Goal: Information Seeking & Learning: Check status

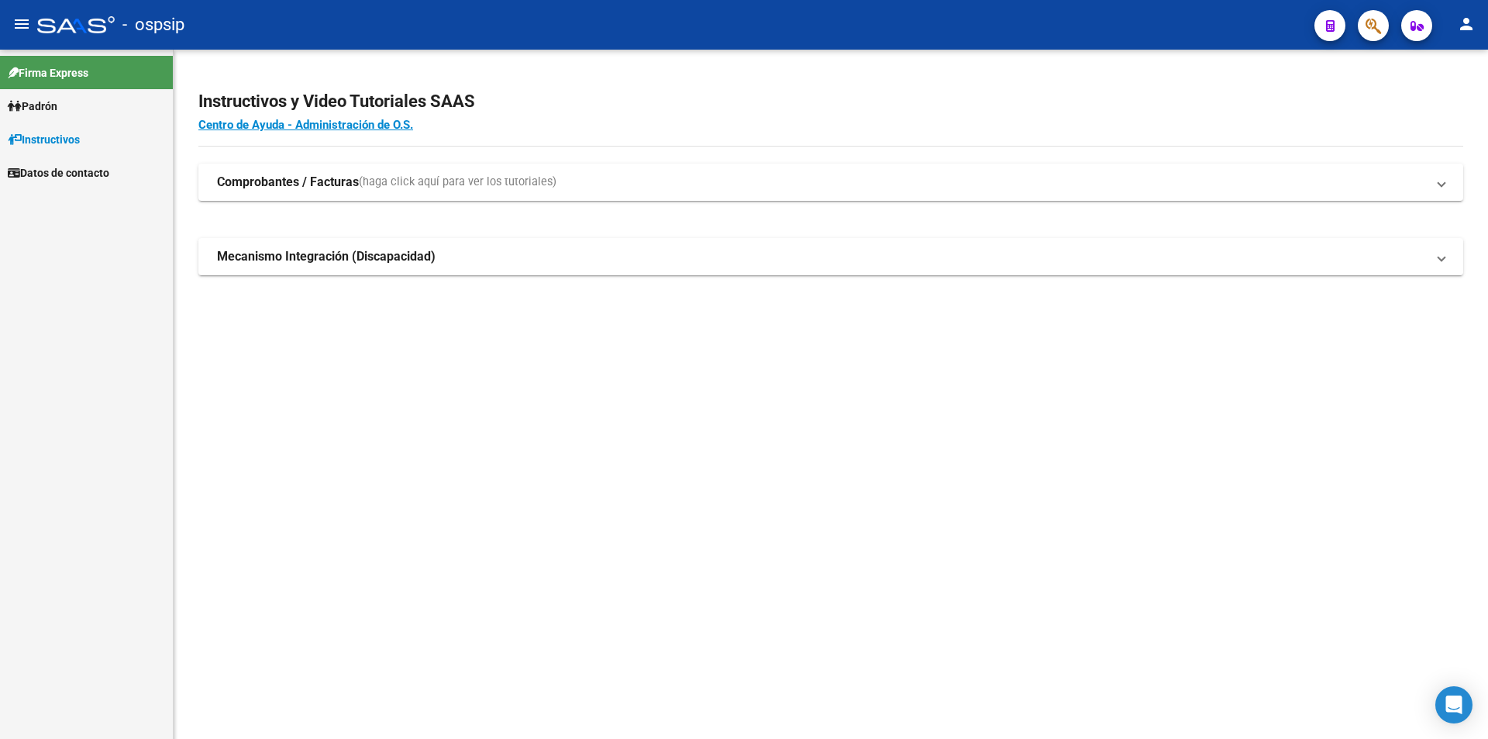
click at [27, 102] on span "Padrón" at bounding box center [33, 106] width 50 height 17
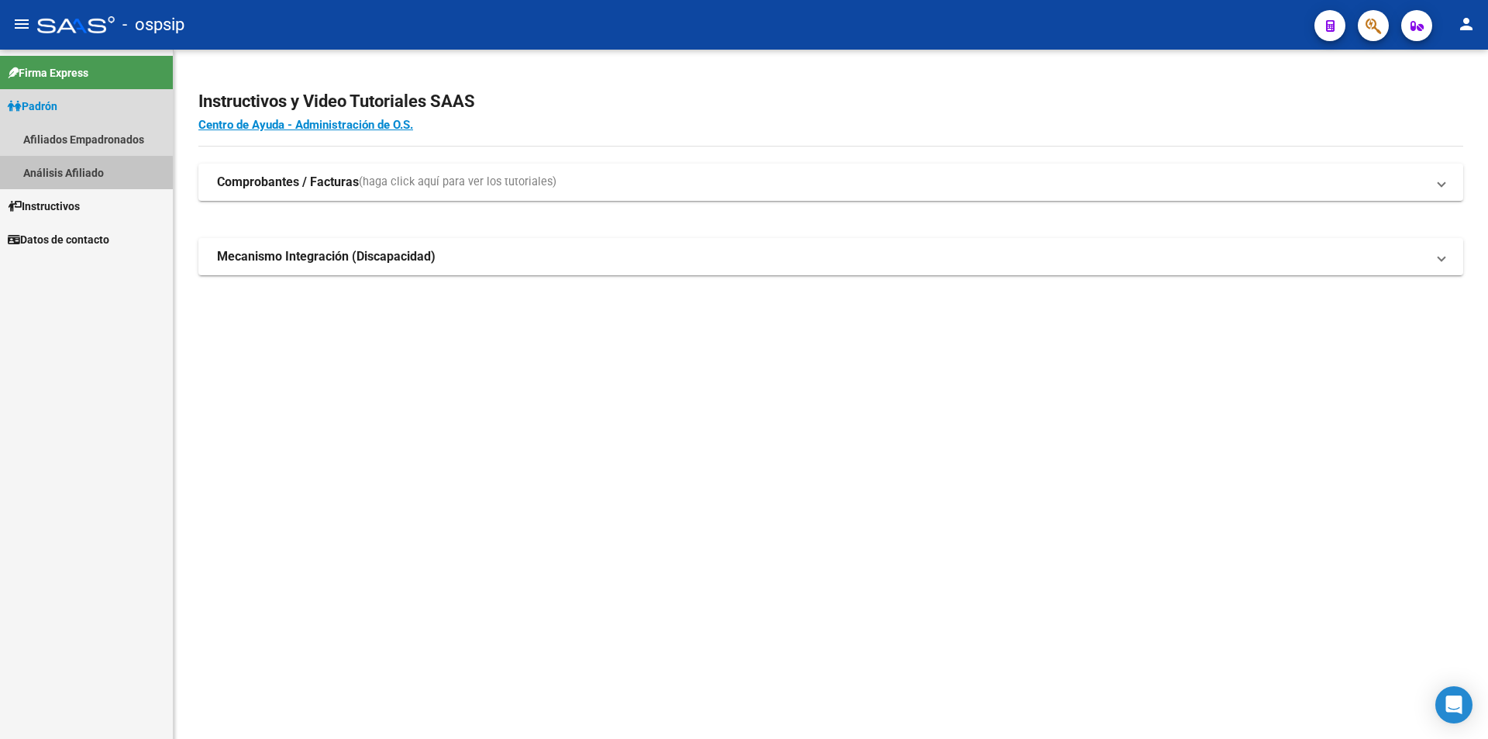
click at [71, 174] on link "Análisis Afiliado" at bounding box center [86, 172] width 173 height 33
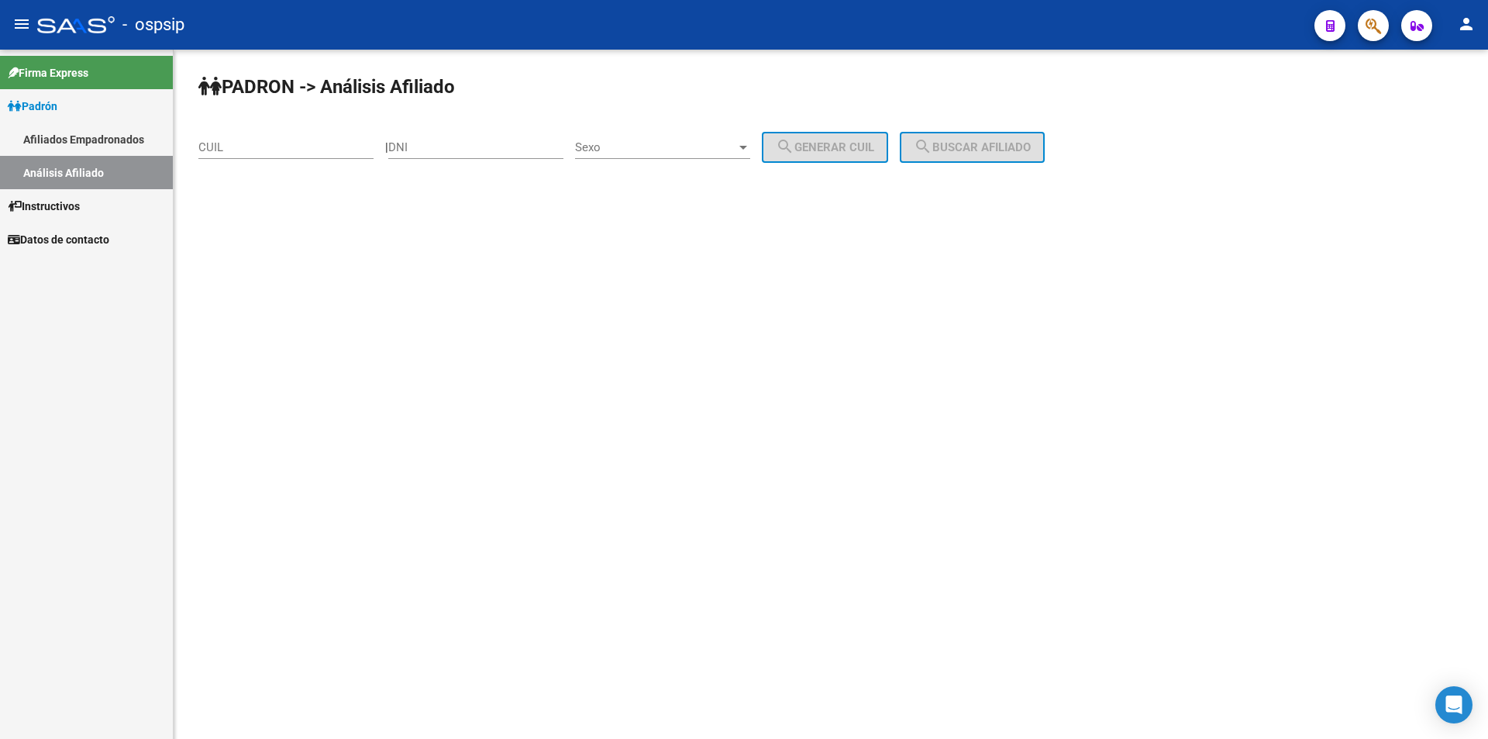
click at [440, 151] on input "DNI" at bounding box center [475, 147] width 175 height 14
paste input "23272943"
type input "23272943"
click at [614, 148] on span "Sexo" at bounding box center [655, 147] width 161 height 14
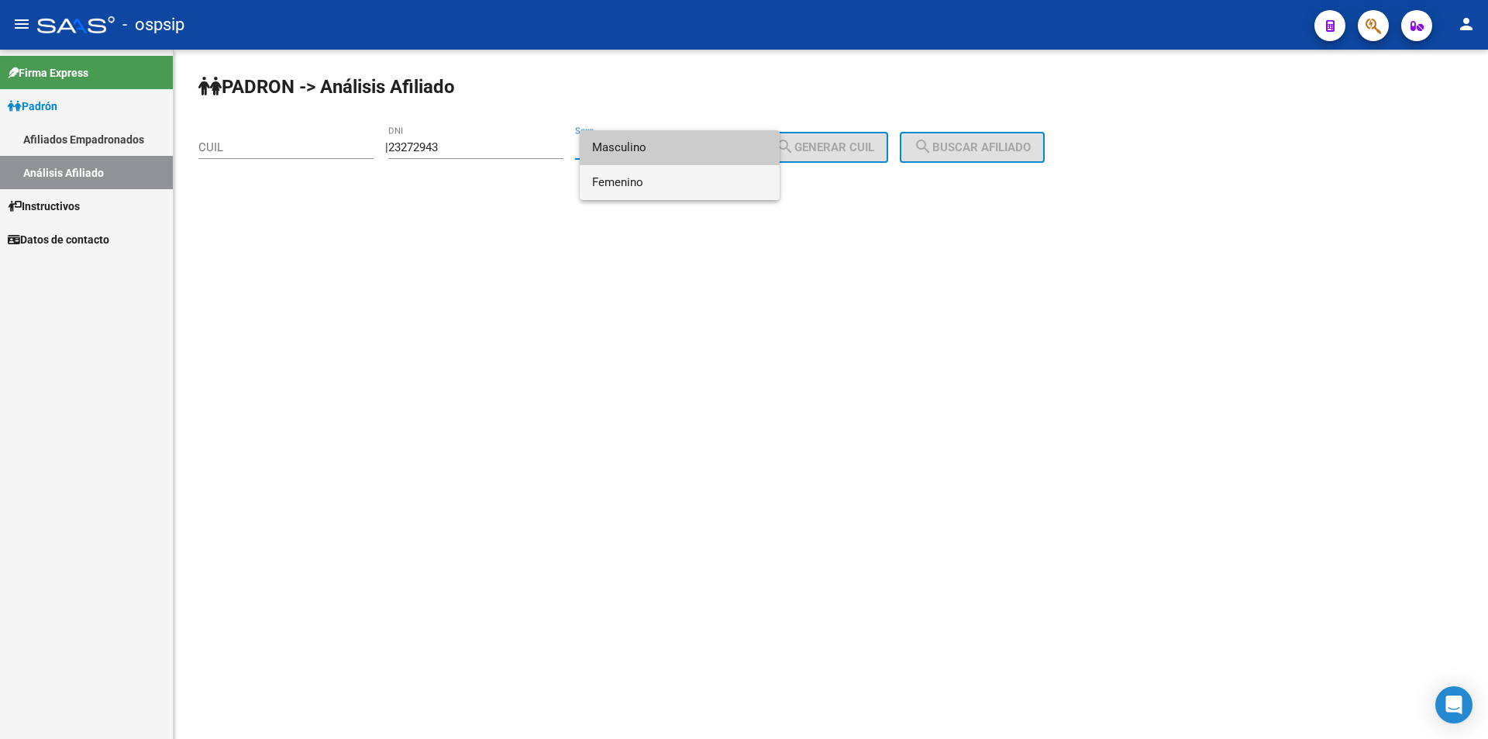
click at [640, 186] on span "Femenino" at bounding box center [679, 182] width 175 height 35
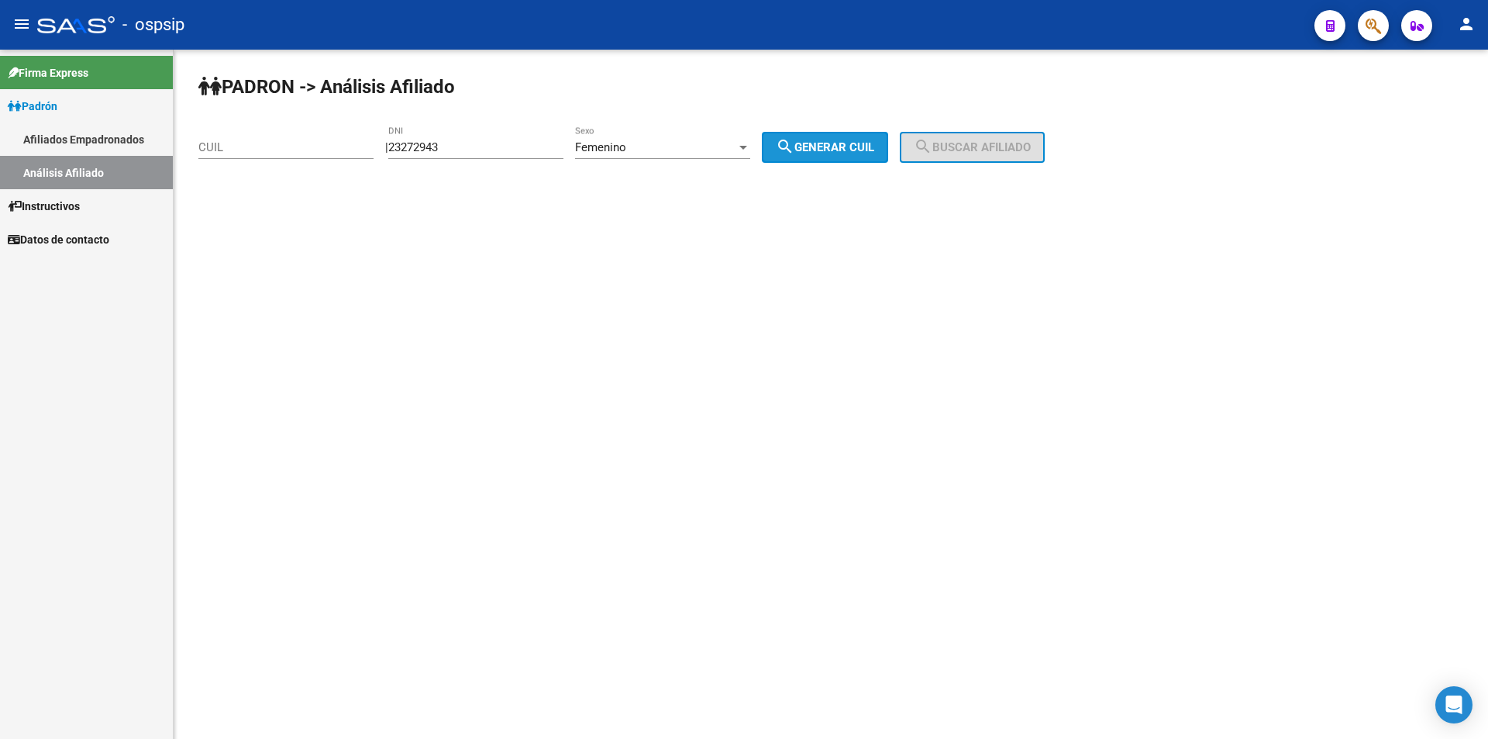
click at [874, 149] on span "search Generar CUIL" at bounding box center [825, 147] width 98 height 14
type input "27-23272943-6"
click at [978, 143] on span "search Buscar afiliado" at bounding box center [972, 147] width 117 height 14
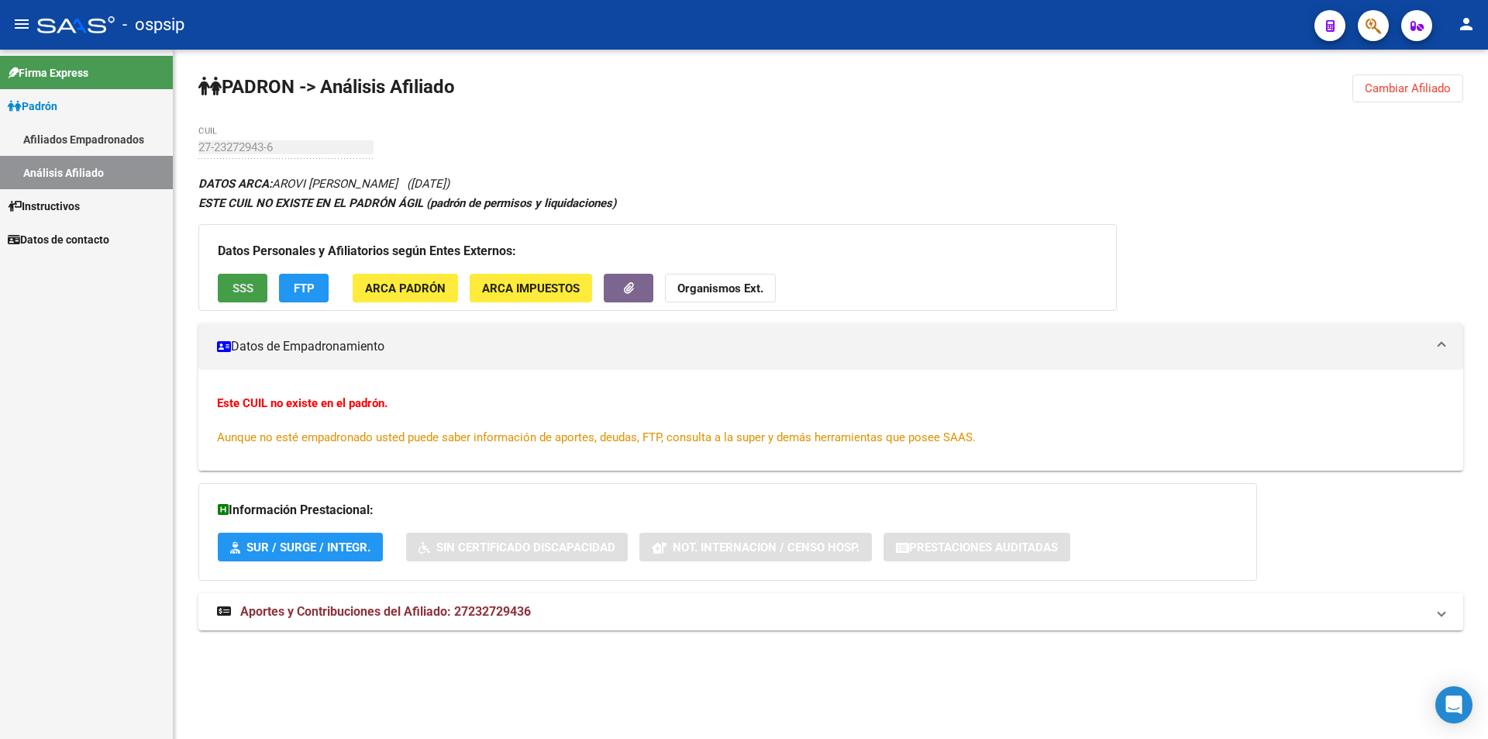
click at [239, 298] on button "SSS" at bounding box center [243, 288] width 50 height 29
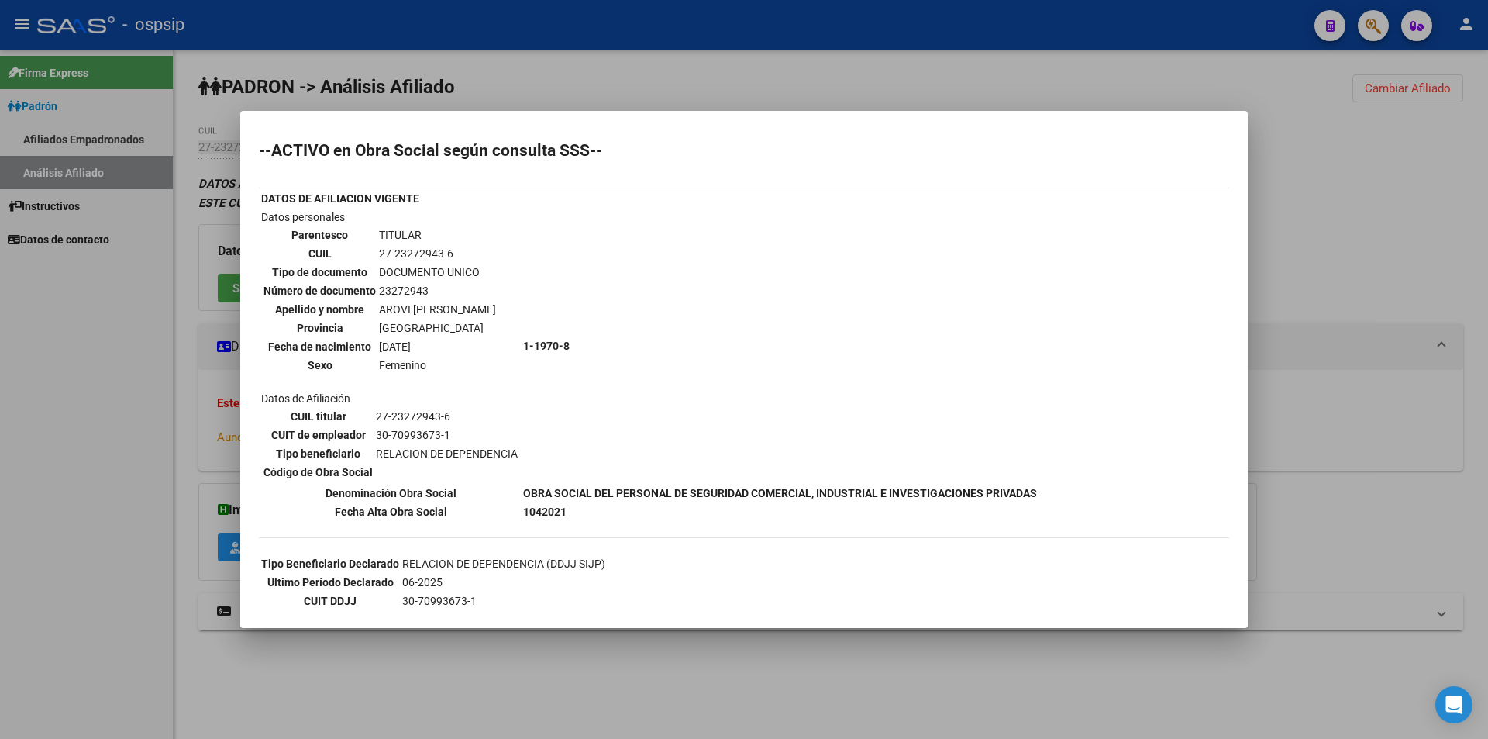
click at [911, 66] on div at bounding box center [744, 369] width 1488 height 739
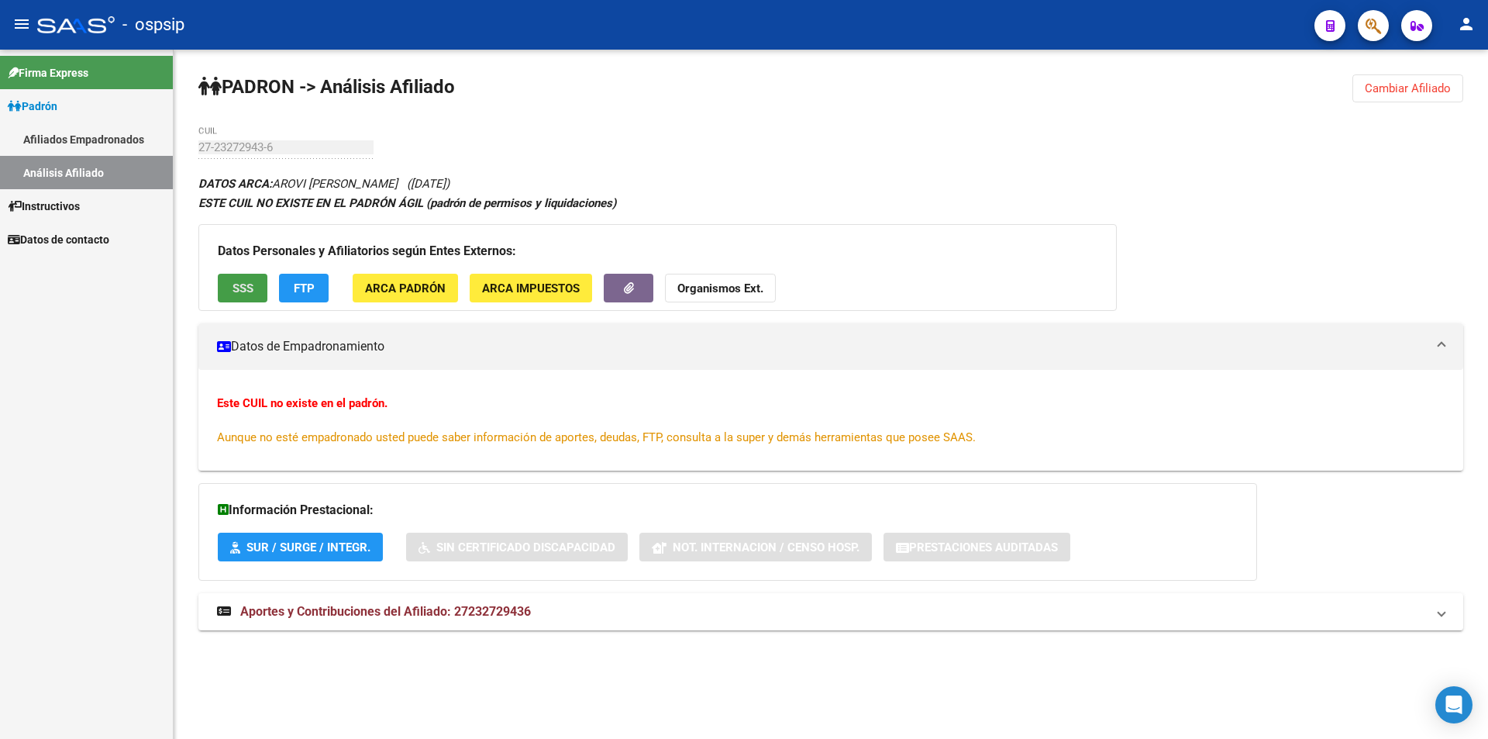
click at [249, 298] on button "SSS" at bounding box center [243, 288] width 50 height 29
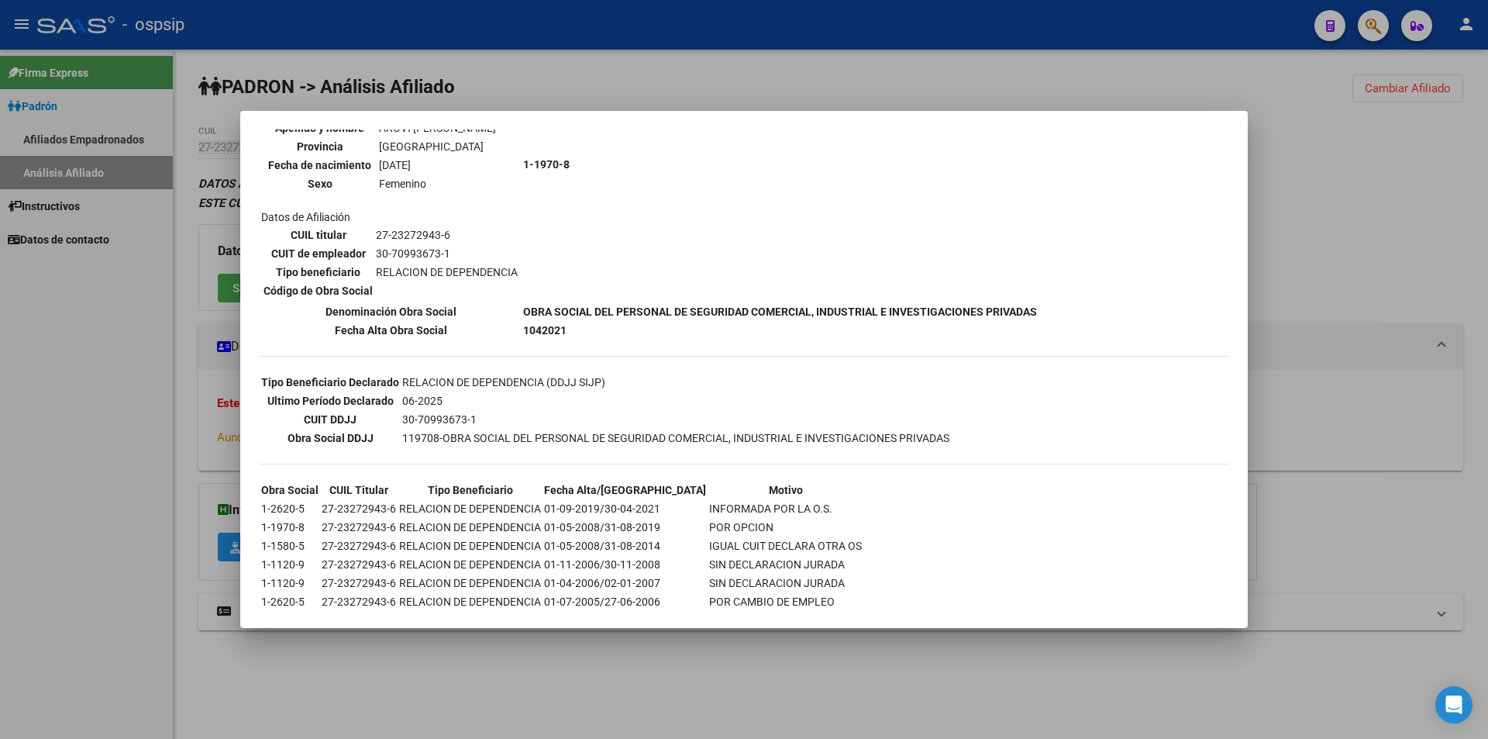
scroll to position [215, 0]
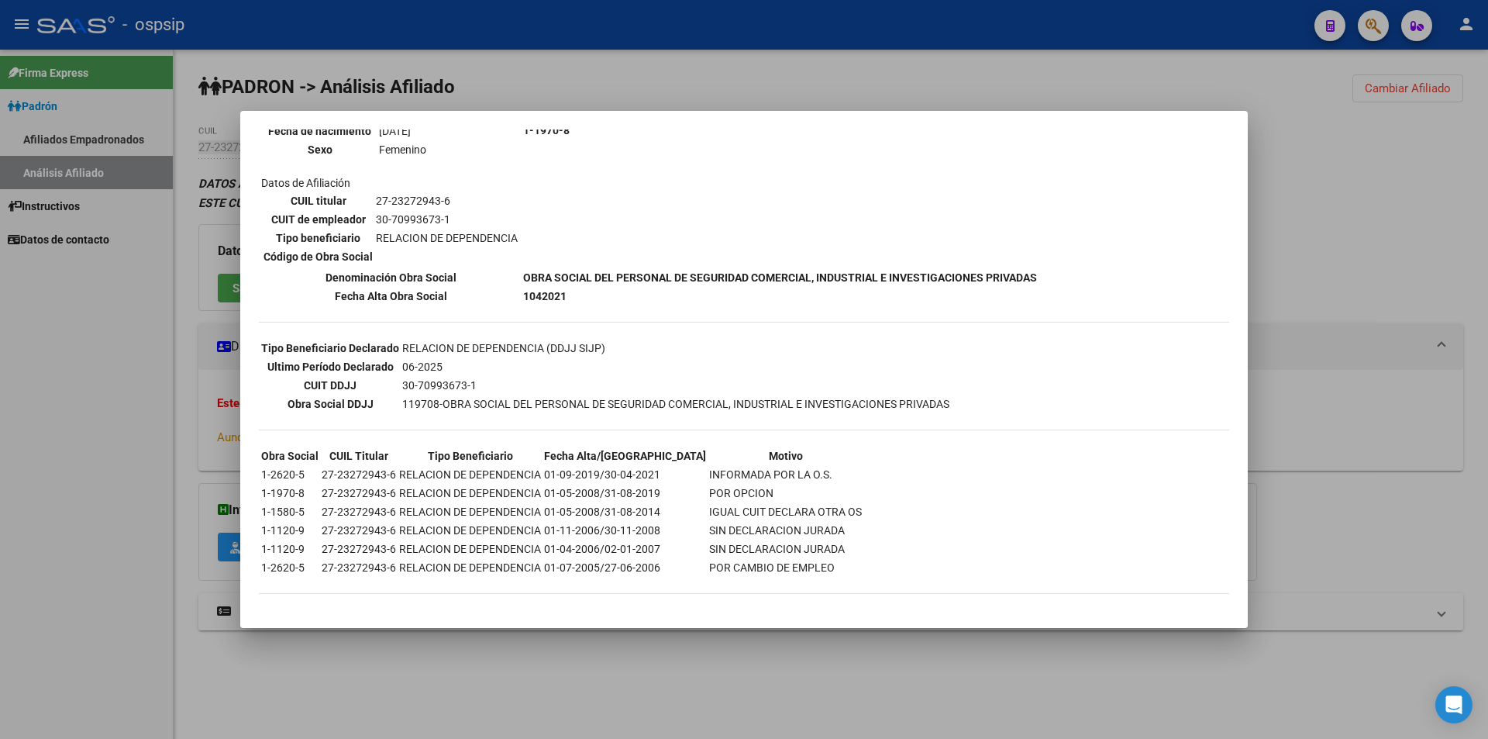
click at [836, 72] on div at bounding box center [744, 369] width 1488 height 739
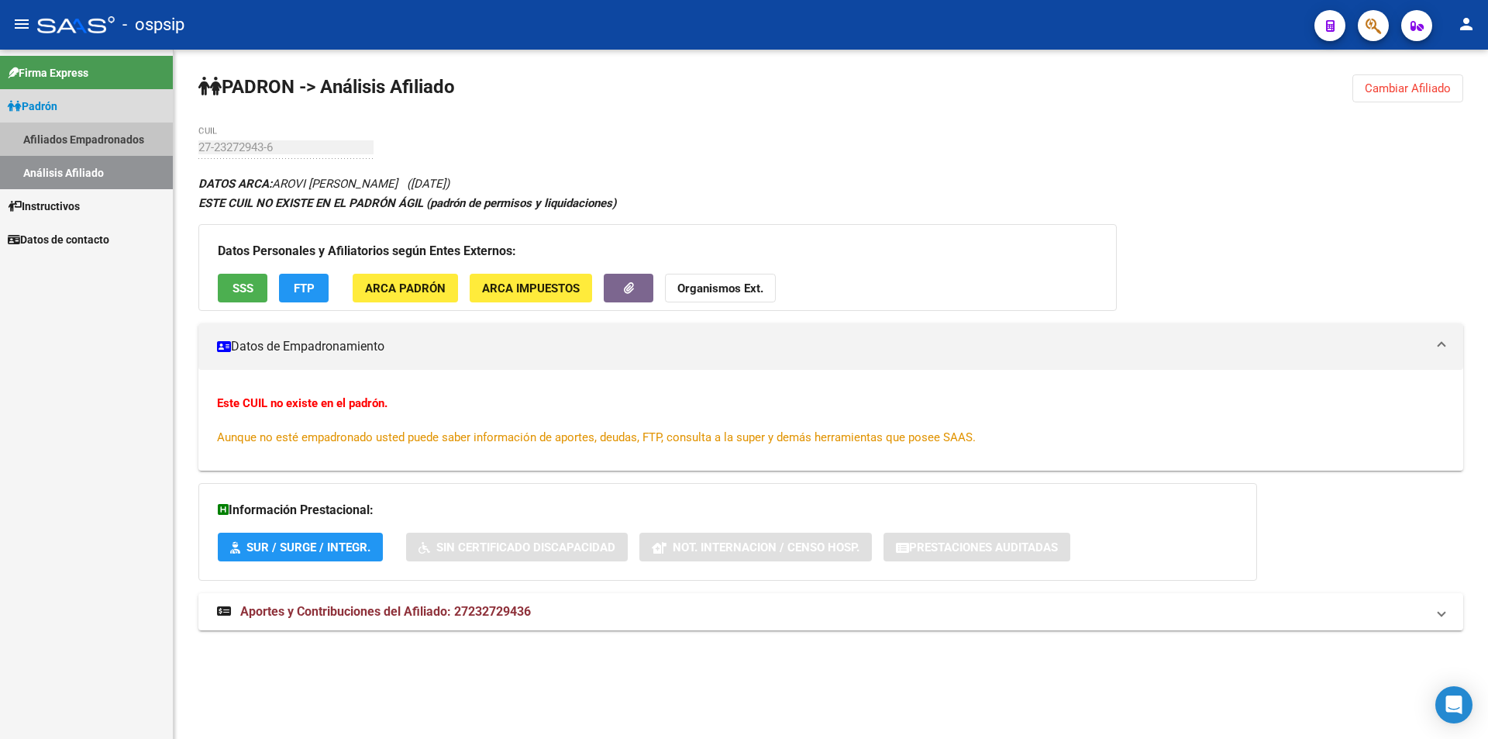
click at [100, 150] on link "Afiliados Empadronados" at bounding box center [86, 138] width 173 height 33
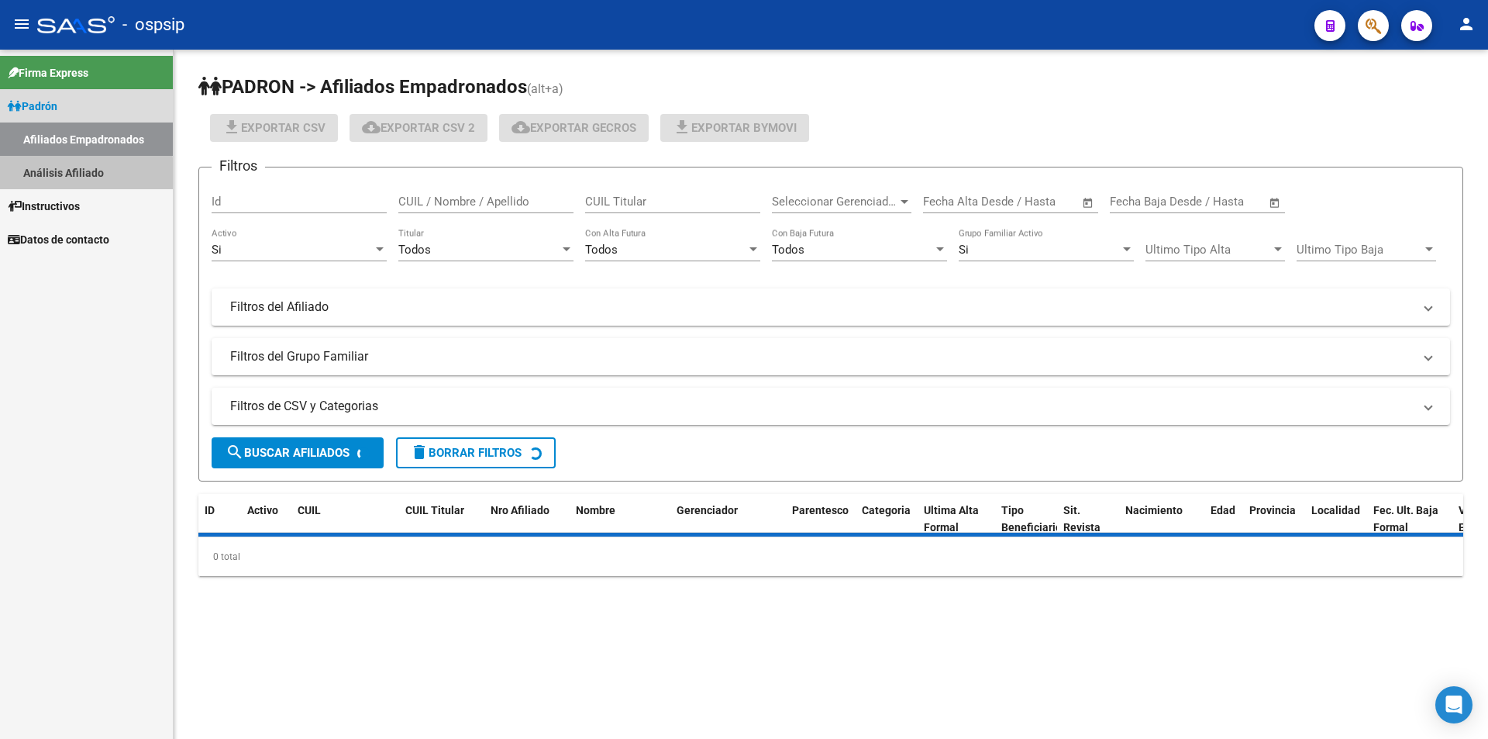
click at [83, 174] on link "Análisis Afiliado" at bounding box center [86, 172] width 173 height 33
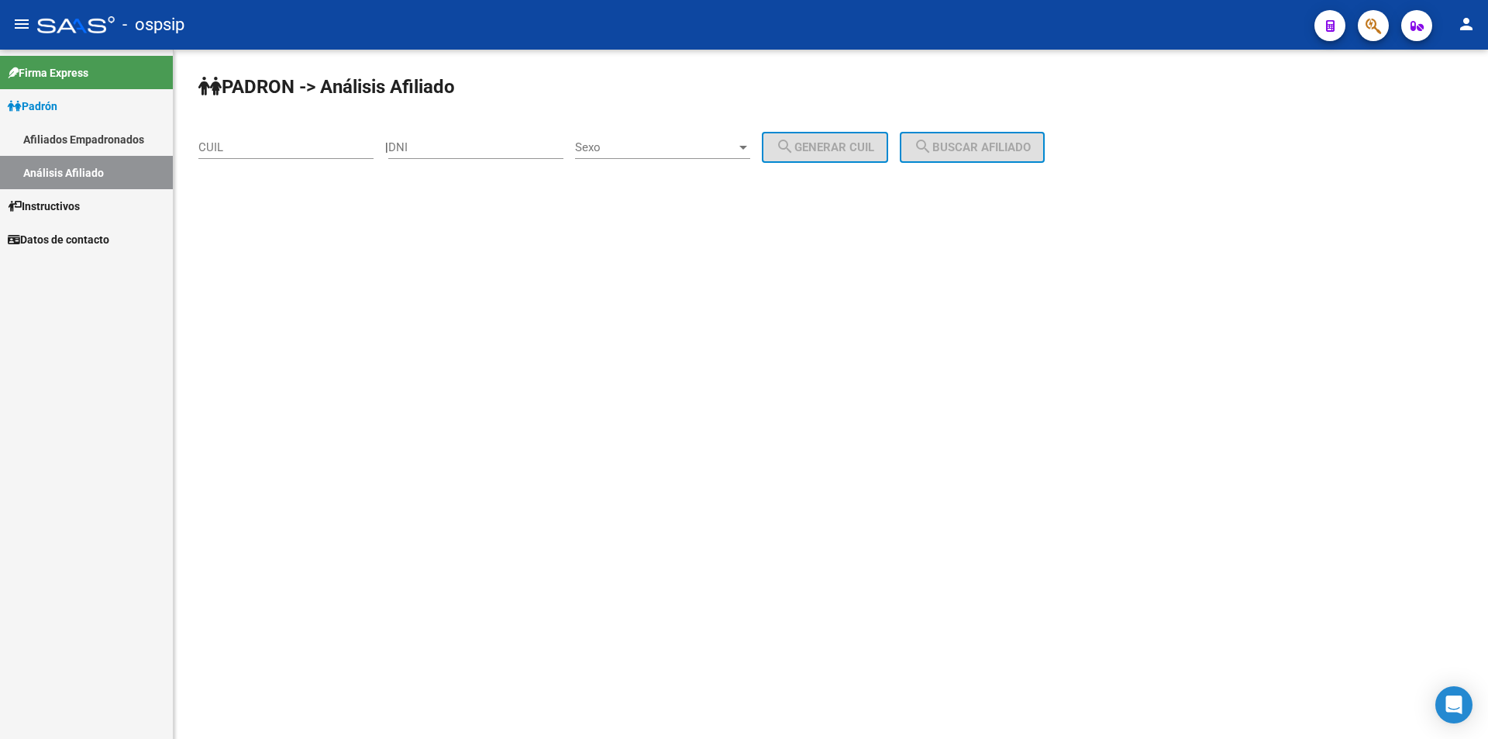
click at [267, 153] on input "CUIL" at bounding box center [285, 147] width 175 height 14
paste input "20-19119833-7"
type input "20-19119833-7"
click at [994, 149] on span "search Buscar afiliado" at bounding box center [972, 147] width 117 height 14
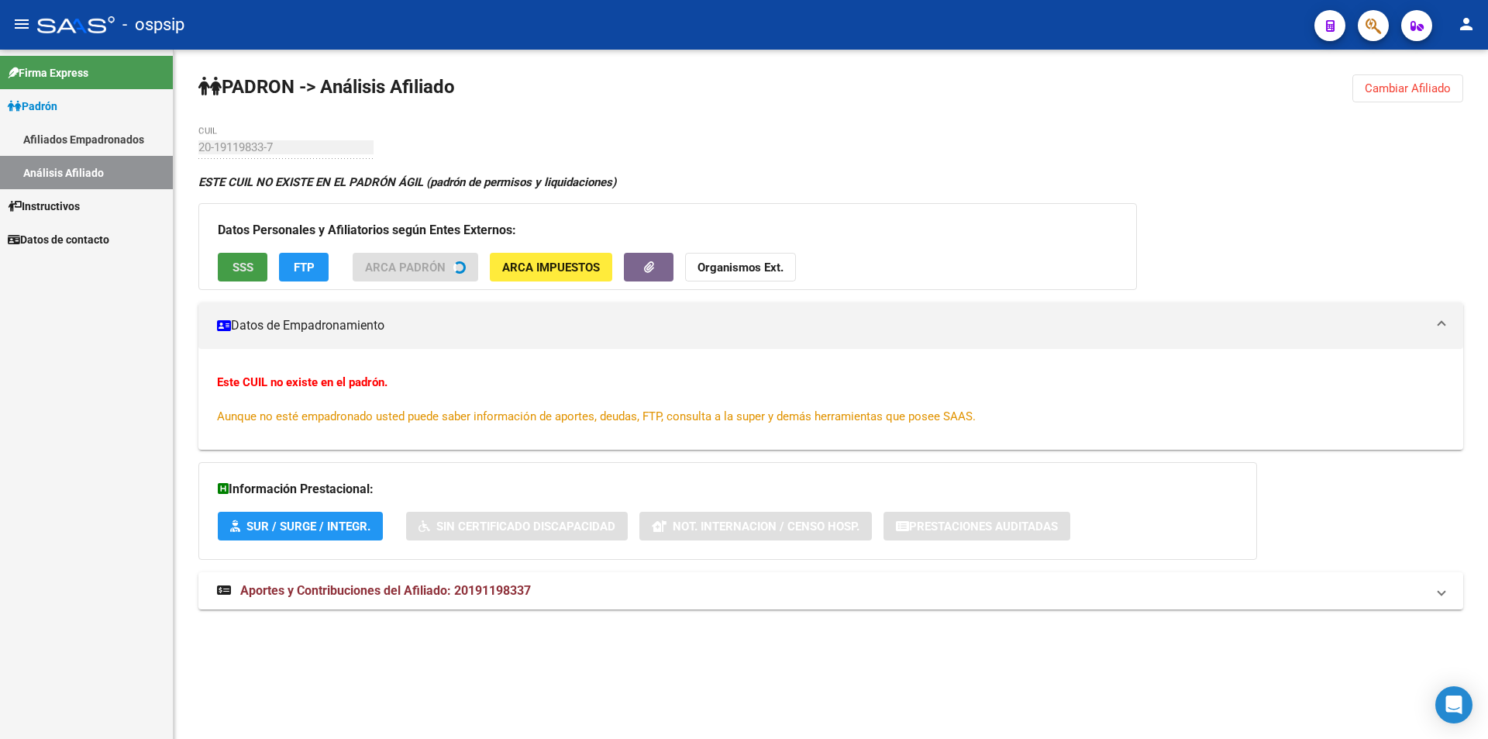
click at [236, 263] on span "SSS" at bounding box center [243, 267] width 21 height 14
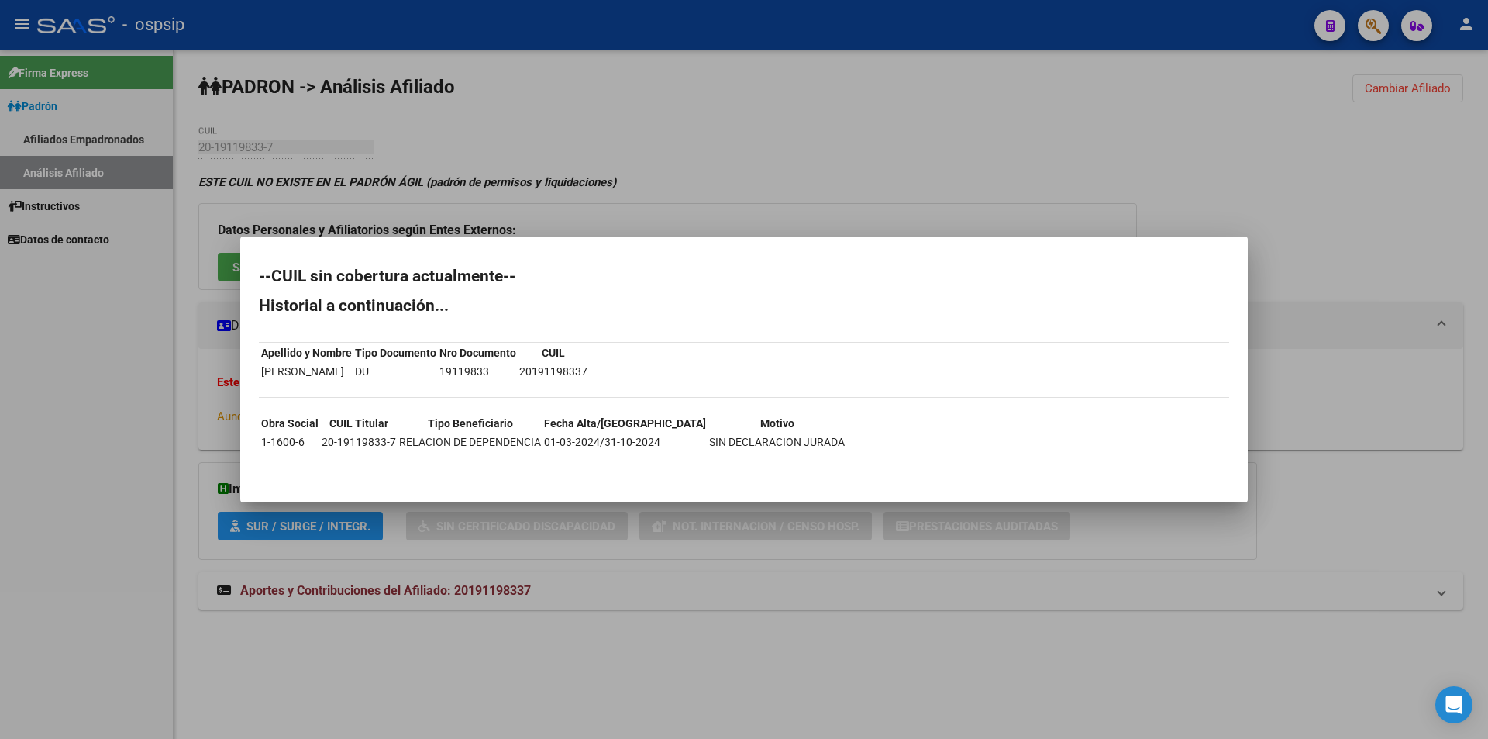
click at [324, 125] on div at bounding box center [744, 369] width 1488 height 739
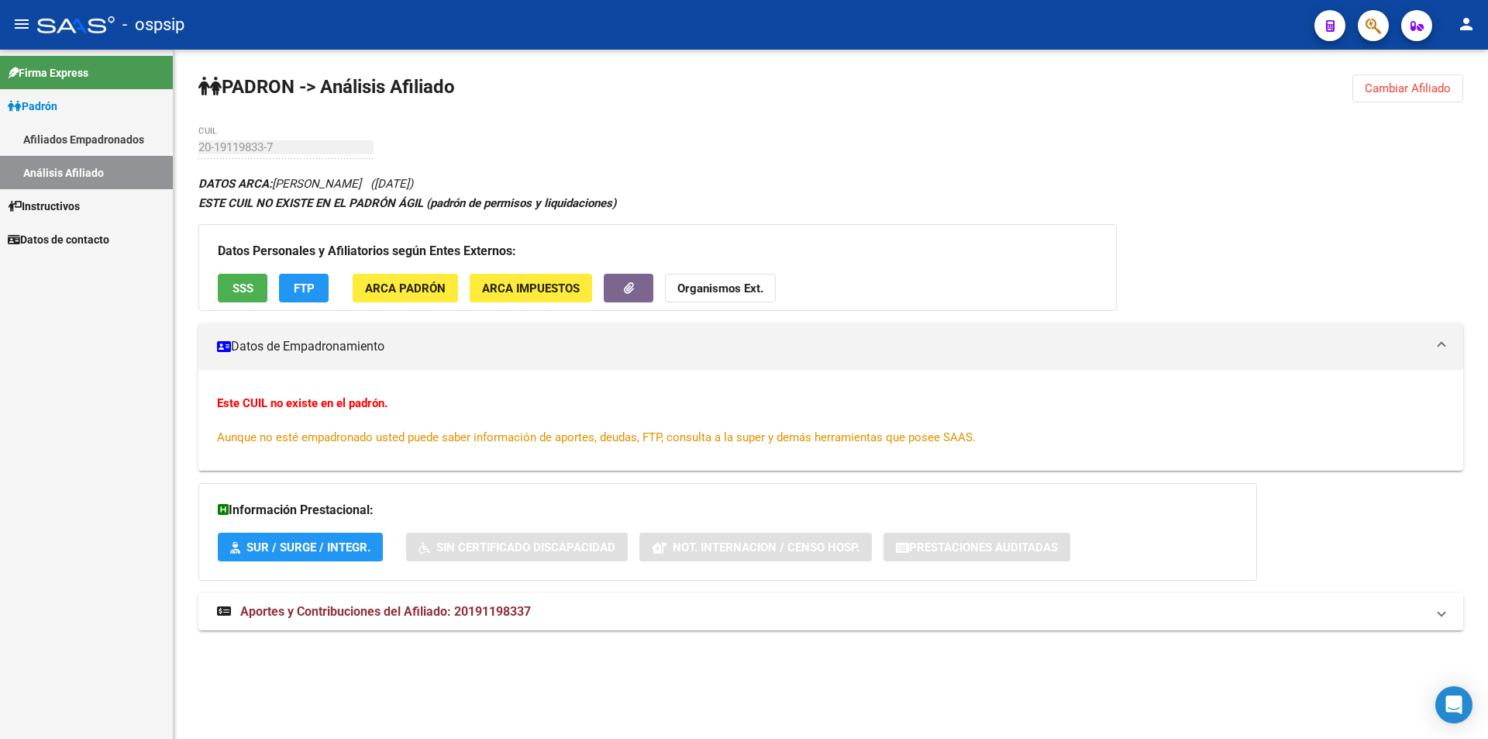
click at [84, 164] on link "Análisis Afiliado" at bounding box center [86, 172] width 173 height 33
click at [62, 147] on link "Afiliados Empadronados" at bounding box center [86, 138] width 173 height 33
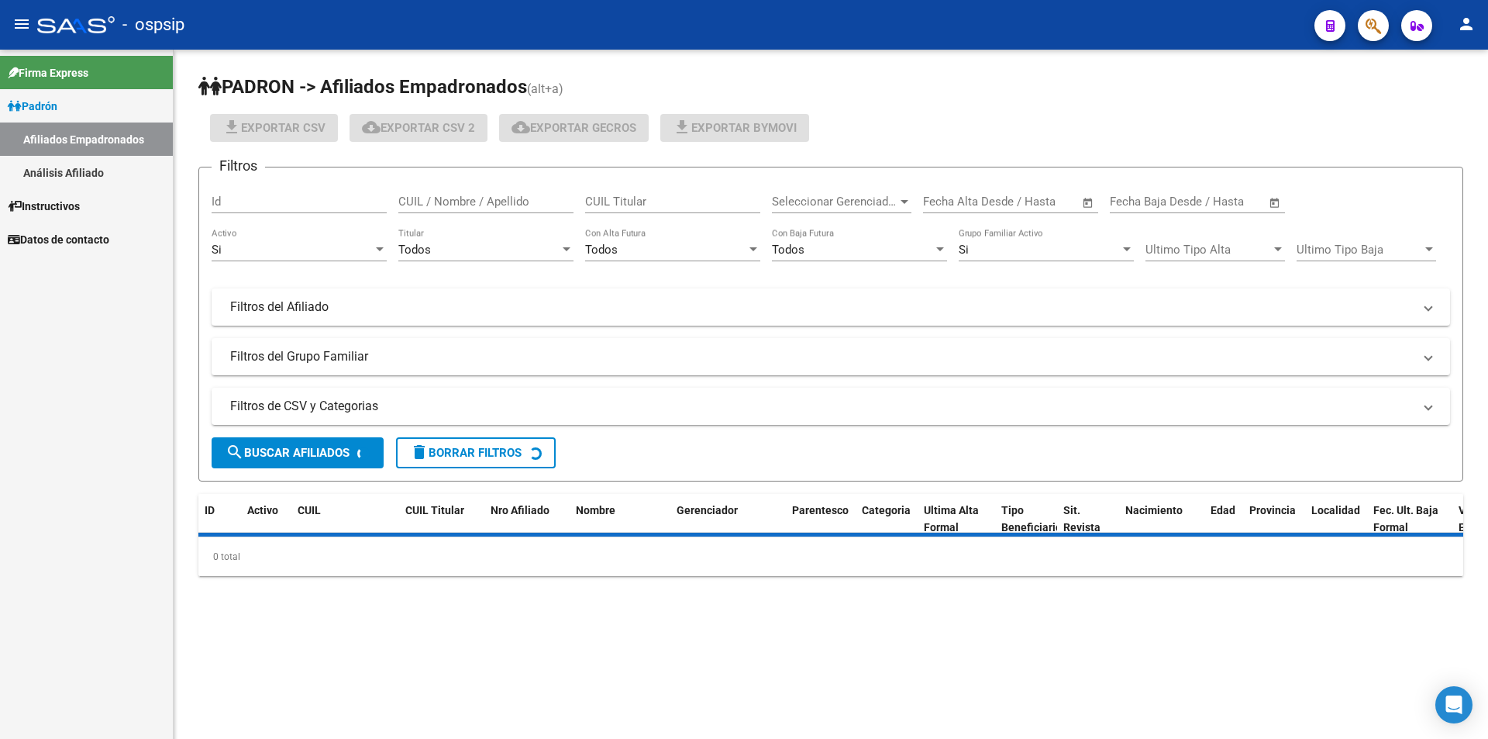
click at [84, 177] on link "Análisis Afiliado" at bounding box center [86, 172] width 173 height 33
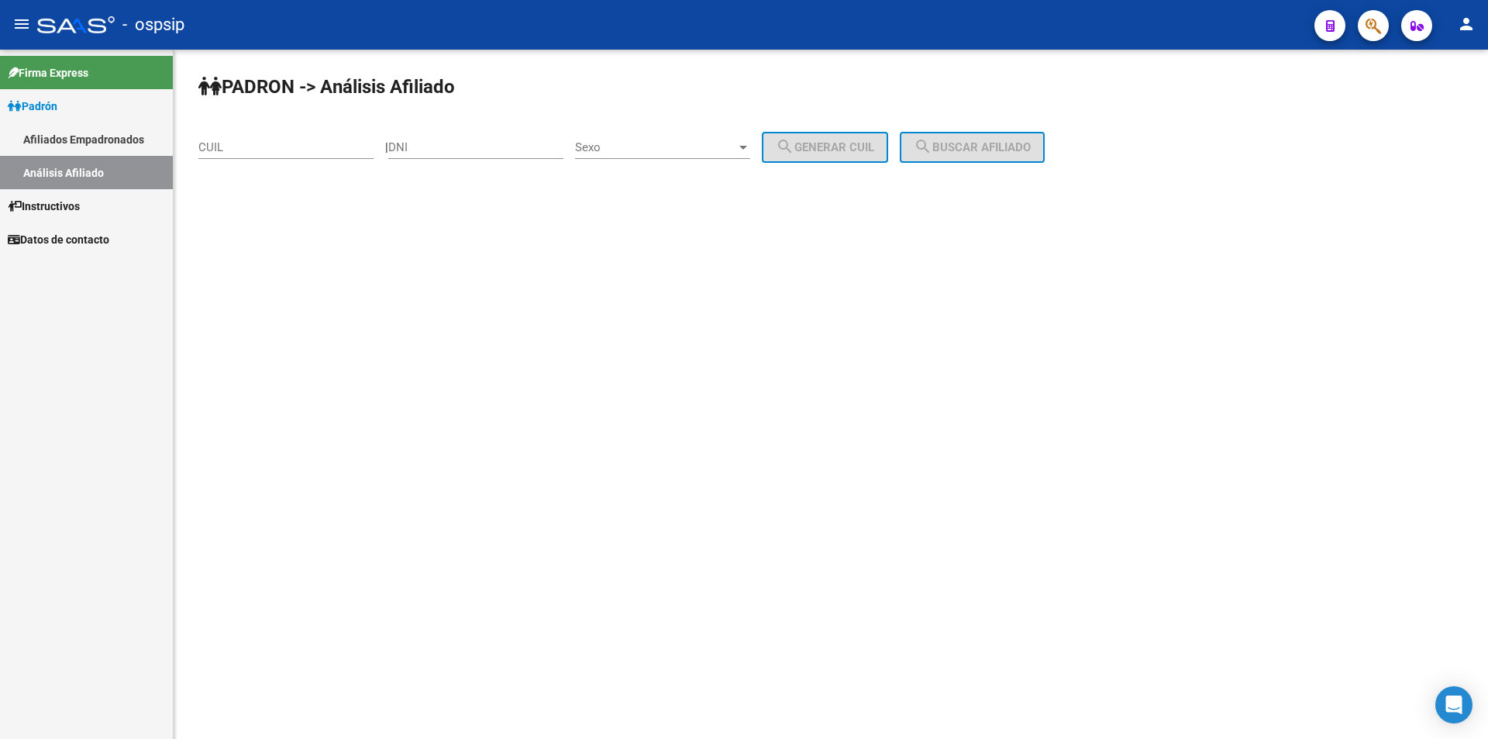
click at [514, 152] on input "DNI" at bounding box center [475, 147] width 175 height 14
paste input "40757103"
type input "40757103"
click at [701, 156] on div "Sexo Sexo" at bounding box center [662, 142] width 175 height 33
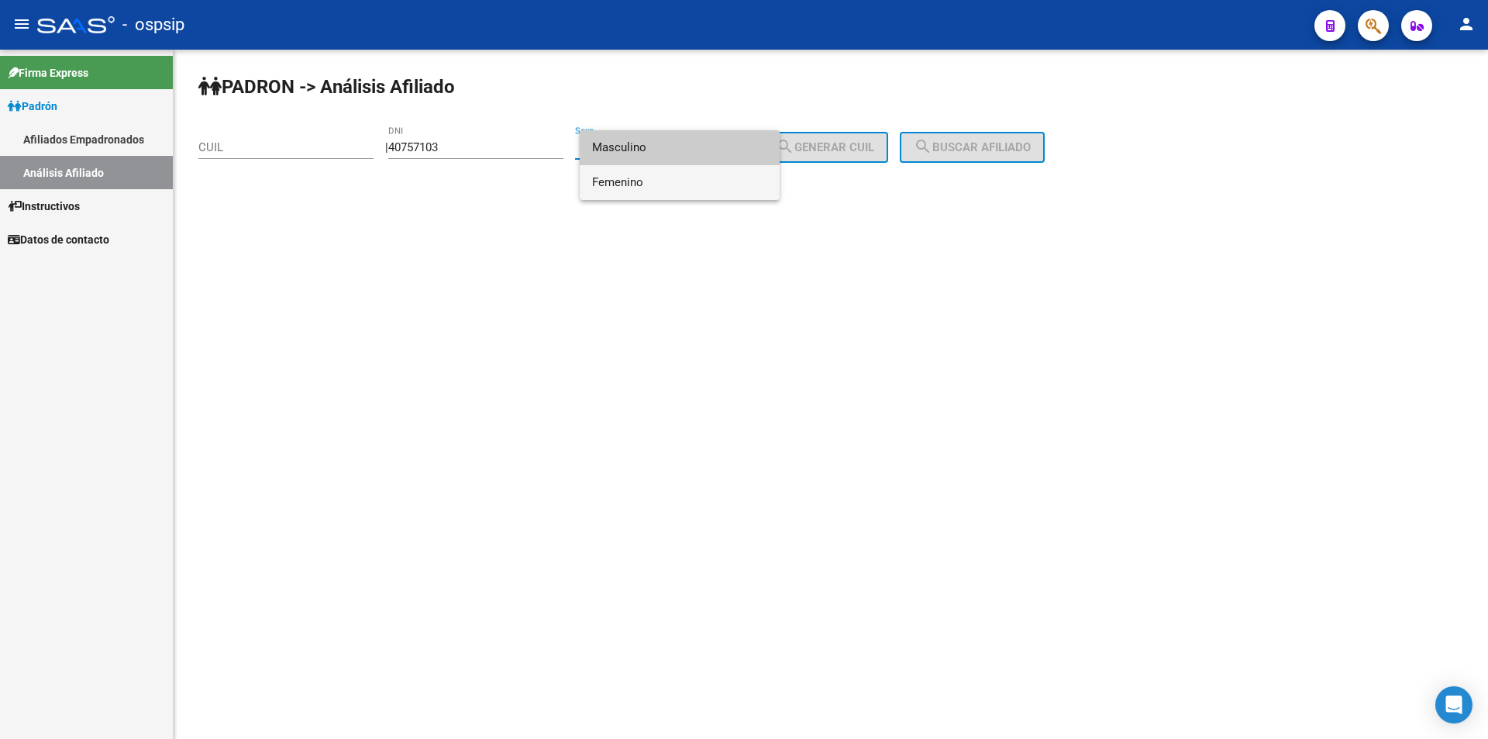
click at [674, 184] on span "Femenino" at bounding box center [679, 182] width 175 height 35
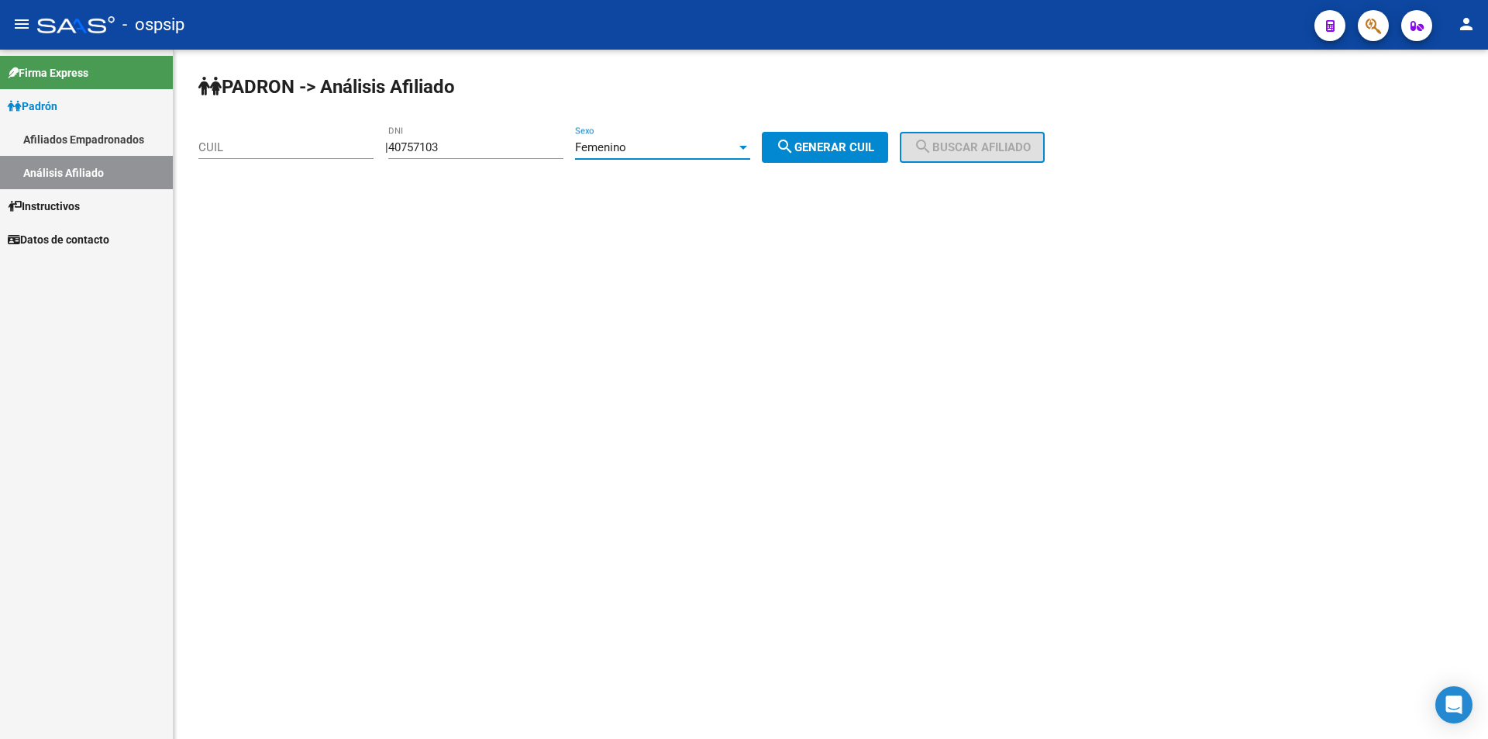
click at [837, 158] on button "search Generar CUIL" at bounding box center [825, 147] width 126 height 31
type input "27-40757103-2"
click at [881, 157] on button "search Generar CUIL" at bounding box center [825, 147] width 126 height 31
click at [965, 141] on span "search Buscar afiliado" at bounding box center [972, 147] width 117 height 14
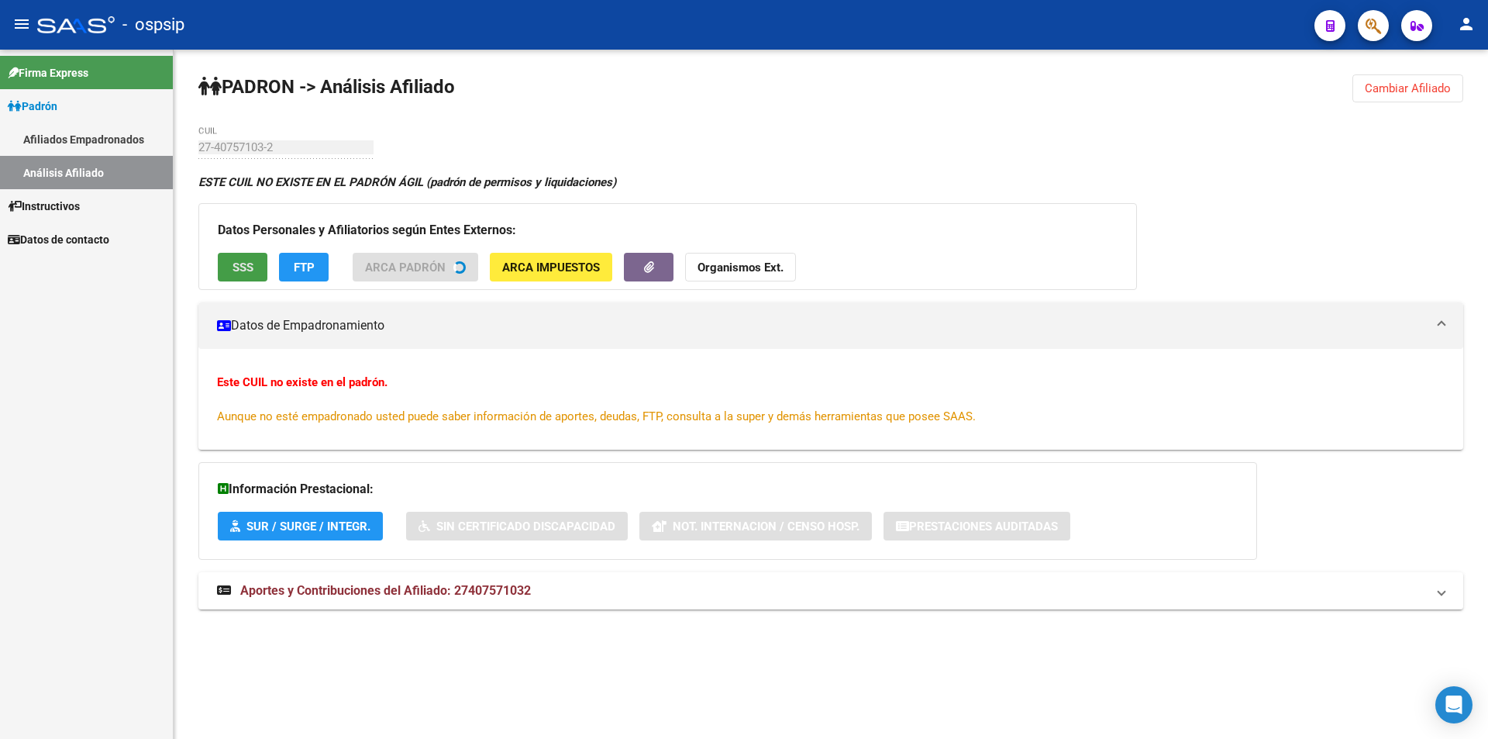
click at [253, 274] on button "SSS" at bounding box center [243, 267] width 50 height 29
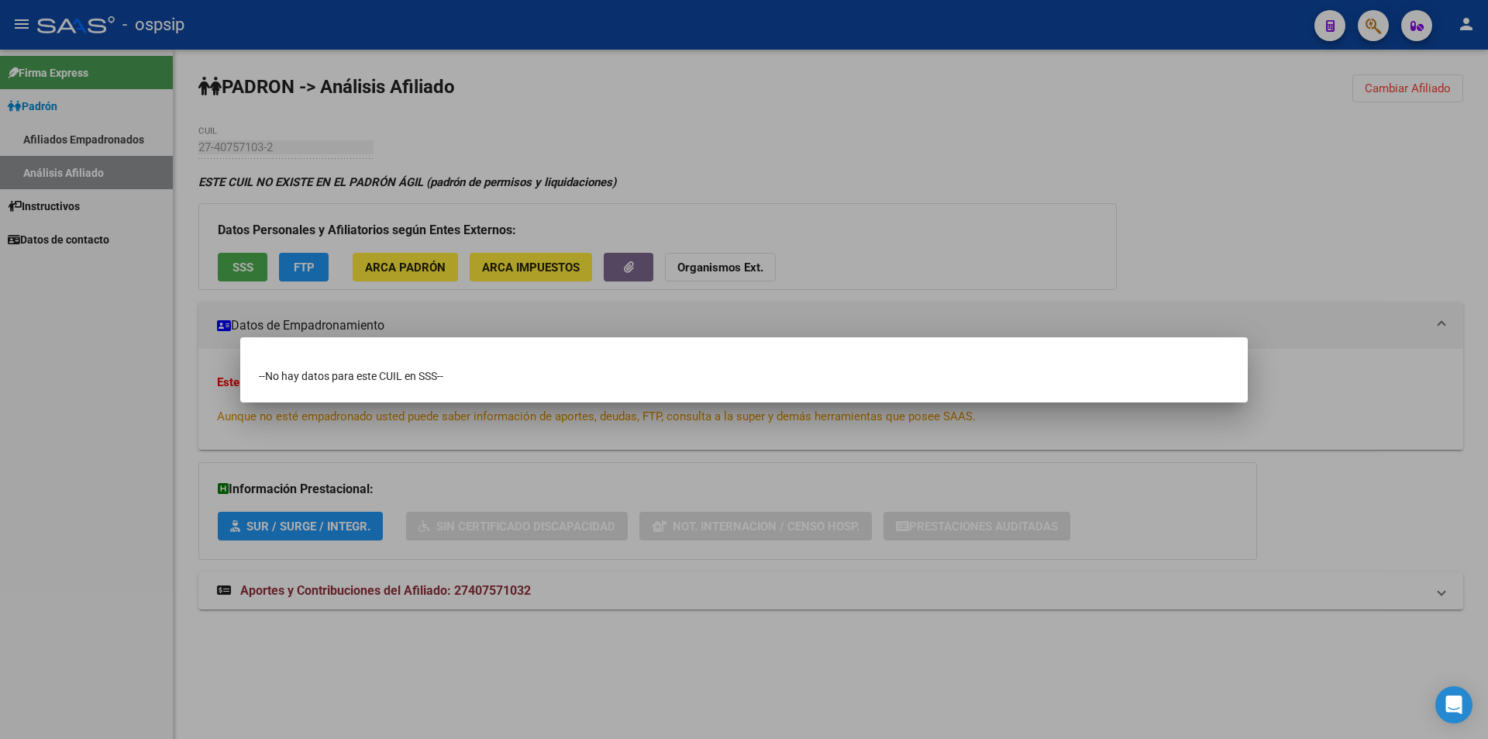
click at [115, 157] on div at bounding box center [744, 369] width 1488 height 739
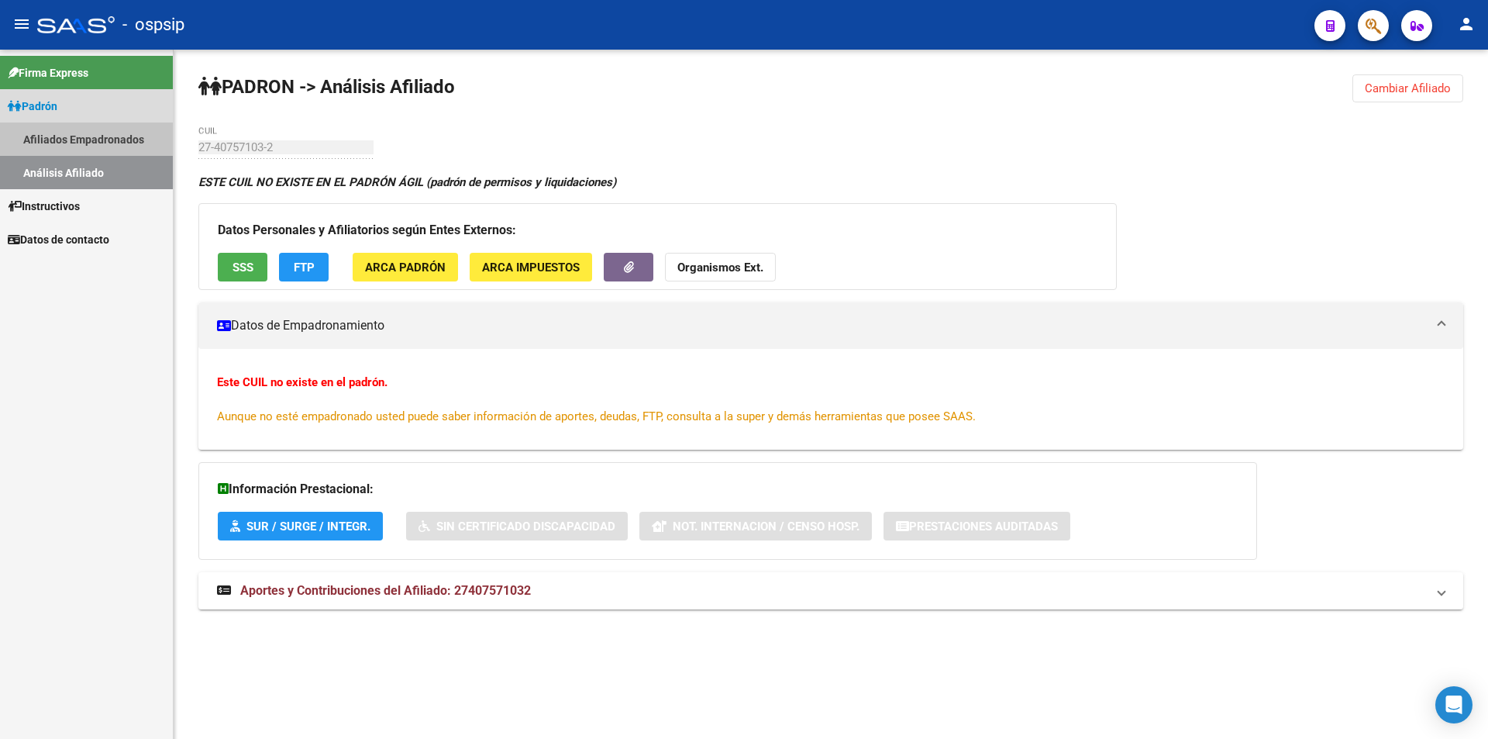
click at [106, 130] on link "Afiliados Empadronados" at bounding box center [86, 138] width 173 height 33
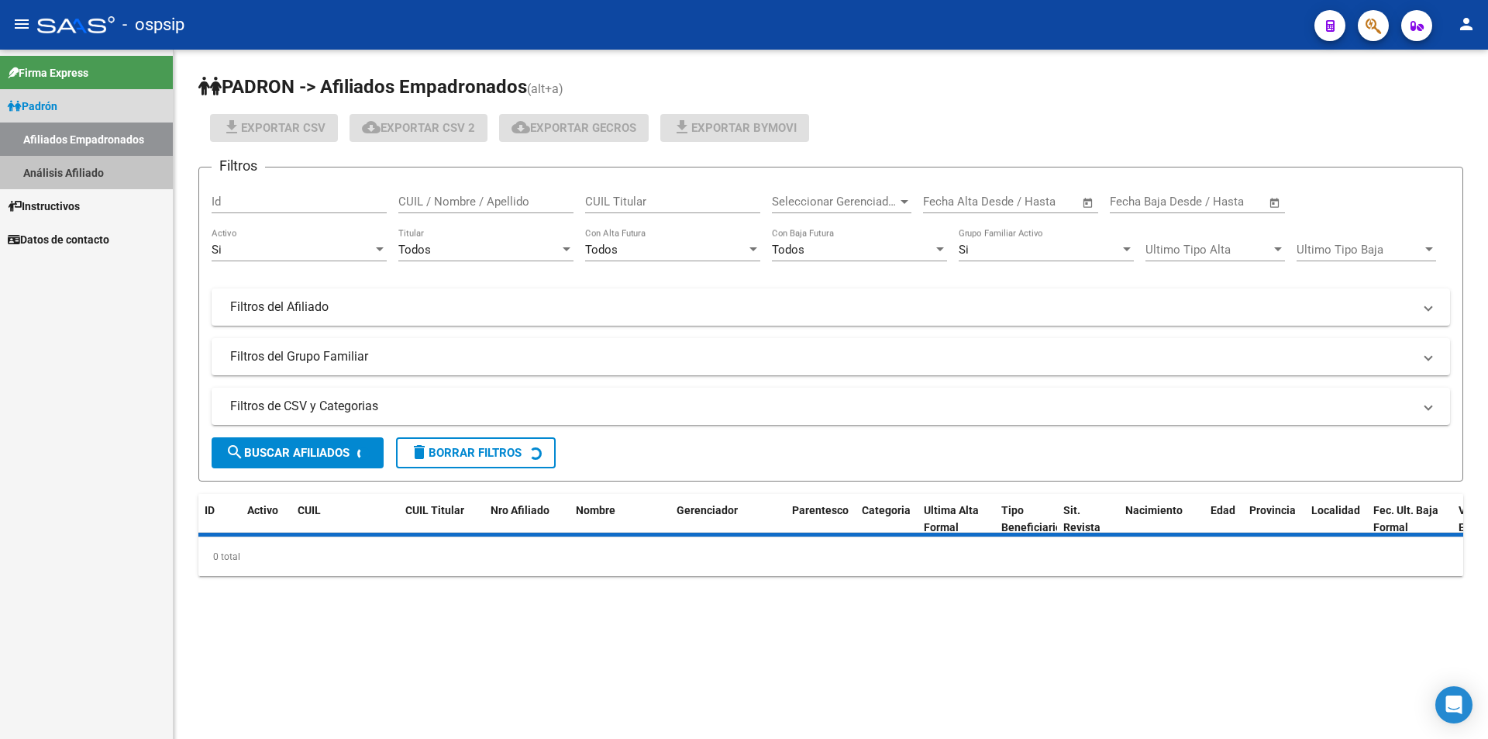
click at [112, 173] on link "Análisis Afiliado" at bounding box center [86, 172] width 173 height 33
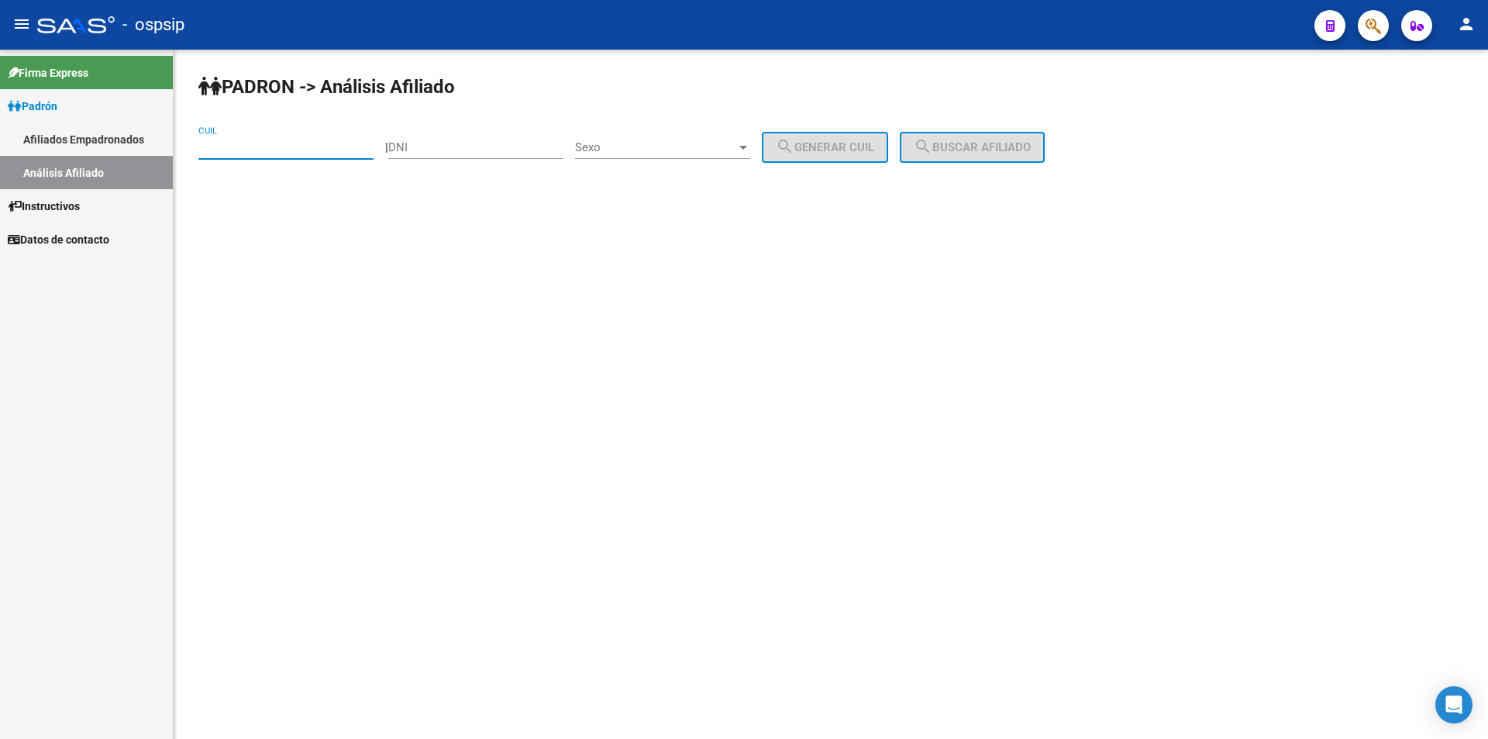
click at [299, 151] on input "CUIL" at bounding box center [285, 147] width 175 height 14
paste input "23-95097256-4"
type input "23-95097256-4"
click at [989, 138] on button "search Buscar afiliado" at bounding box center [972, 147] width 145 height 31
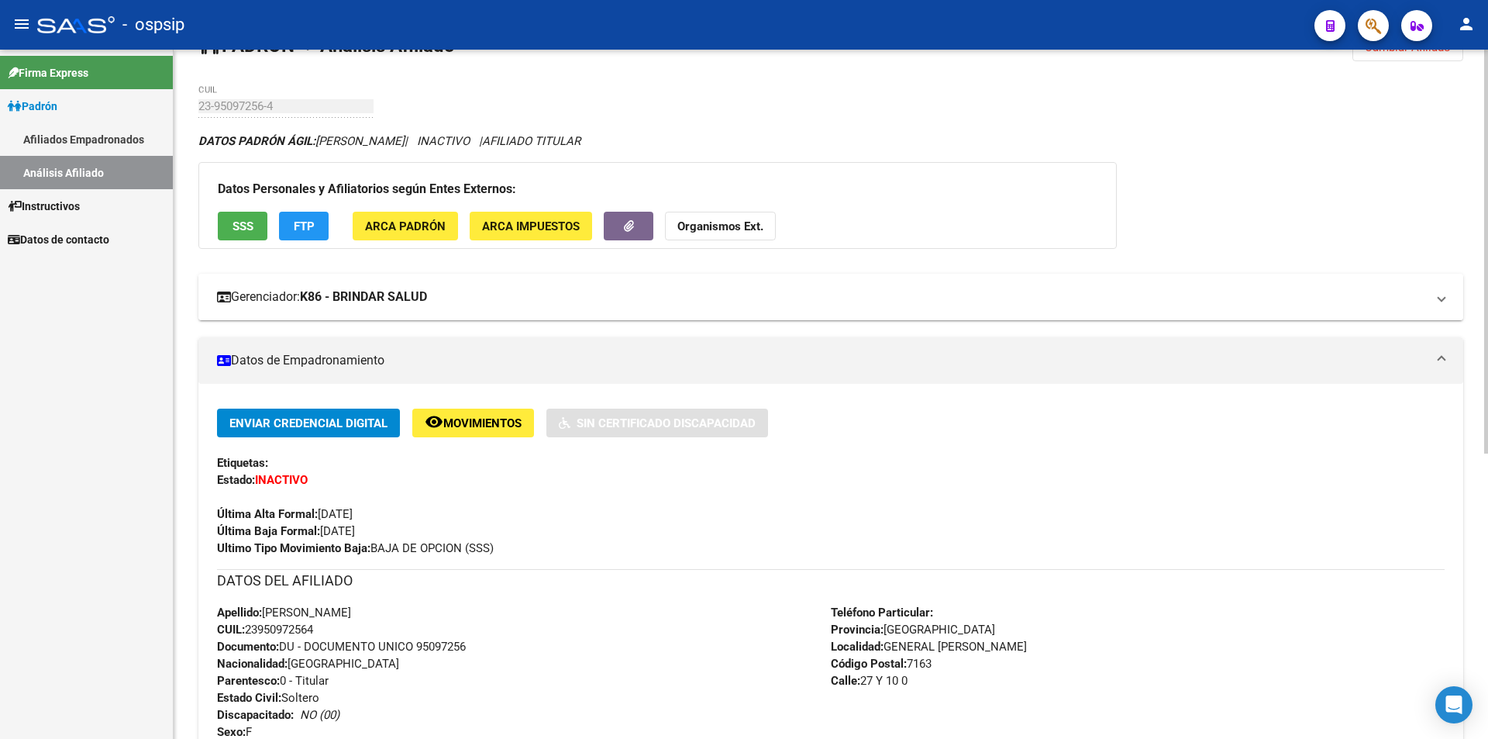
scroll to position [78, 0]
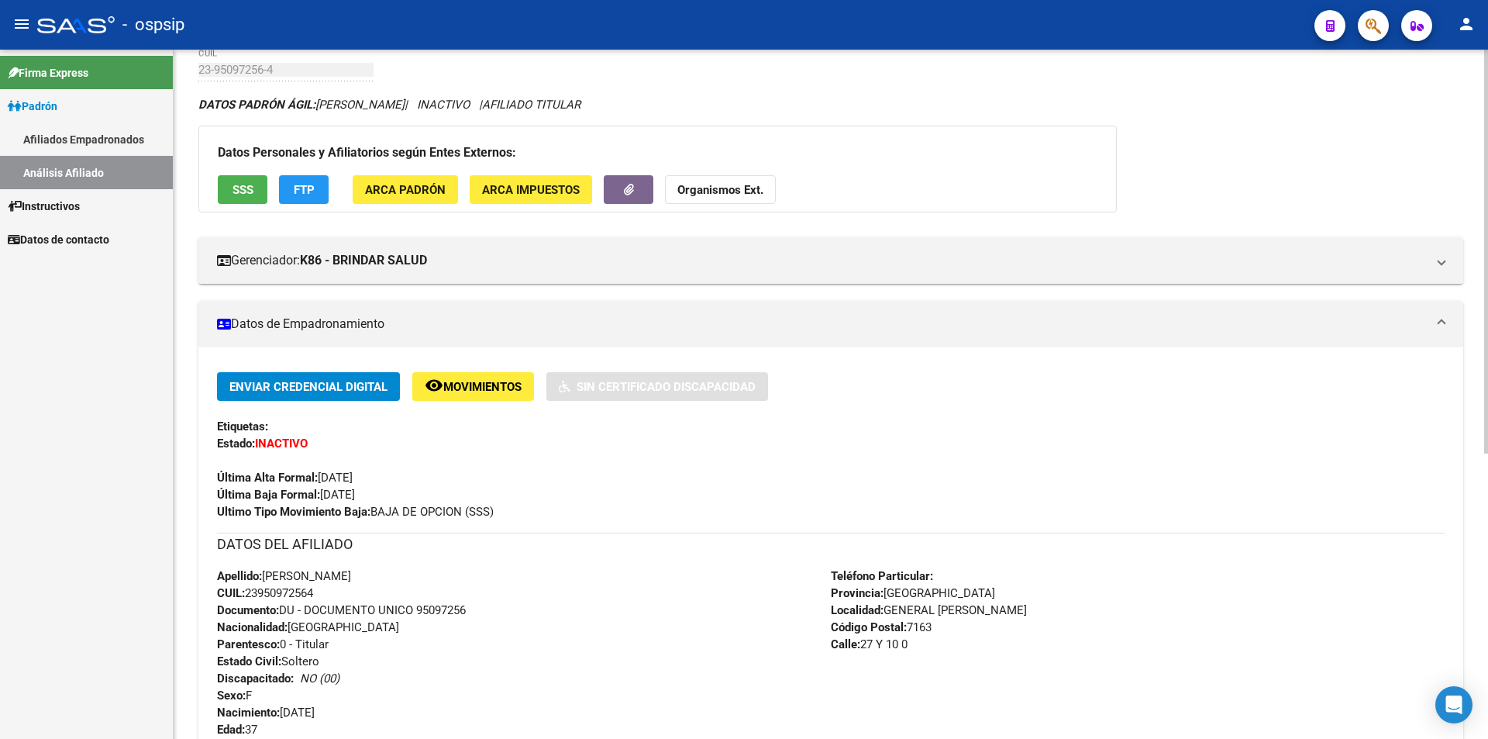
click at [240, 191] on span "SSS" at bounding box center [243, 190] width 21 height 14
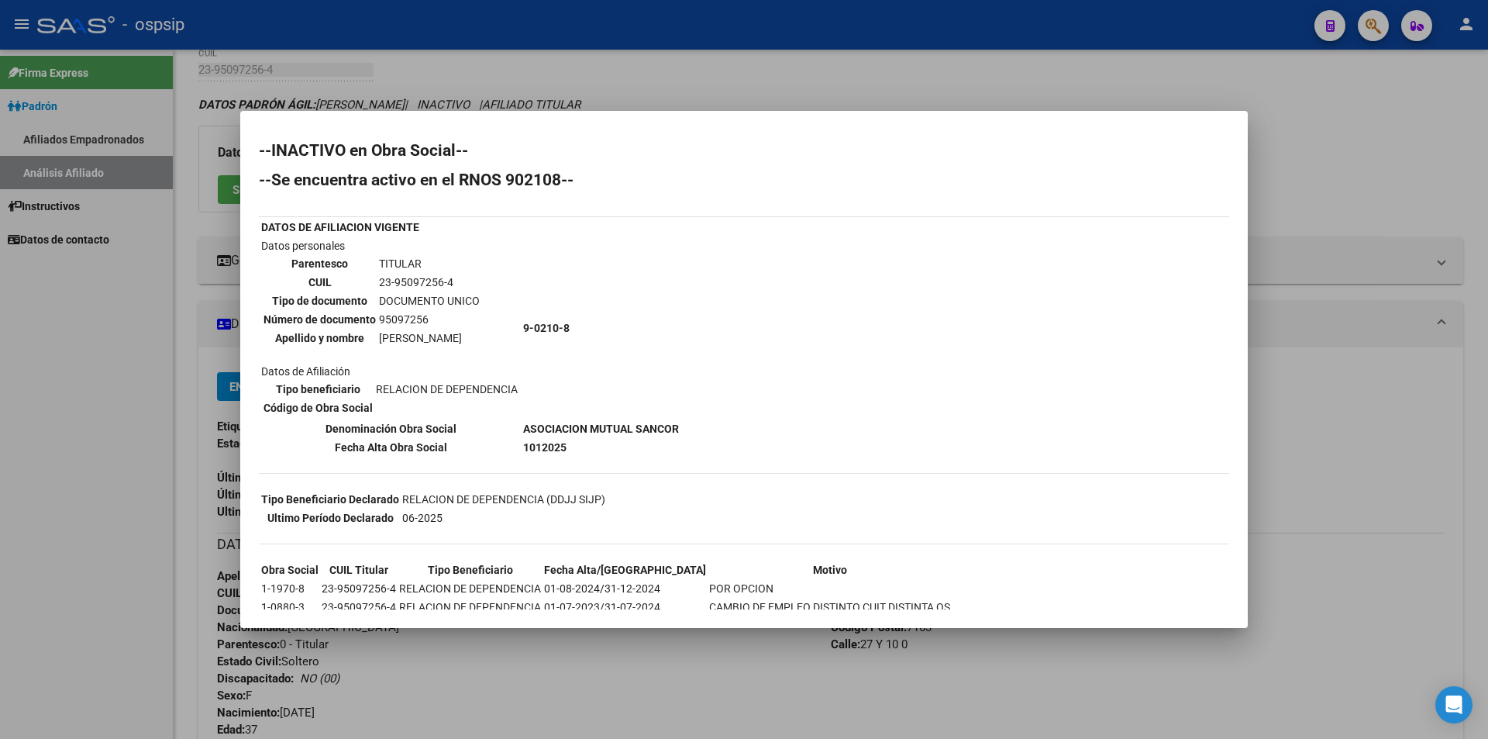
click at [482, 78] on div at bounding box center [744, 369] width 1488 height 739
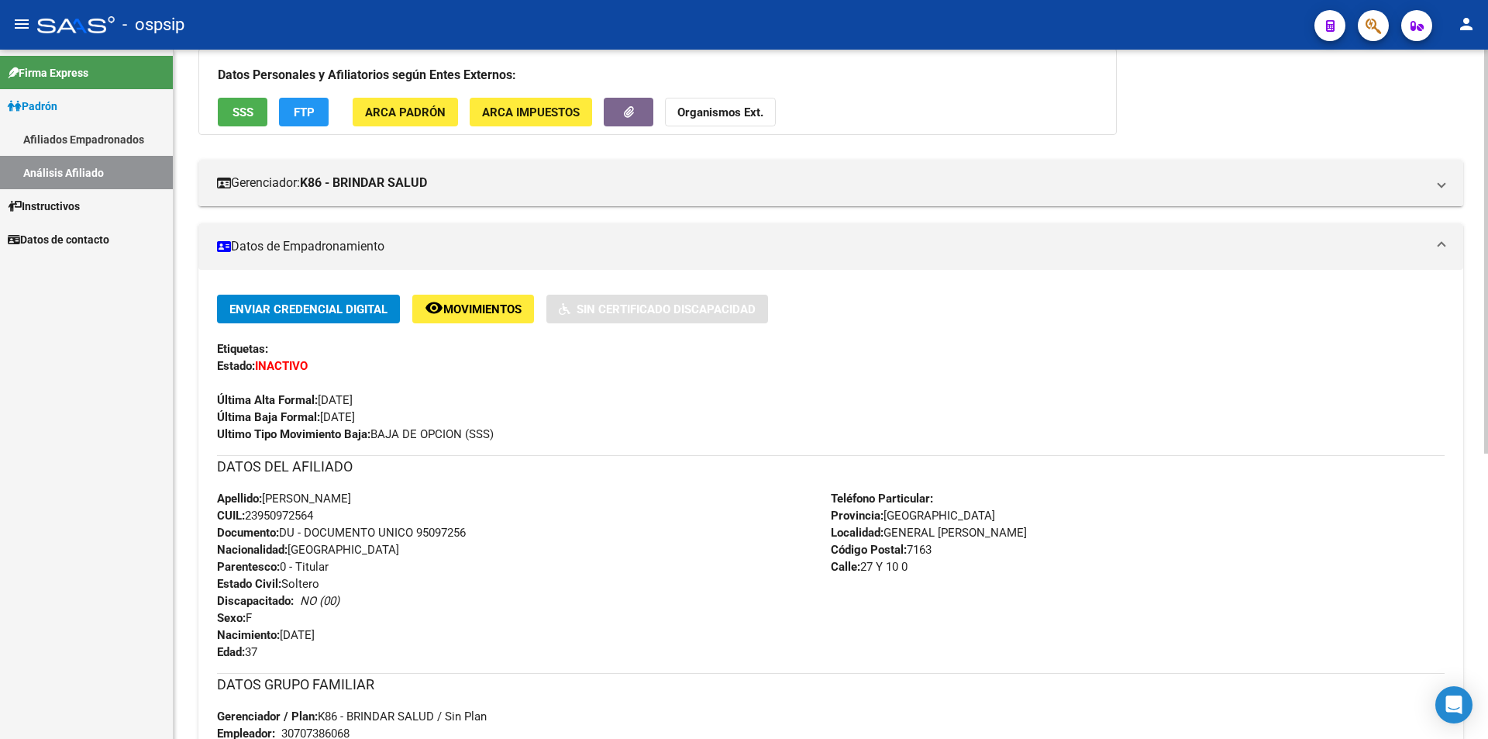
scroll to position [233, 0]
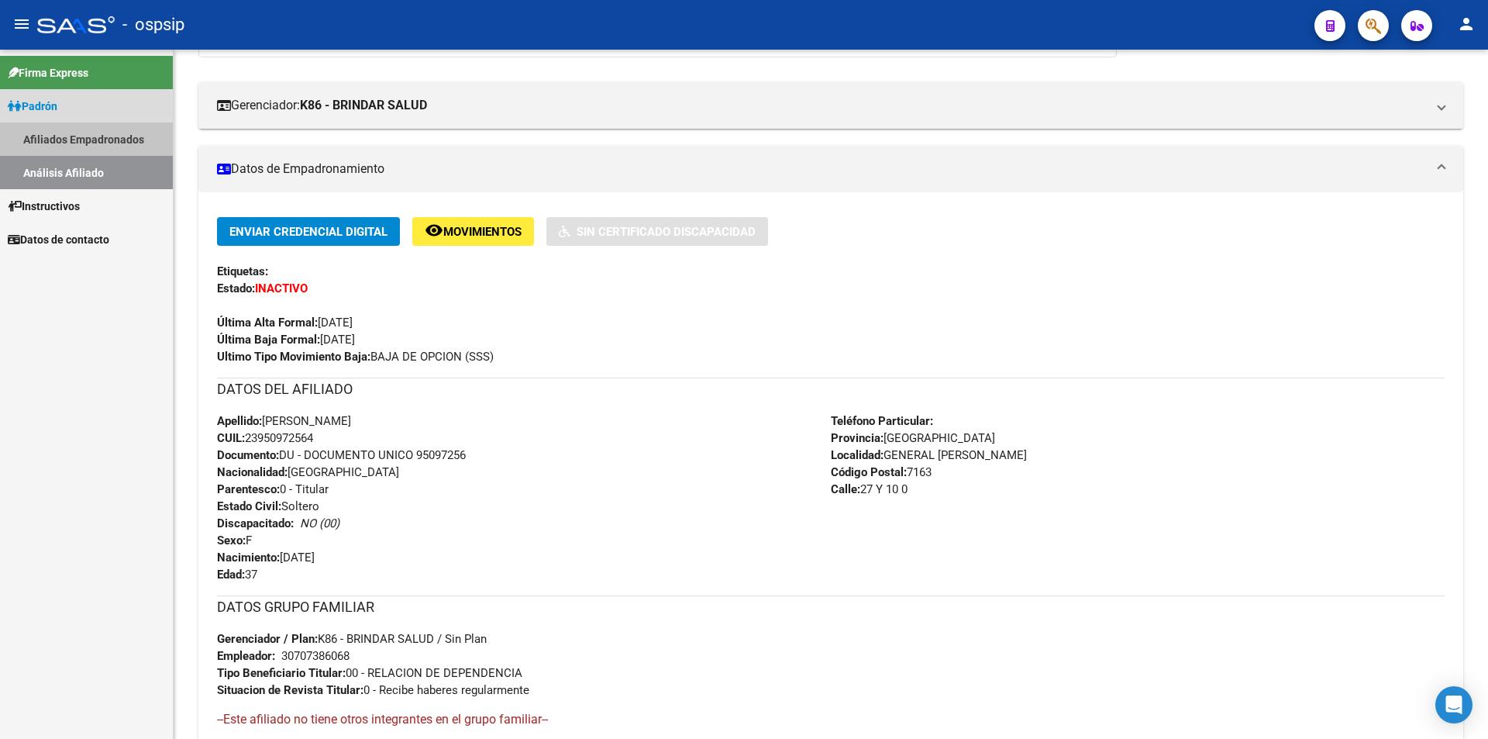
click at [100, 148] on link "Afiliados Empadronados" at bounding box center [86, 138] width 173 height 33
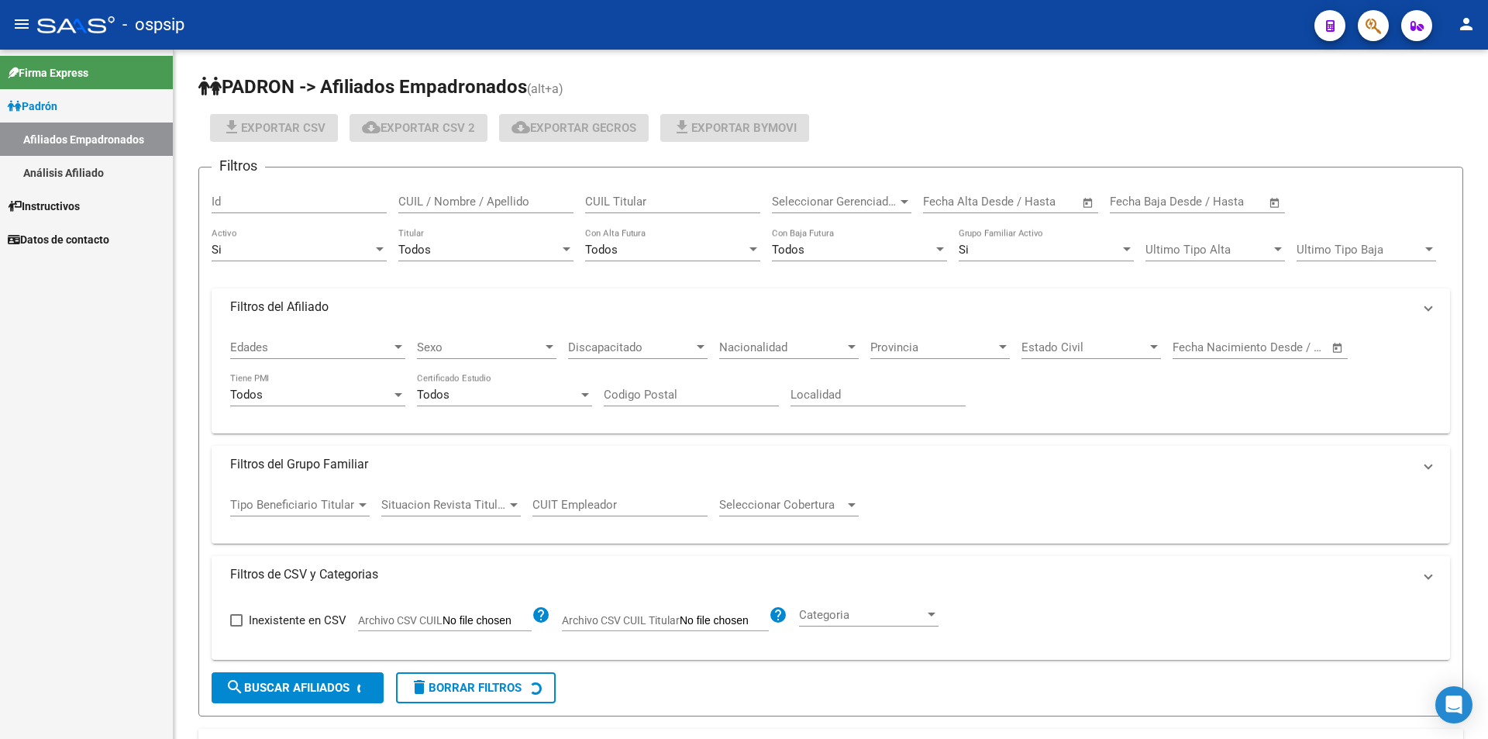
click at [98, 157] on link "Análisis Afiliado" at bounding box center [86, 172] width 173 height 33
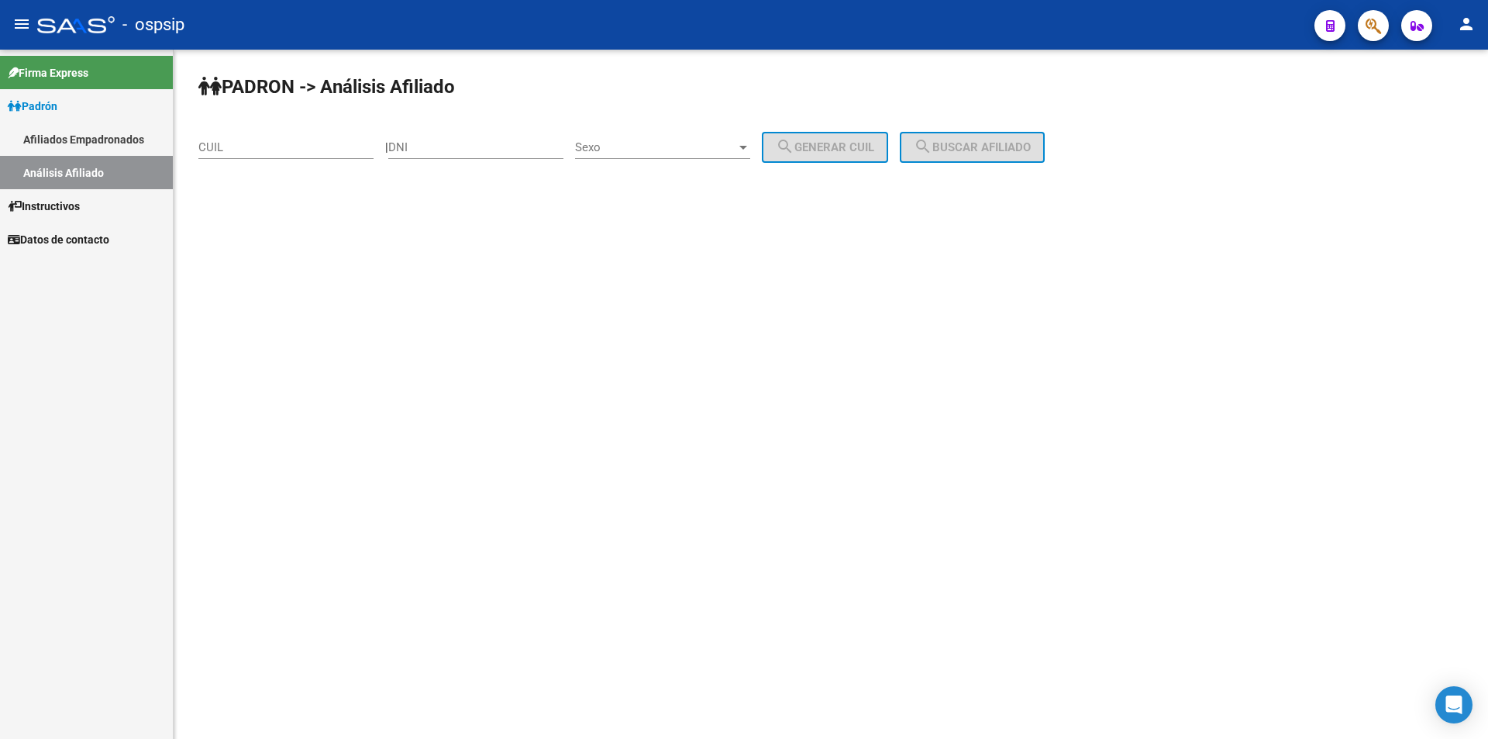
click at [244, 150] on input "CUIL" at bounding box center [285, 147] width 175 height 14
paste input "27-35682730-4"
type input "27-35682730-4"
click at [963, 153] on span "search Buscar afiliado" at bounding box center [972, 147] width 117 height 14
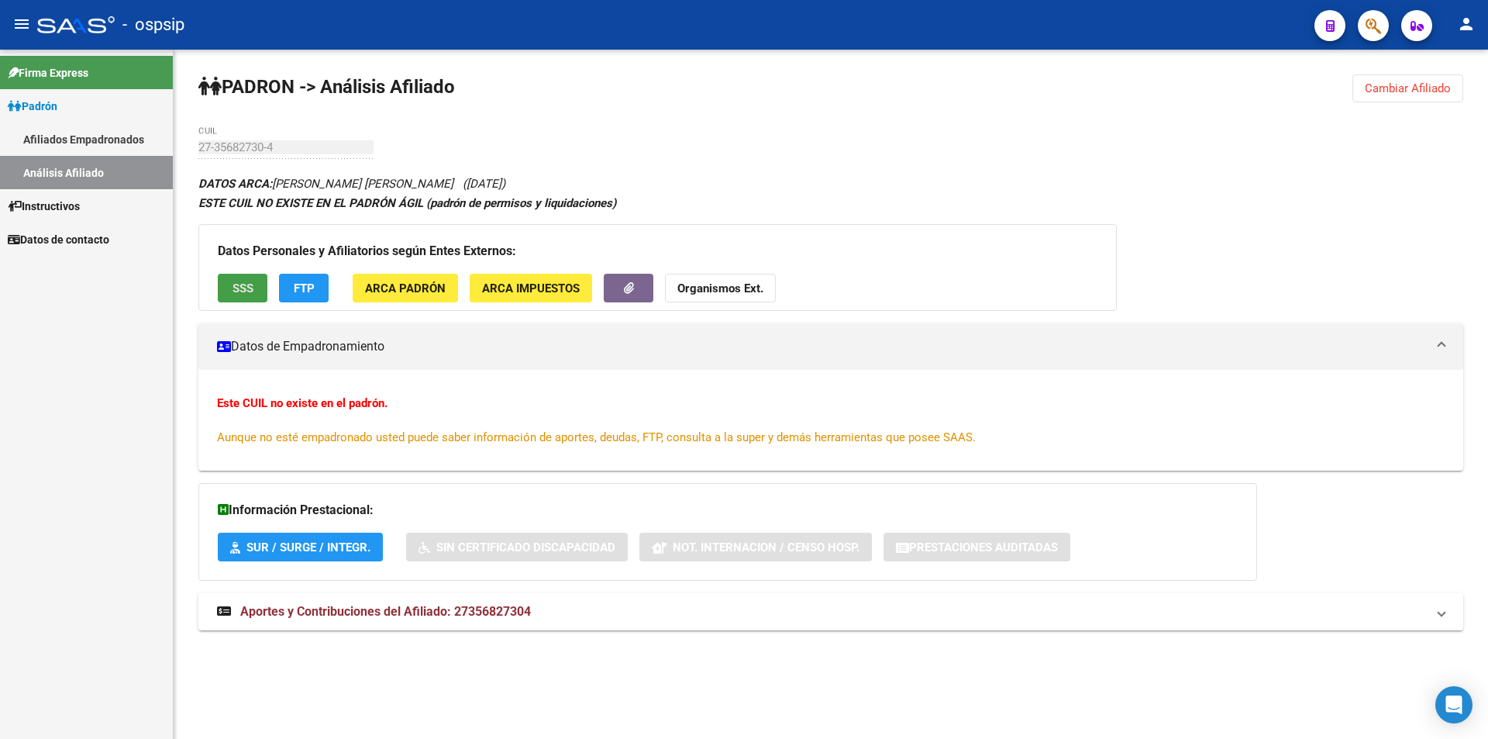
click at [241, 297] on button "SSS" at bounding box center [243, 288] width 50 height 29
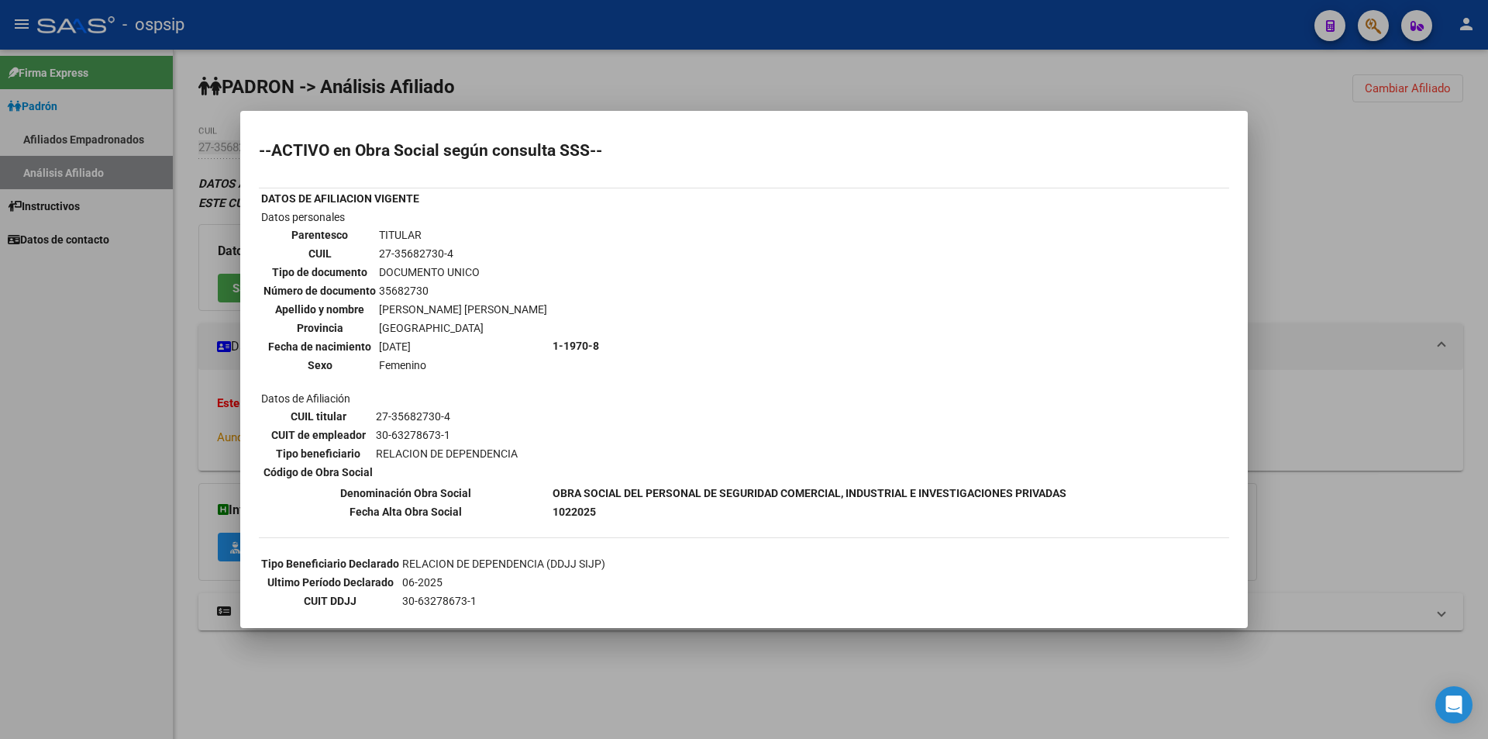
click at [88, 465] on div at bounding box center [744, 369] width 1488 height 739
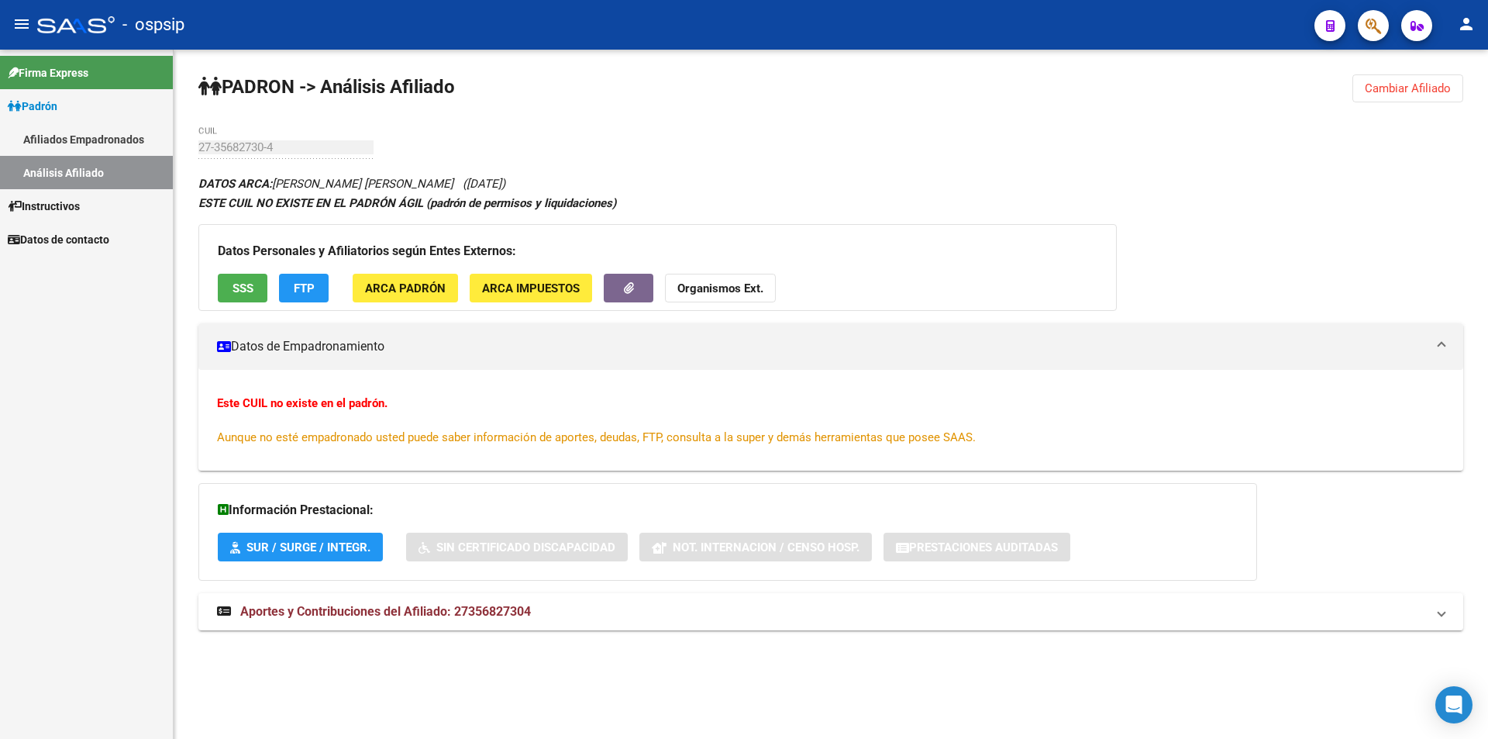
click at [43, 136] on link "Afiliados Empadronados" at bounding box center [86, 138] width 173 height 33
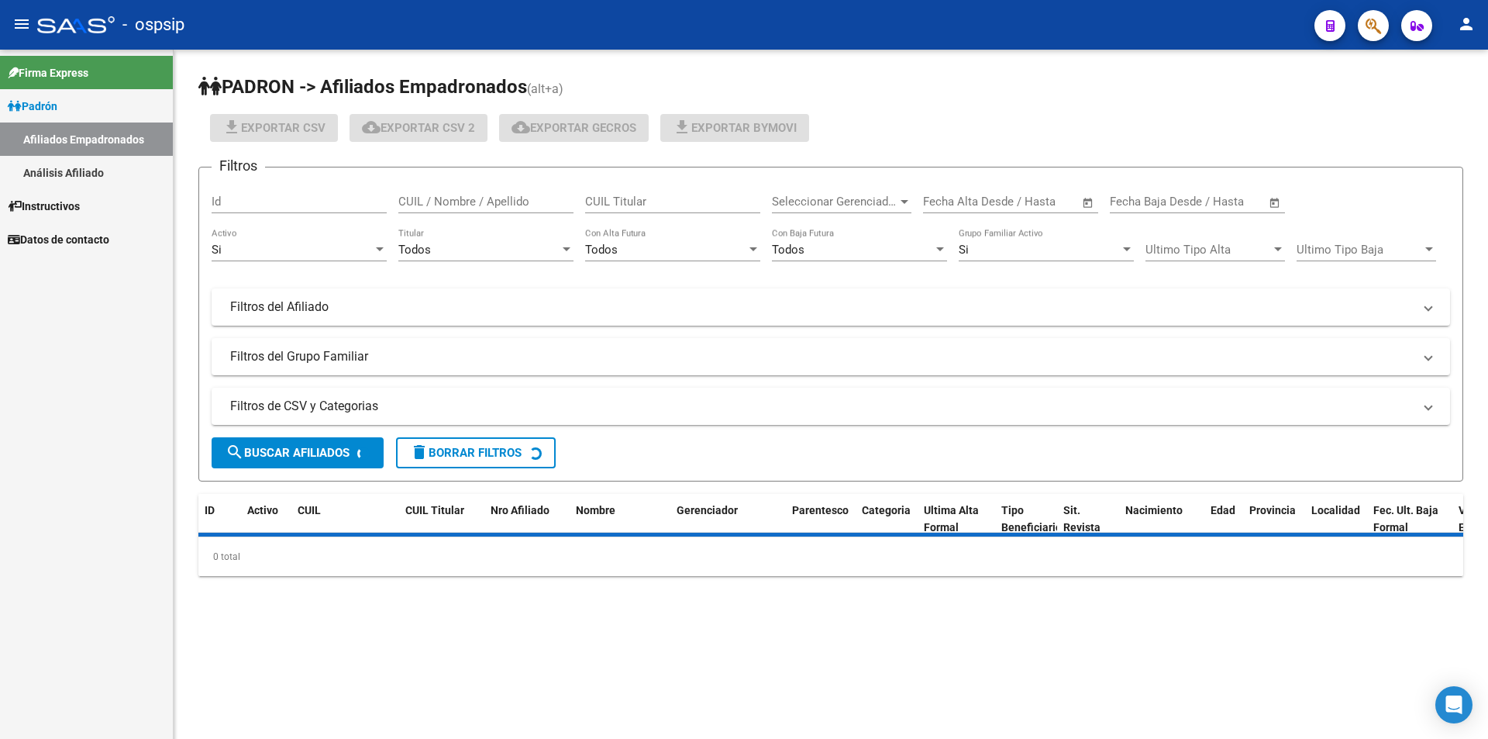
click at [77, 177] on link "Análisis Afiliado" at bounding box center [86, 172] width 173 height 33
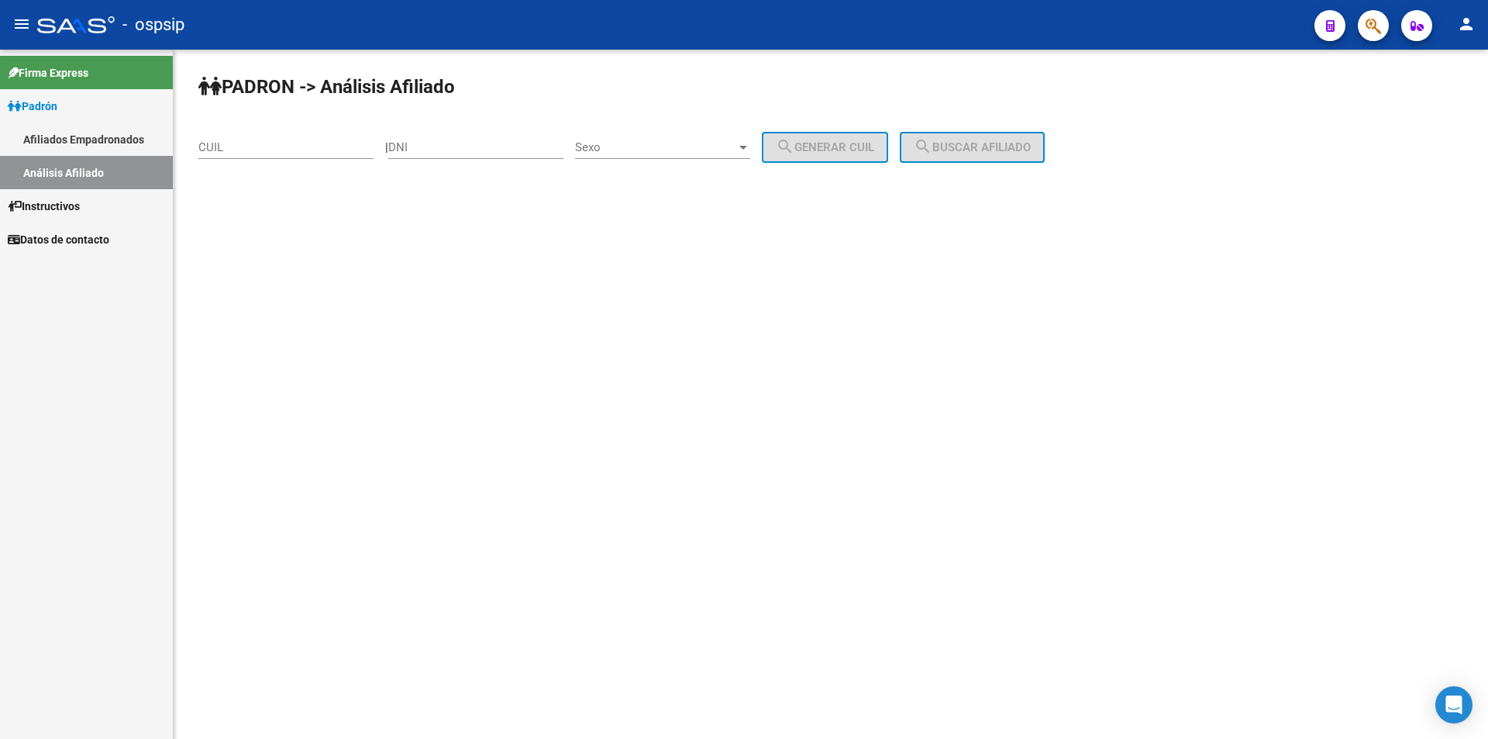
click at [471, 155] on div "DNI" at bounding box center [475, 142] width 175 height 33
drag, startPoint x: 471, startPoint y: 155, endPoint x: 449, endPoint y: 132, distance: 32.3
click at [449, 132] on div "DNI" at bounding box center [475, 142] width 175 height 33
paste input "39174943"
type input "39174943"
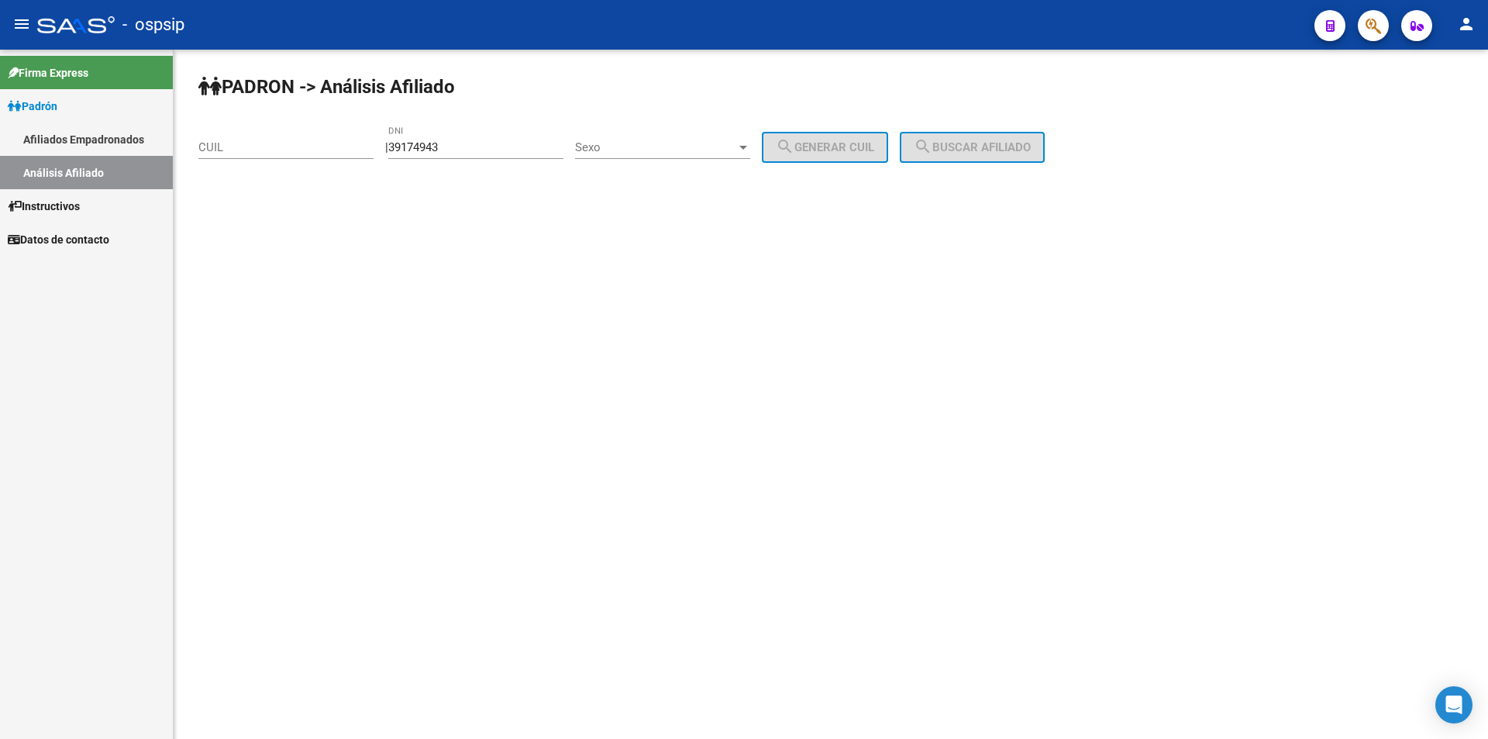
click at [651, 153] on div "Sexo Sexo" at bounding box center [662, 150] width 175 height 48
click at [653, 149] on span "Sexo" at bounding box center [655, 147] width 161 height 14
drag, startPoint x: 666, startPoint y: 150, endPoint x: 787, endPoint y: 156, distance: 121.8
click at [666, 150] on span "Masculino" at bounding box center [679, 147] width 175 height 35
click at [814, 155] on button "search Generar CUIL" at bounding box center [825, 147] width 126 height 31
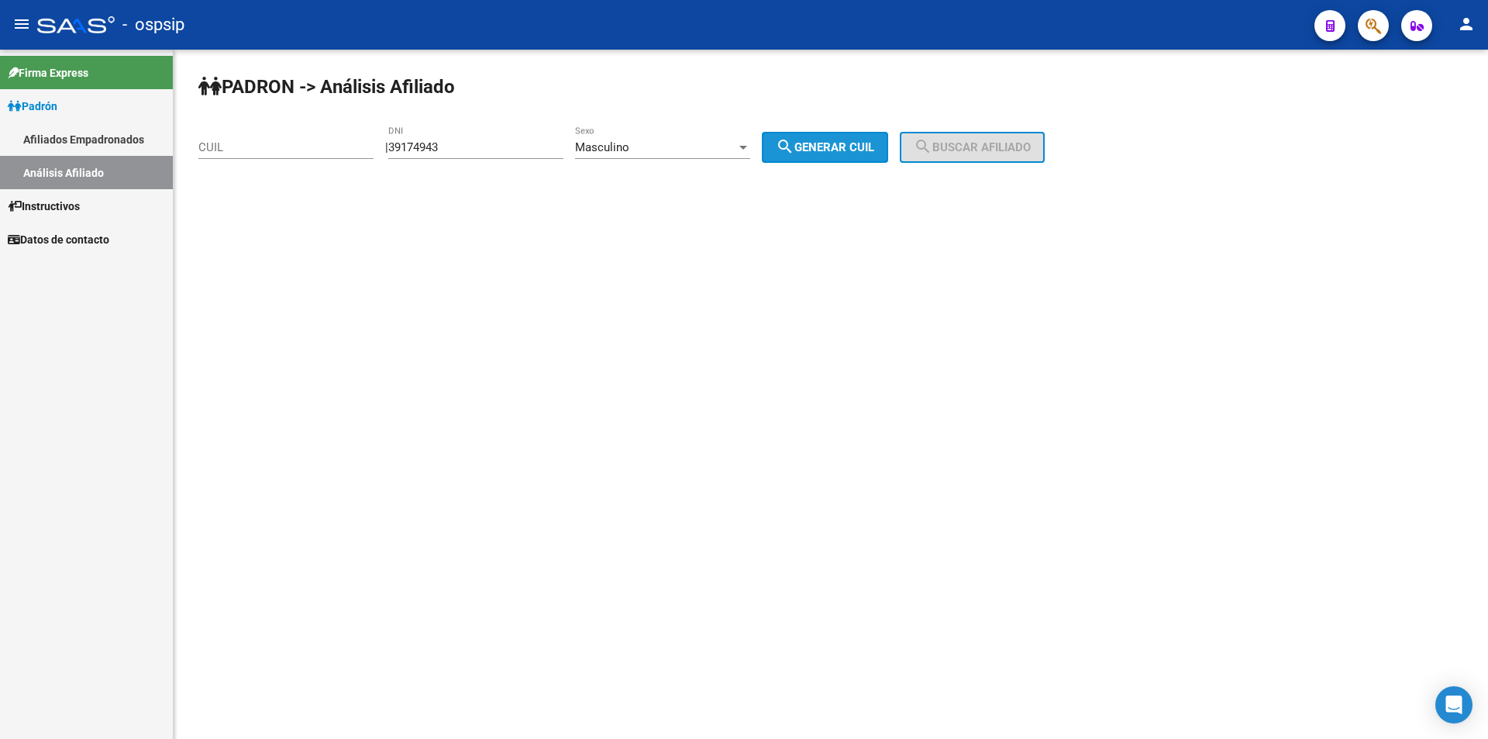
type input "20-39174943-5"
click at [956, 138] on button "search Buscar afiliado" at bounding box center [972, 147] width 145 height 31
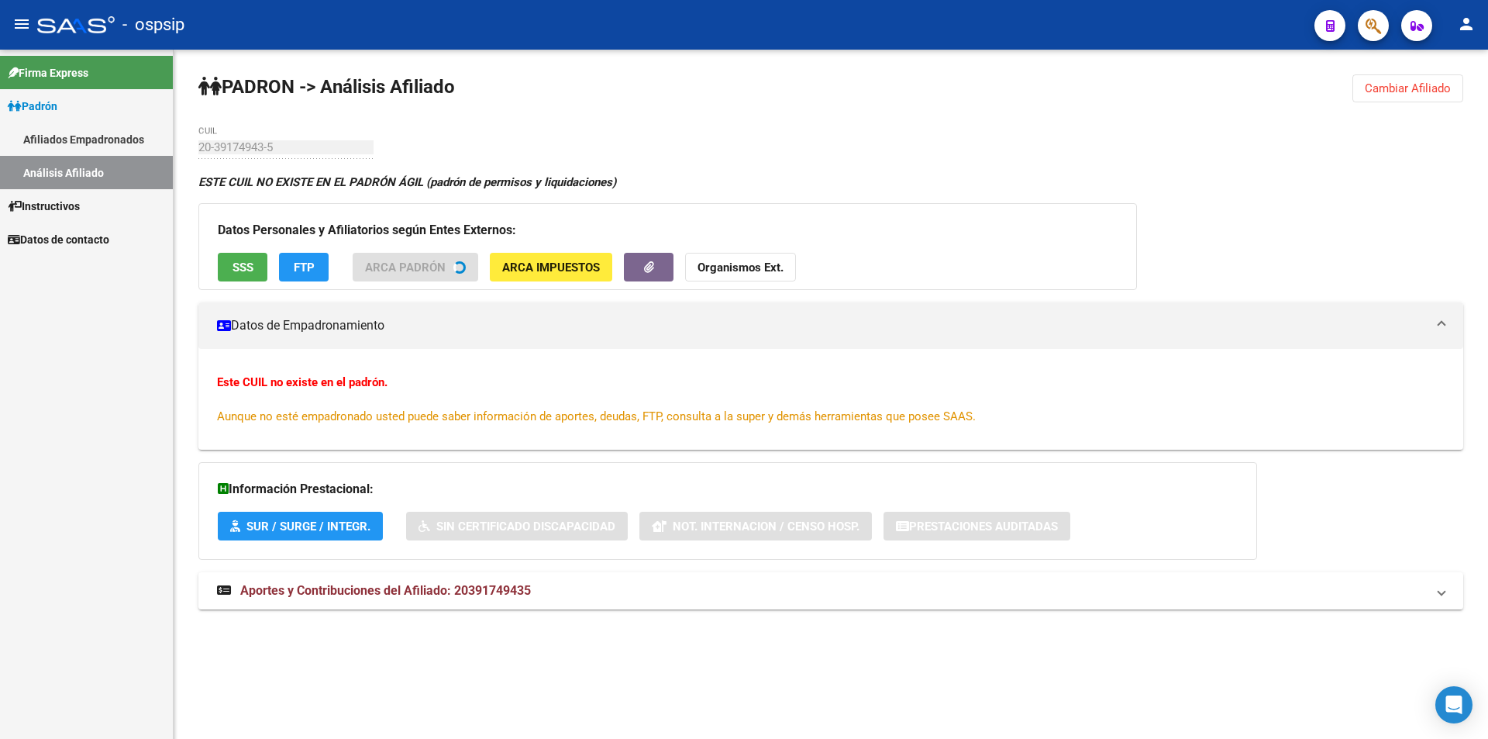
click at [233, 269] on span "SSS" at bounding box center [243, 267] width 21 height 14
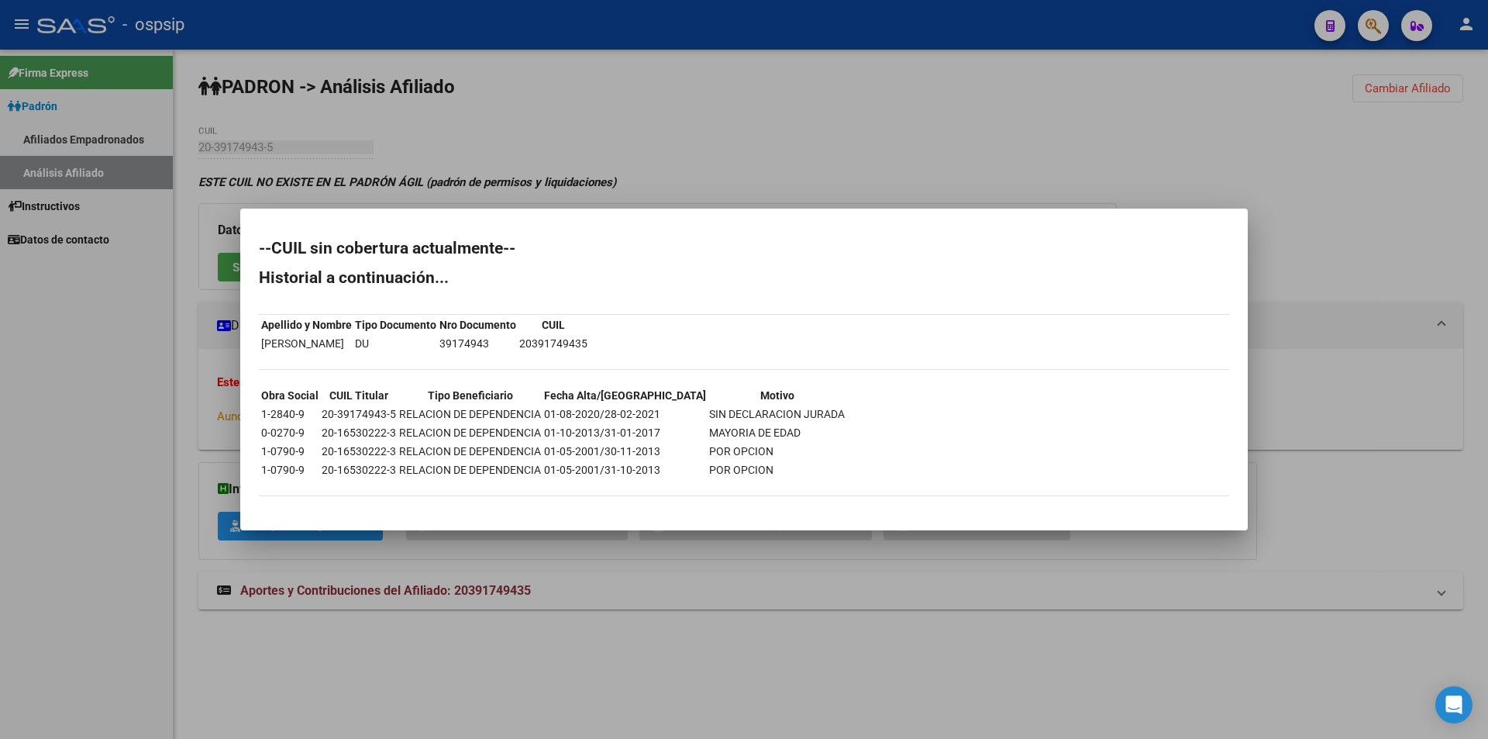
click at [443, 166] on div at bounding box center [744, 369] width 1488 height 739
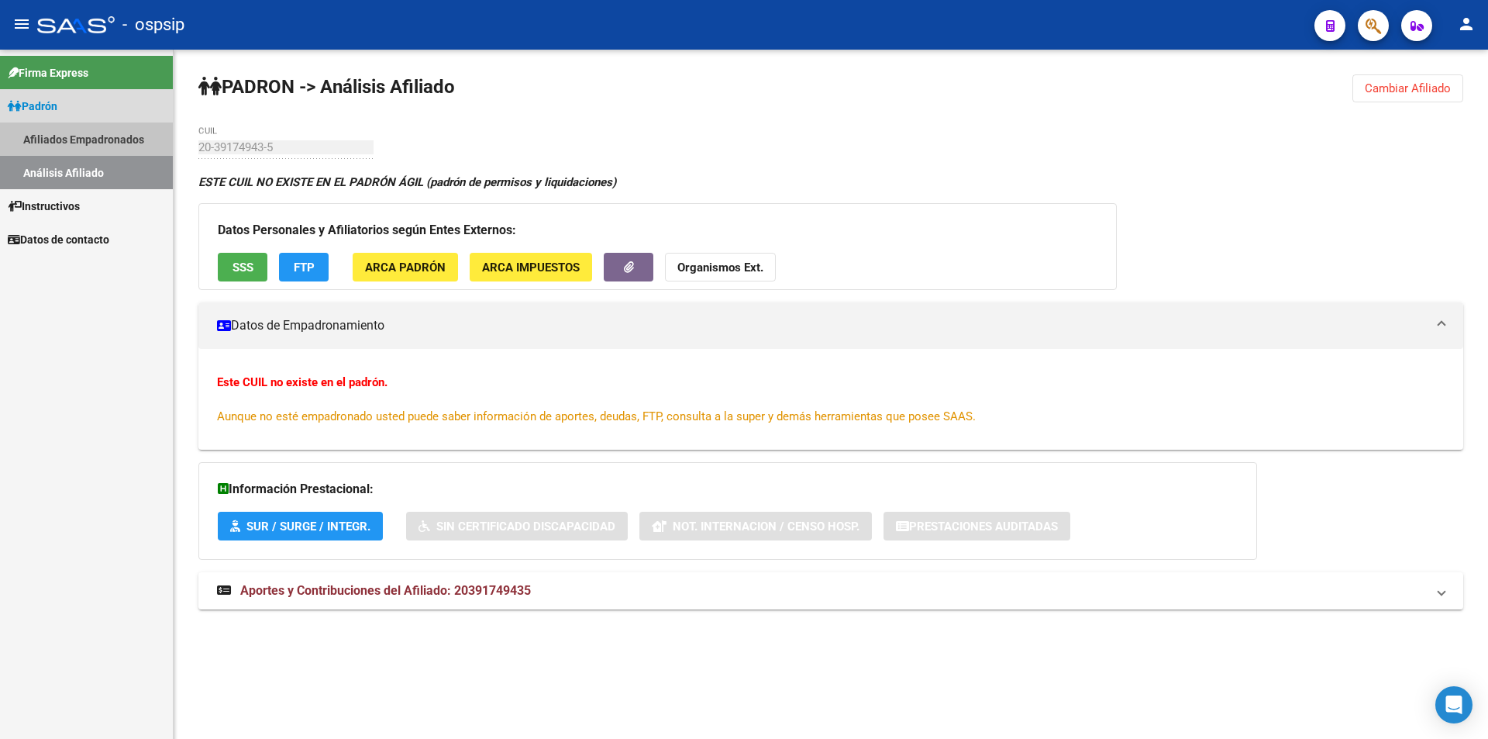
click at [74, 134] on link "Afiliados Empadronados" at bounding box center [86, 138] width 173 height 33
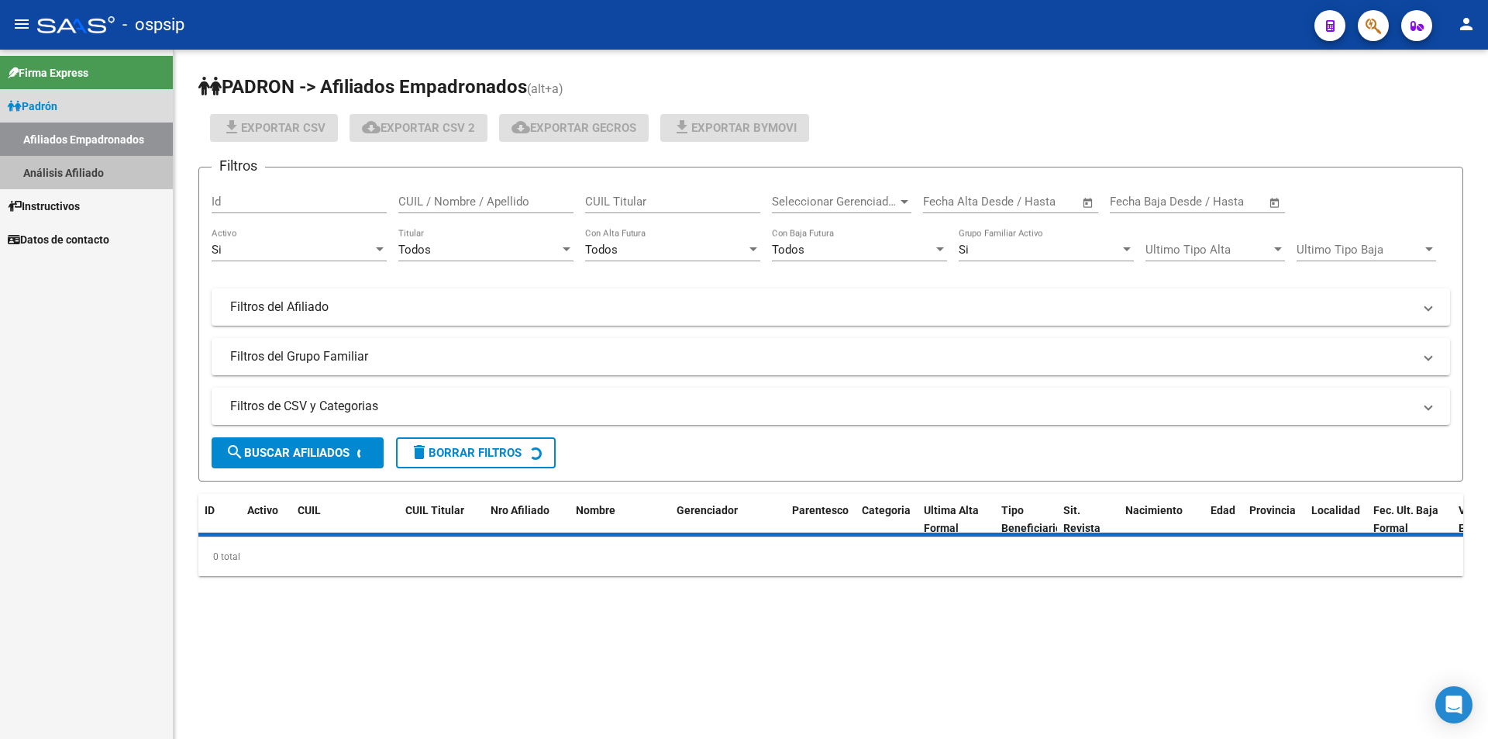
click at [77, 158] on link "Análisis Afiliado" at bounding box center [86, 172] width 173 height 33
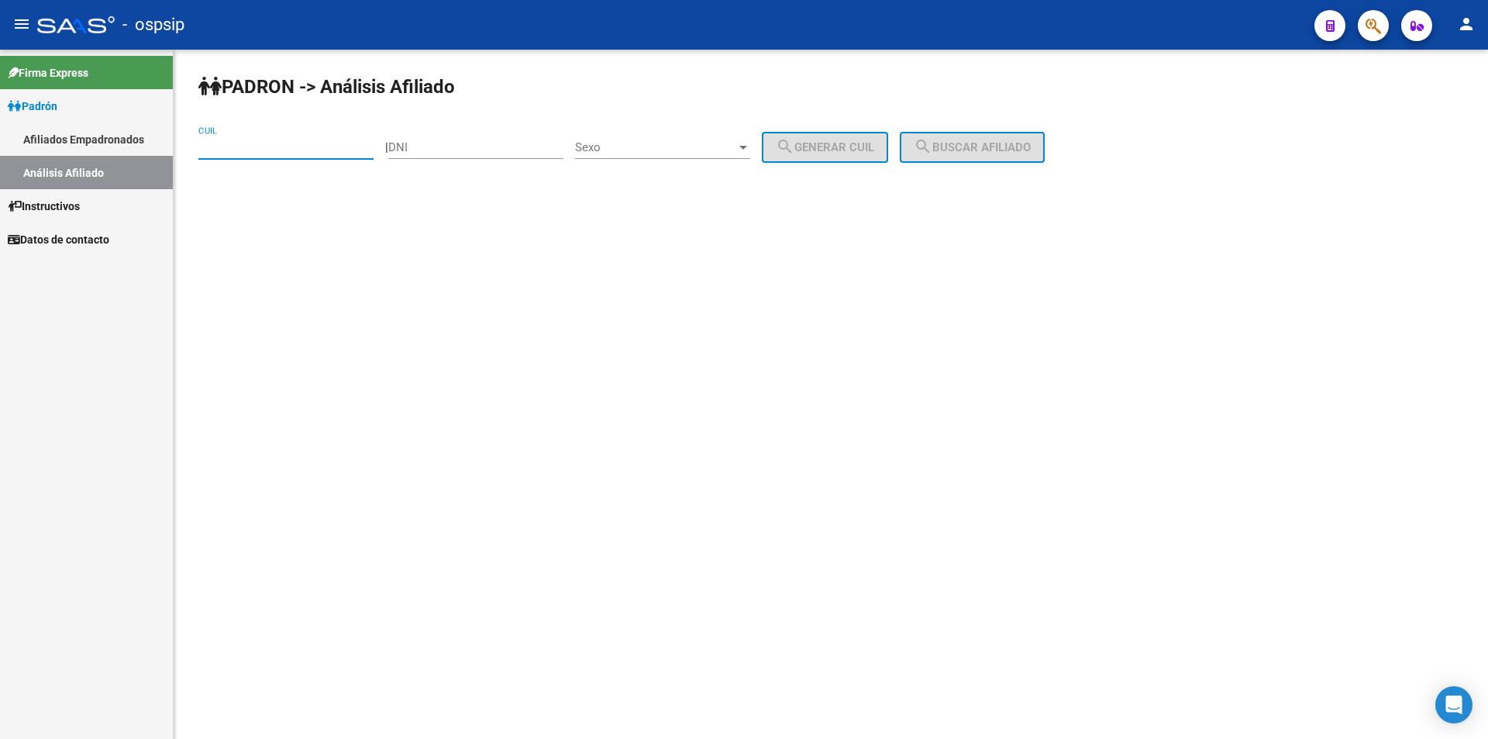
paste input "27-33827593-0"
type input "27-33827593-0"
click at [975, 158] on button "search Buscar afiliado" at bounding box center [972, 147] width 145 height 31
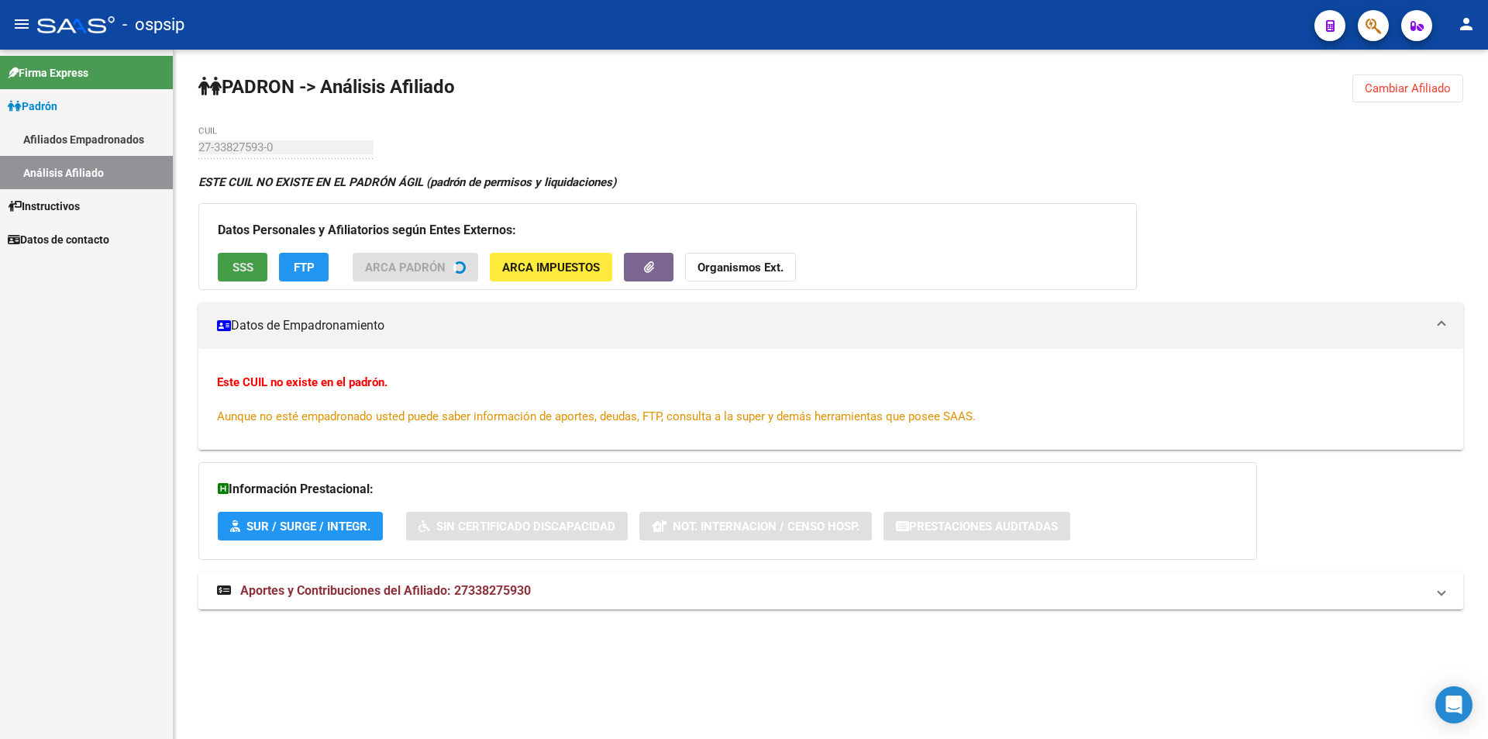
click at [236, 267] on span "SSS" at bounding box center [243, 267] width 21 height 14
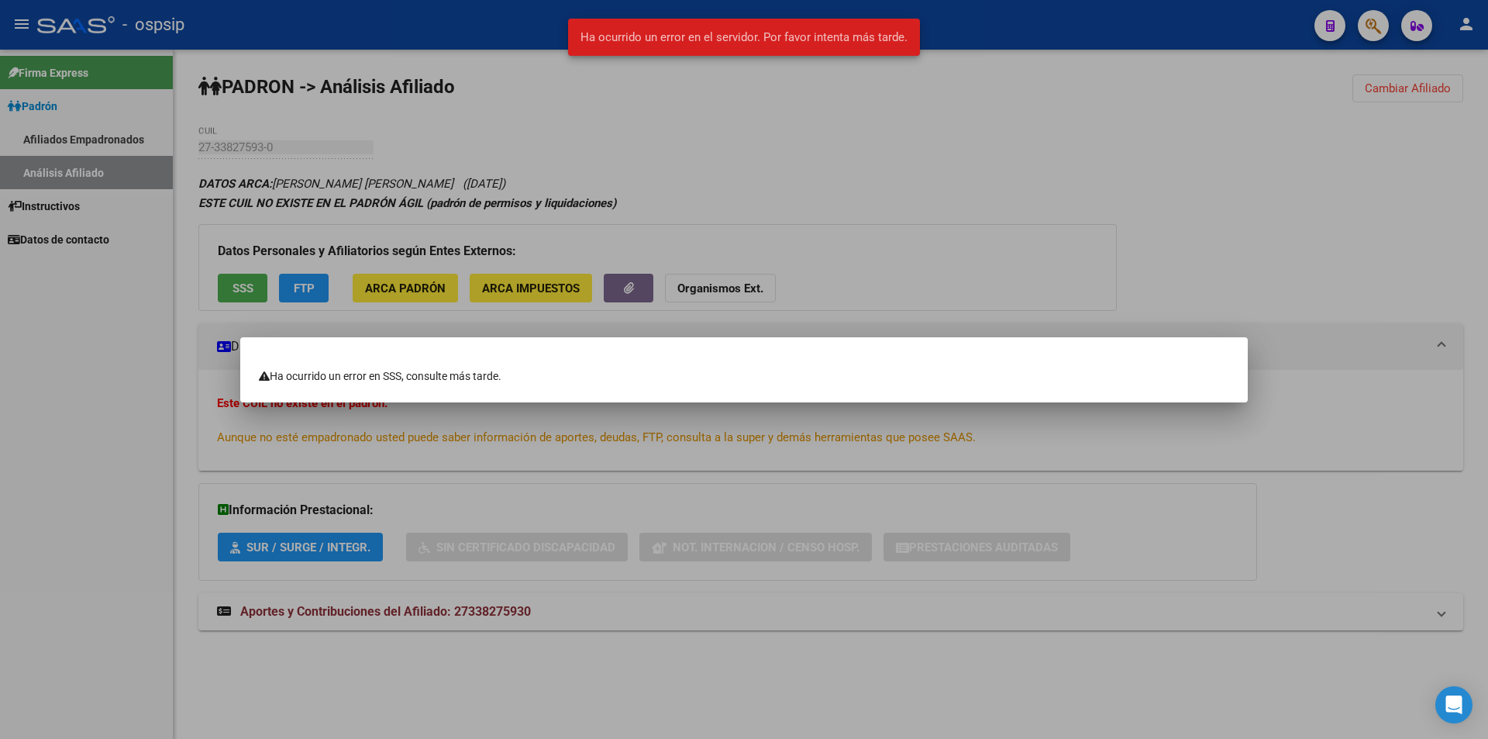
click at [549, 159] on div at bounding box center [744, 369] width 1488 height 739
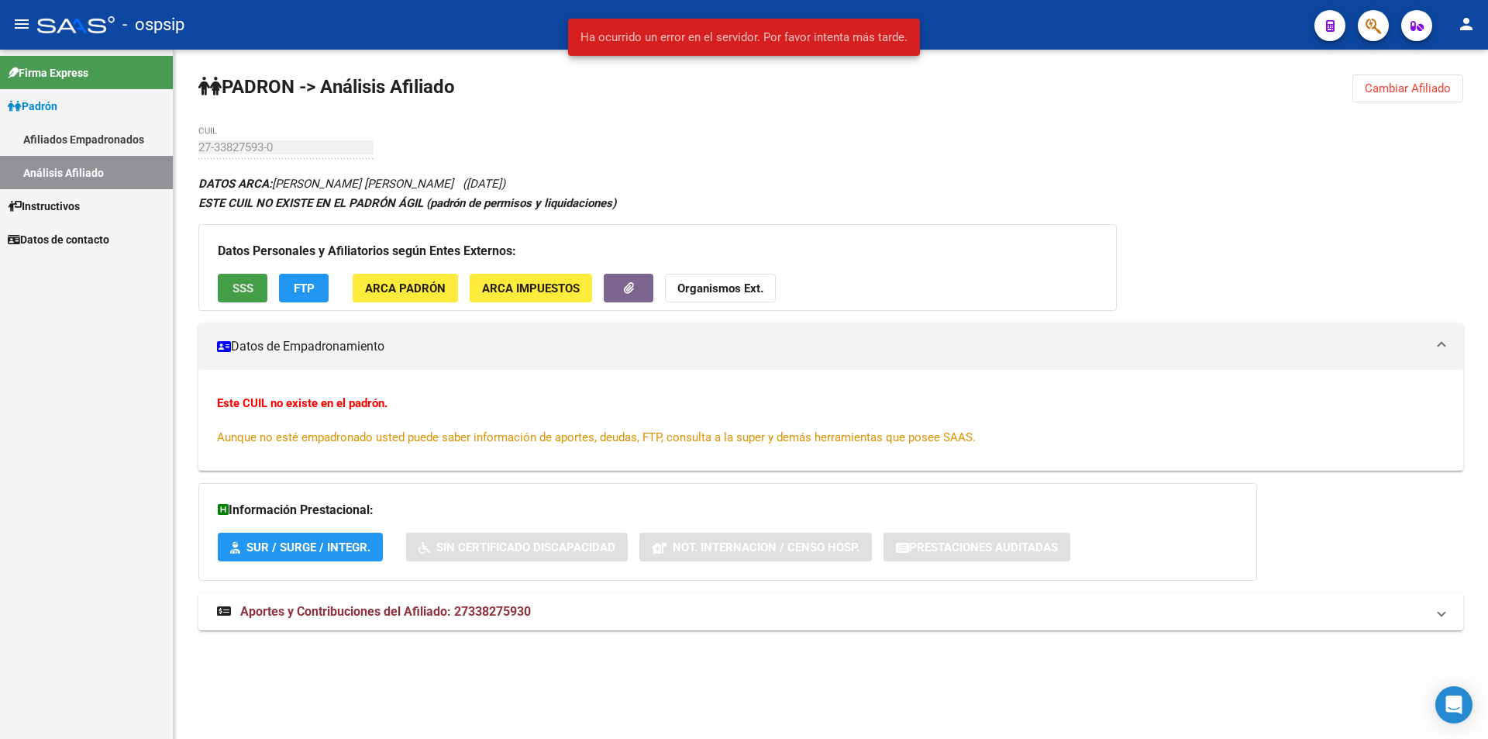
click at [246, 290] on span "SSS" at bounding box center [243, 288] width 21 height 14
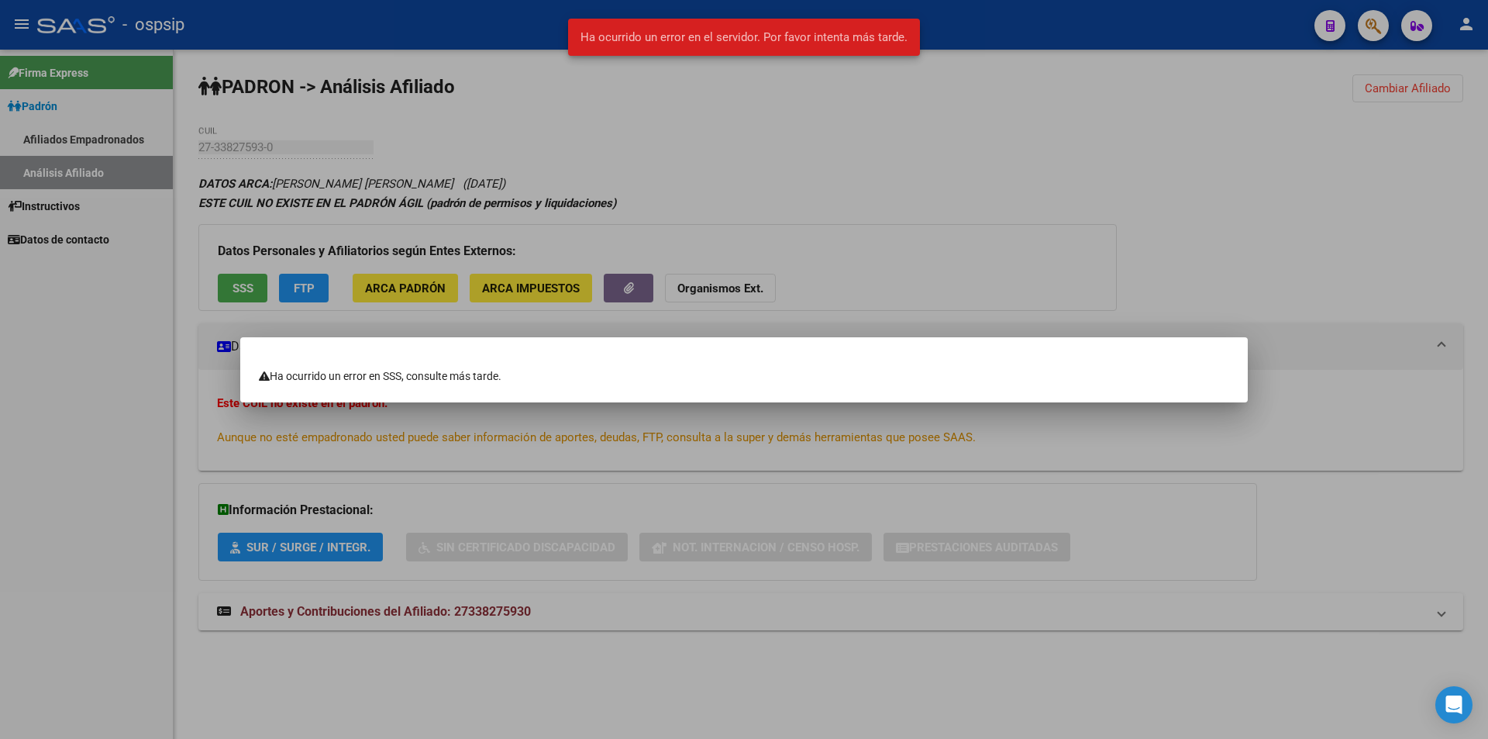
click at [251, 188] on div at bounding box center [744, 369] width 1488 height 739
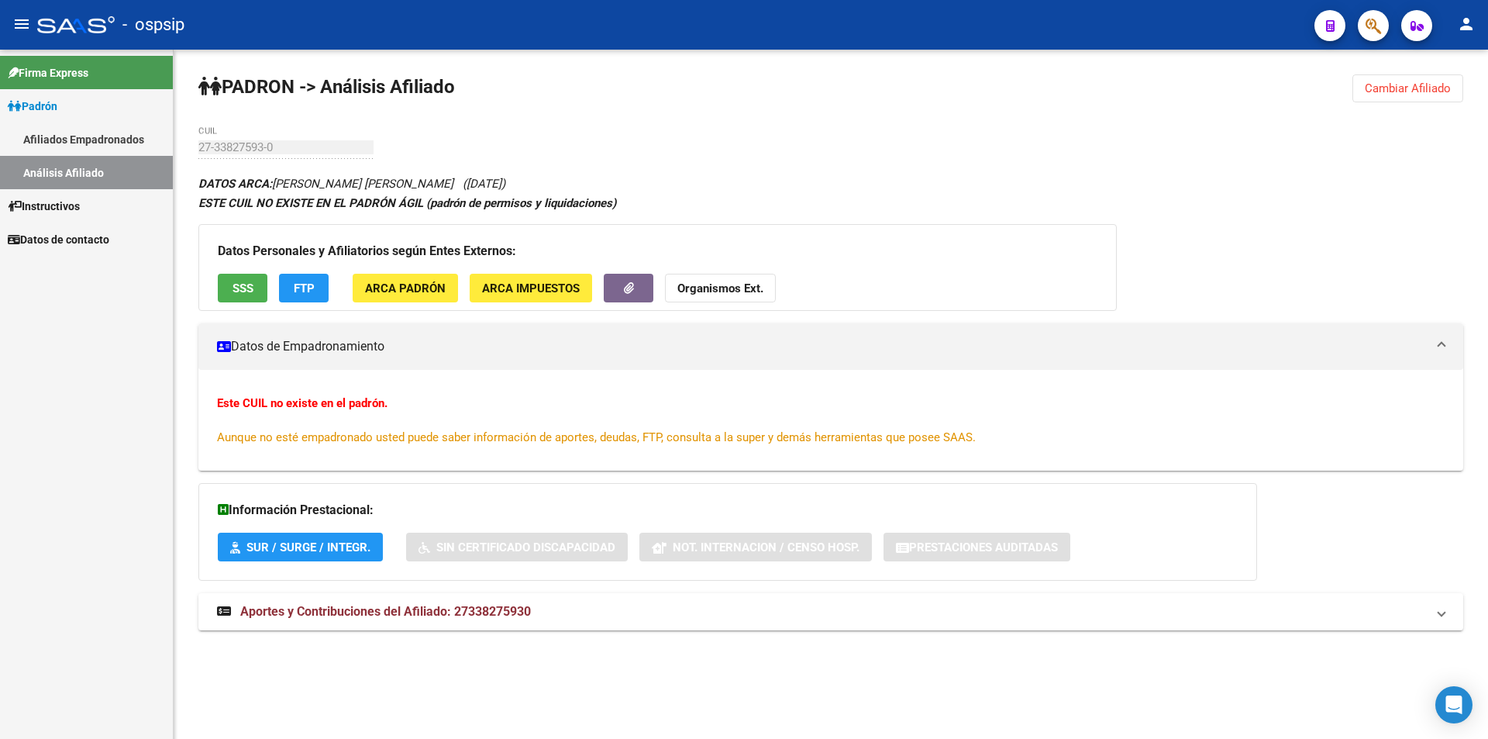
click at [74, 137] on link "Afiliados Empadronados" at bounding box center [86, 138] width 173 height 33
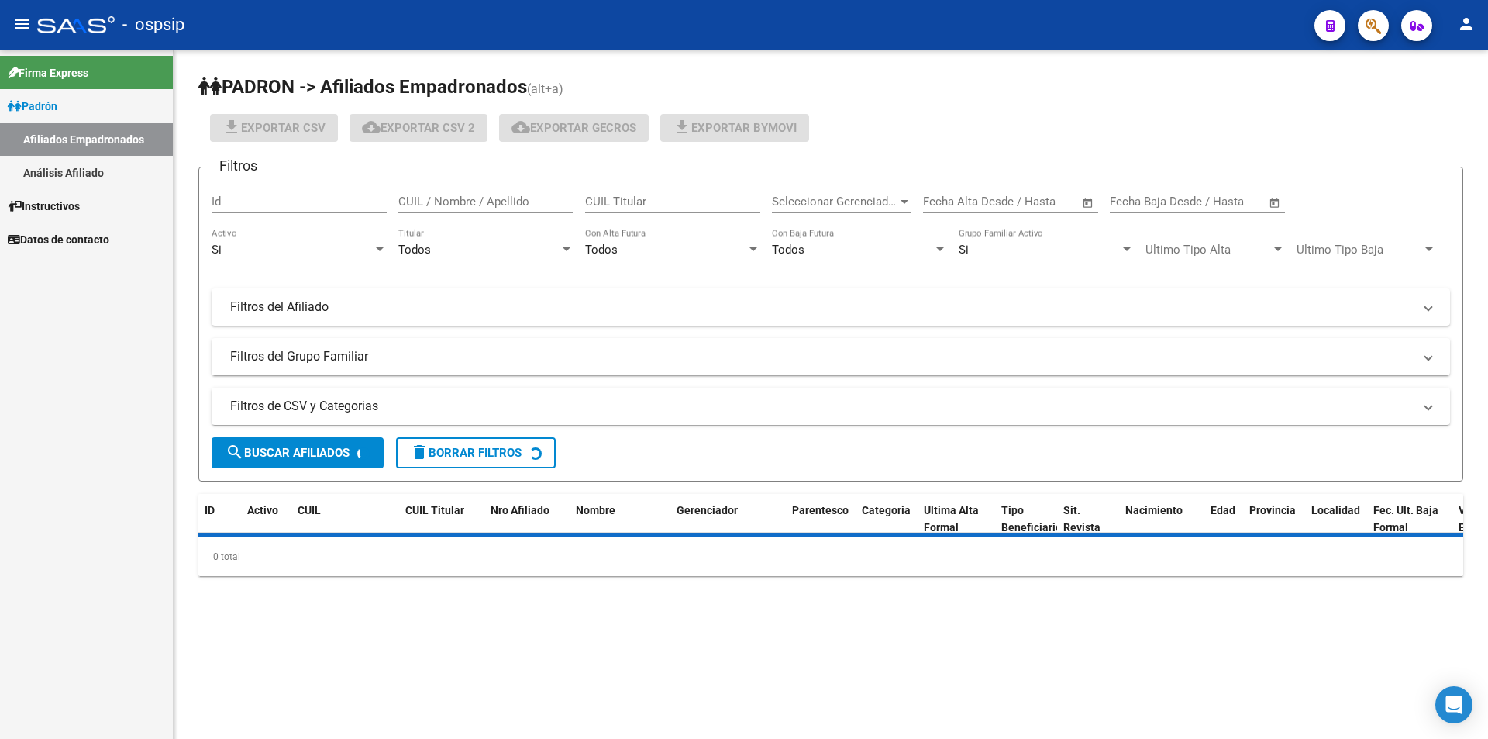
click at [72, 174] on link "Análisis Afiliado" at bounding box center [86, 172] width 173 height 33
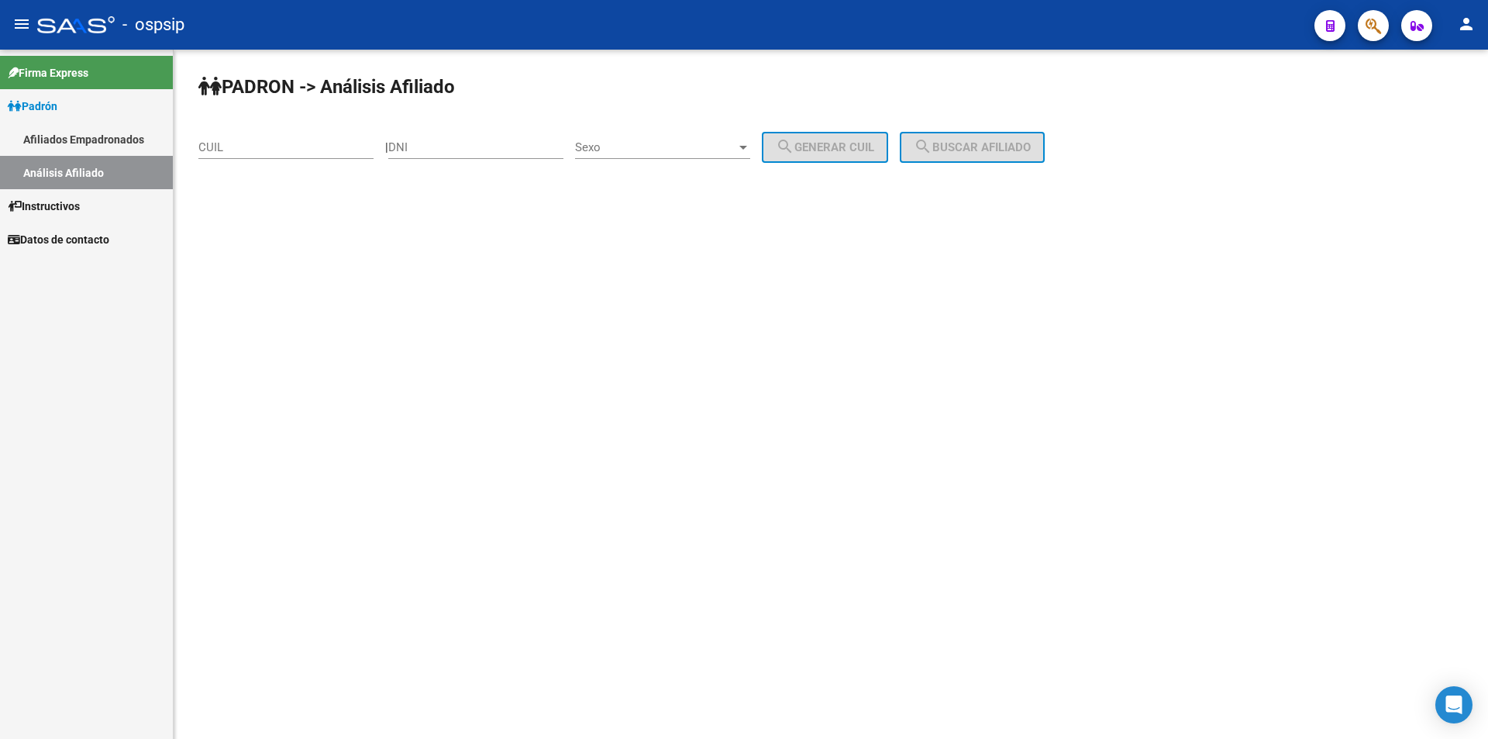
click at [1269, 120] on div "PADRON -> Análisis Afiliado CUIL | DNI Sexo Sexo search Generar CUIL search Bus…" at bounding box center [831, 131] width 1315 height 163
click at [471, 151] on input "DNI" at bounding box center [475, 147] width 175 height 14
paste input "20566323"
type input "20566323"
click at [651, 144] on span "Sexo" at bounding box center [655, 147] width 161 height 14
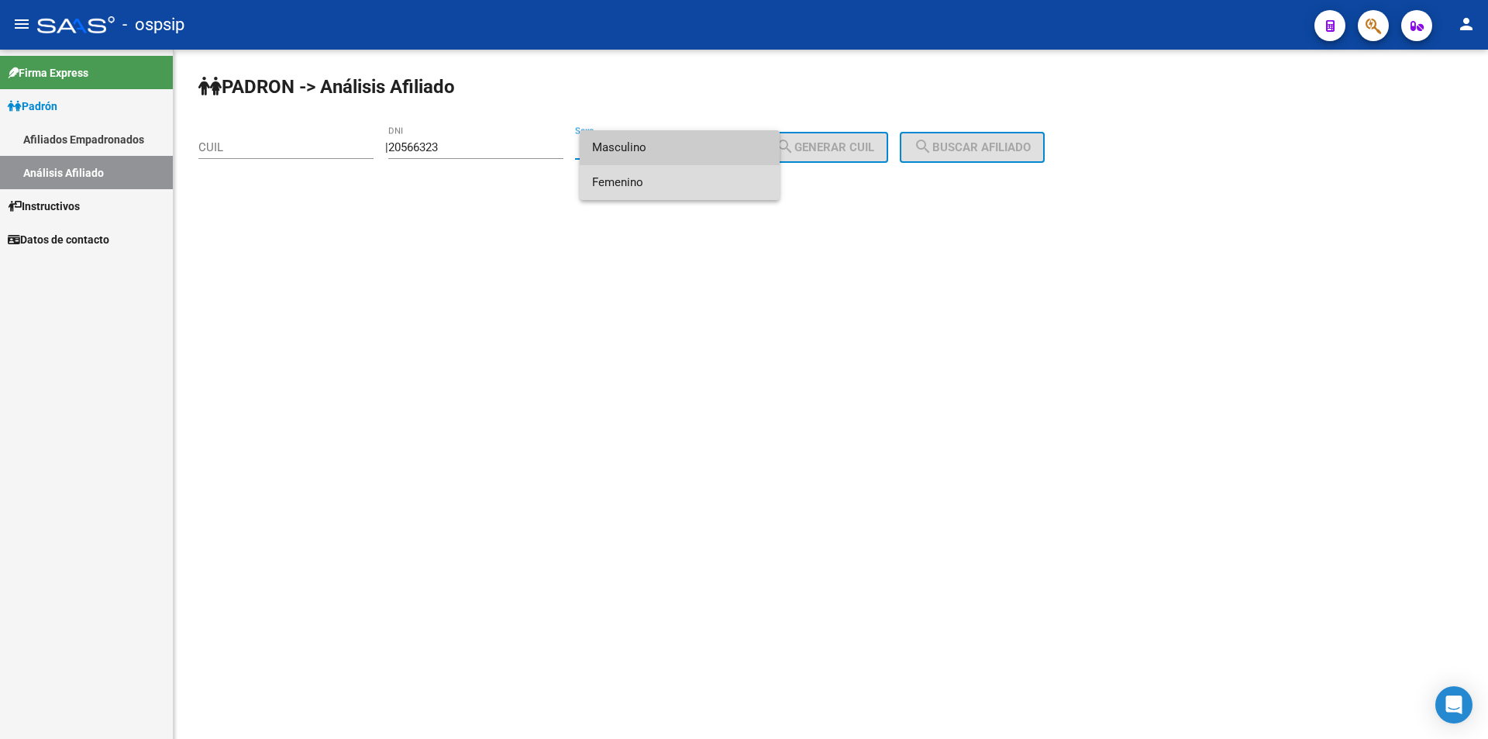
click at [674, 187] on span "Femenino" at bounding box center [679, 182] width 175 height 35
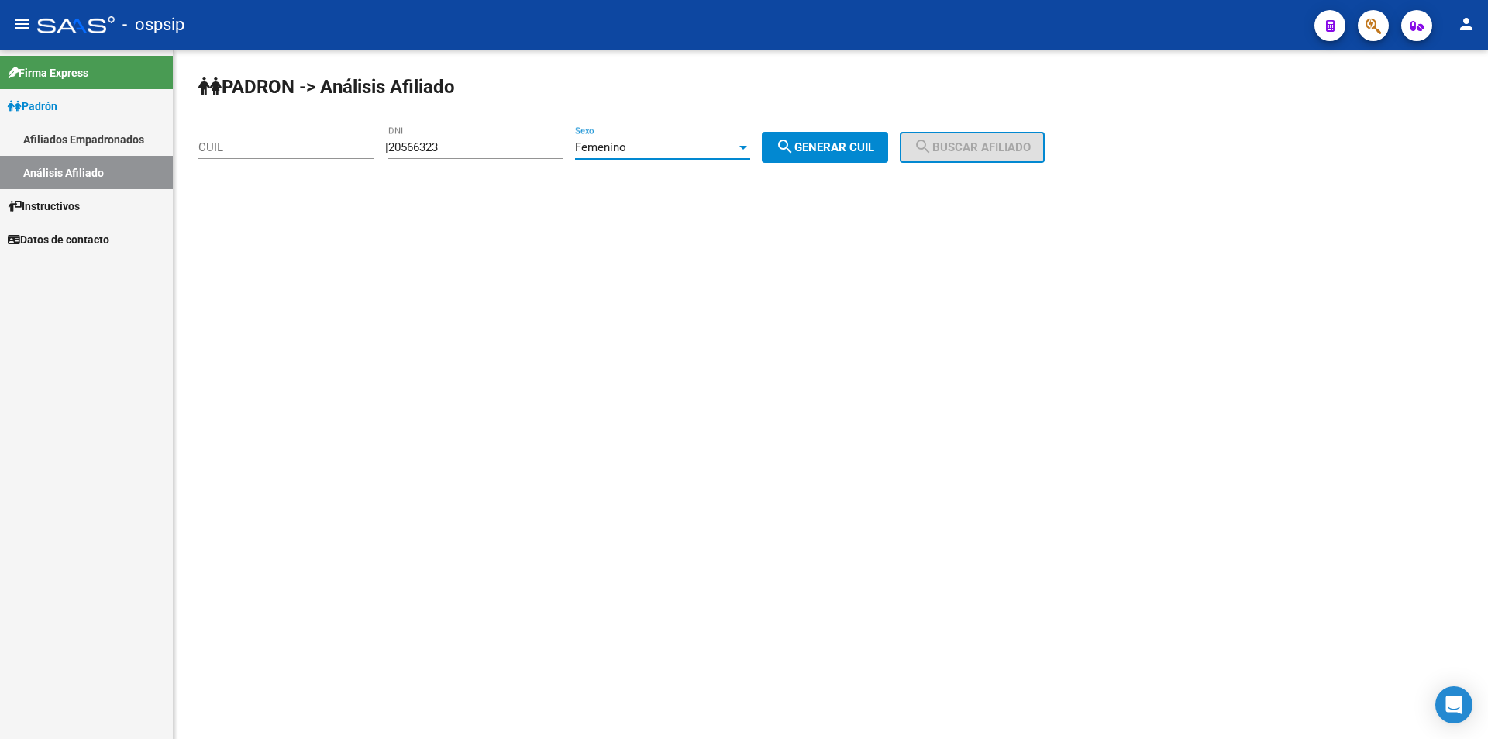
click at [816, 149] on span "search Generar CUIL" at bounding box center [825, 147] width 98 height 14
type input "27-20566323-7"
click at [962, 145] on span "search Buscar afiliado" at bounding box center [972, 147] width 117 height 14
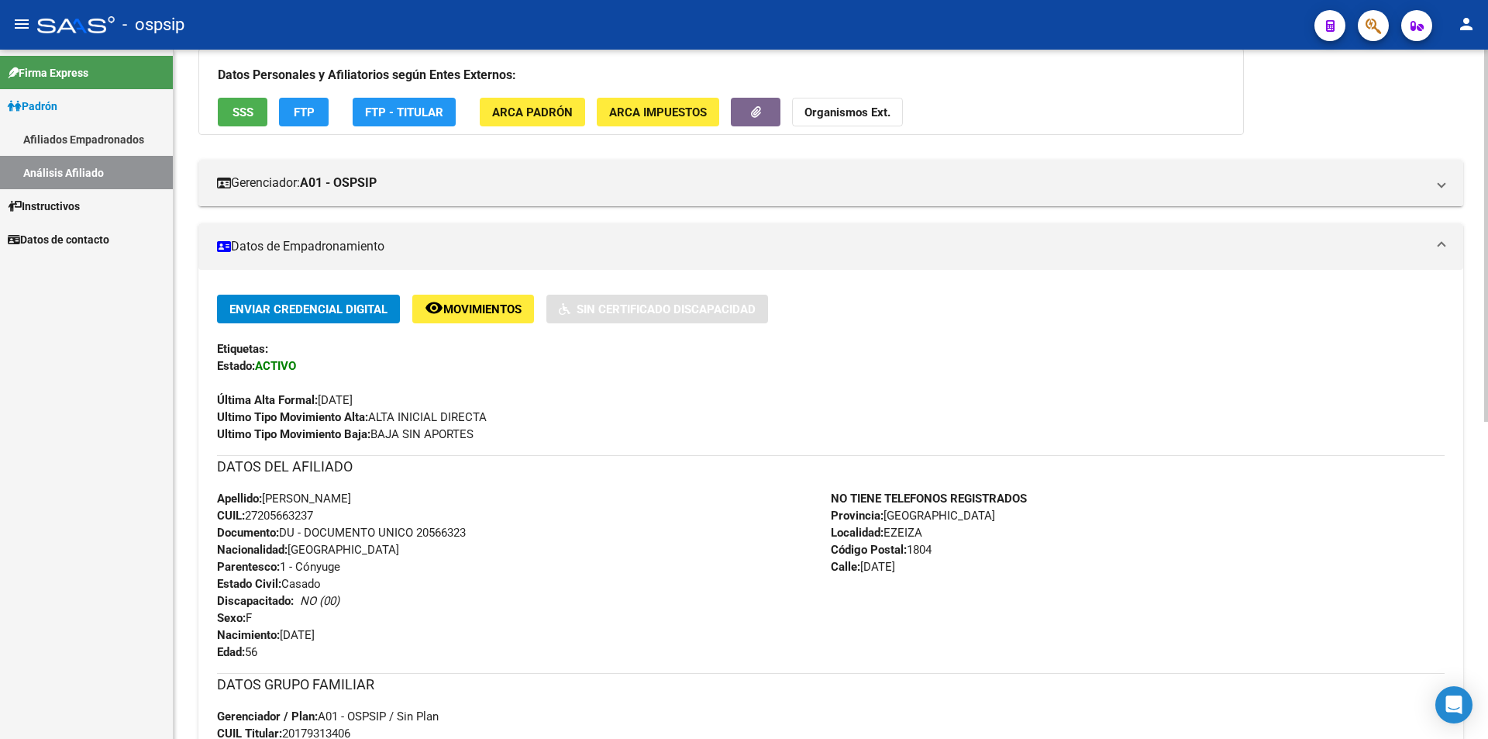
scroll to position [233, 0]
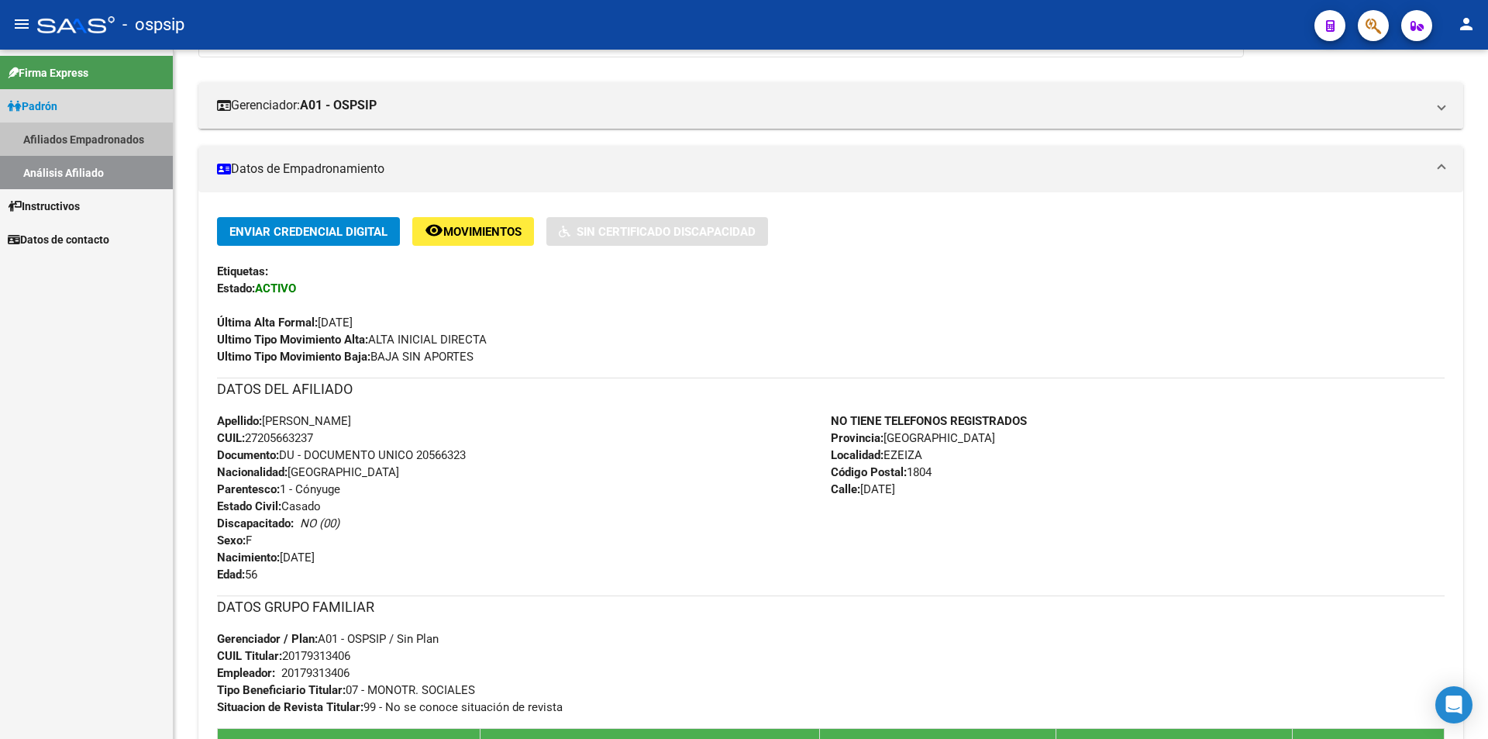
click at [80, 140] on link "Afiliados Empadronados" at bounding box center [86, 138] width 173 height 33
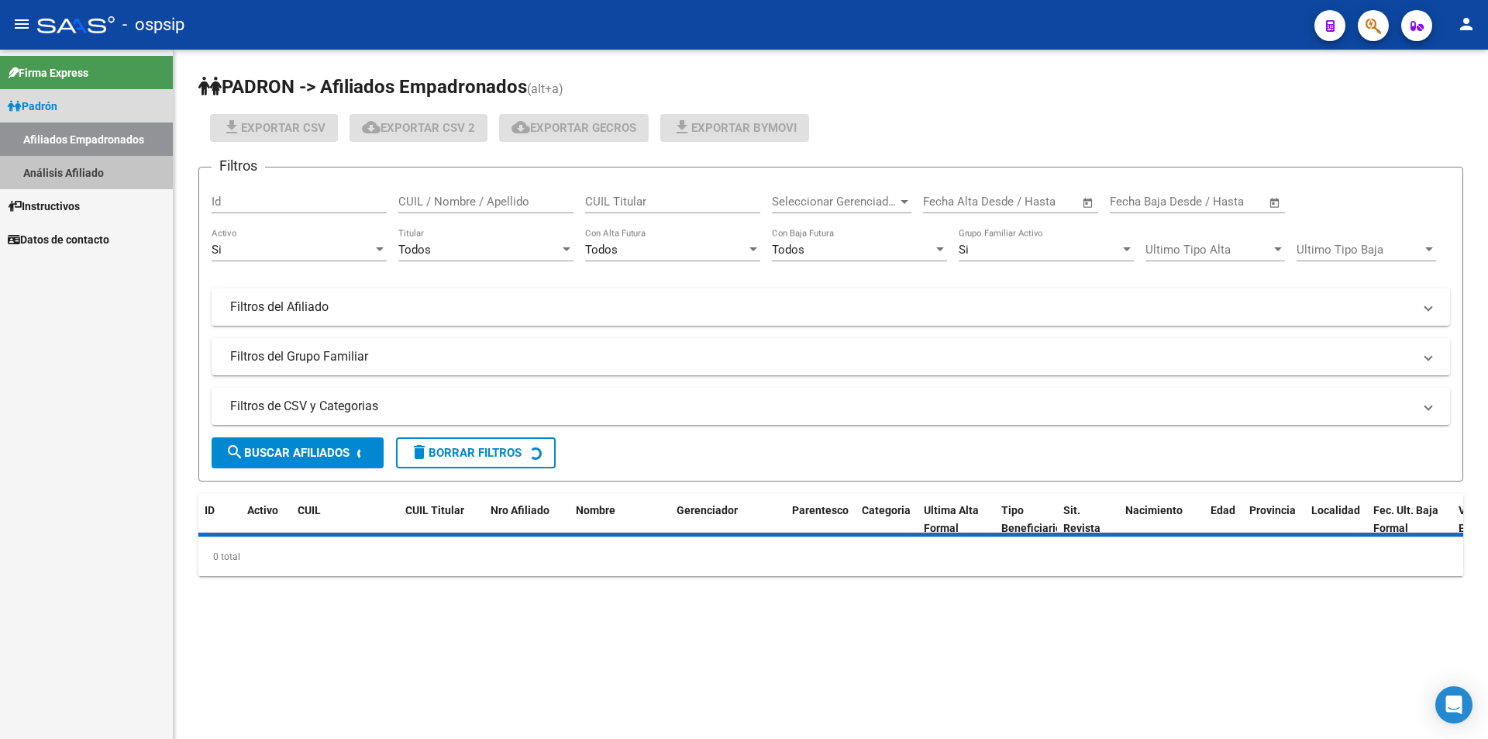
click at [60, 170] on link "Análisis Afiliado" at bounding box center [86, 172] width 173 height 33
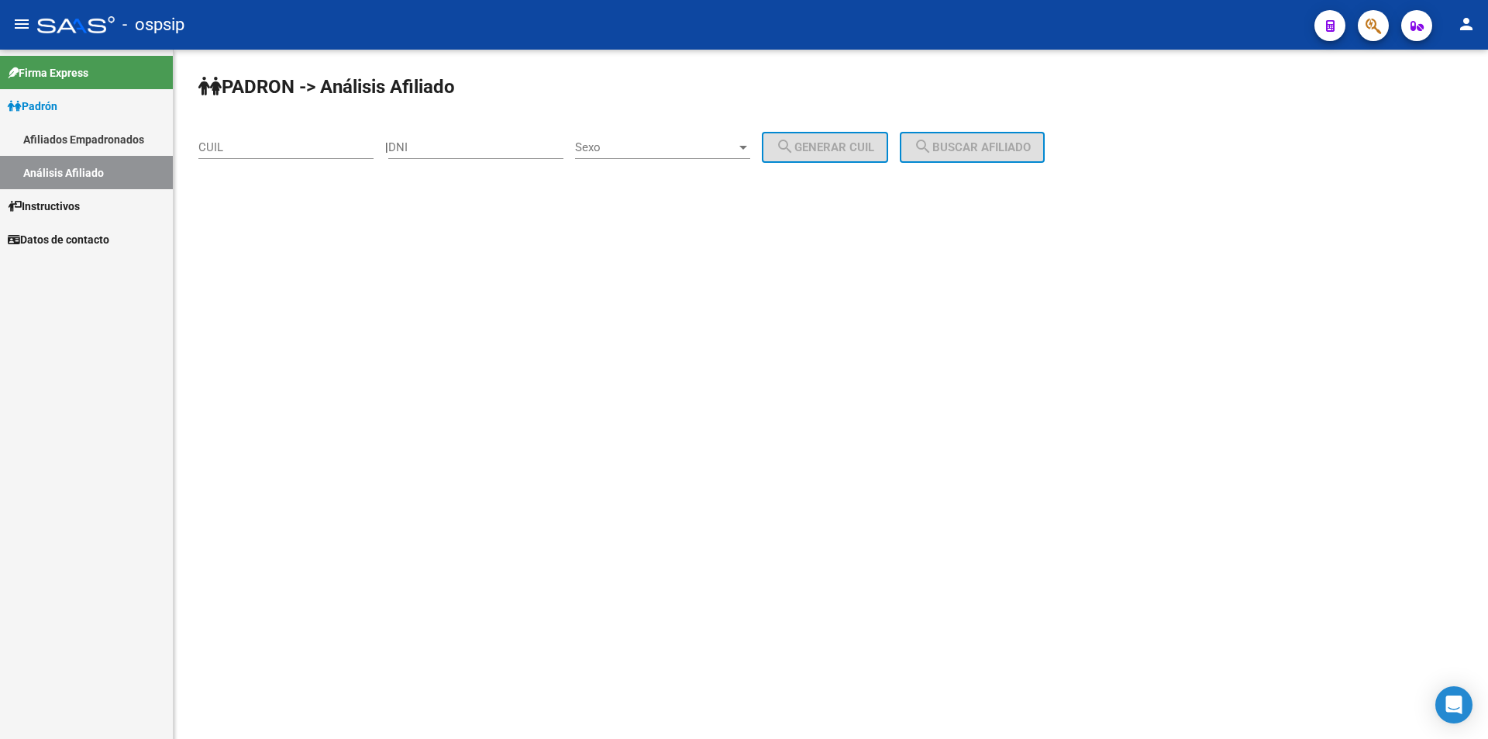
click at [484, 146] on input "DNI" at bounding box center [475, 147] width 175 height 14
drag, startPoint x: 488, startPoint y: 155, endPoint x: 487, endPoint y: 146, distance: 8.6
drag, startPoint x: 487, startPoint y: 146, endPoint x: 450, endPoint y: 147, distance: 36.4
paste input "29255388"
type input "29255388"
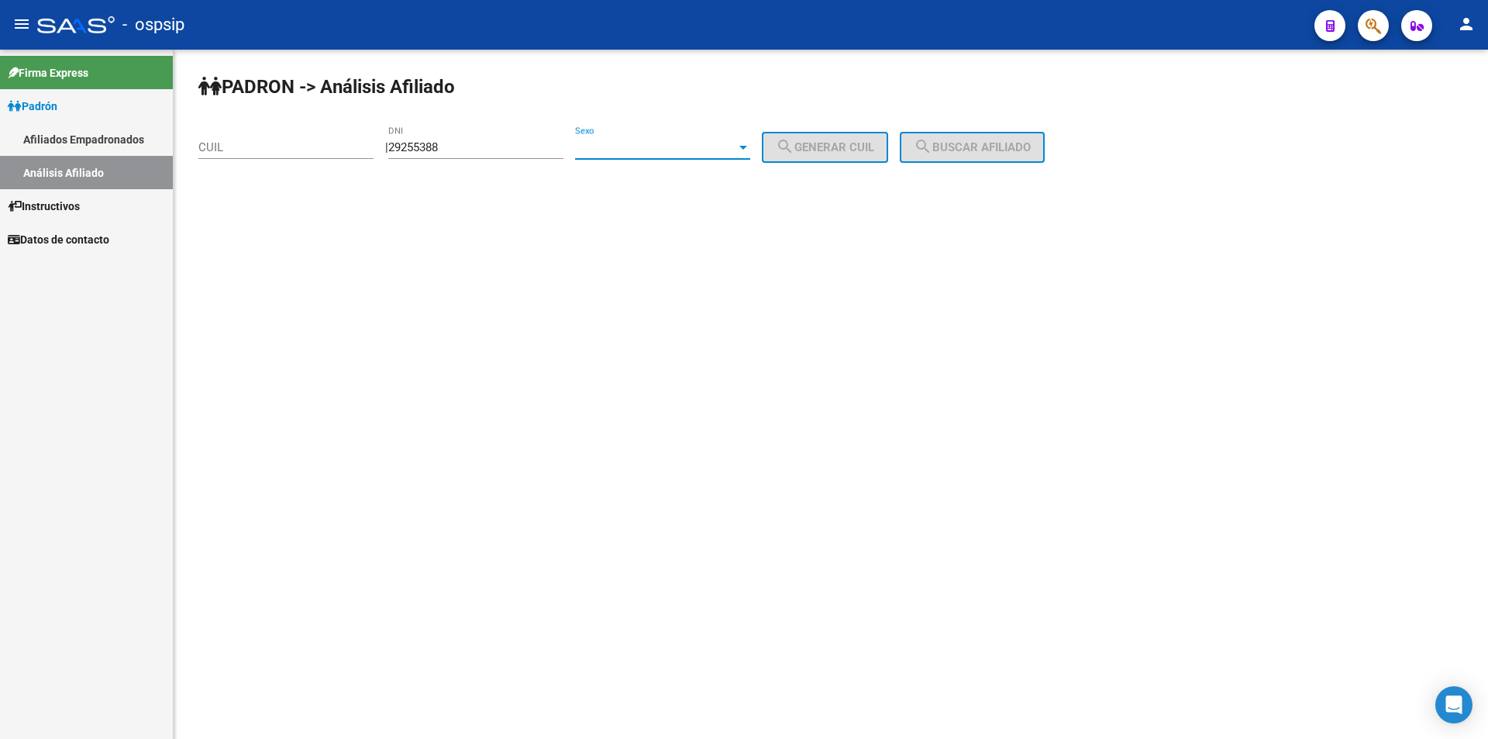
click at [683, 153] on span "Sexo" at bounding box center [655, 147] width 161 height 14
click at [618, 151] on span "Masculino" at bounding box center [679, 147] width 175 height 35
click at [864, 140] on span "search Generar CUIL" at bounding box center [825, 147] width 98 height 14
type input "23-29255388-9"
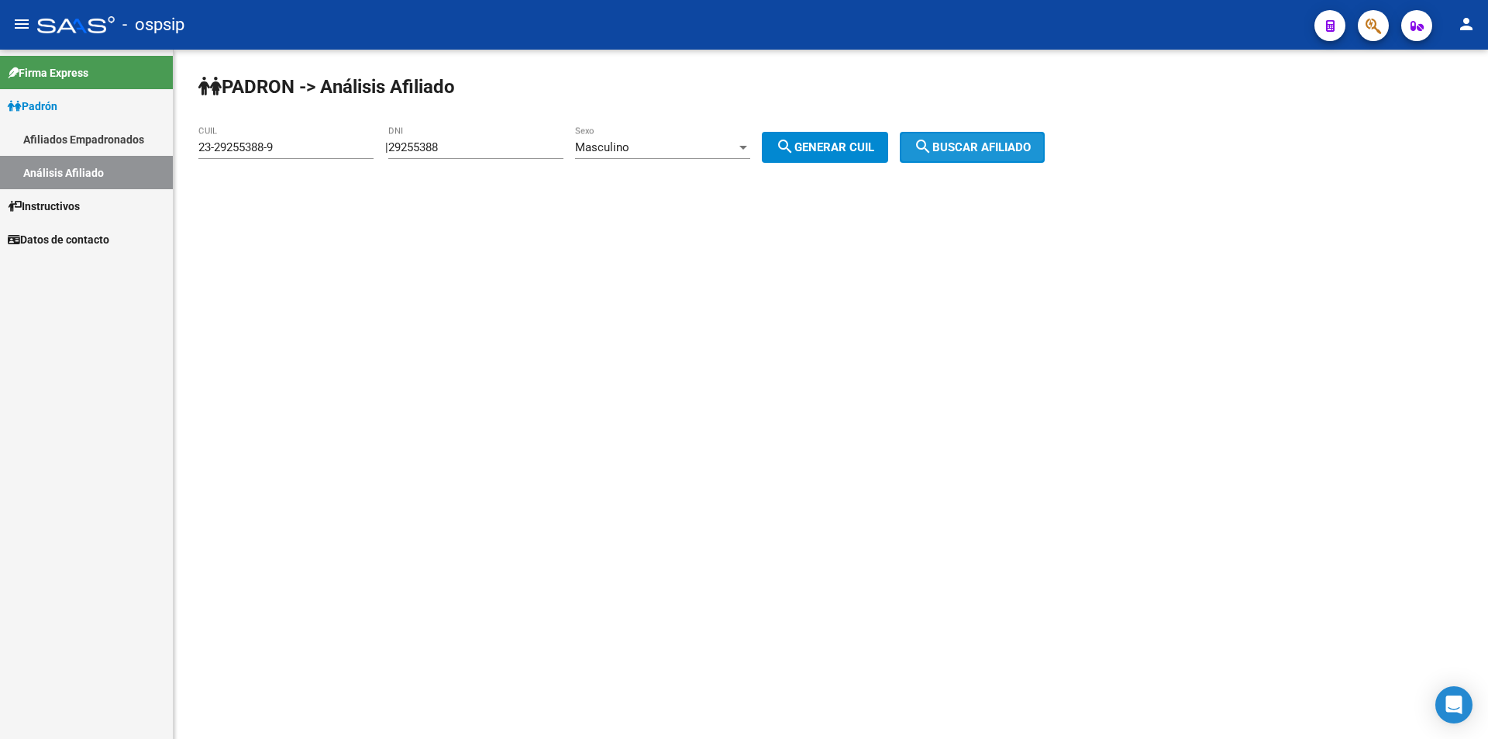
click at [932, 147] on mat-icon "search" at bounding box center [923, 146] width 19 height 19
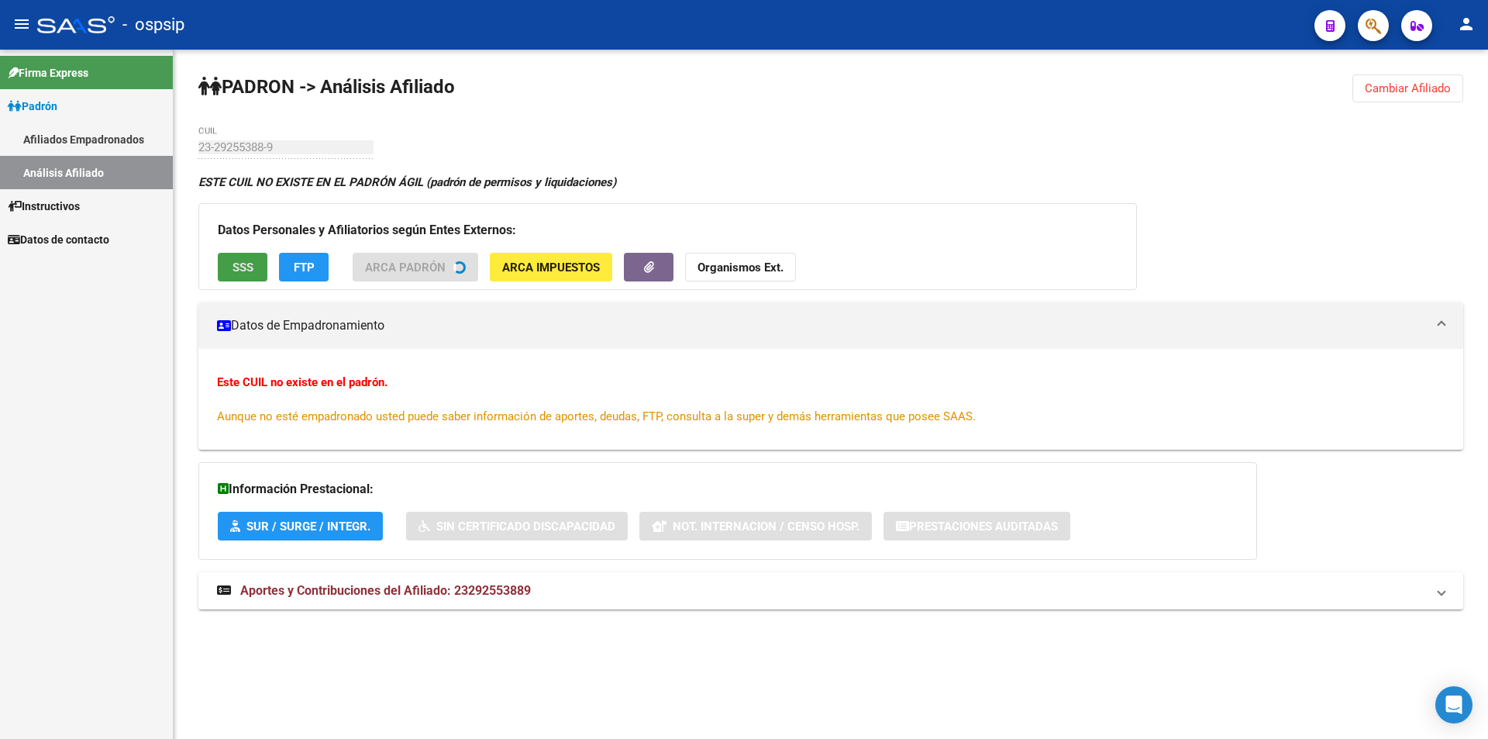
click at [239, 267] on span "SSS" at bounding box center [243, 267] width 21 height 14
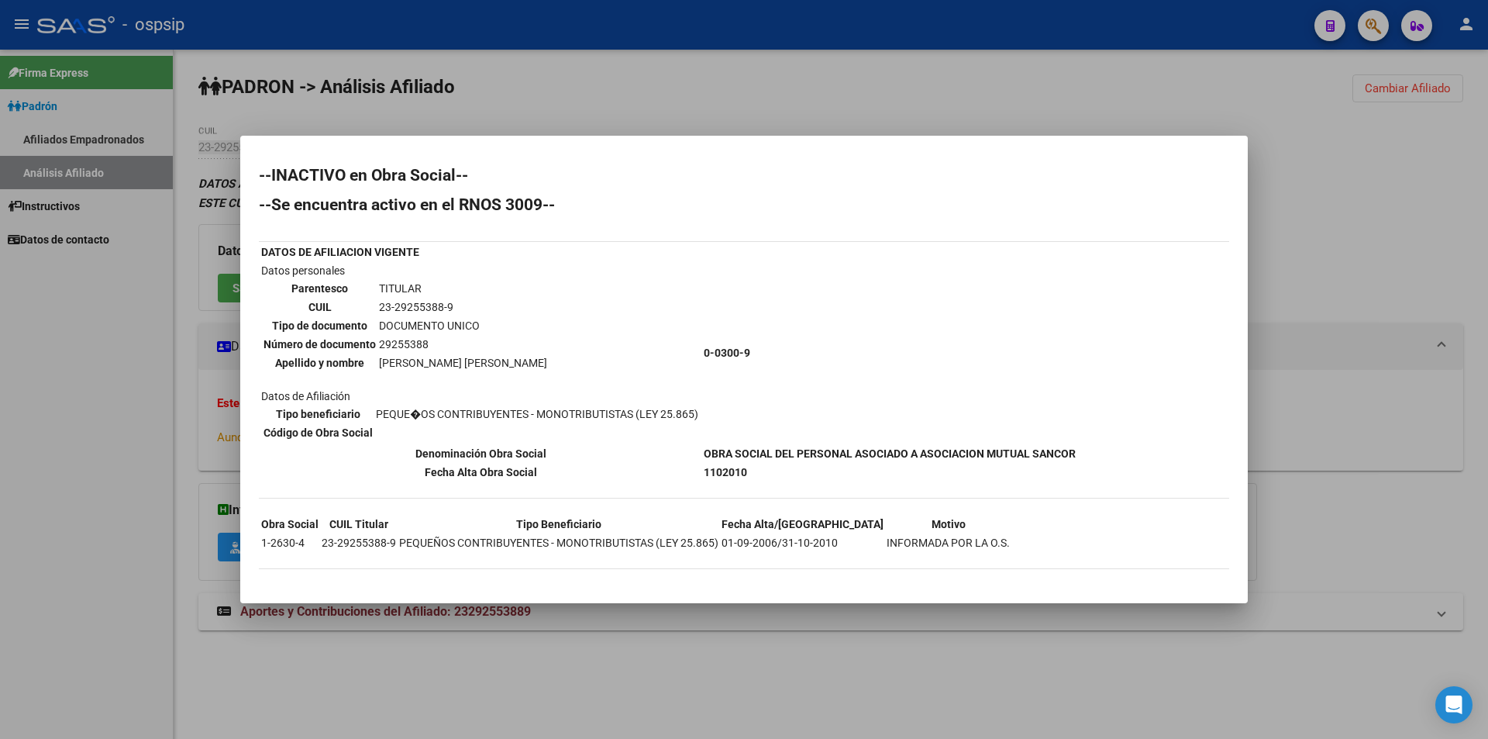
click at [363, 106] on div at bounding box center [744, 369] width 1488 height 739
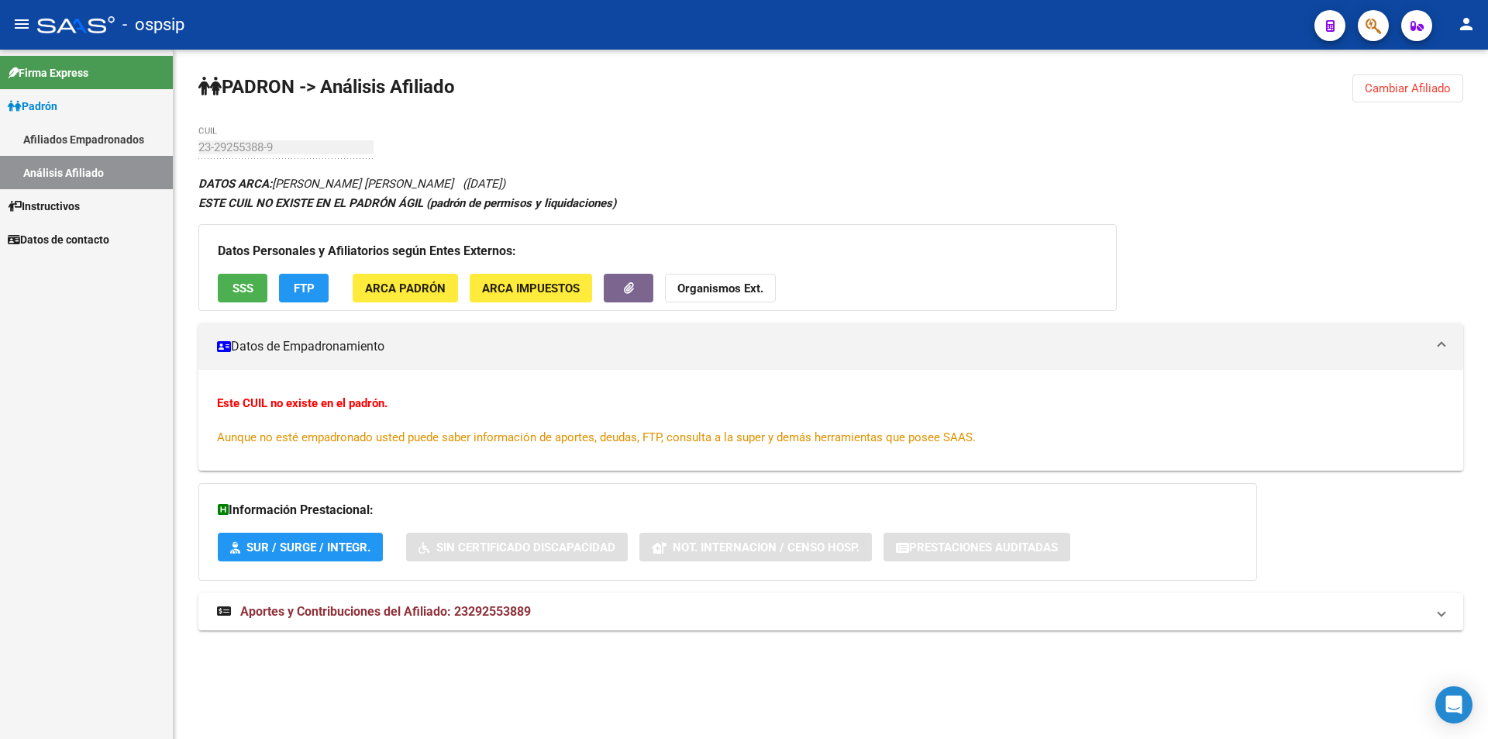
click at [137, 133] on link "Afiliados Empadronados" at bounding box center [86, 138] width 173 height 33
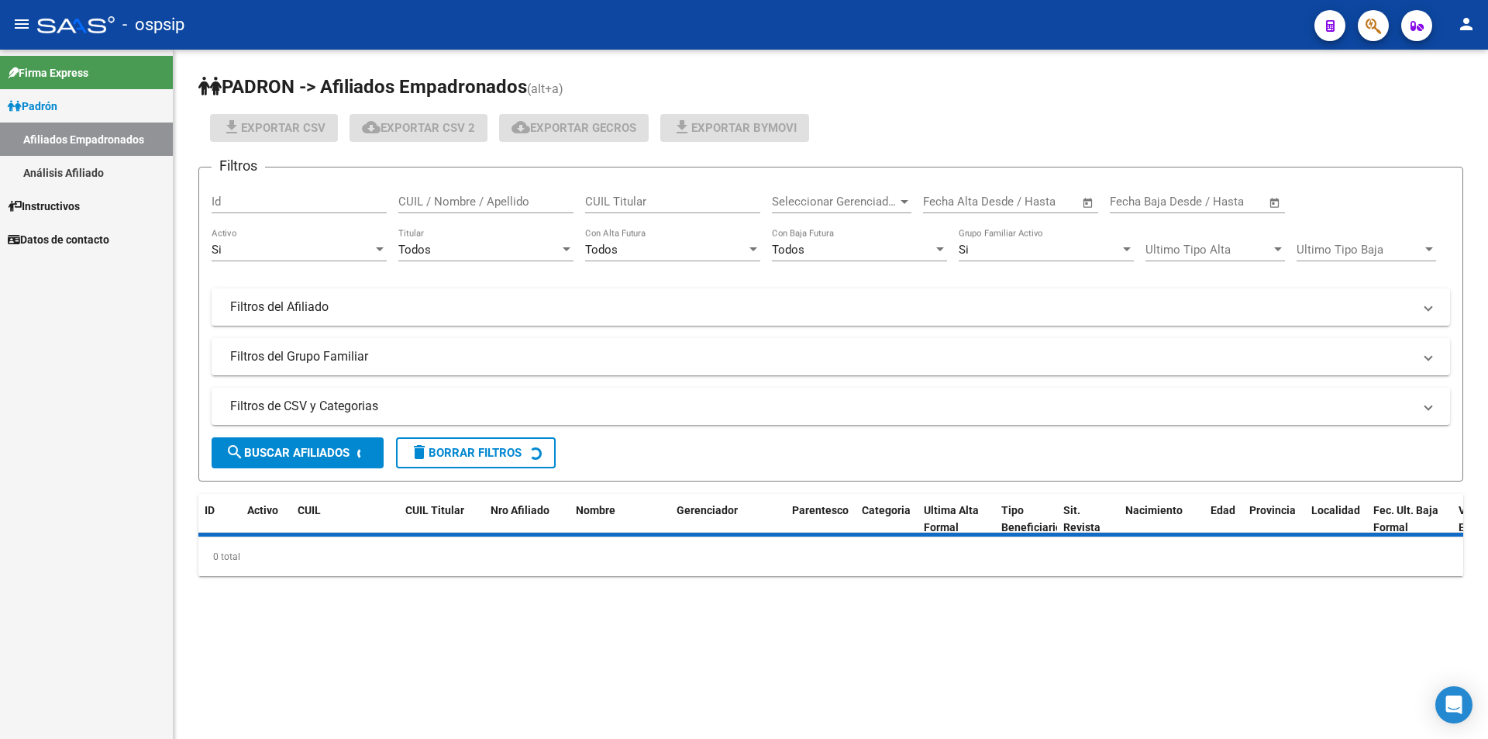
click at [118, 167] on link "Análisis Afiliado" at bounding box center [86, 172] width 173 height 33
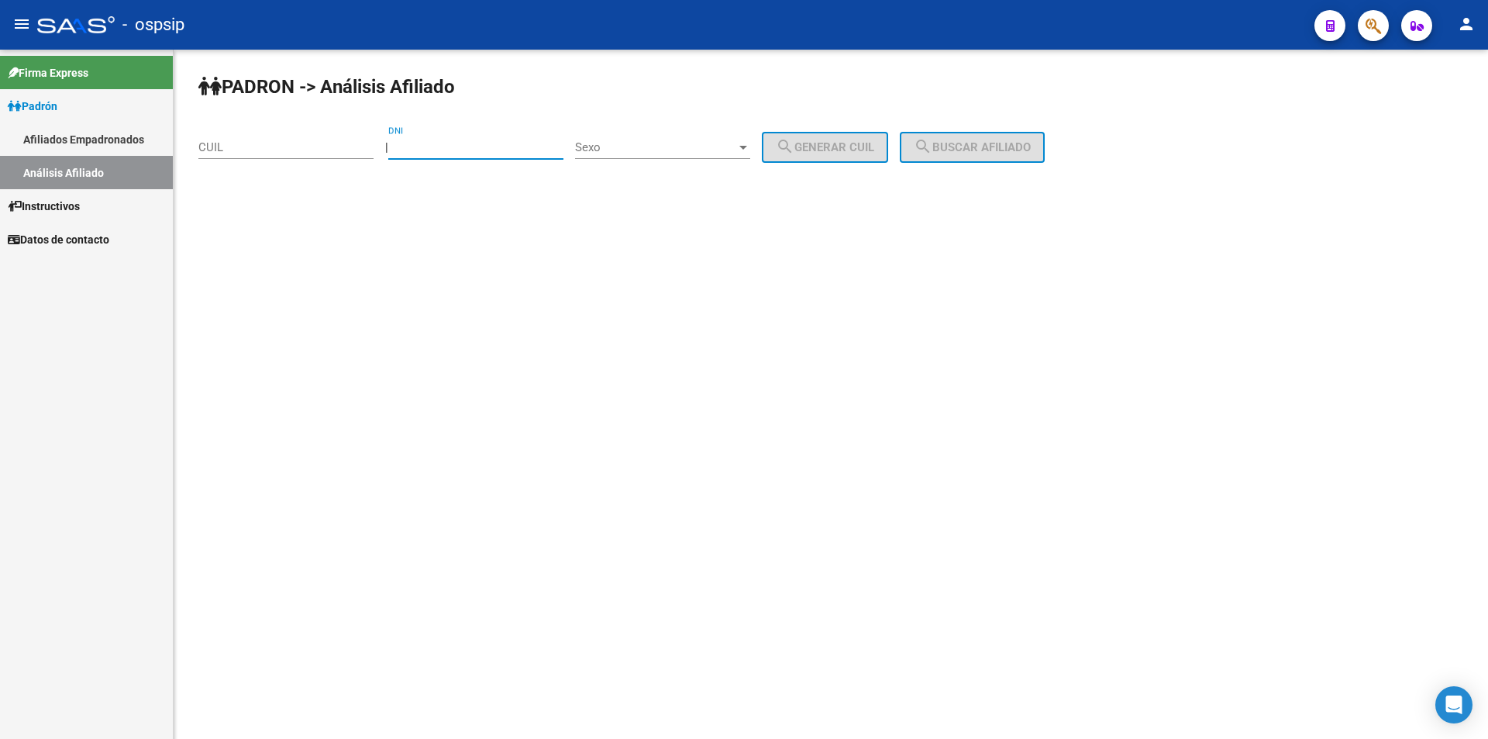
click at [453, 149] on input "DNI" at bounding box center [475, 147] width 175 height 14
paste input "39174943"
type input "39174943"
click at [640, 140] on span "Sexo" at bounding box center [655, 147] width 161 height 14
click at [653, 150] on span "Masculino" at bounding box center [679, 147] width 175 height 35
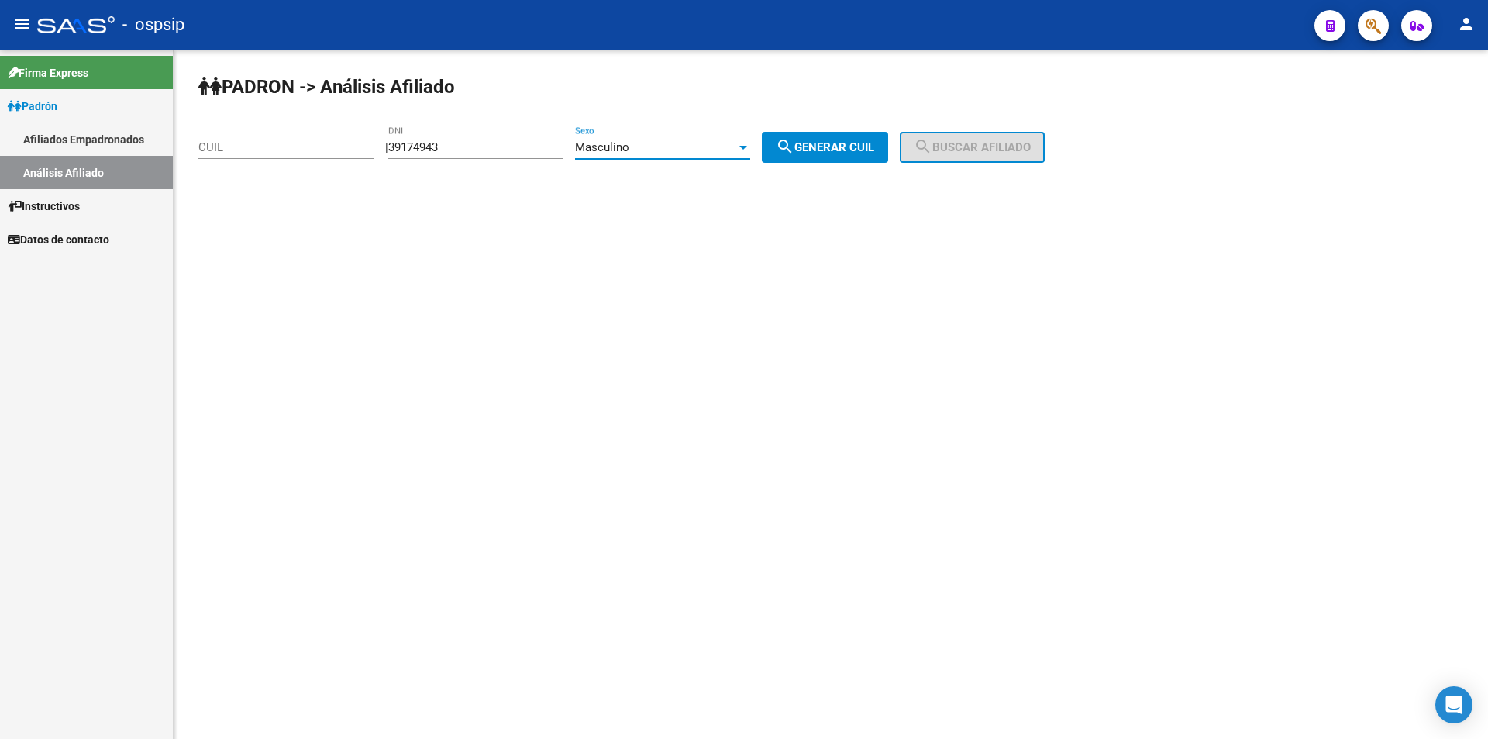
click at [824, 153] on span "search Generar CUIL" at bounding box center [825, 147] width 98 height 14
type input "20-39174943-5"
click at [962, 155] on button "search Buscar afiliado" at bounding box center [972, 147] width 145 height 31
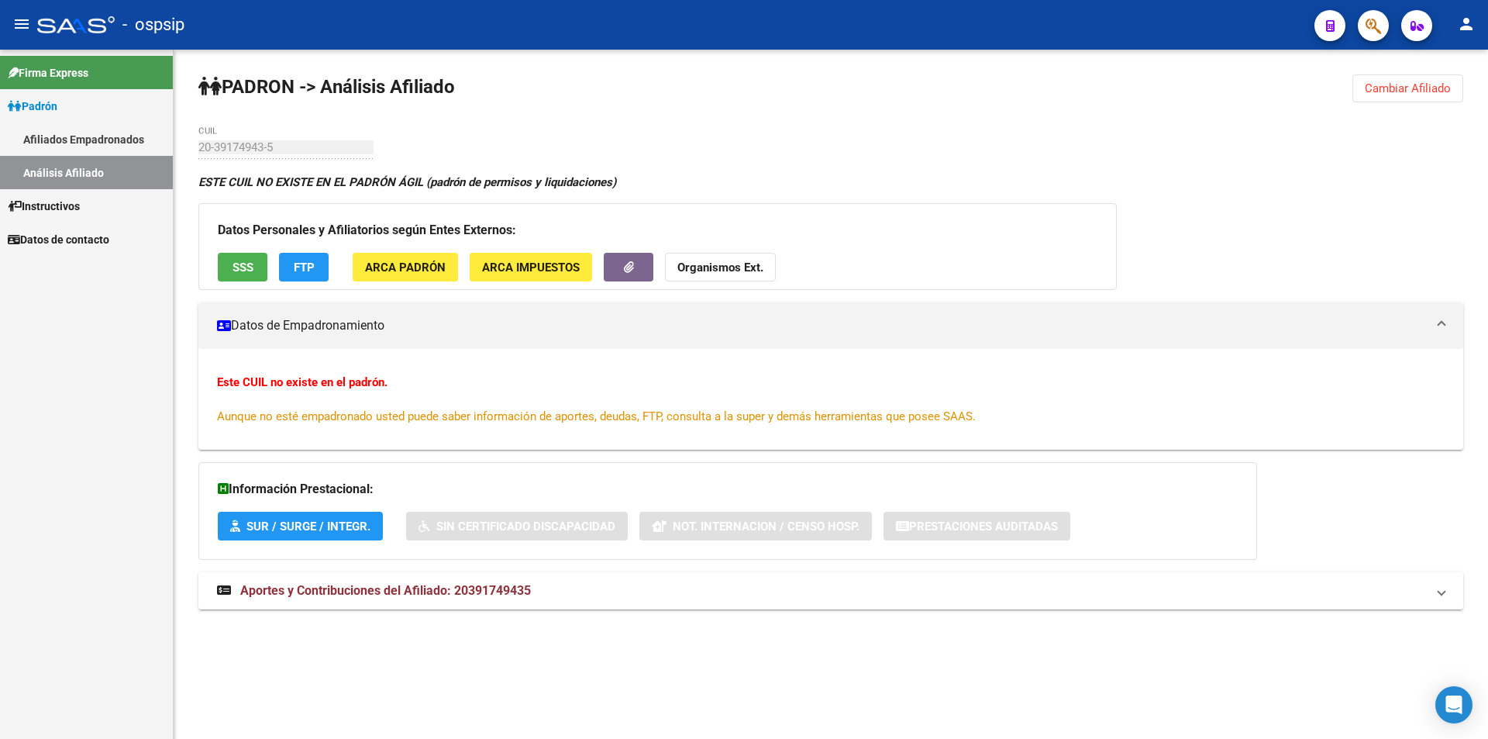
click at [255, 274] on button "SSS" at bounding box center [243, 267] width 50 height 29
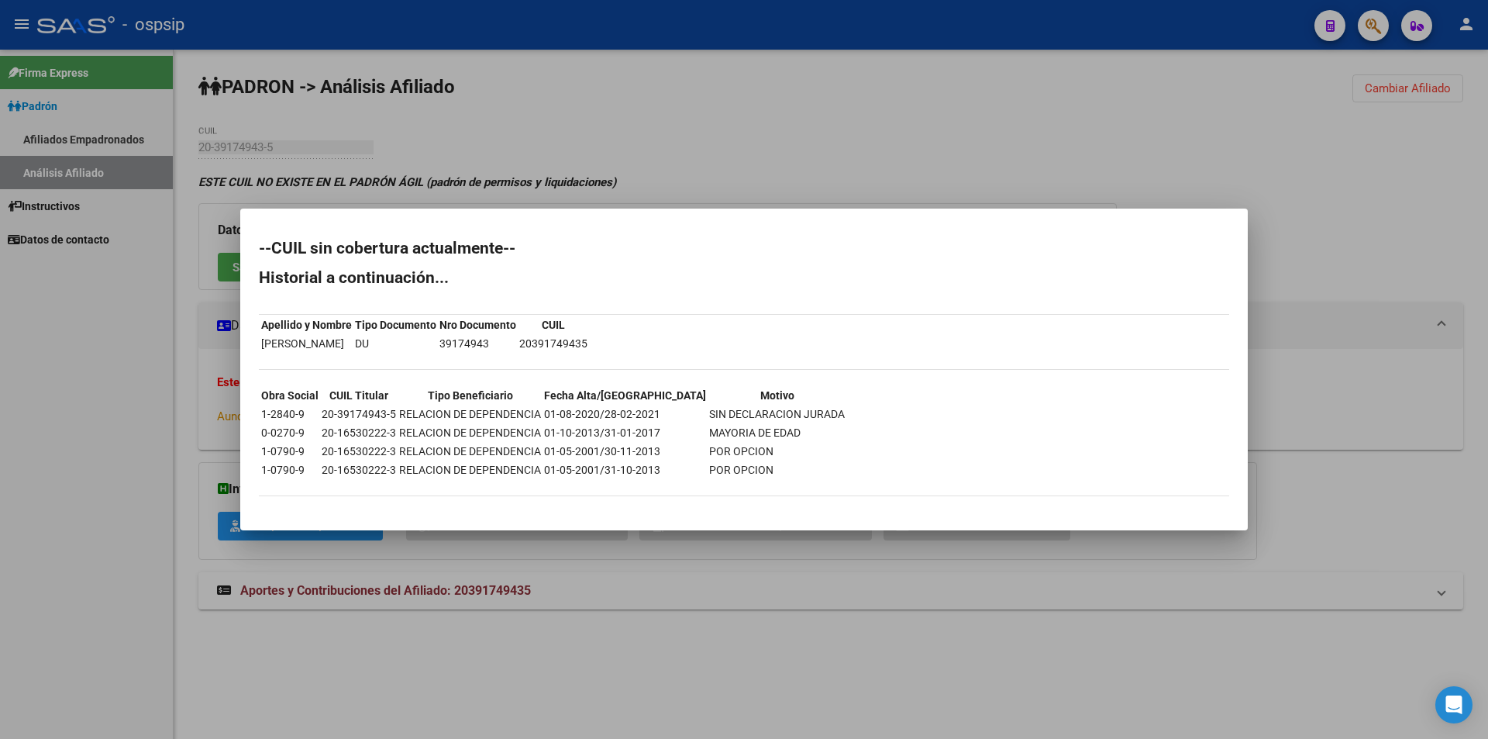
click at [549, 185] on div at bounding box center [744, 369] width 1488 height 739
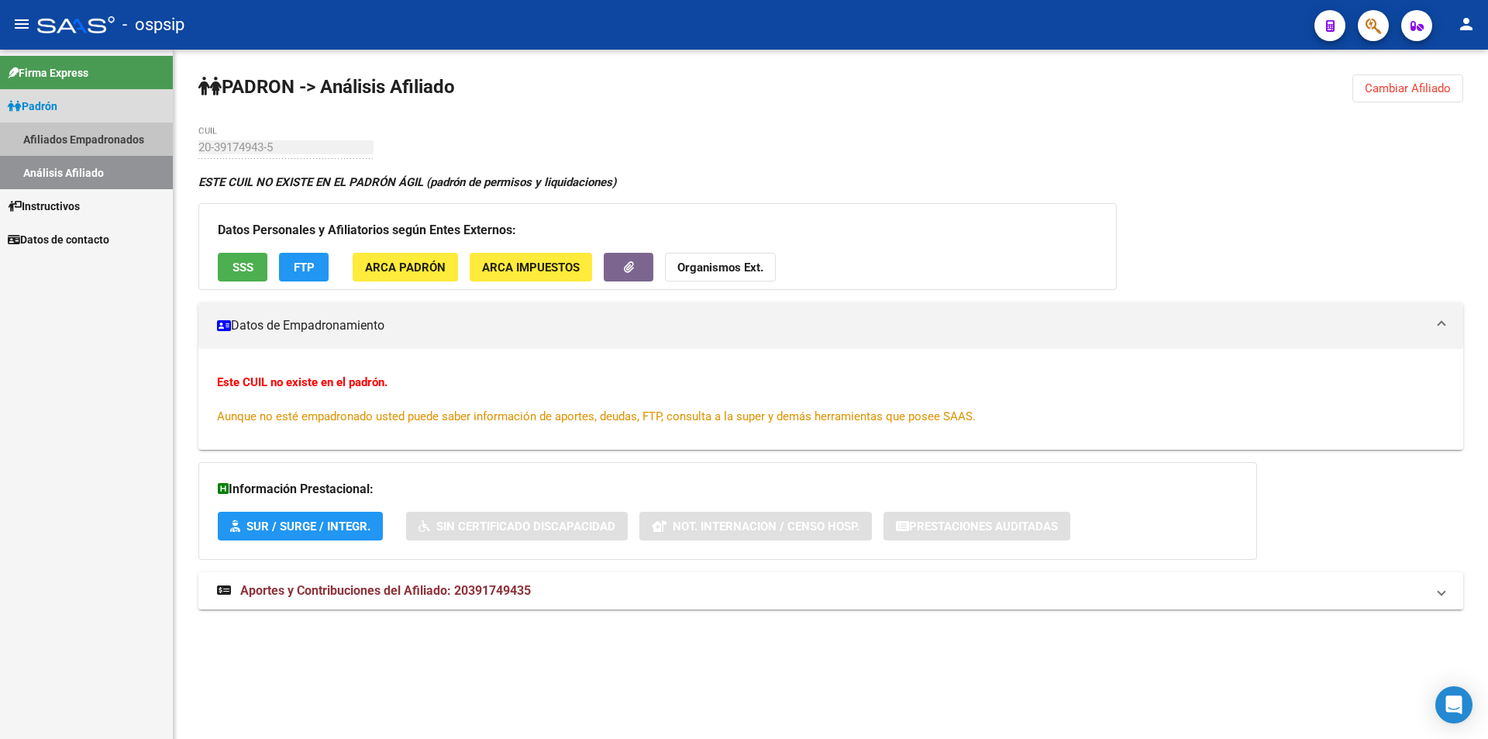
click at [80, 133] on link "Afiliados Empadronados" at bounding box center [86, 138] width 173 height 33
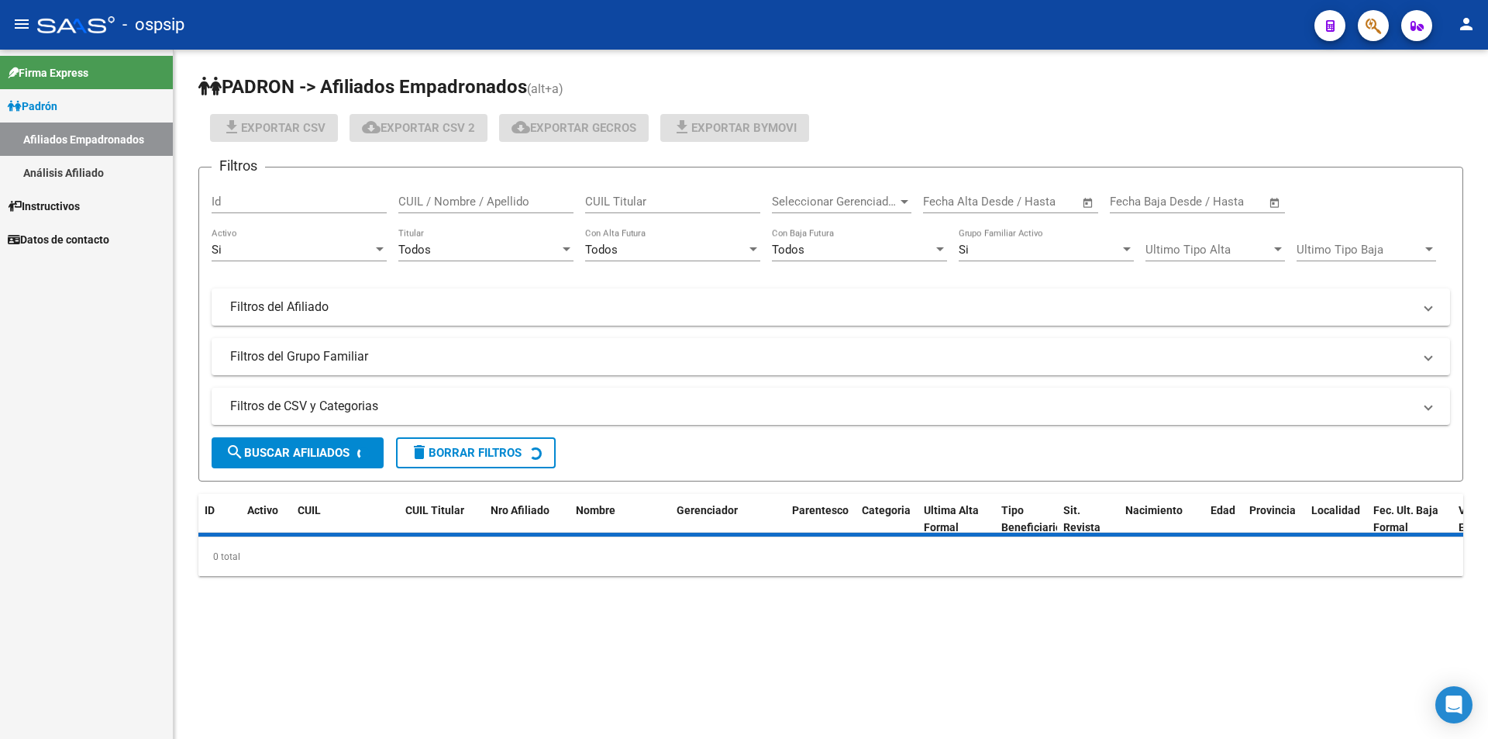
click at [70, 160] on link "Análisis Afiliado" at bounding box center [86, 172] width 173 height 33
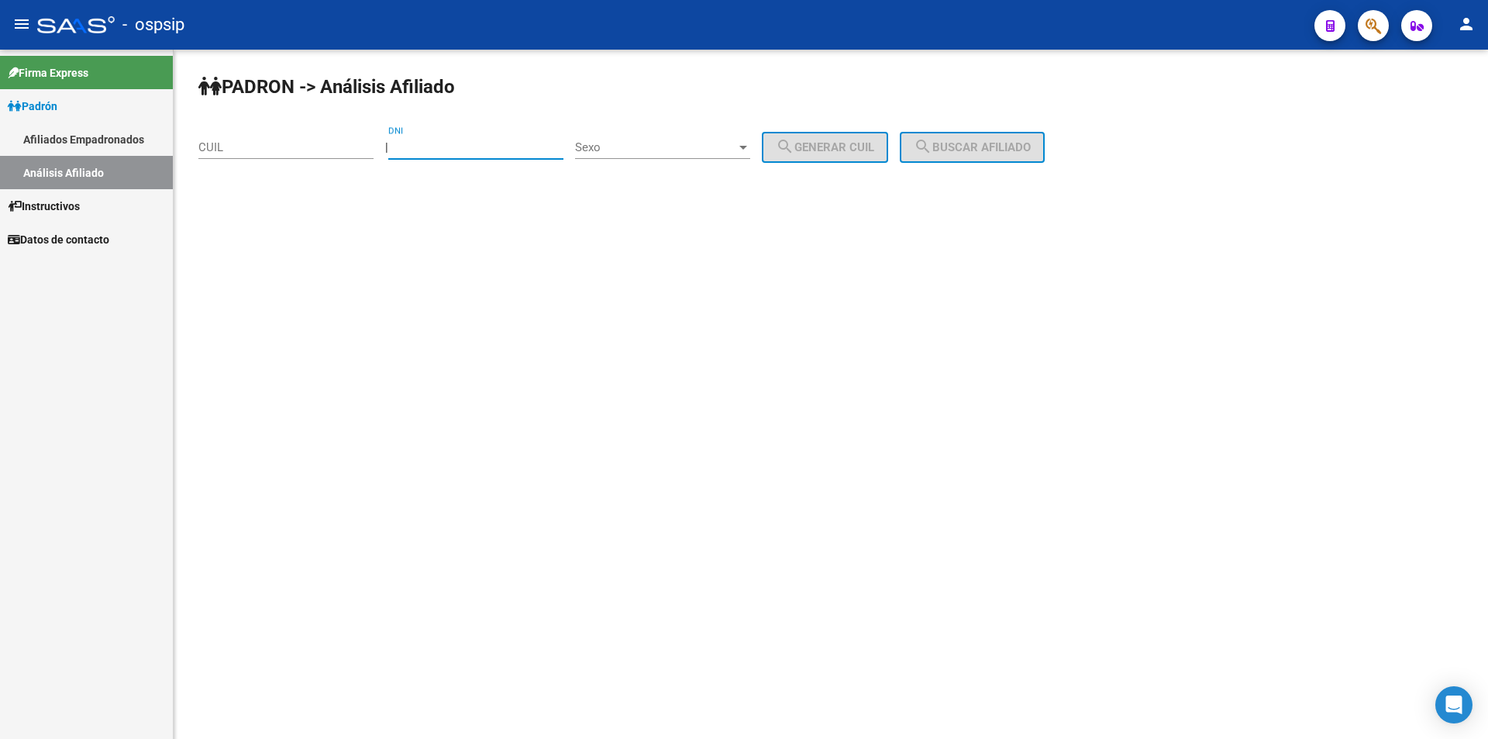
click at [463, 145] on input "DNI" at bounding box center [475, 147] width 175 height 14
paste input "18078213"
type input "18078213"
click at [663, 146] on span "Sexo" at bounding box center [655, 147] width 161 height 14
click at [646, 147] on span "Masculino" at bounding box center [679, 147] width 175 height 35
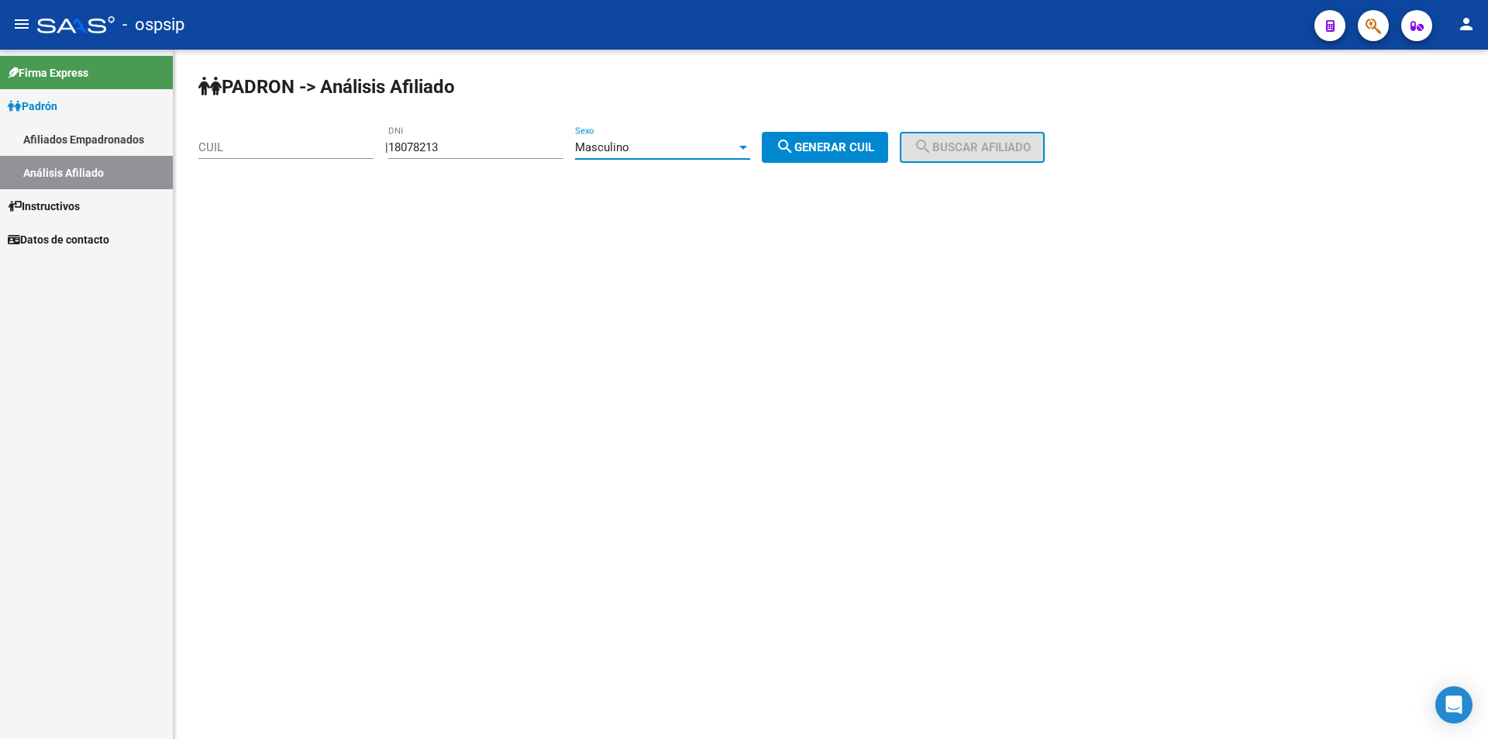
click at [855, 146] on span "search Generar CUIL" at bounding box center [825, 147] width 98 height 14
type input "20-18078213-4"
click at [961, 136] on button "search Buscar afiliado" at bounding box center [972, 147] width 145 height 31
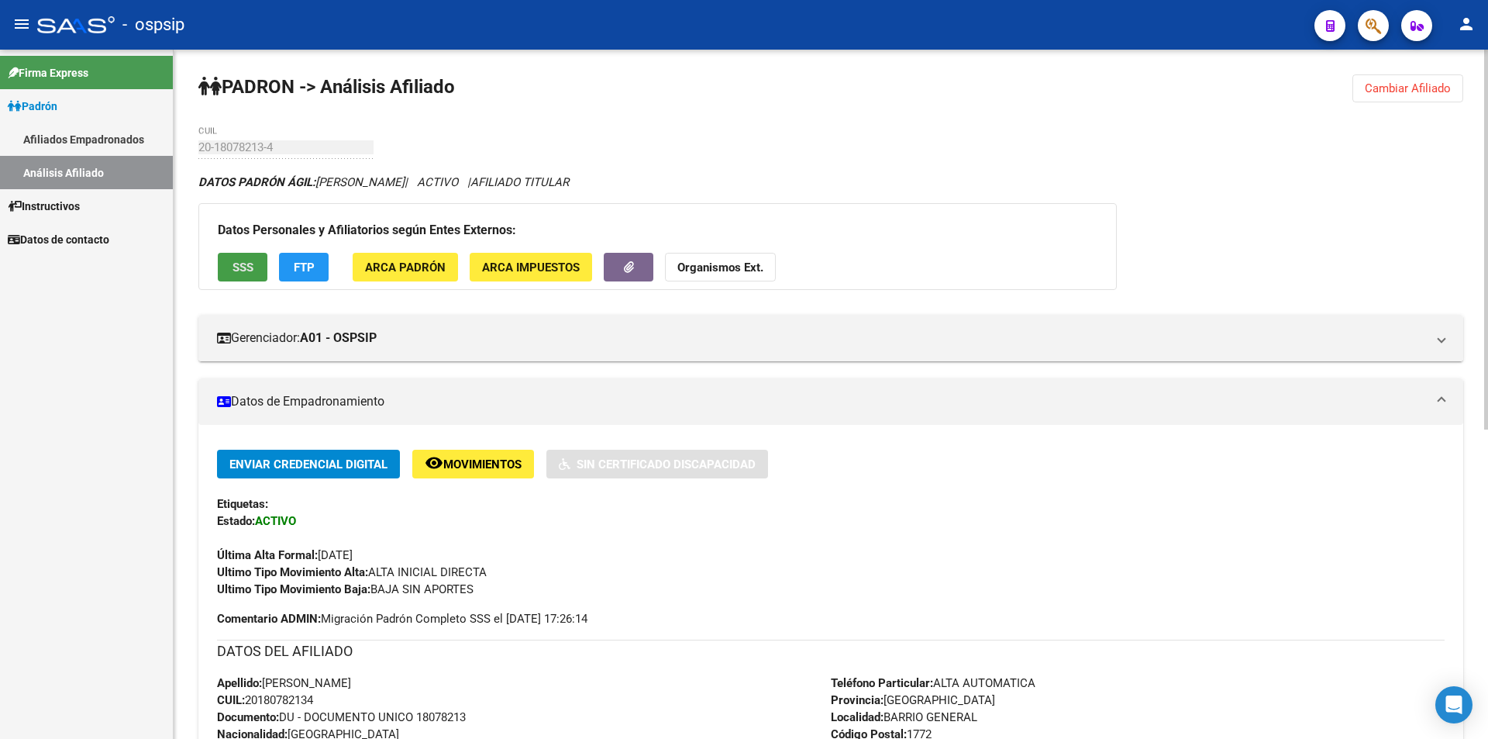
click at [250, 271] on span "SSS" at bounding box center [243, 267] width 21 height 14
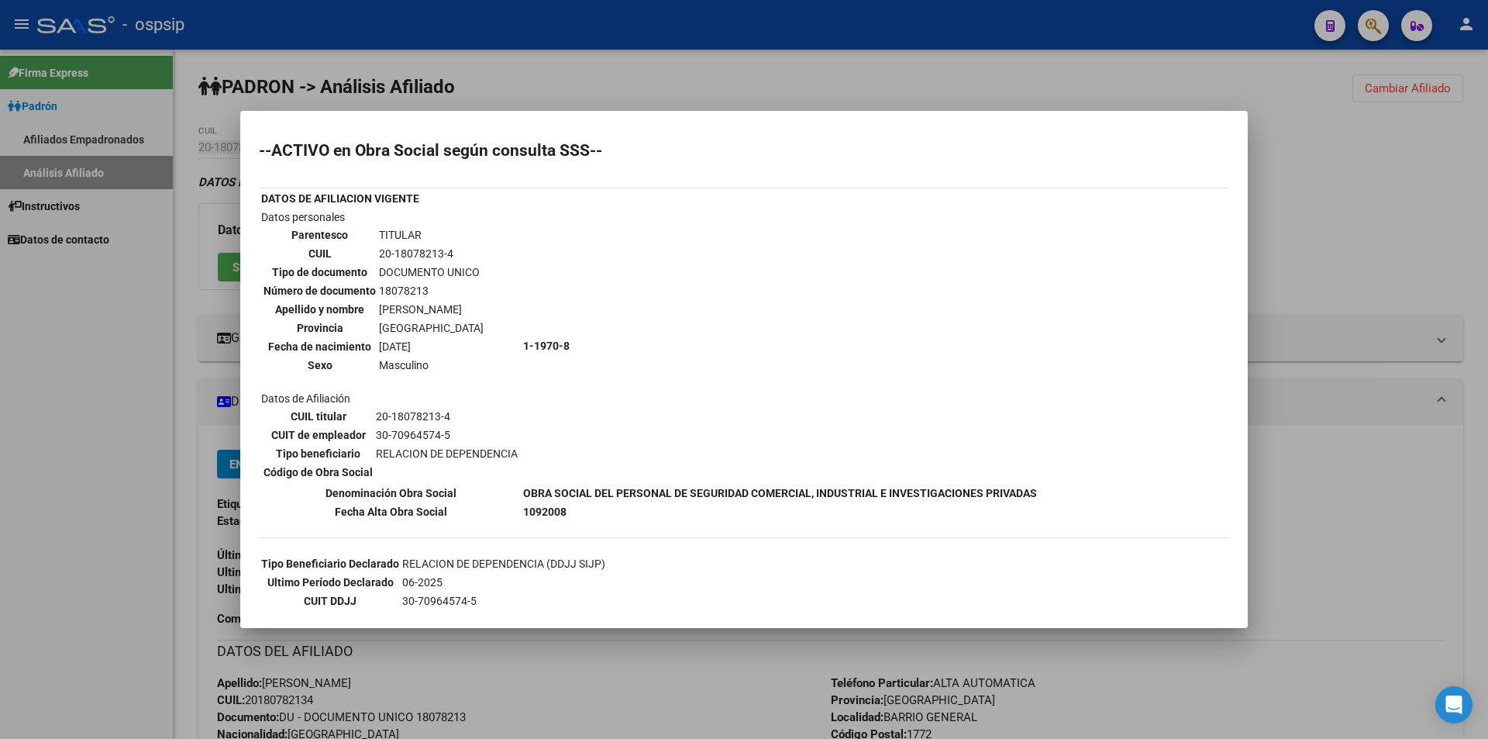
click at [235, 84] on div at bounding box center [744, 369] width 1488 height 739
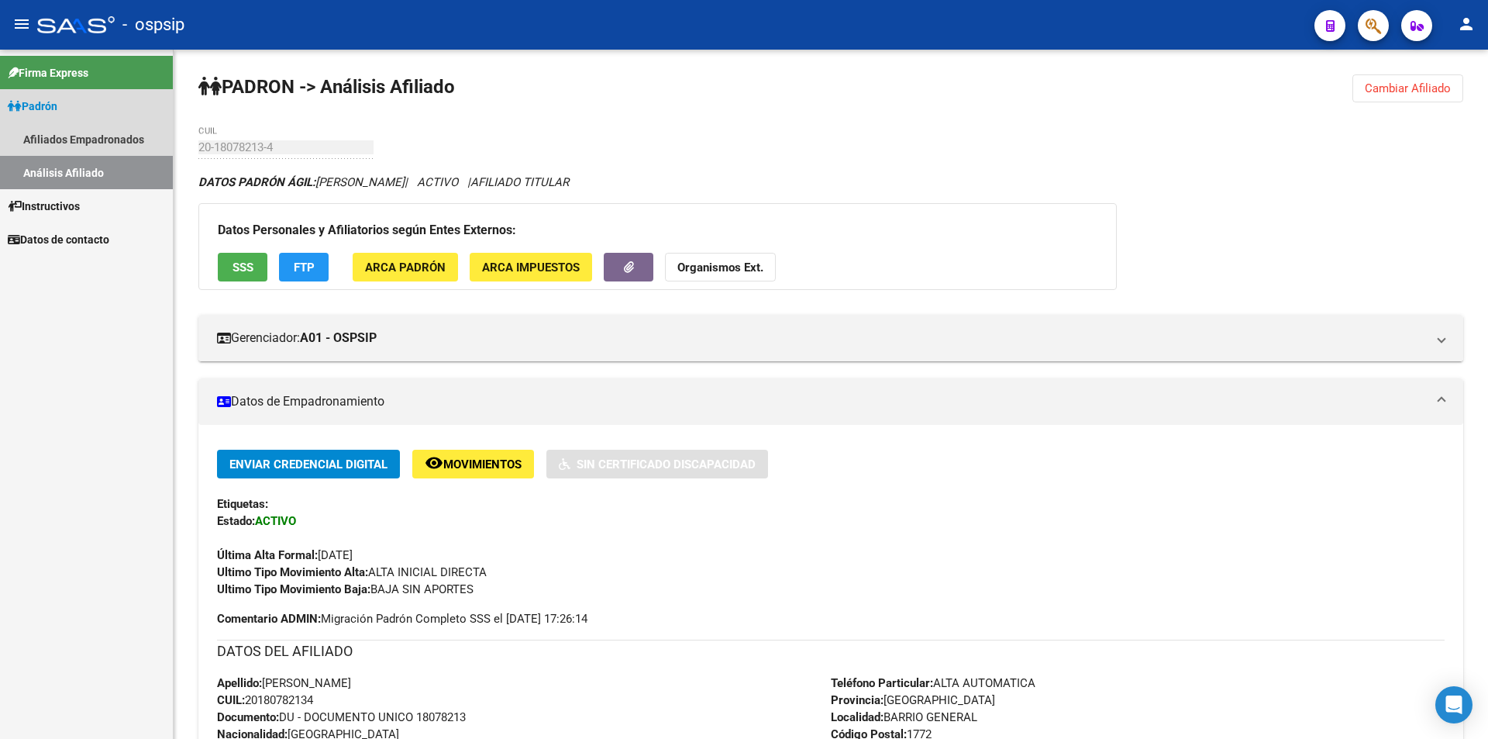
click at [81, 181] on link "Análisis Afiliado" at bounding box center [86, 172] width 173 height 33
click at [88, 144] on link "Afiliados Empadronados" at bounding box center [86, 138] width 173 height 33
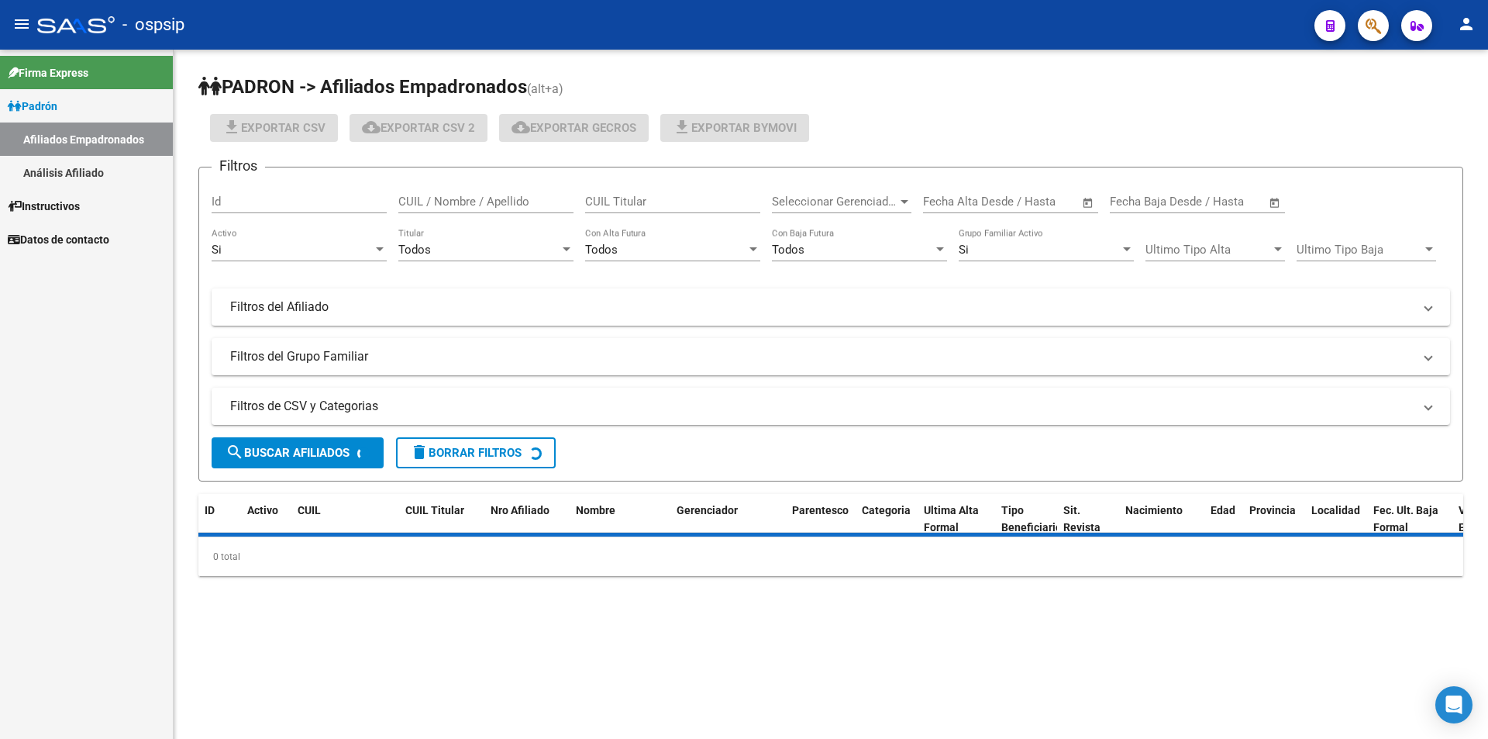
click at [91, 170] on link "Análisis Afiliado" at bounding box center [86, 172] width 173 height 33
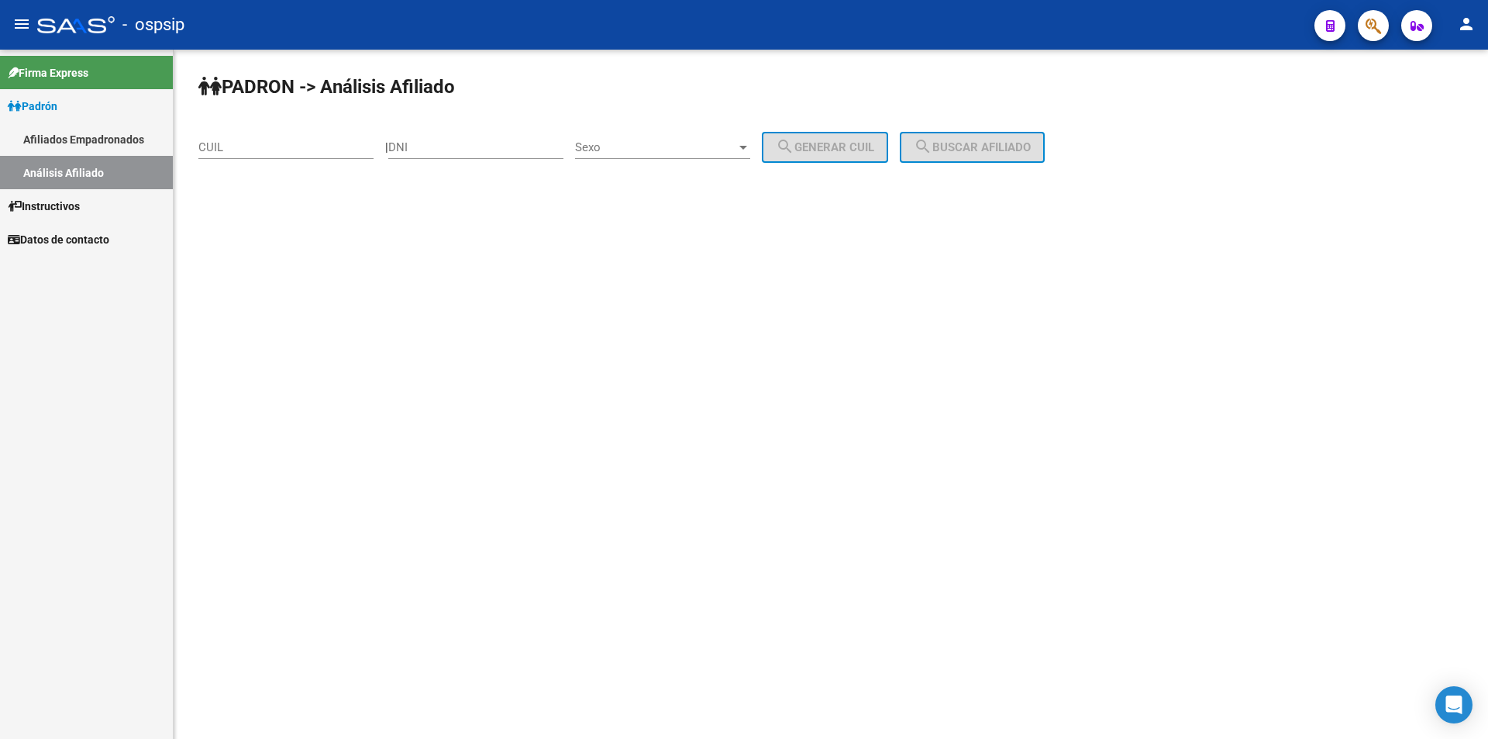
click at [438, 153] on input "DNI" at bounding box center [475, 147] width 175 height 14
paste input "37270655"
type input "37270655"
click at [647, 135] on div "Sexo Sexo" at bounding box center [662, 142] width 175 height 33
click at [660, 158] on span "Masculino" at bounding box center [679, 147] width 175 height 35
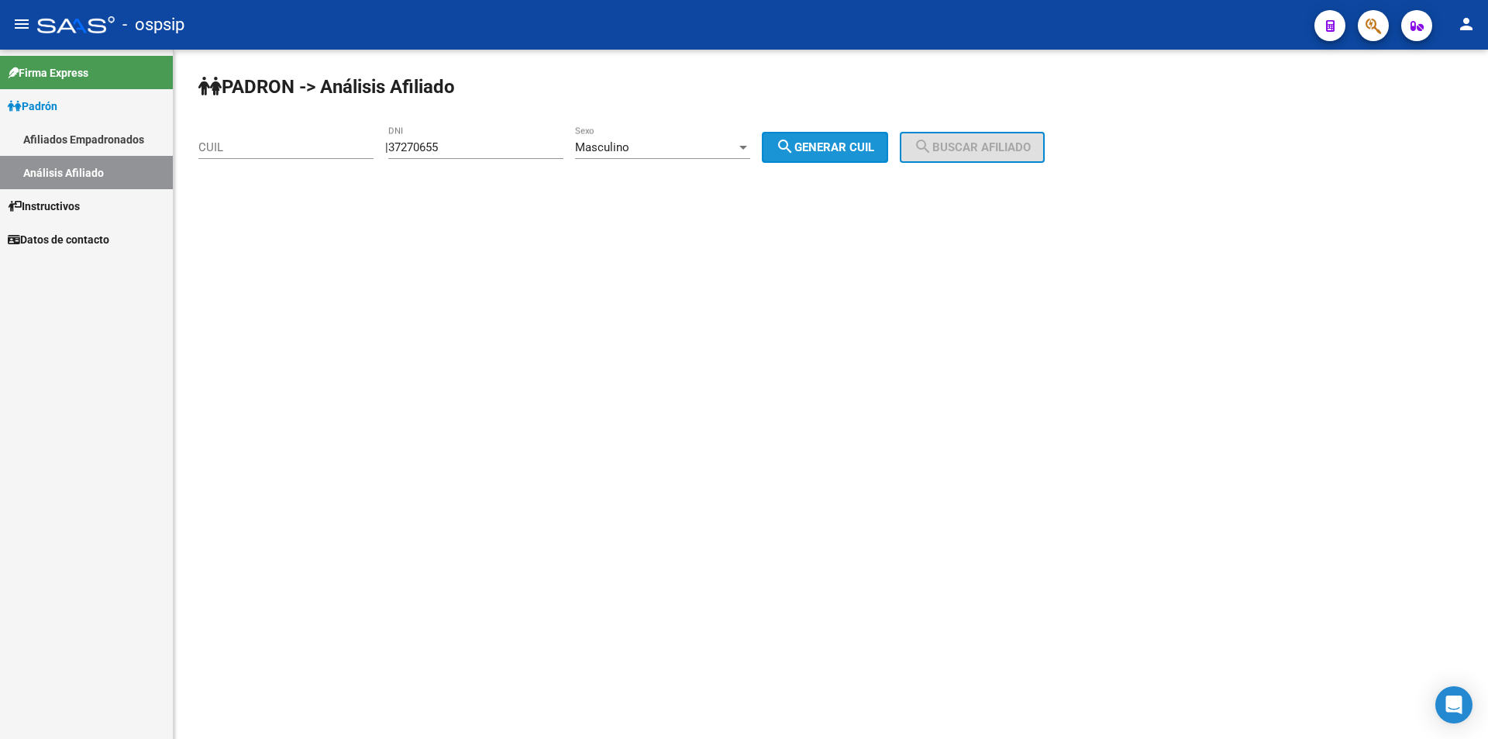
click at [811, 143] on span "search Generar CUIL" at bounding box center [825, 147] width 98 height 14
type input "20-37270655-5"
click at [966, 148] on span "search Buscar afiliado" at bounding box center [972, 147] width 117 height 14
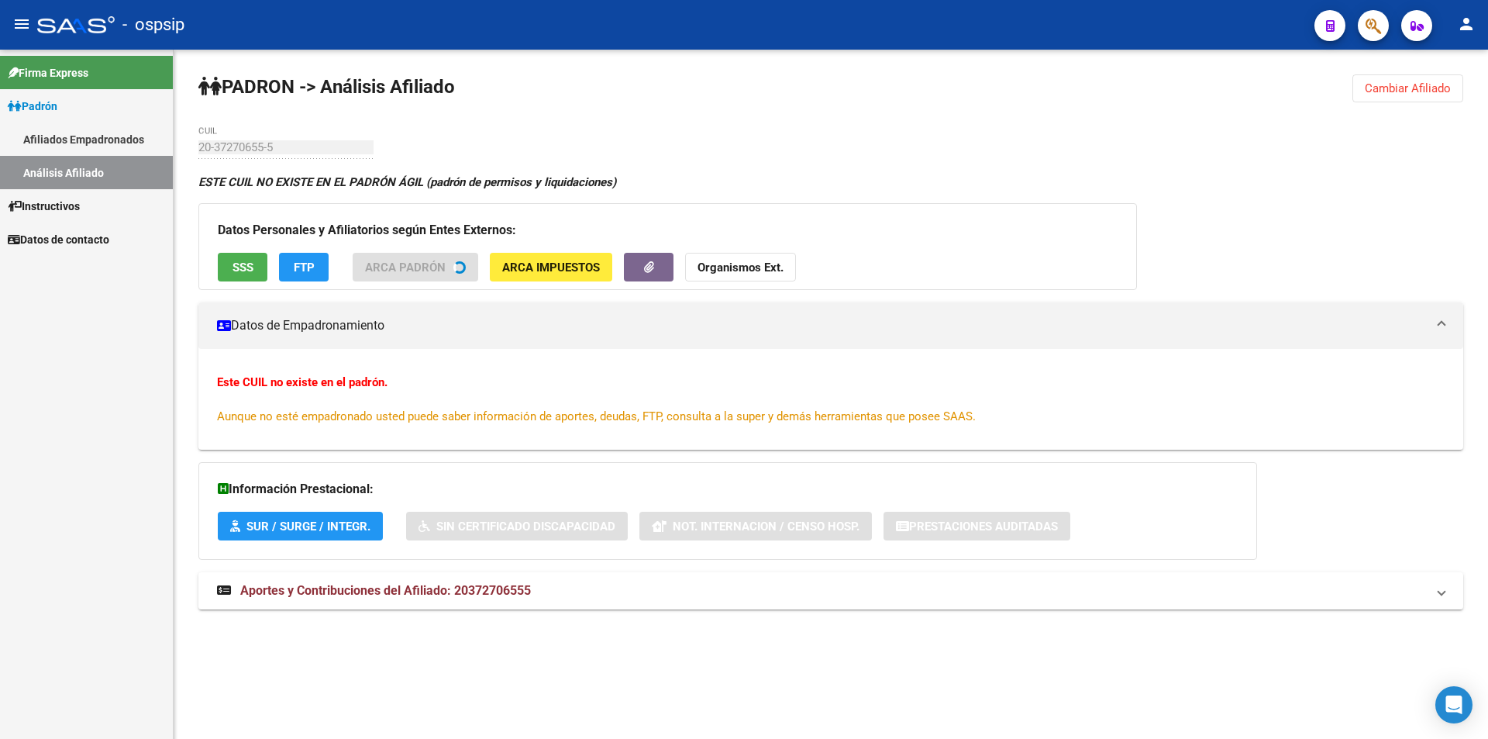
click at [245, 271] on span "SSS" at bounding box center [243, 267] width 21 height 14
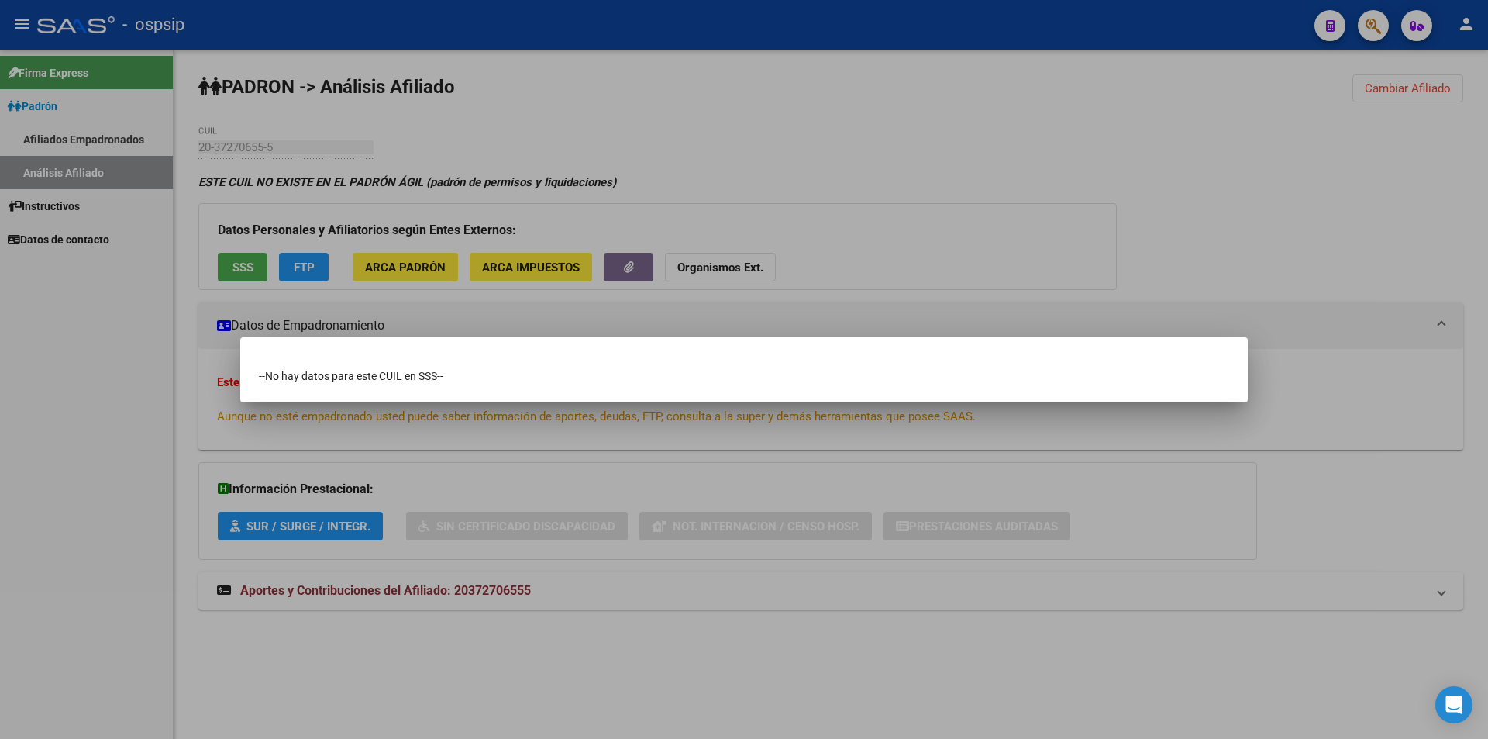
click at [65, 160] on div at bounding box center [744, 369] width 1488 height 739
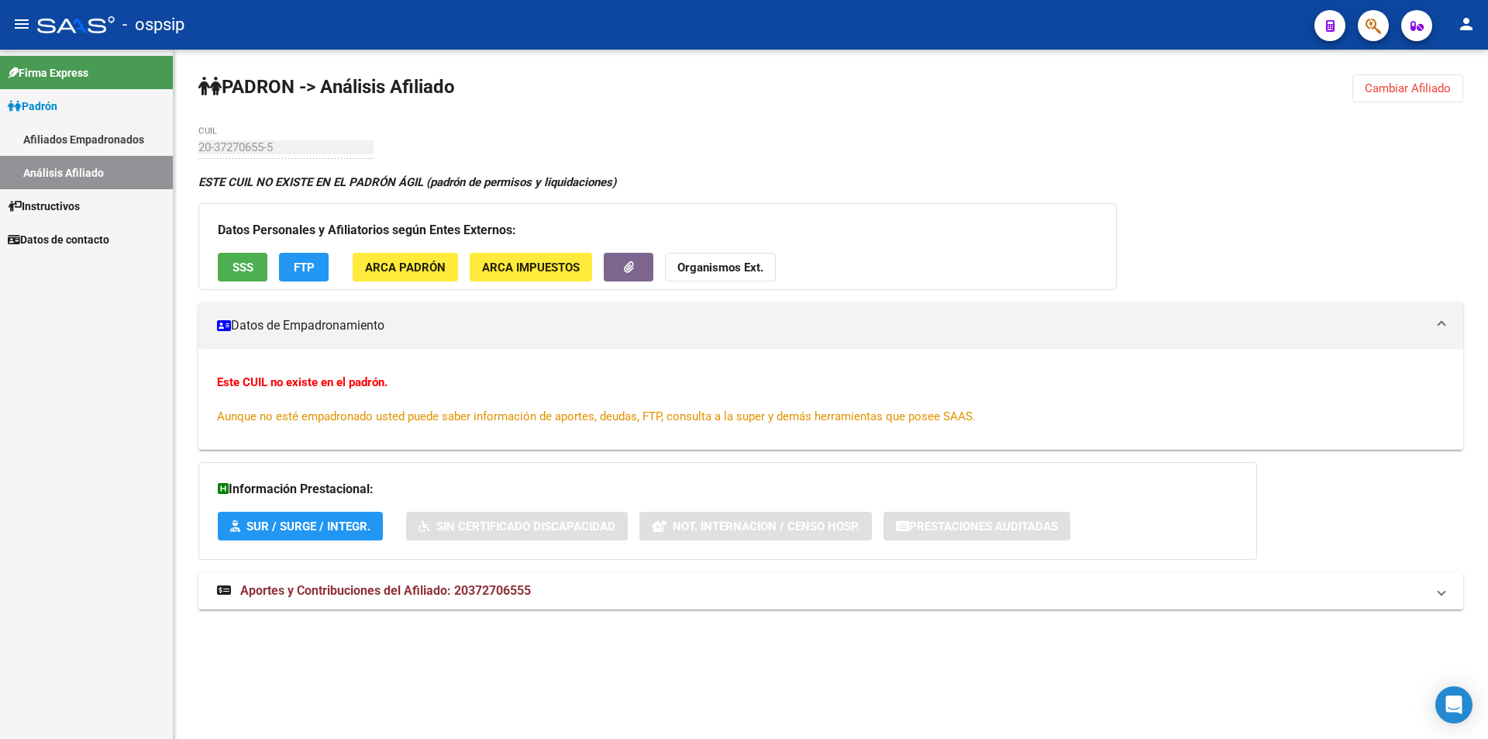
click at [68, 179] on link "Análisis Afiliado" at bounding box center [86, 172] width 173 height 33
click at [116, 176] on link "Análisis Afiliado" at bounding box center [86, 172] width 173 height 33
click at [111, 135] on link "Afiliados Empadronados" at bounding box center [86, 138] width 173 height 33
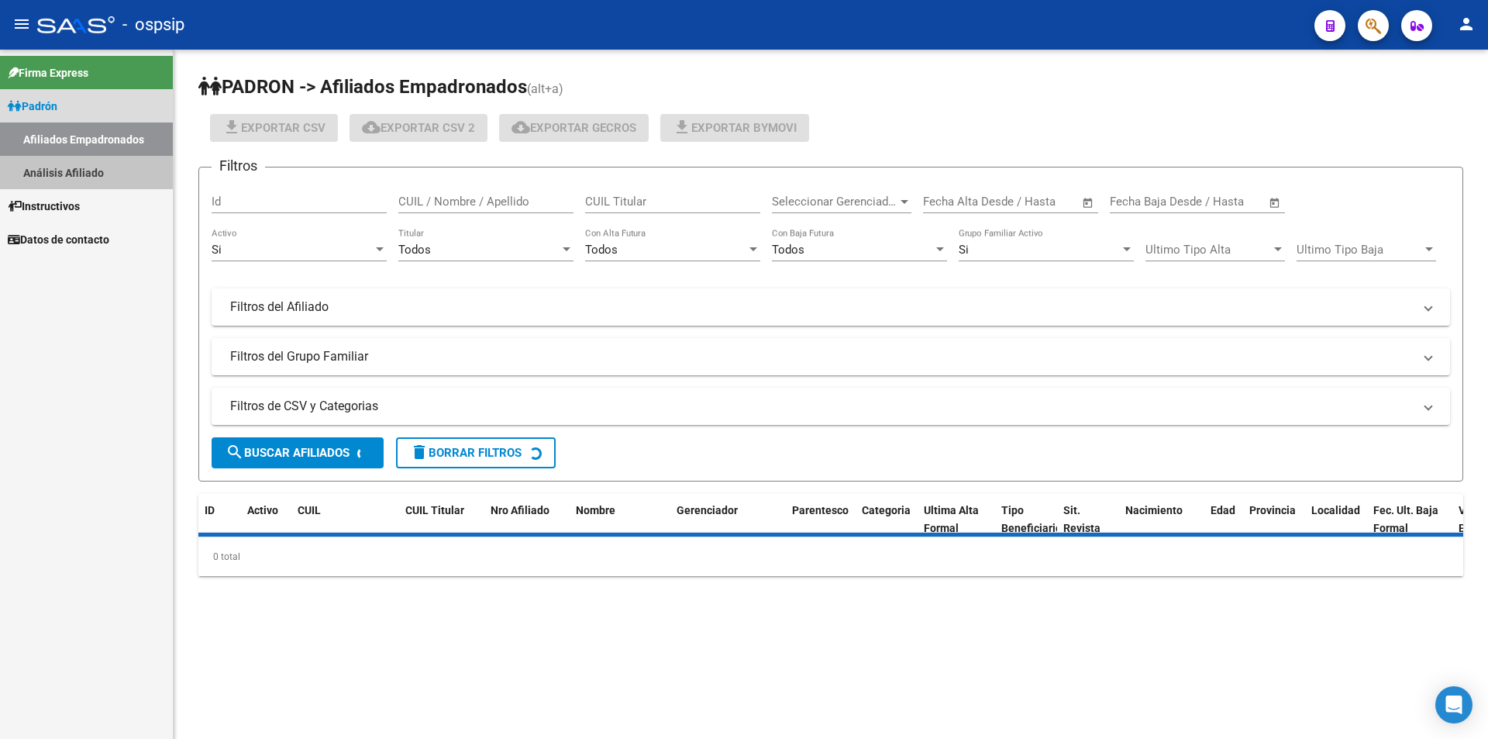
click at [114, 164] on link "Análisis Afiliado" at bounding box center [86, 172] width 173 height 33
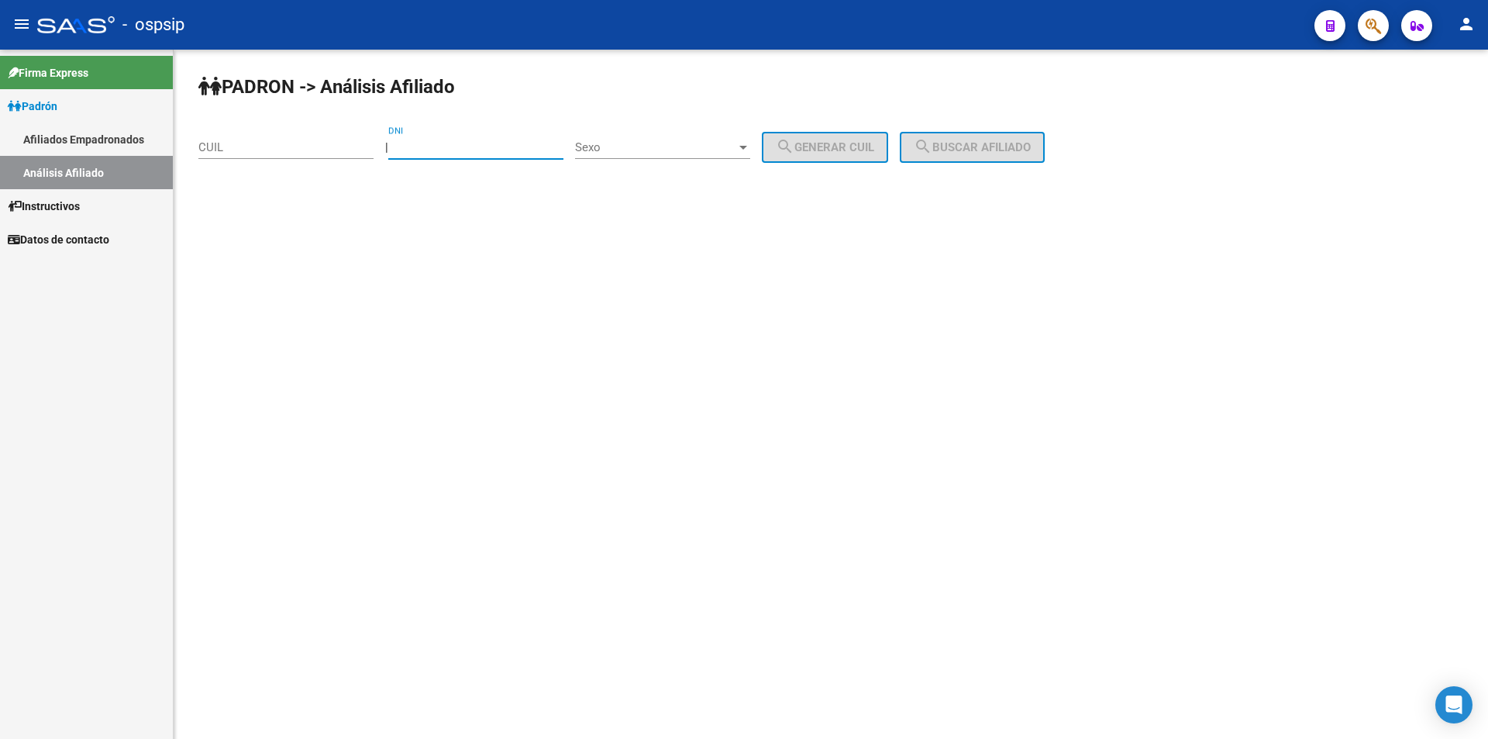
click at [443, 150] on input "DNI" at bounding box center [475, 147] width 175 height 14
paste input "37260655"
type input "37260655"
click at [616, 161] on div "Sexo Sexo" at bounding box center [662, 150] width 175 height 48
click at [620, 153] on span "Sexo" at bounding box center [655, 147] width 161 height 14
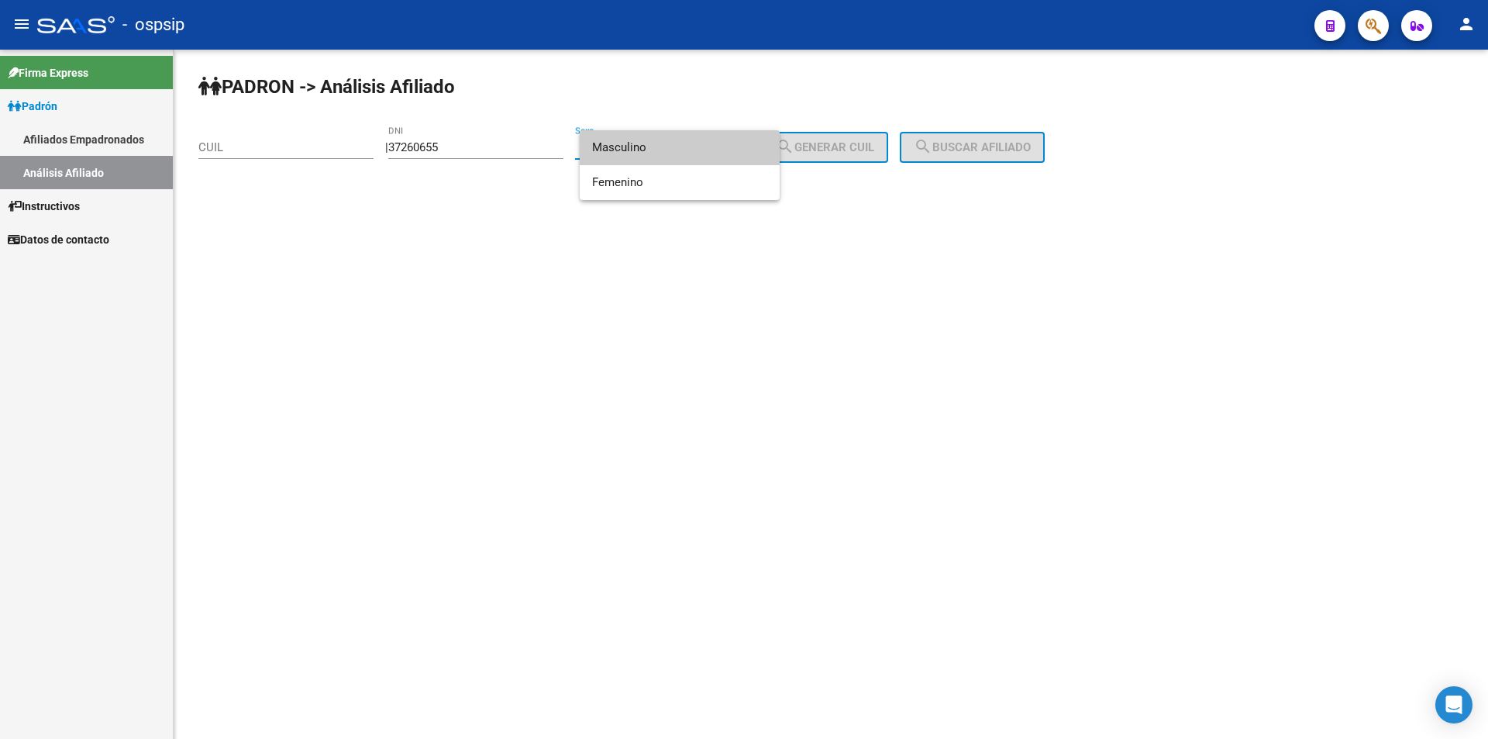
click at [633, 156] on span "Masculino" at bounding box center [679, 147] width 175 height 35
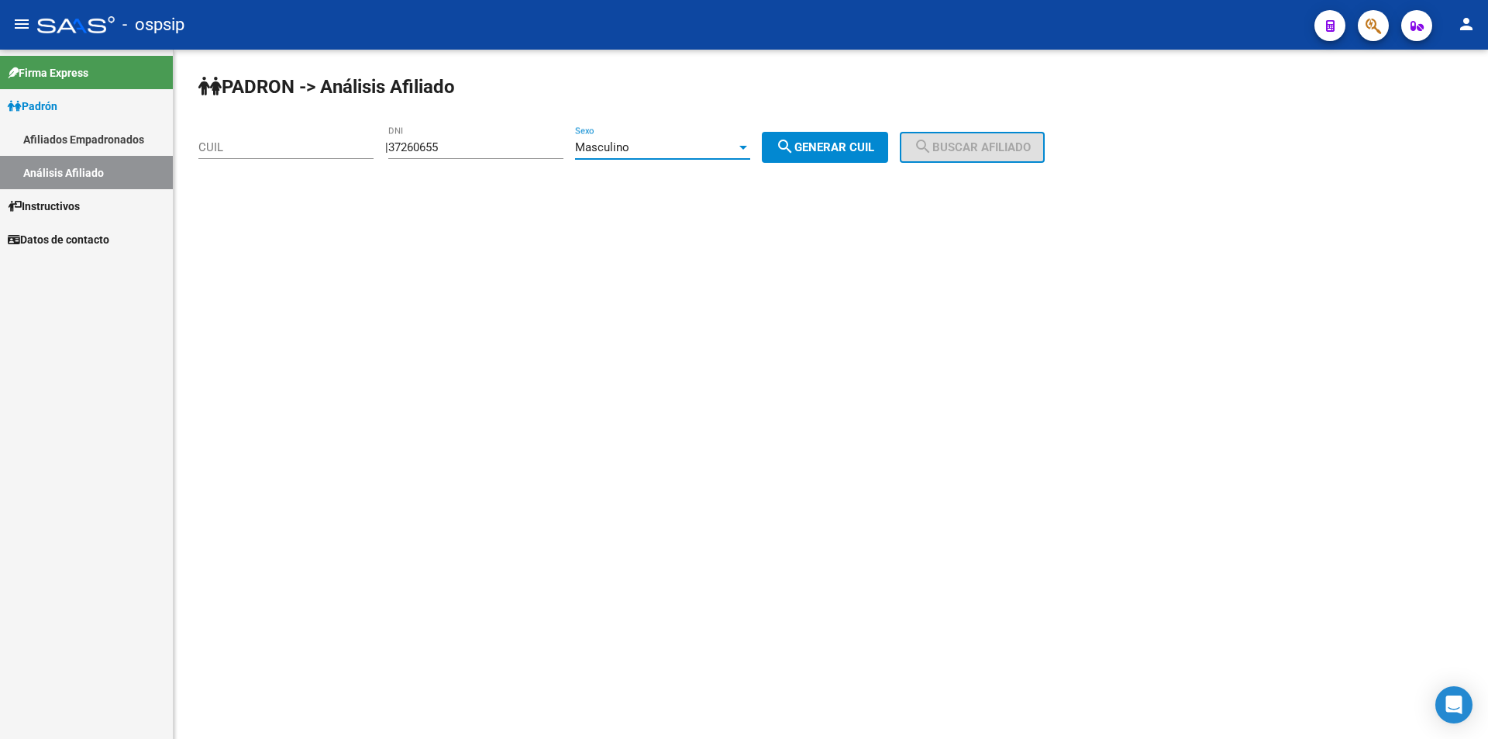
click at [779, 148] on button "search Generar CUIL" at bounding box center [825, 147] width 126 height 31
type input "20-37260655-0"
click at [956, 155] on button "search Buscar afiliado" at bounding box center [972, 147] width 145 height 31
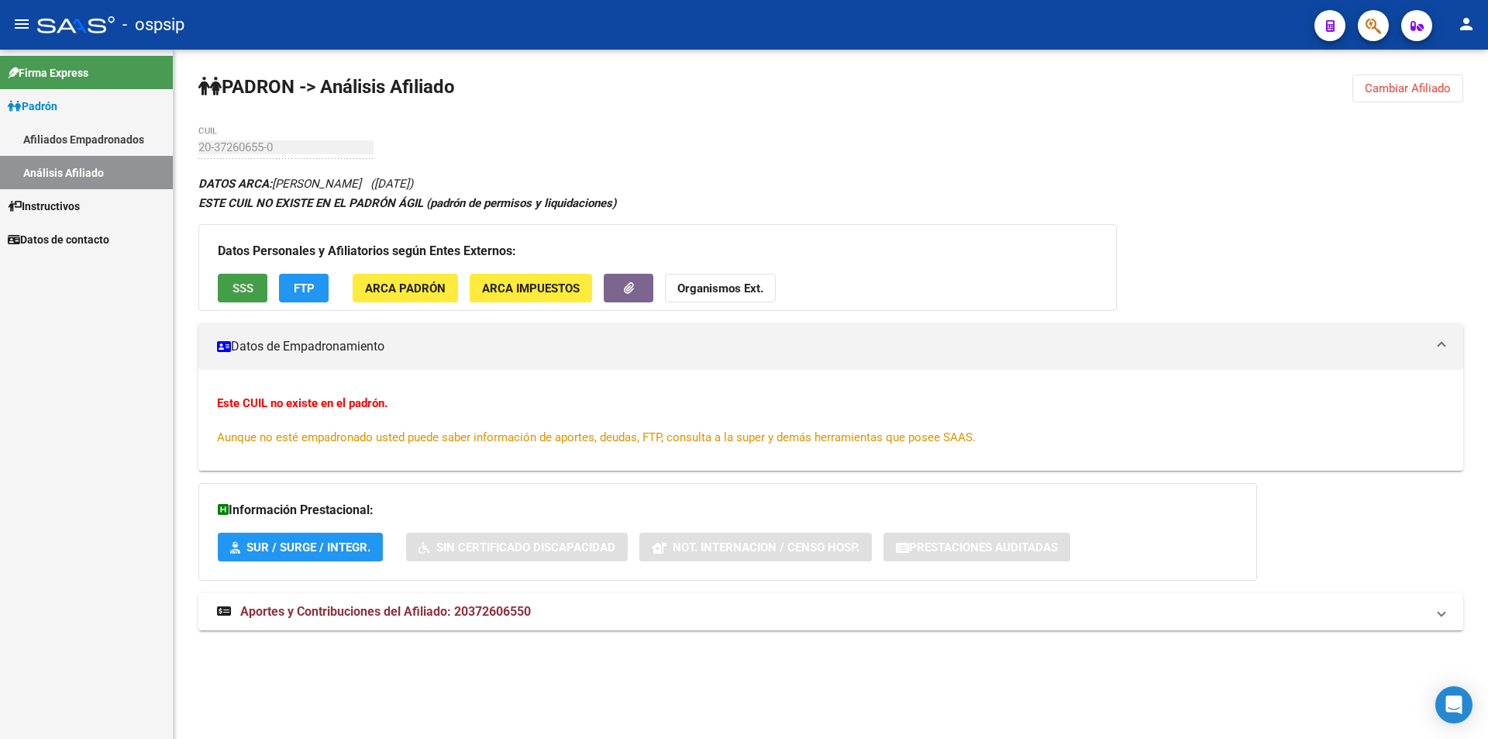
click at [244, 281] on span "SSS" at bounding box center [243, 288] width 21 height 14
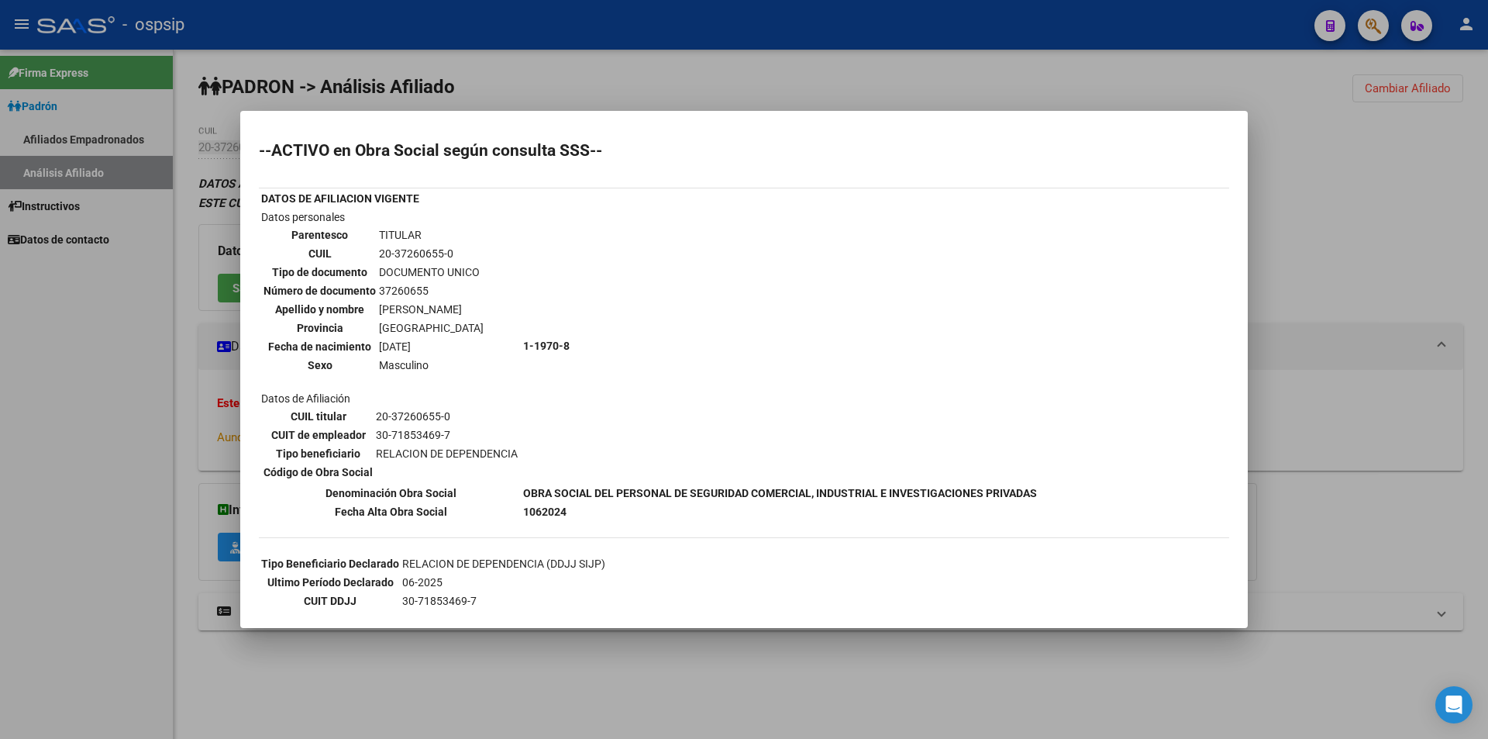
click at [619, 67] on div at bounding box center [744, 369] width 1488 height 739
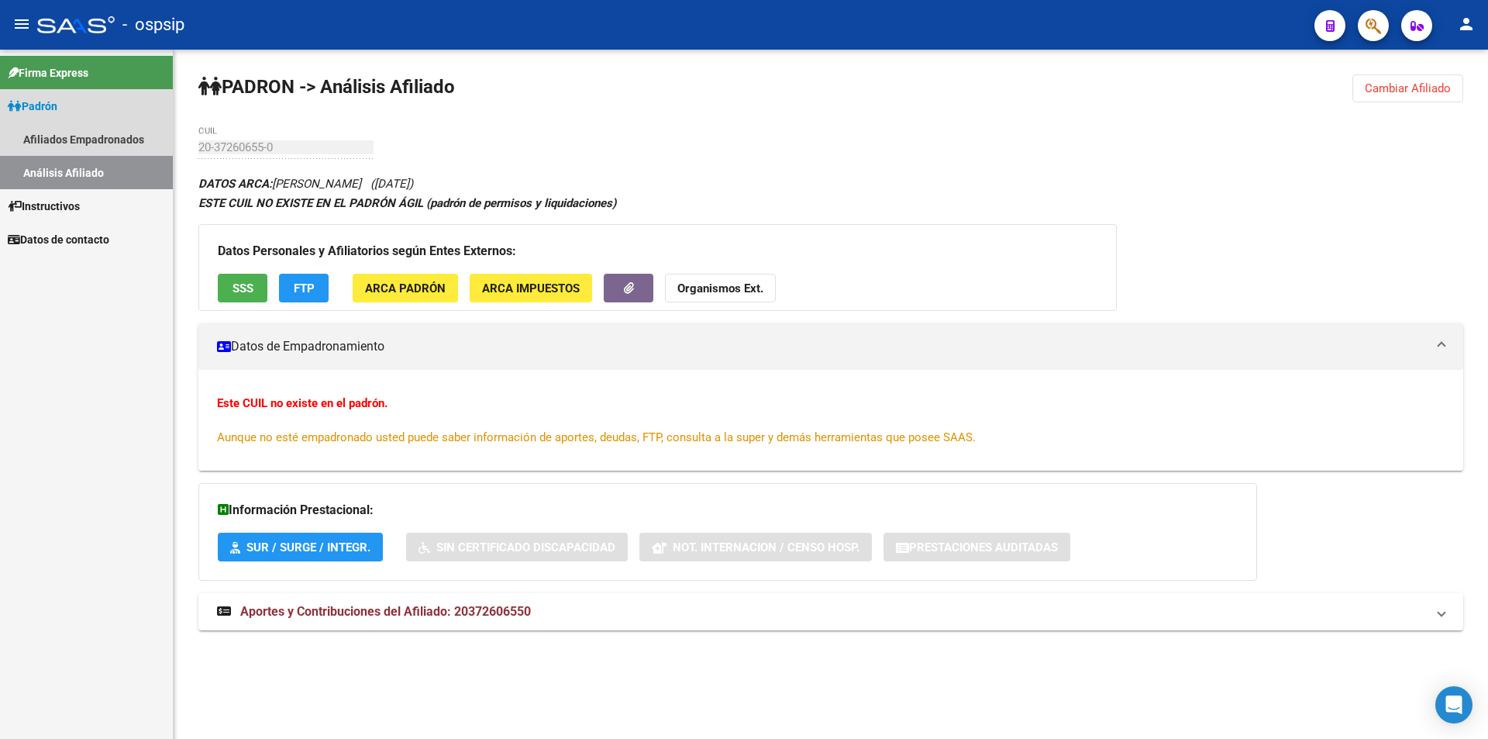
click at [103, 174] on link "Análisis Afiliado" at bounding box center [86, 172] width 173 height 33
click at [99, 138] on link "Afiliados Empadronados" at bounding box center [86, 138] width 173 height 33
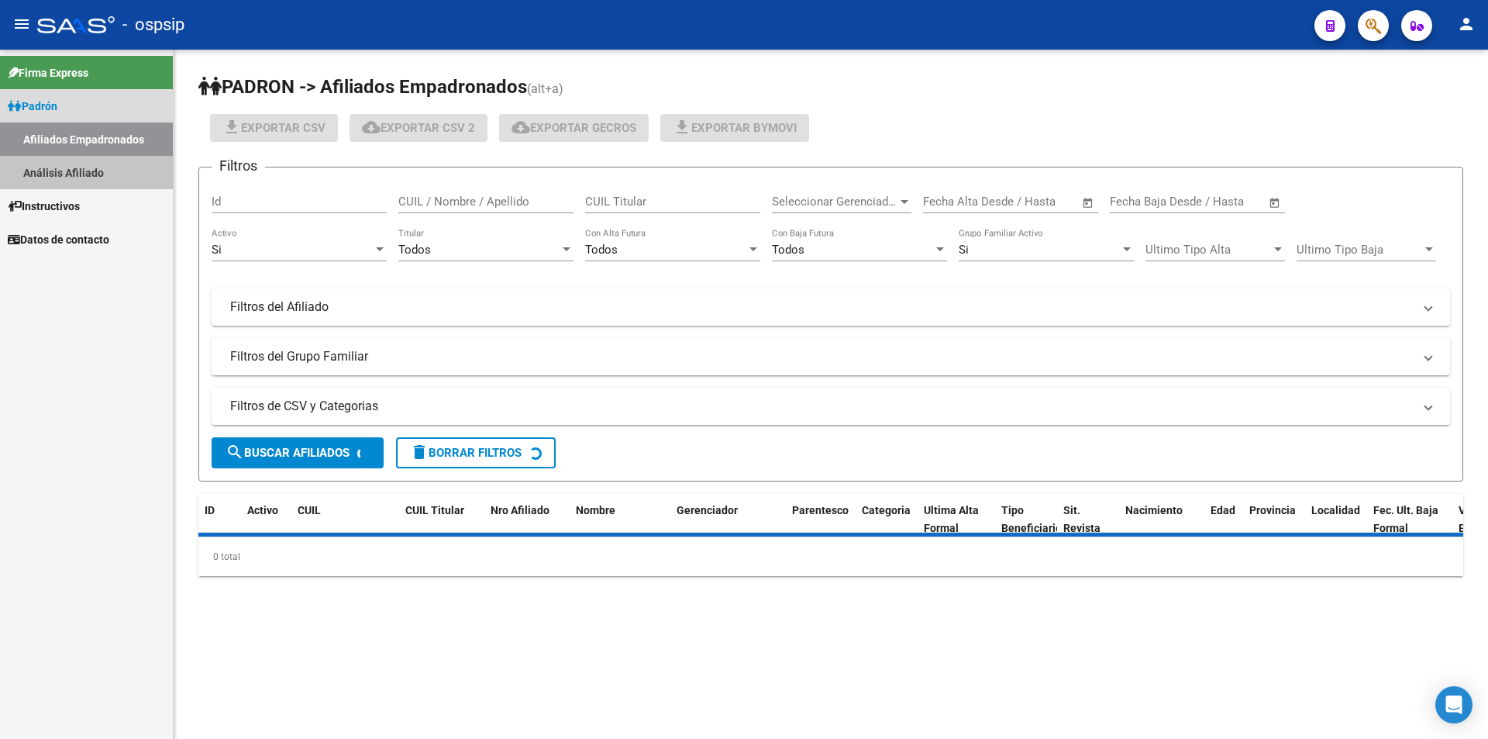
click at [108, 167] on link "Análisis Afiliado" at bounding box center [86, 172] width 173 height 33
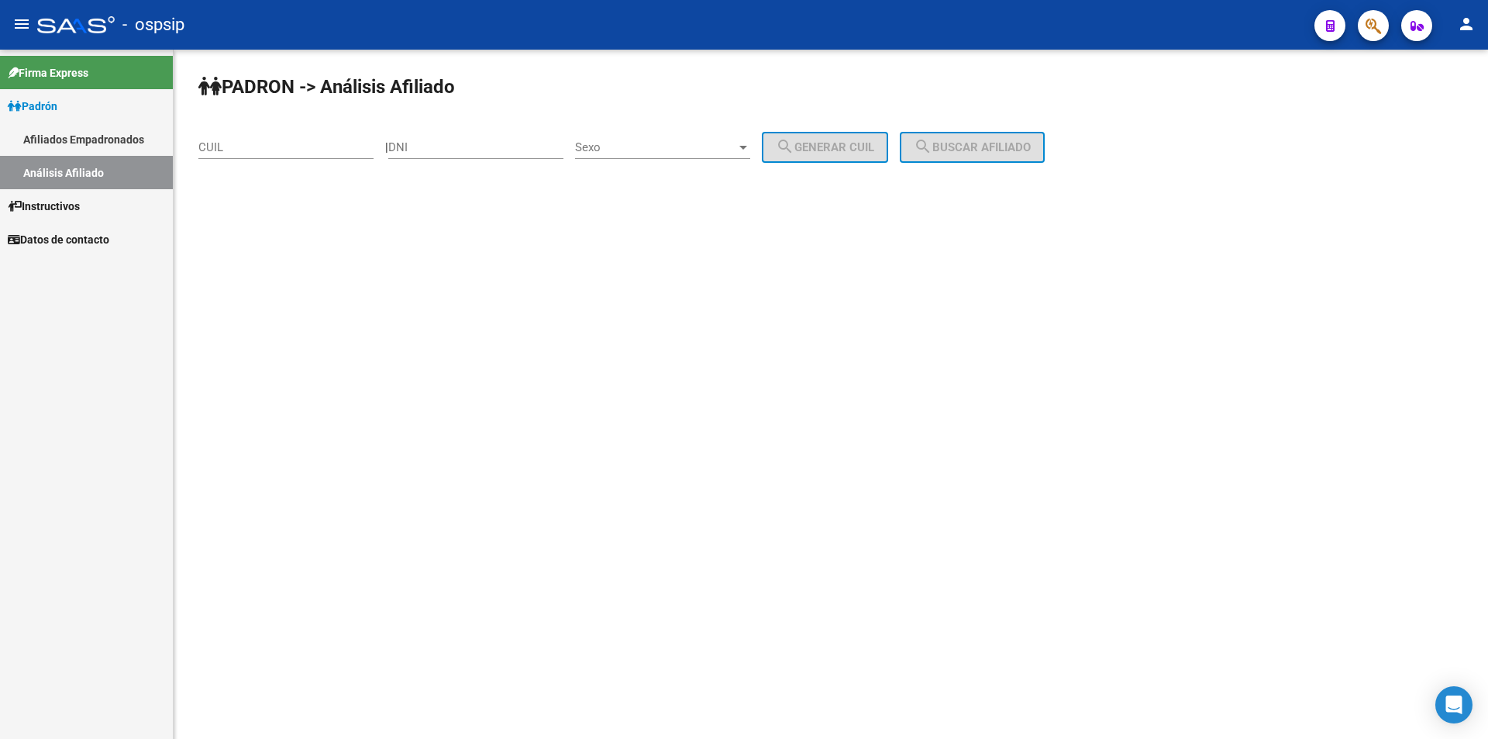
click at [271, 150] on input "CUIL" at bounding box center [285, 147] width 175 height 14
paste input "23-46947313-9"
type input "23-46947313-9"
click at [1029, 143] on span "search Buscar afiliado" at bounding box center [972, 147] width 117 height 14
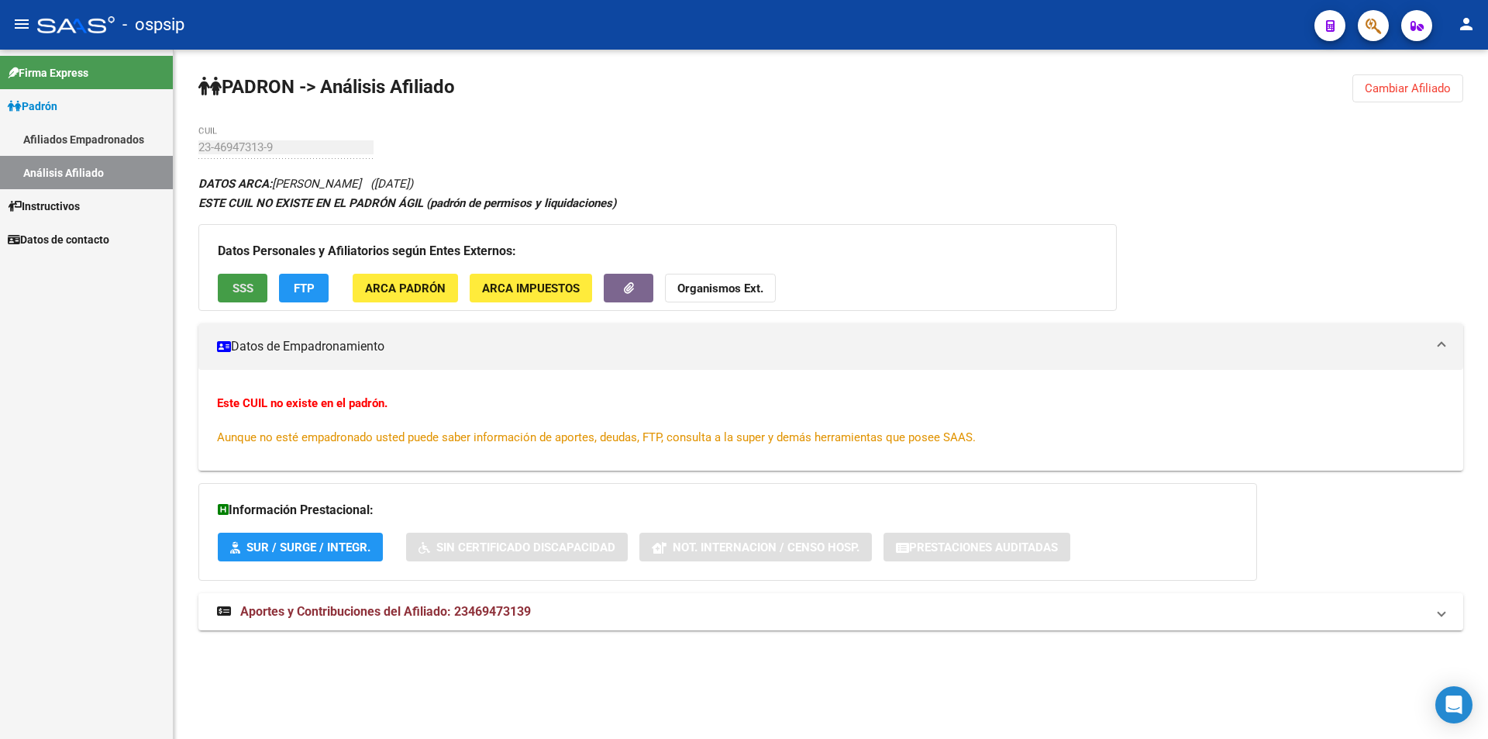
click at [246, 274] on button "SSS" at bounding box center [243, 288] width 50 height 29
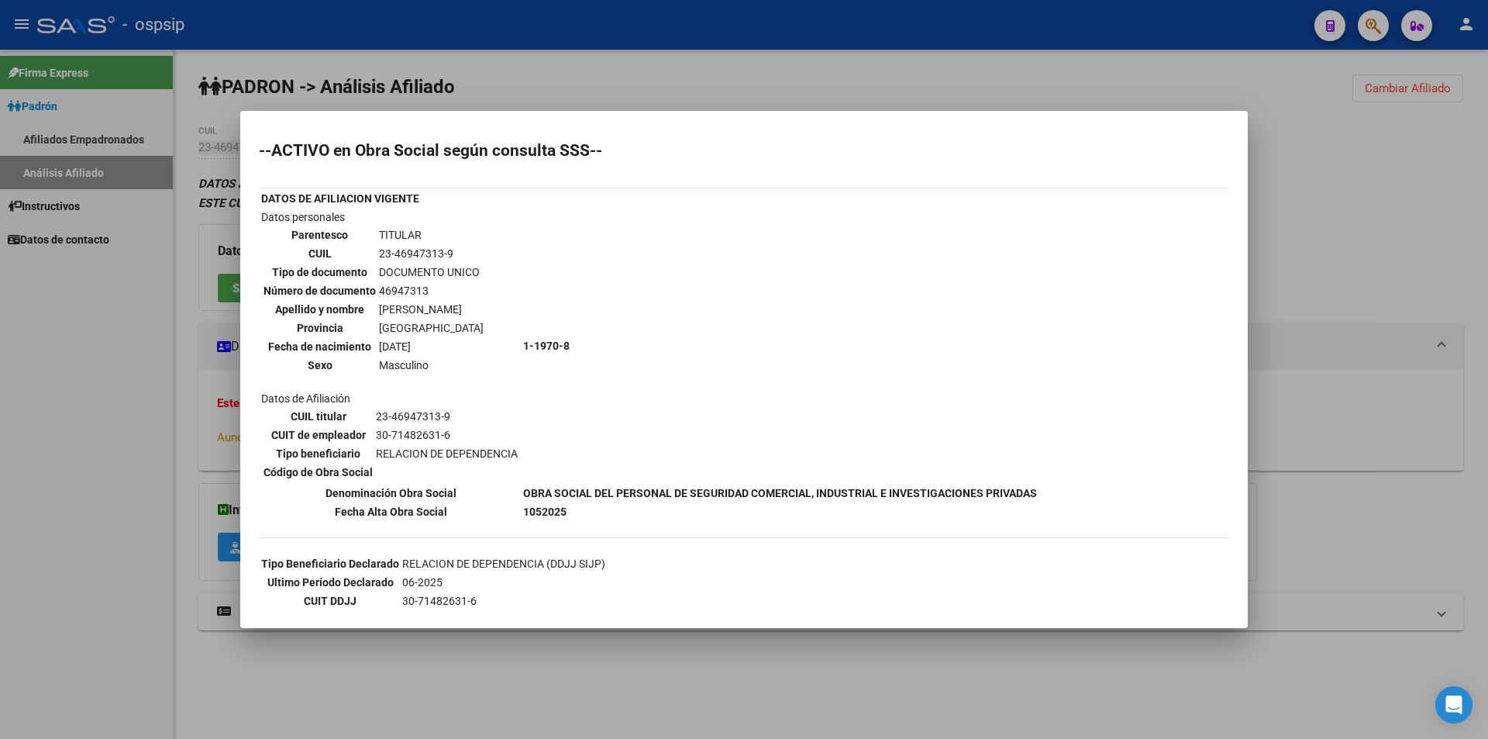
click at [377, 52] on div at bounding box center [744, 369] width 1488 height 739
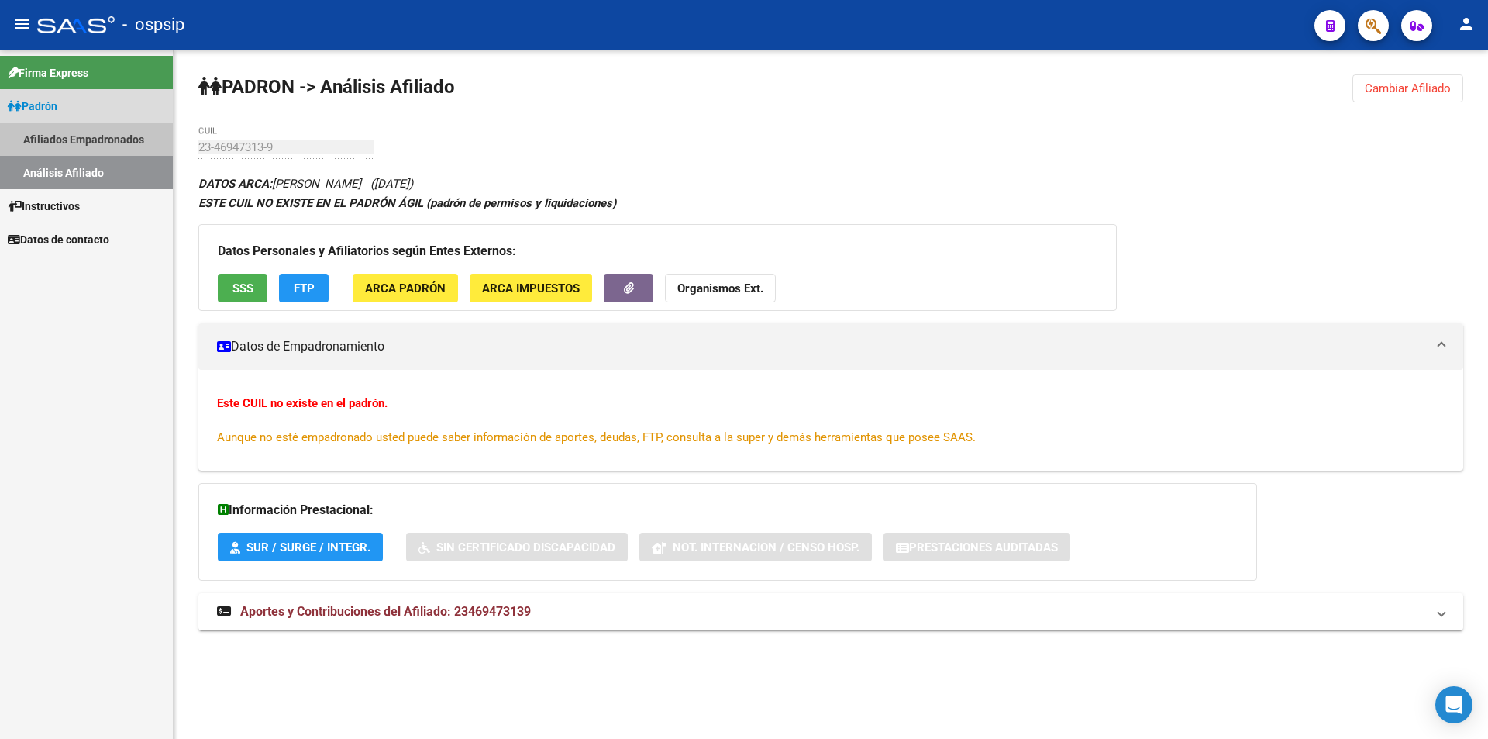
click at [133, 140] on link "Afiliados Empadronados" at bounding box center [86, 138] width 173 height 33
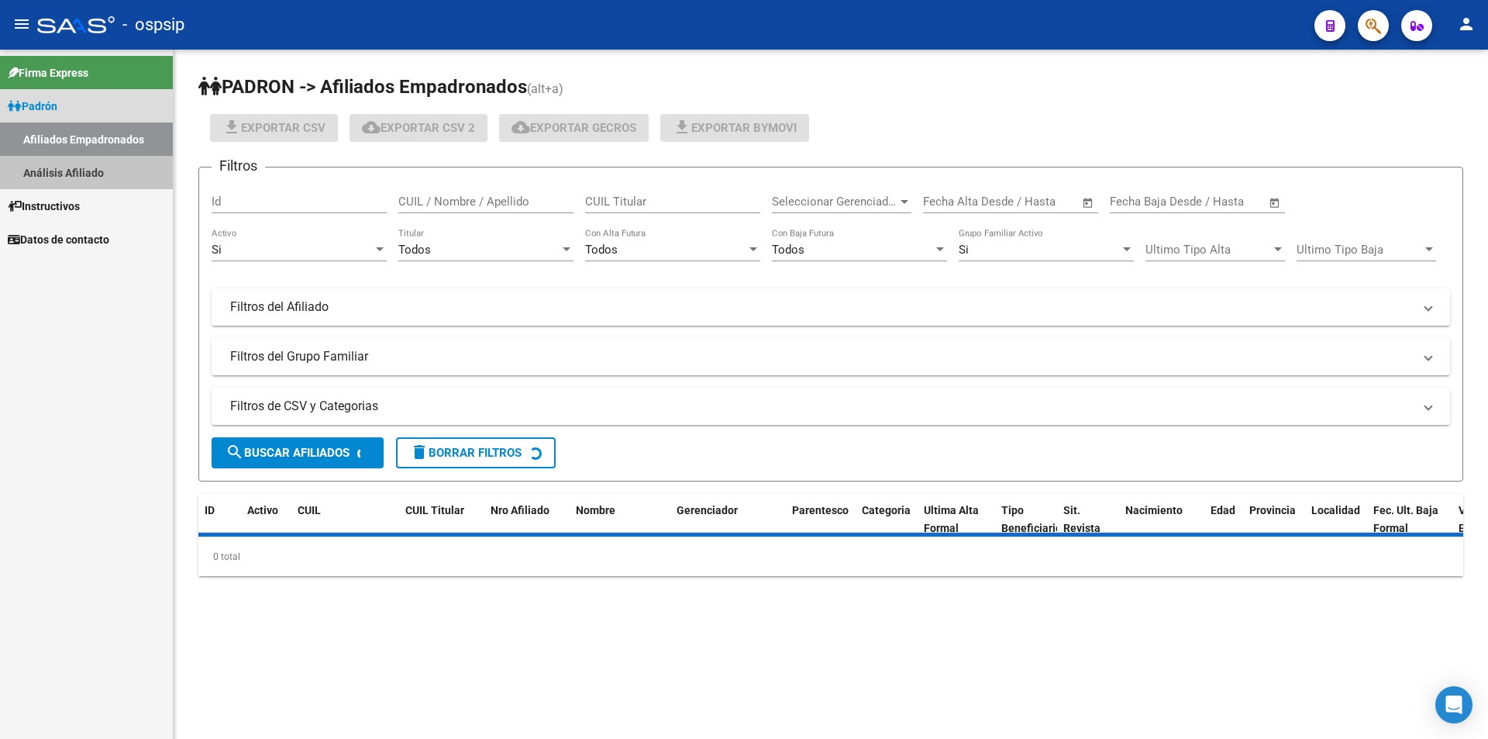
click at [114, 167] on link "Análisis Afiliado" at bounding box center [86, 172] width 173 height 33
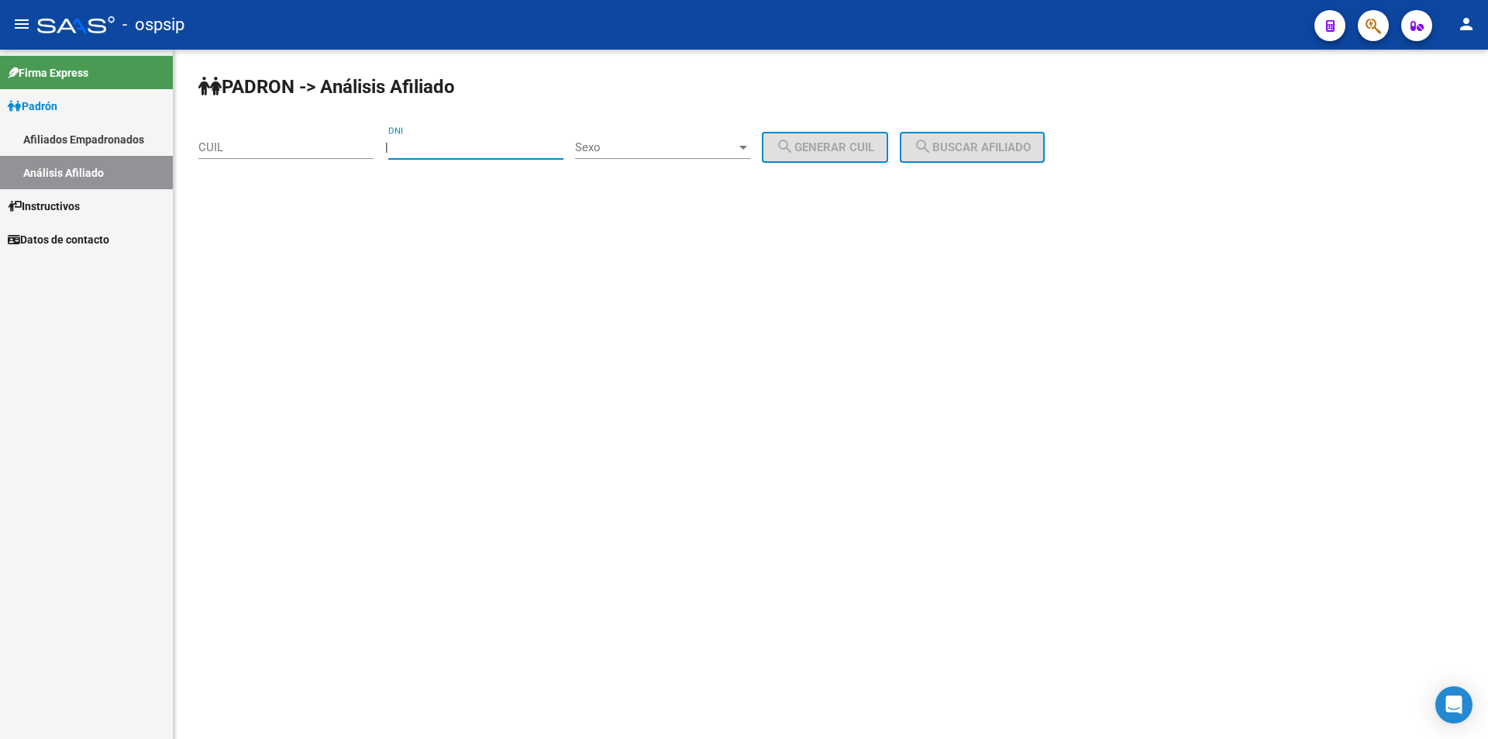
click at [417, 148] on input "DNI" at bounding box center [475, 147] width 175 height 14
paste input "42818073"
type input "42818073"
click at [667, 157] on div "Sexo Sexo" at bounding box center [662, 142] width 175 height 33
click at [684, 143] on span "Masculino" at bounding box center [679, 147] width 175 height 35
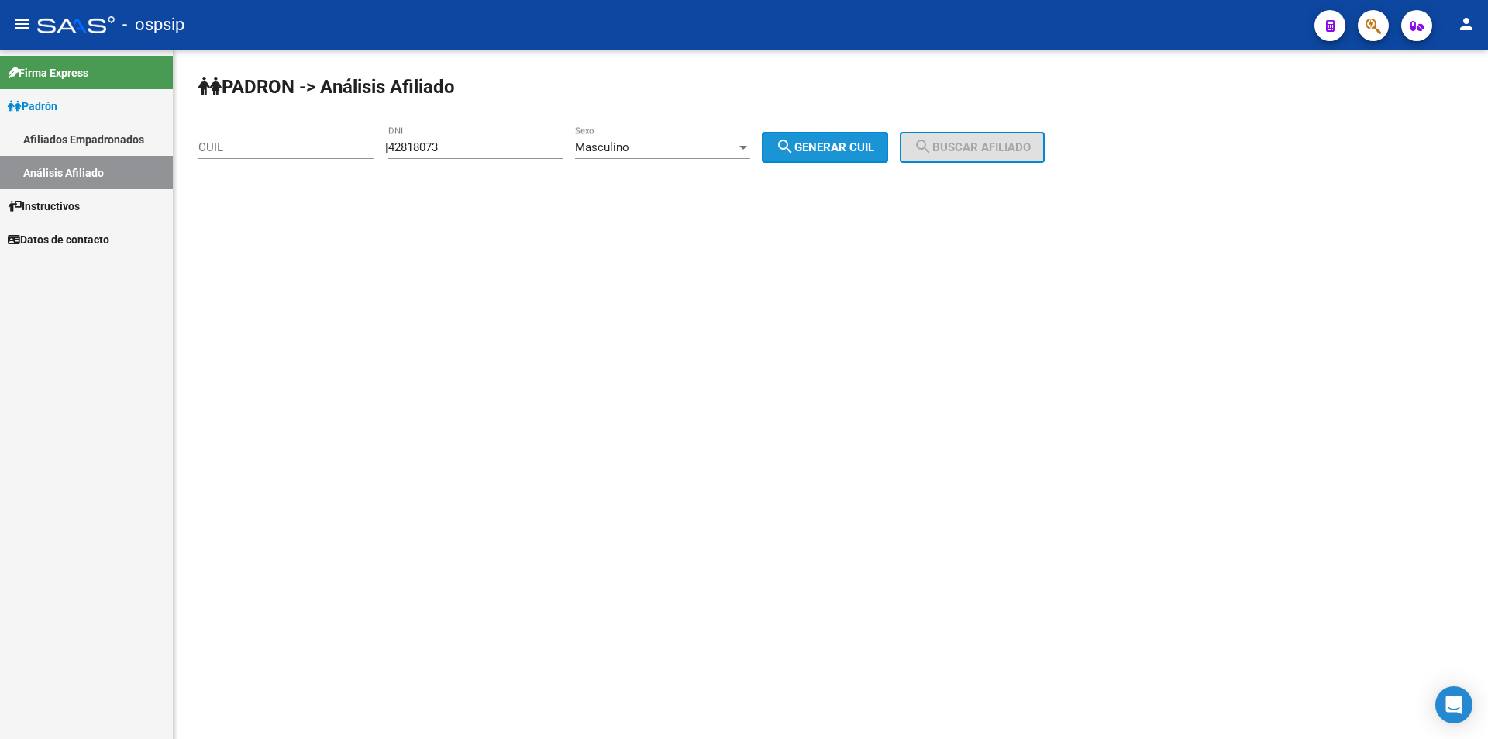
click at [792, 153] on button "search Generar CUIL" at bounding box center [825, 147] width 126 height 31
type input "23-42818073-9"
click at [932, 142] on mat-icon "search" at bounding box center [923, 146] width 19 height 19
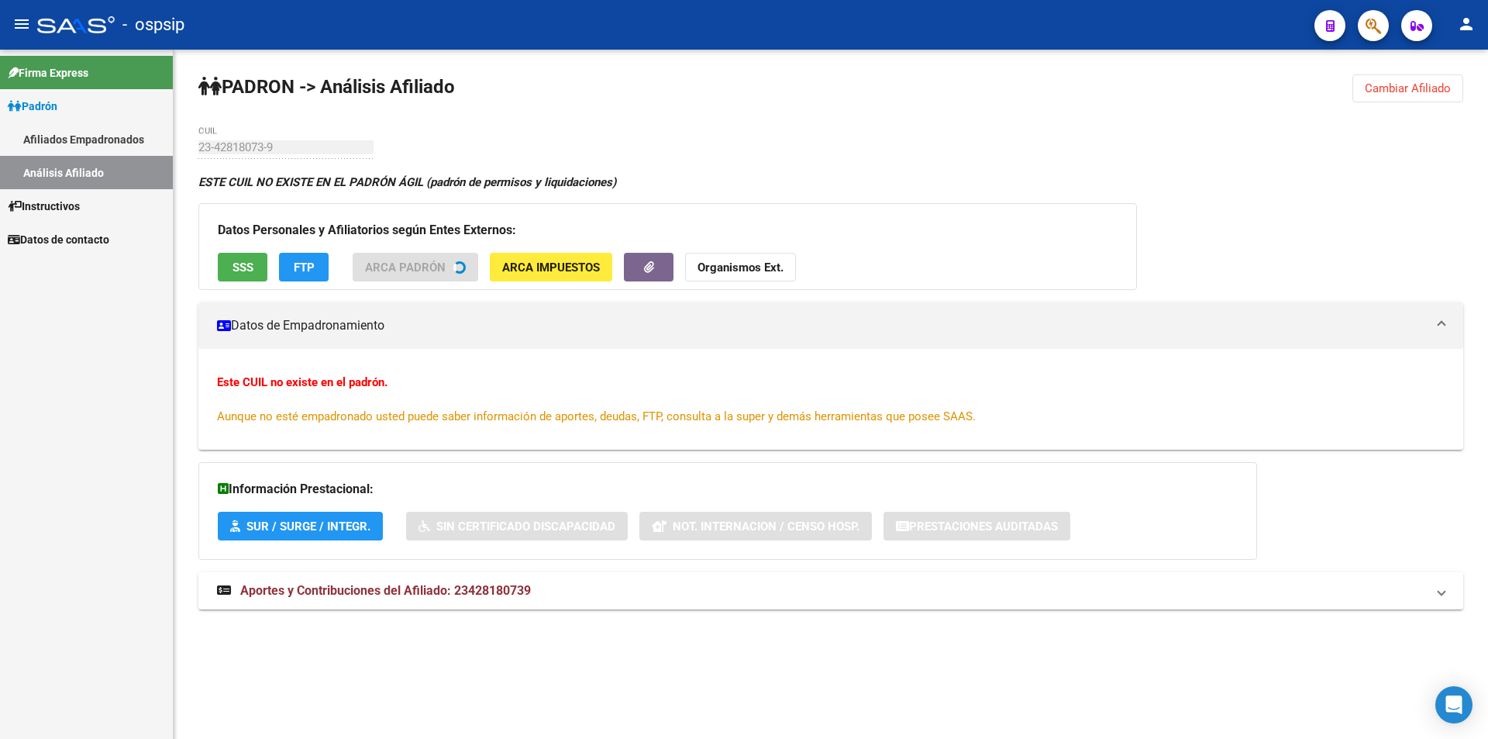
click at [233, 274] on button "SSS" at bounding box center [243, 267] width 50 height 29
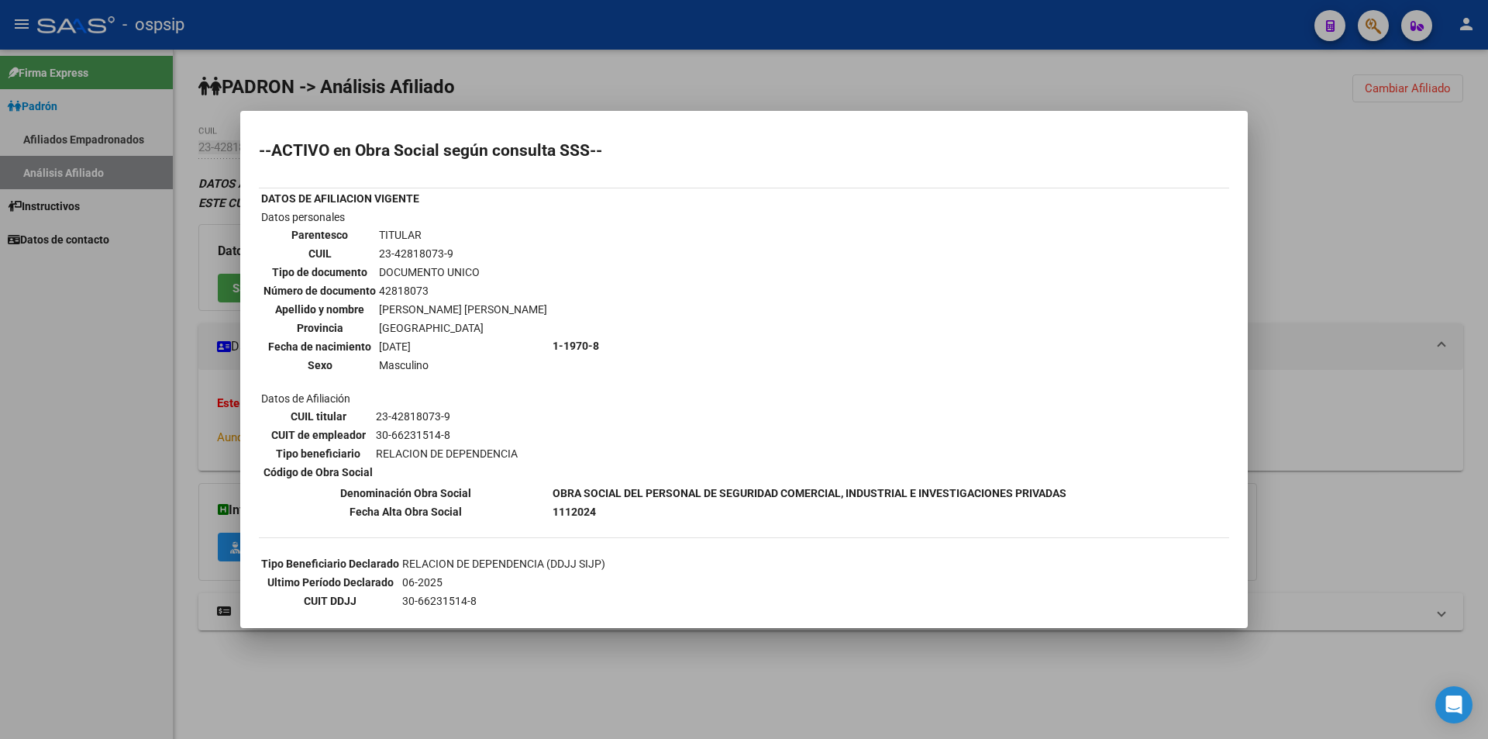
click at [112, 138] on div at bounding box center [744, 369] width 1488 height 739
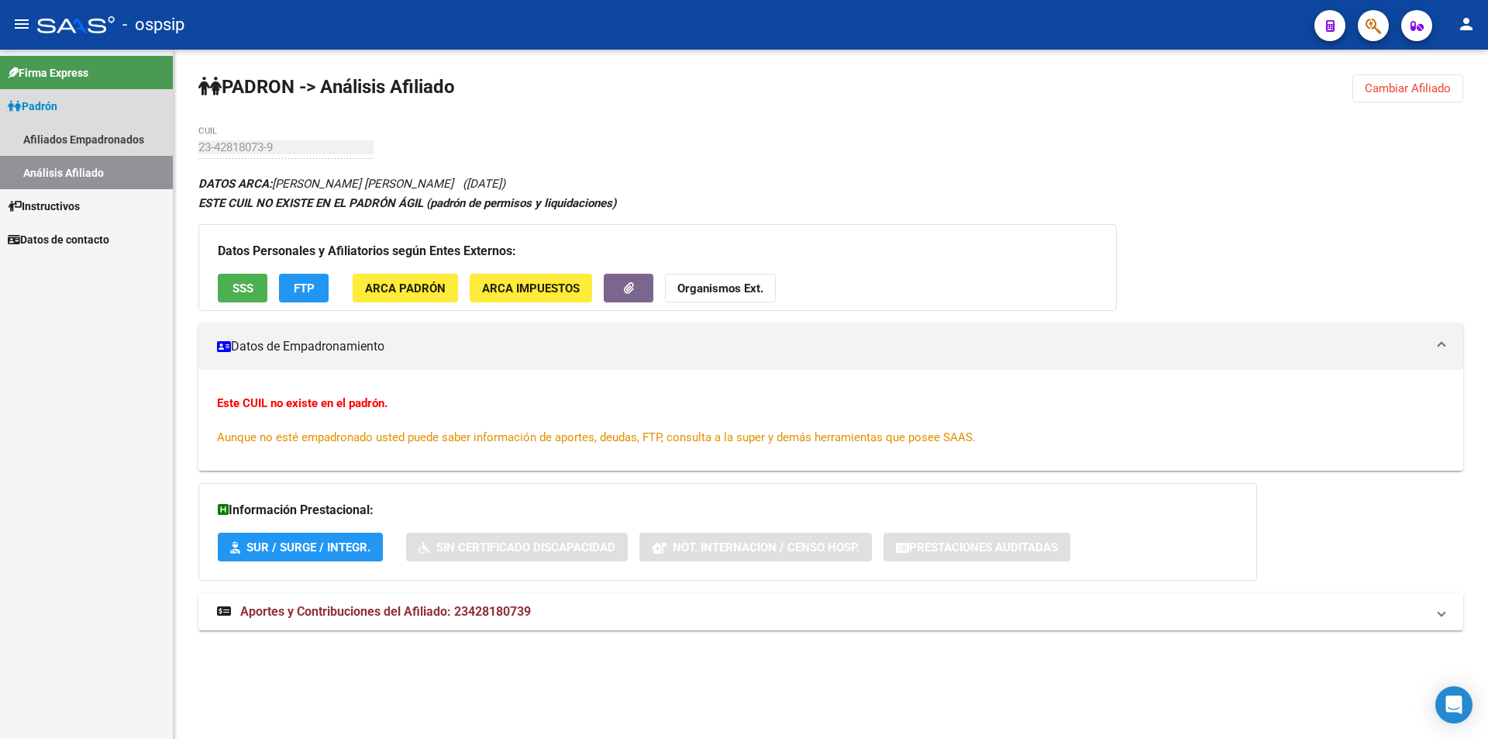
click at [72, 167] on link "Análisis Afiliado" at bounding box center [86, 172] width 173 height 33
click at [27, 123] on link "Afiliados Empadronados" at bounding box center [86, 138] width 173 height 33
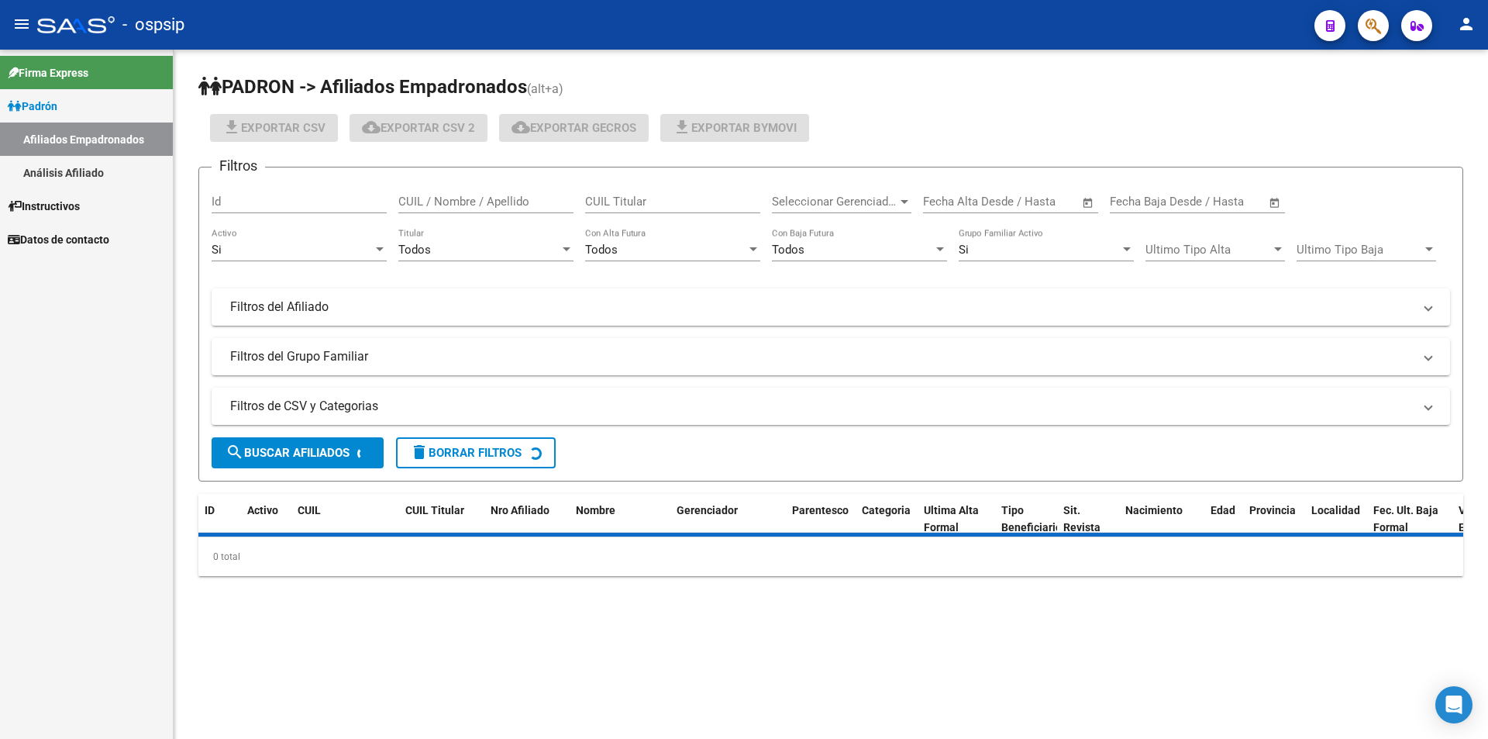
click at [118, 175] on link "Análisis Afiliado" at bounding box center [86, 172] width 173 height 33
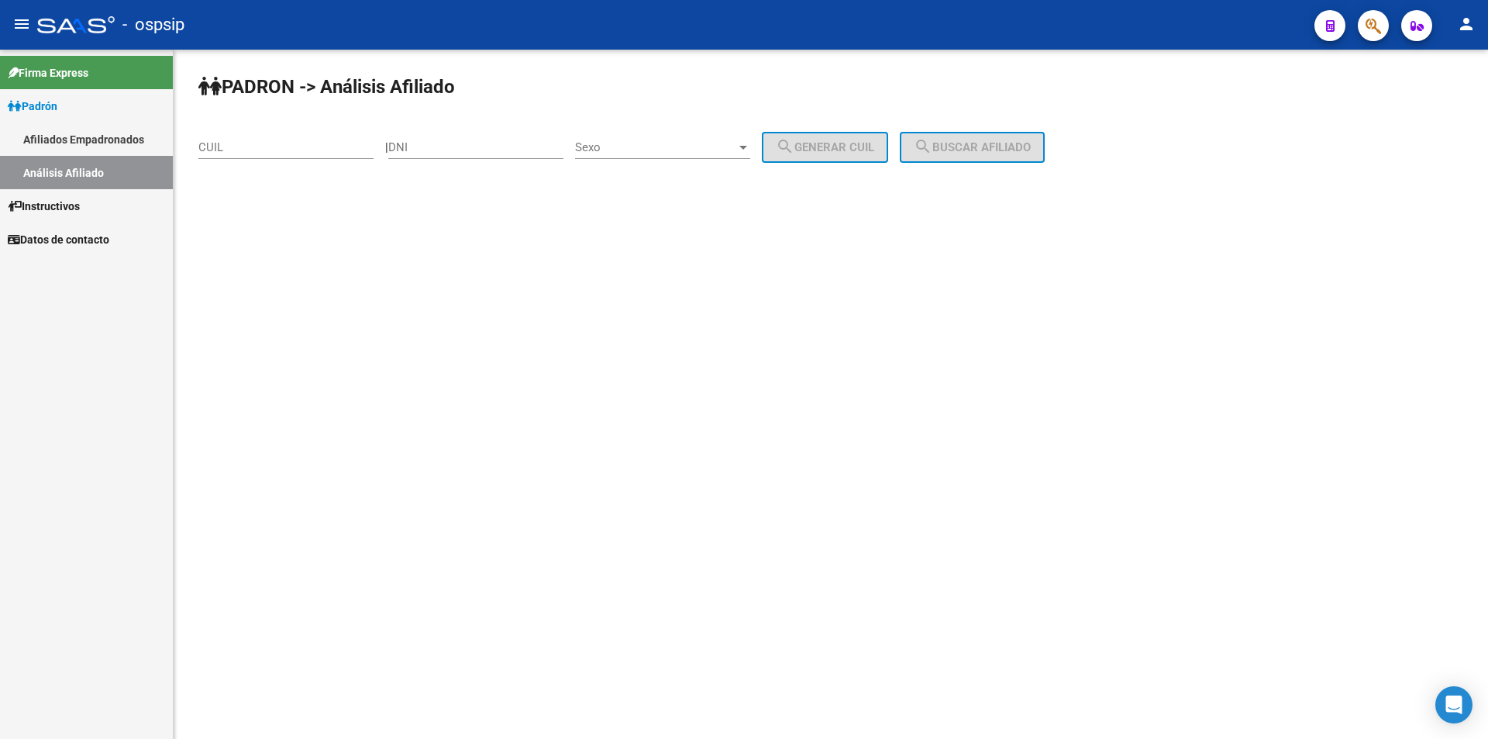
click at [267, 142] on input "CUIL" at bounding box center [285, 147] width 175 height 14
paste input "23-95097256-4"
type input "23-95097256-4"
click at [932, 138] on mat-icon "search" at bounding box center [923, 146] width 19 height 19
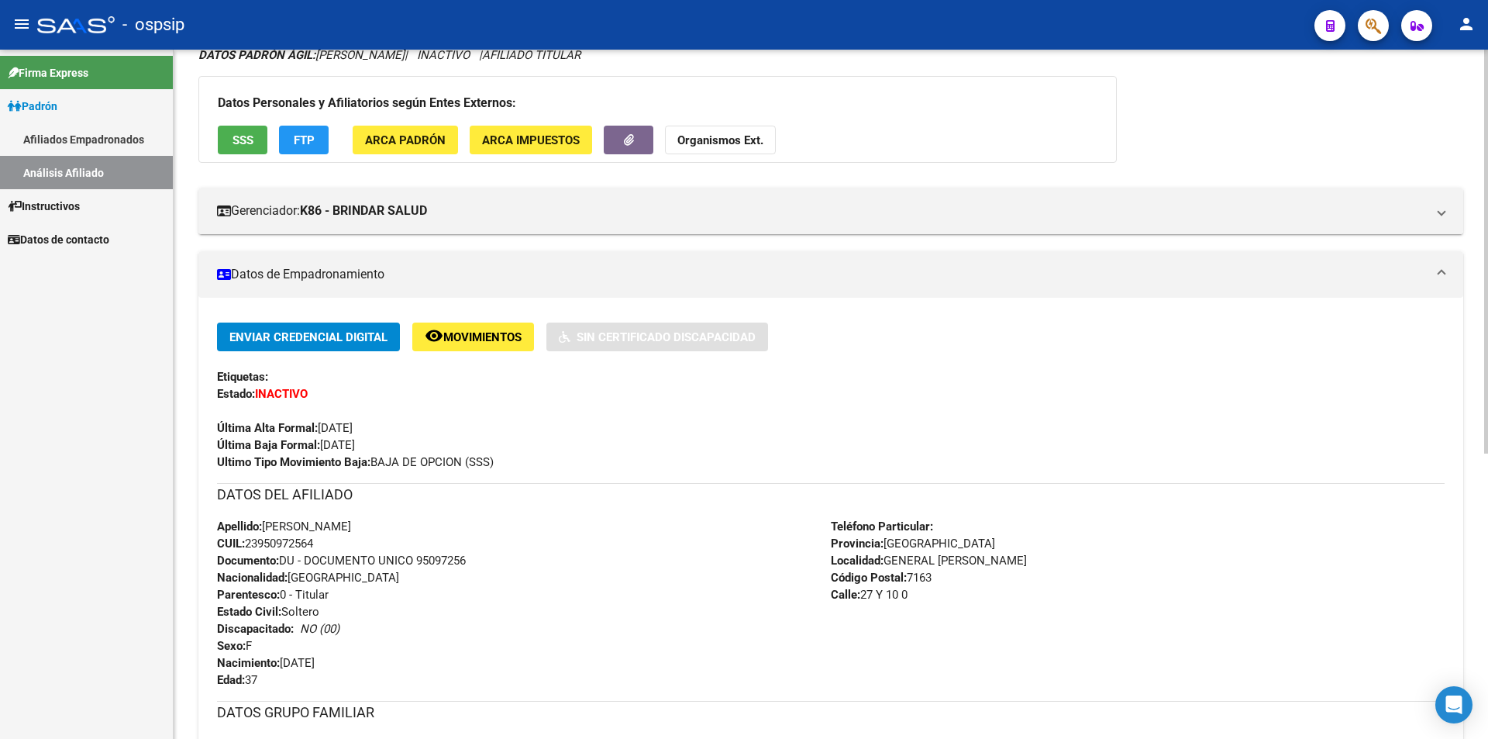
scroll to position [155, 0]
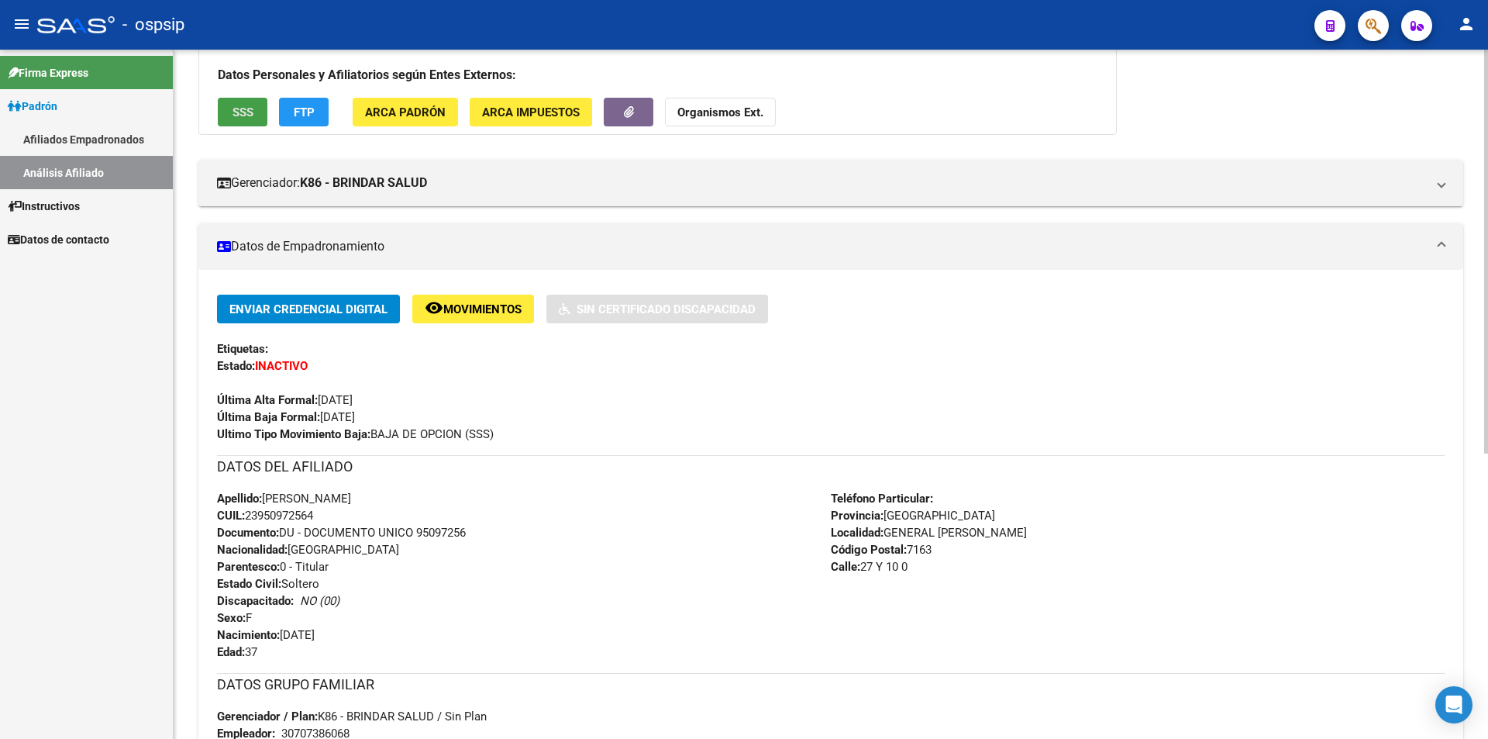
click at [251, 112] on span "SSS" at bounding box center [243, 112] width 21 height 14
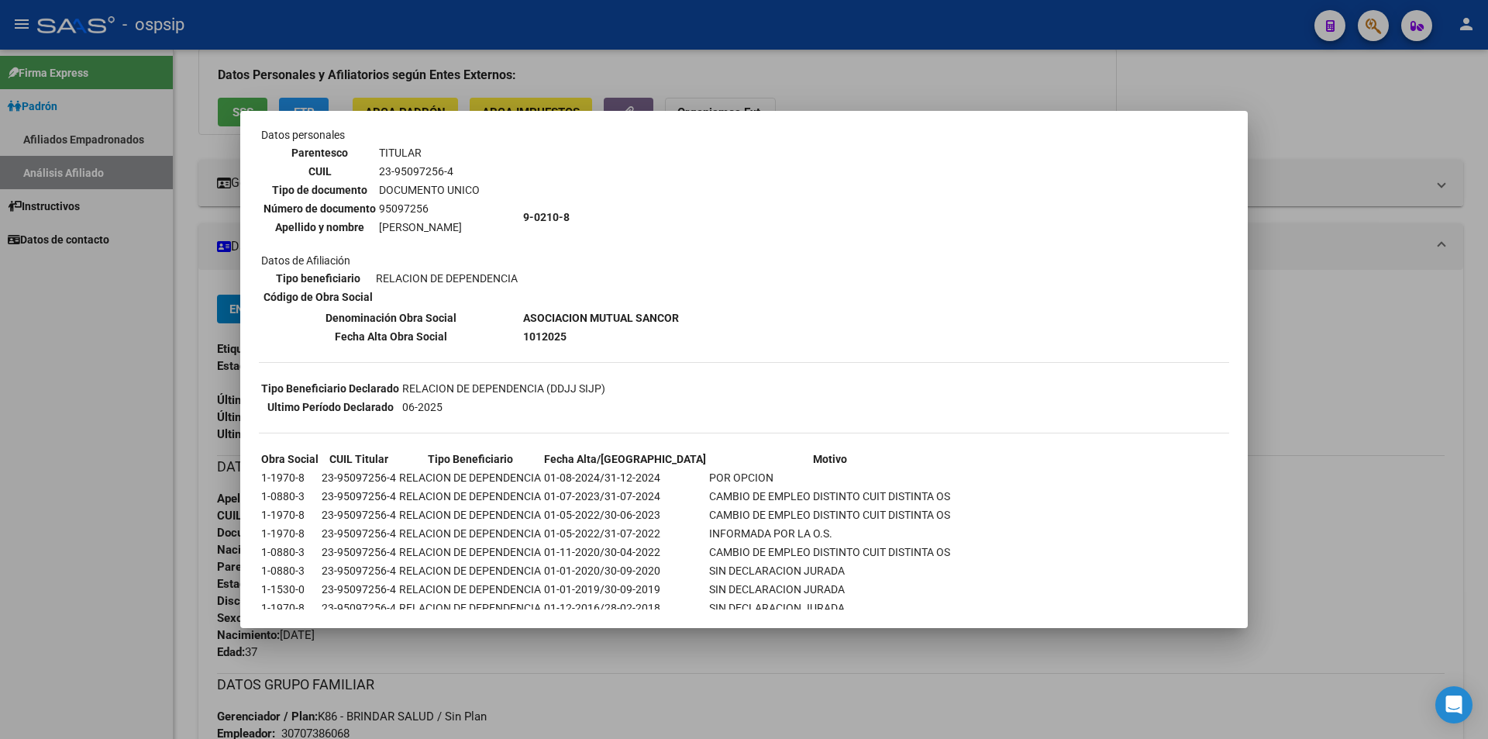
scroll to position [74, 0]
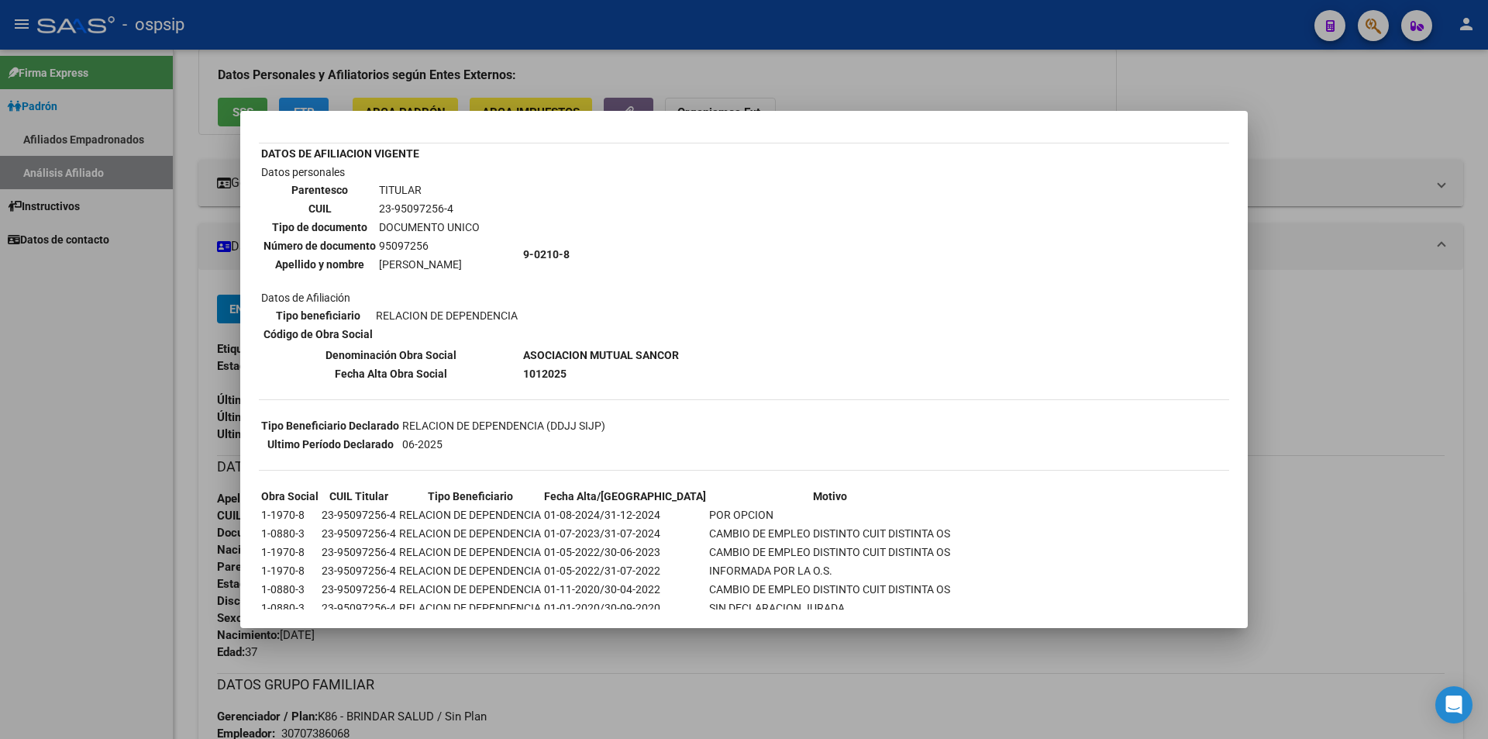
click at [219, 103] on div at bounding box center [744, 369] width 1488 height 739
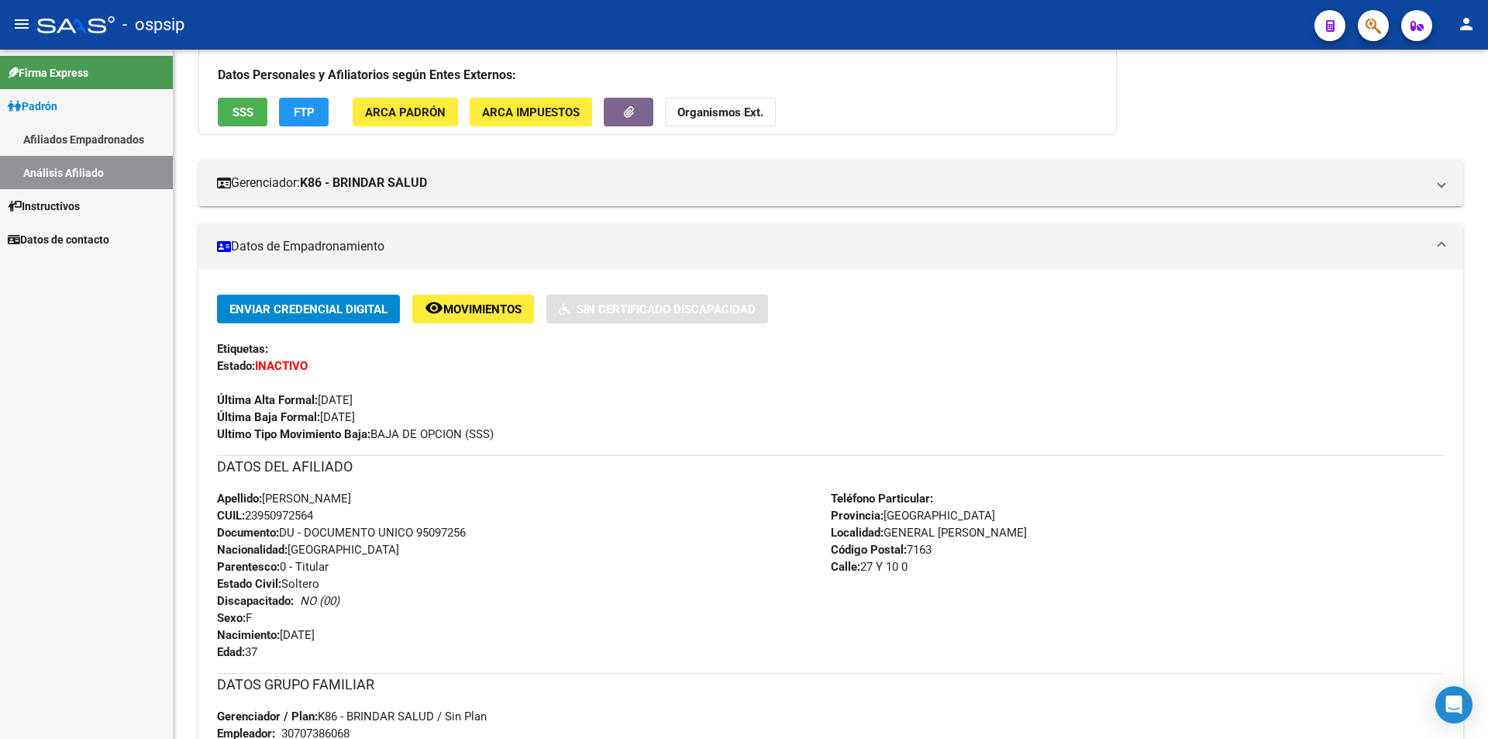
click at [100, 146] on link "Afiliados Empadronados" at bounding box center [86, 138] width 173 height 33
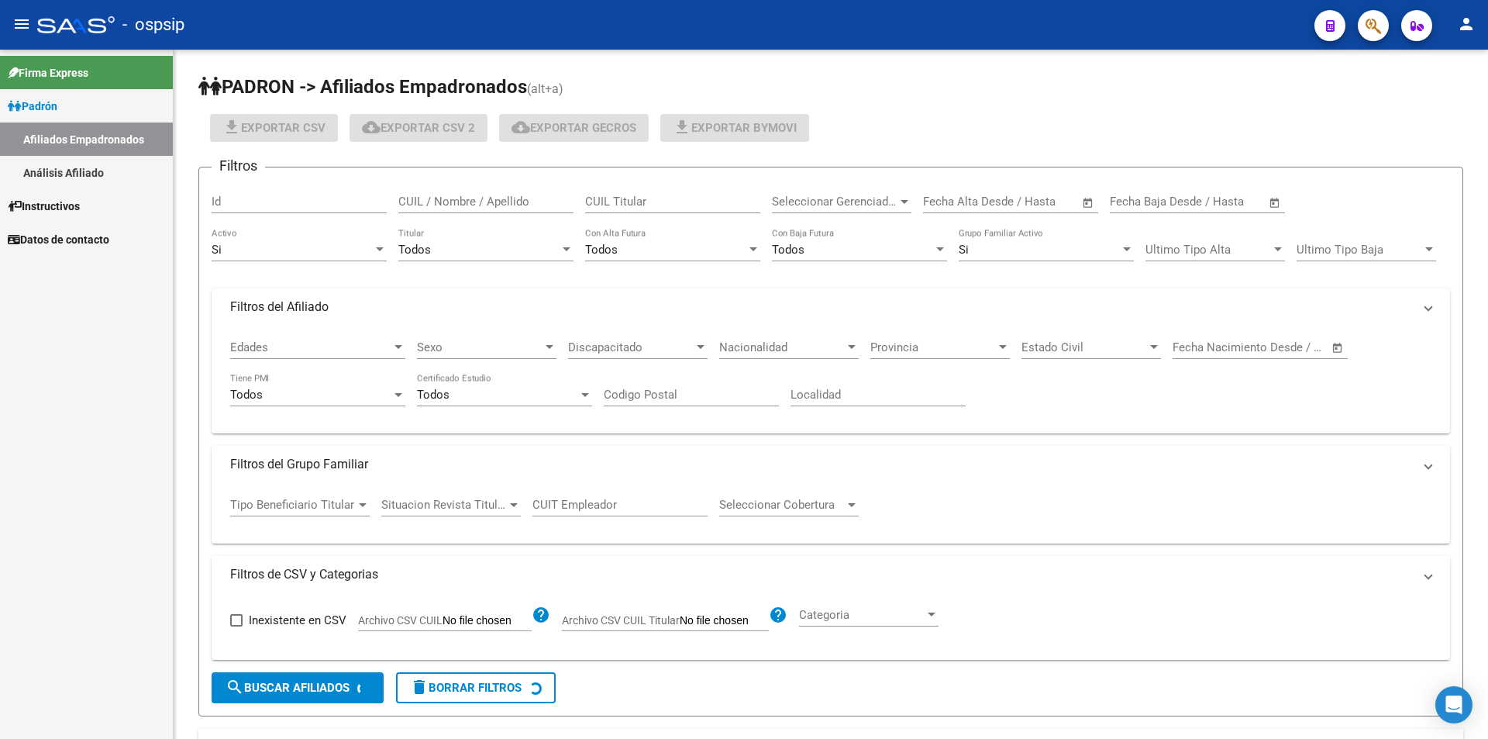
click at [83, 183] on link "Análisis Afiliado" at bounding box center [86, 172] width 173 height 33
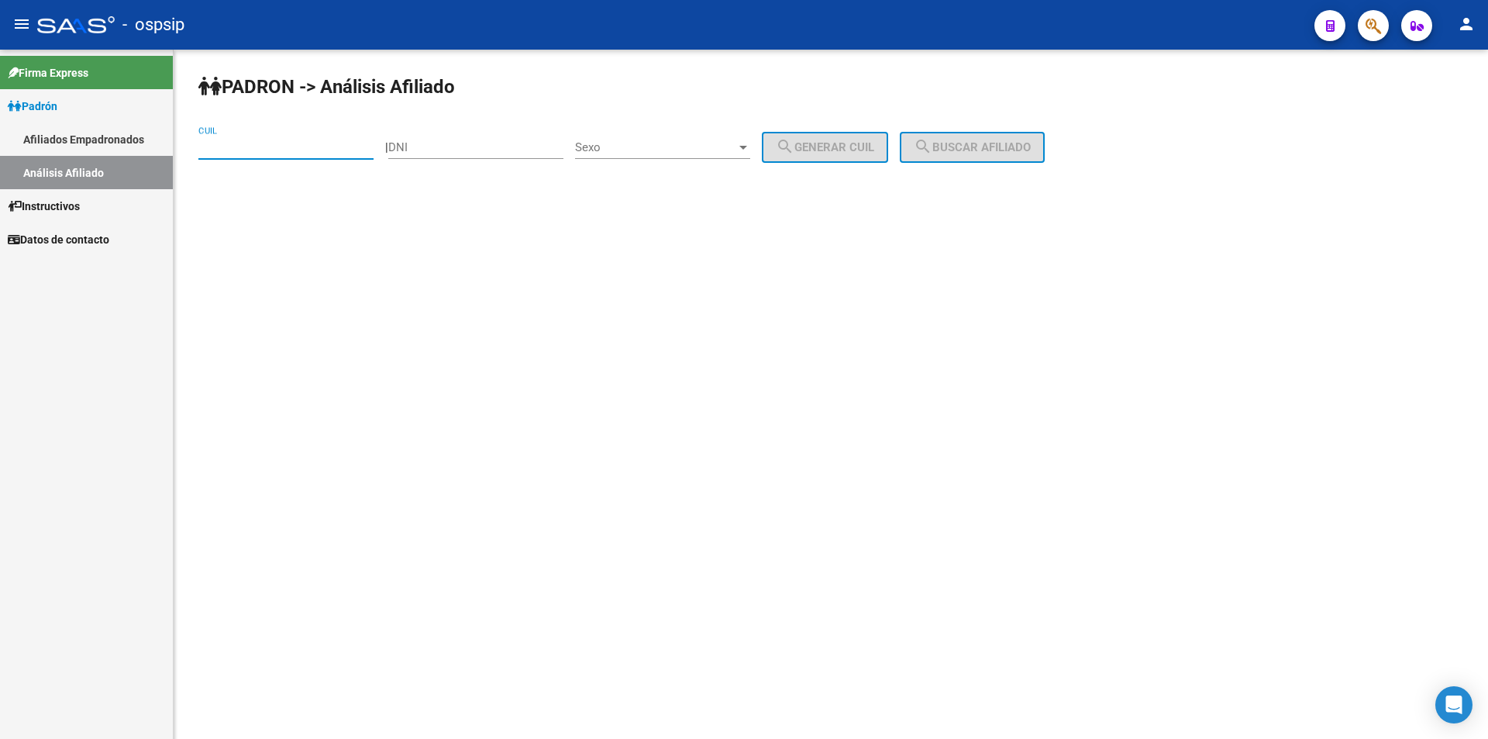
click at [260, 152] on input "CUIL" at bounding box center [285, 147] width 175 height 14
paste input "20-42224554-6"
type input "20-42224554-6"
click at [1003, 133] on button "search Buscar afiliado" at bounding box center [972, 147] width 145 height 31
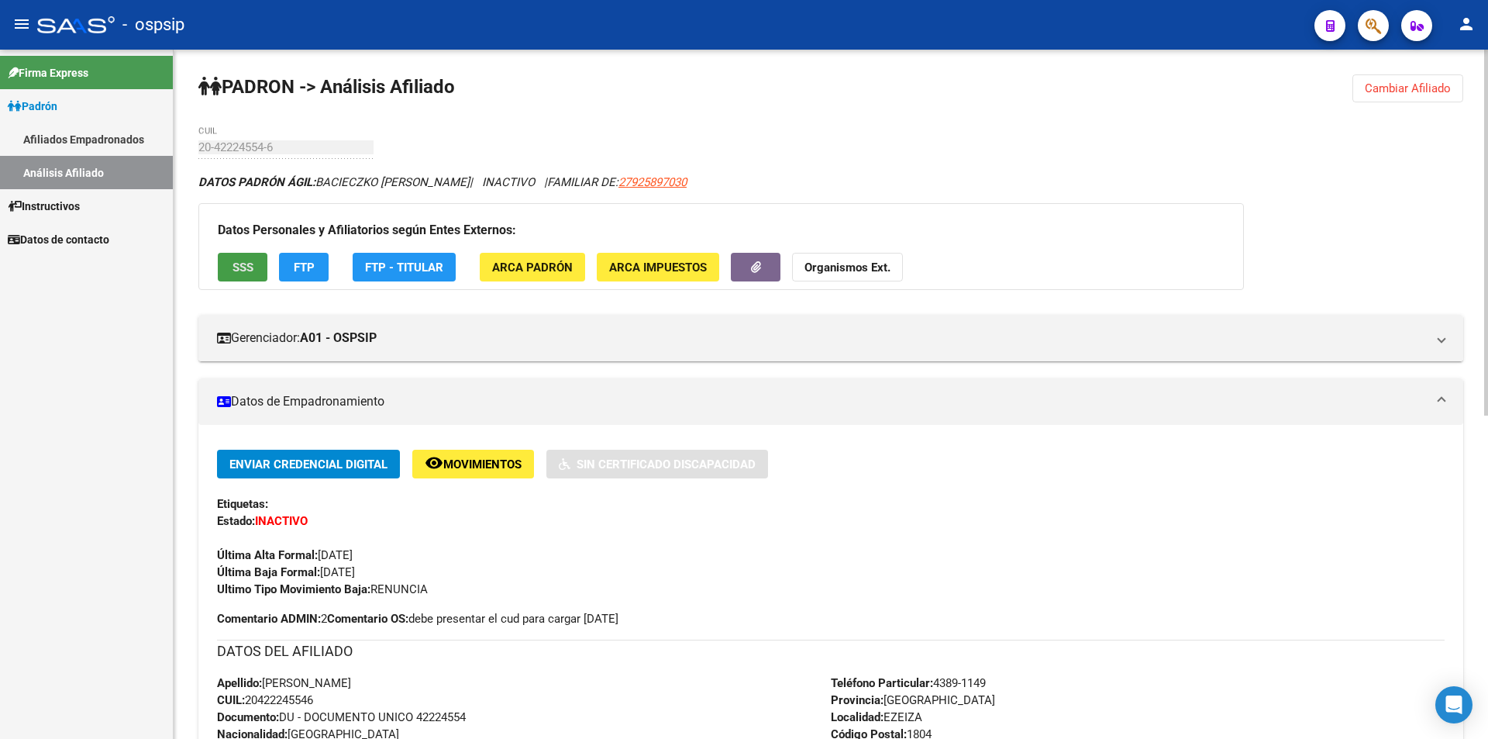
click at [236, 268] on span "SSS" at bounding box center [243, 267] width 21 height 14
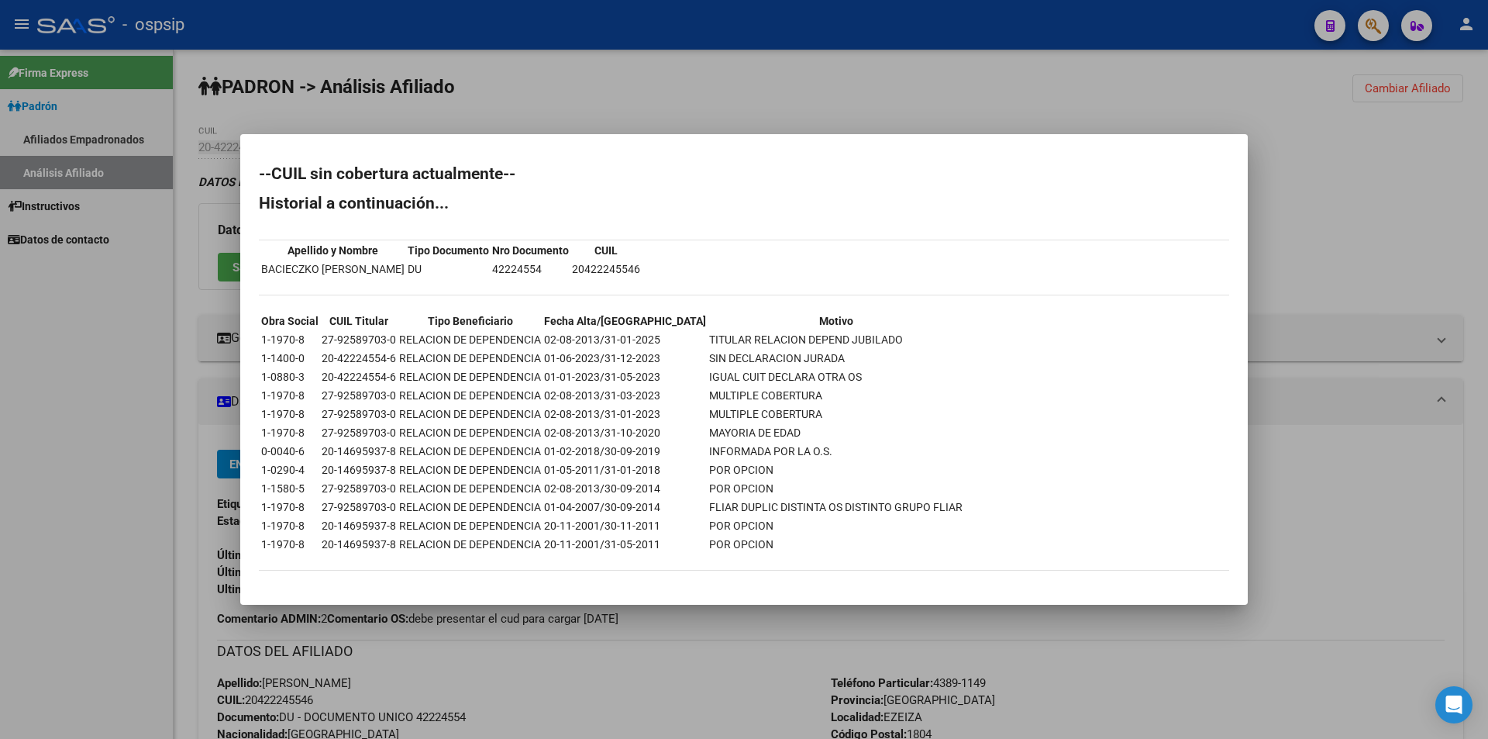
click at [562, 78] on div at bounding box center [744, 369] width 1488 height 739
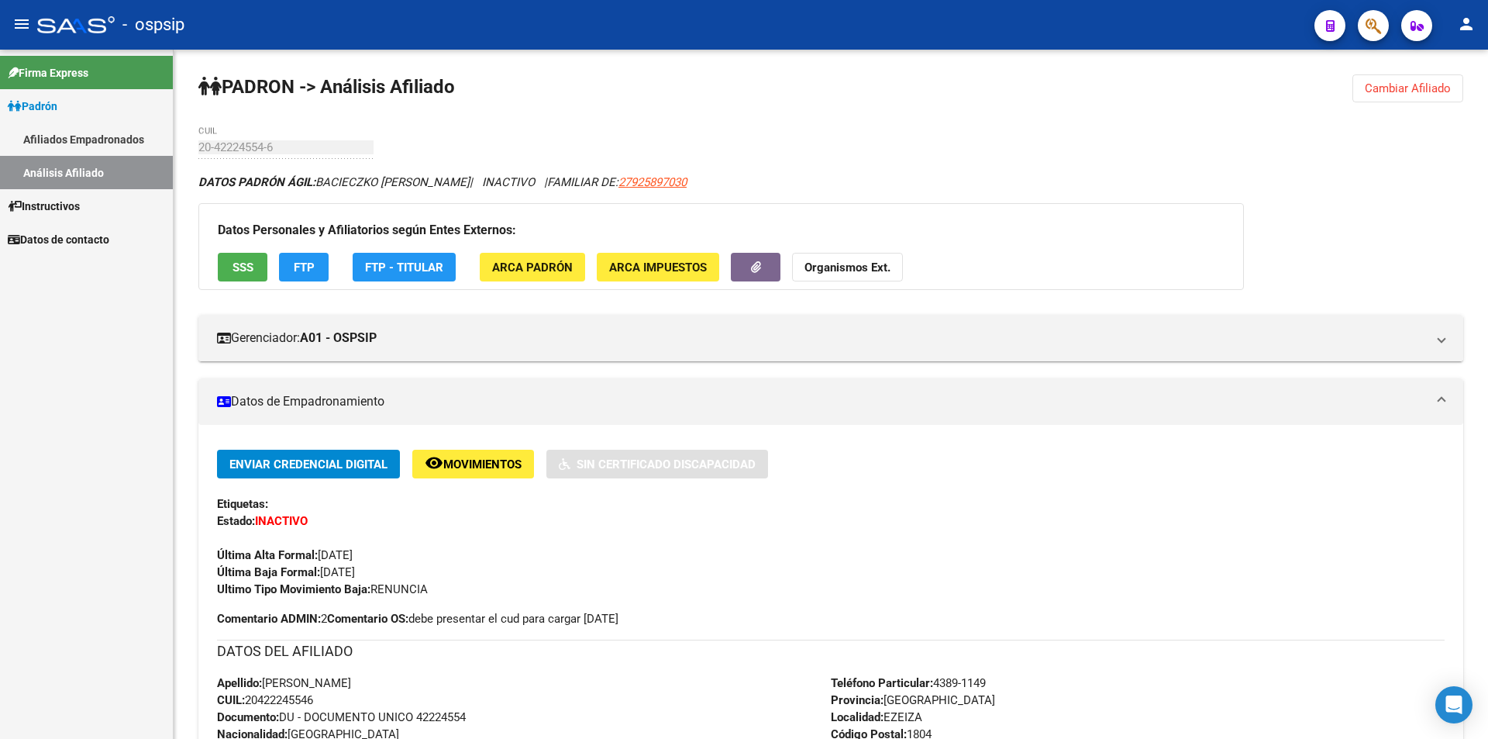
click at [83, 136] on link "Afiliados Empadronados" at bounding box center [86, 138] width 173 height 33
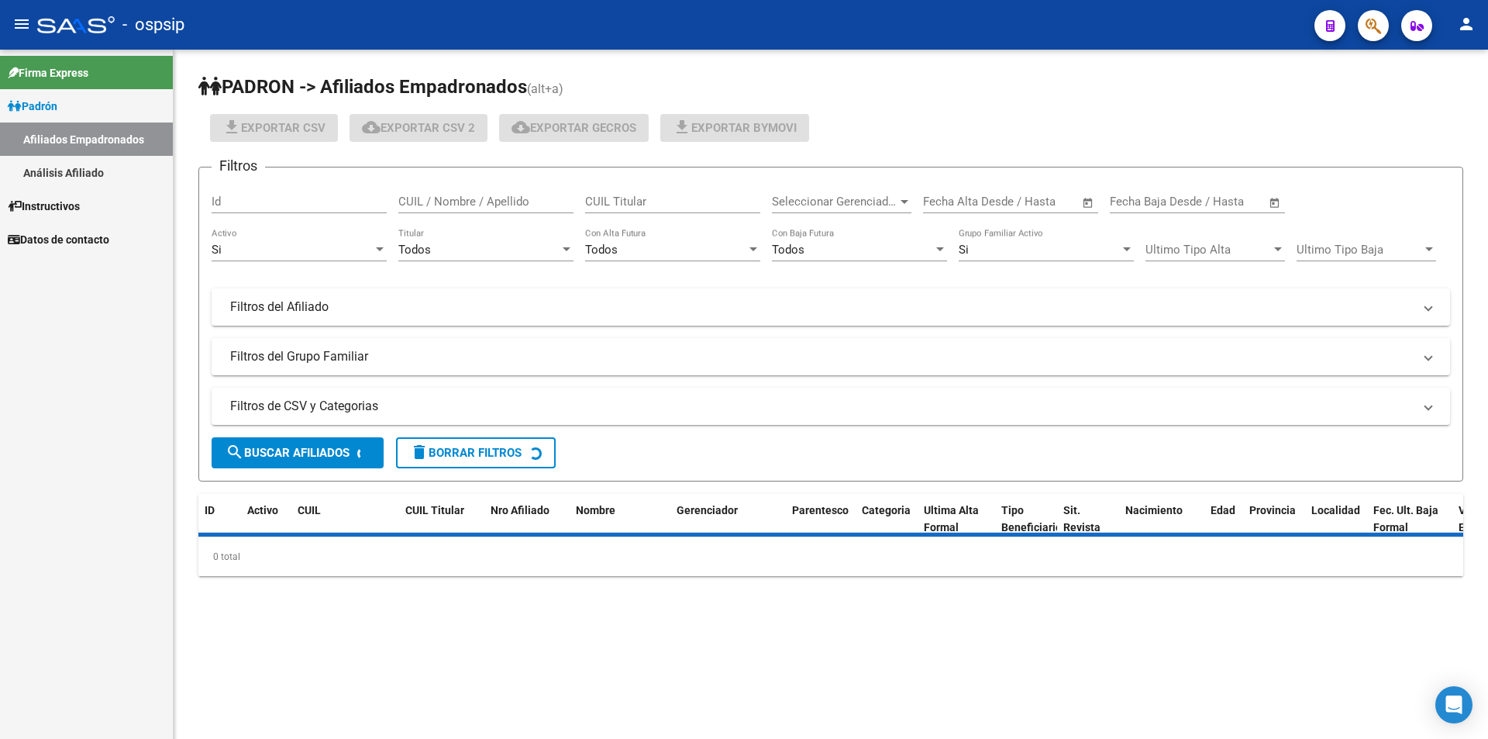
click at [82, 158] on link "Análisis Afiliado" at bounding box center [86, 172] width 173 height 33
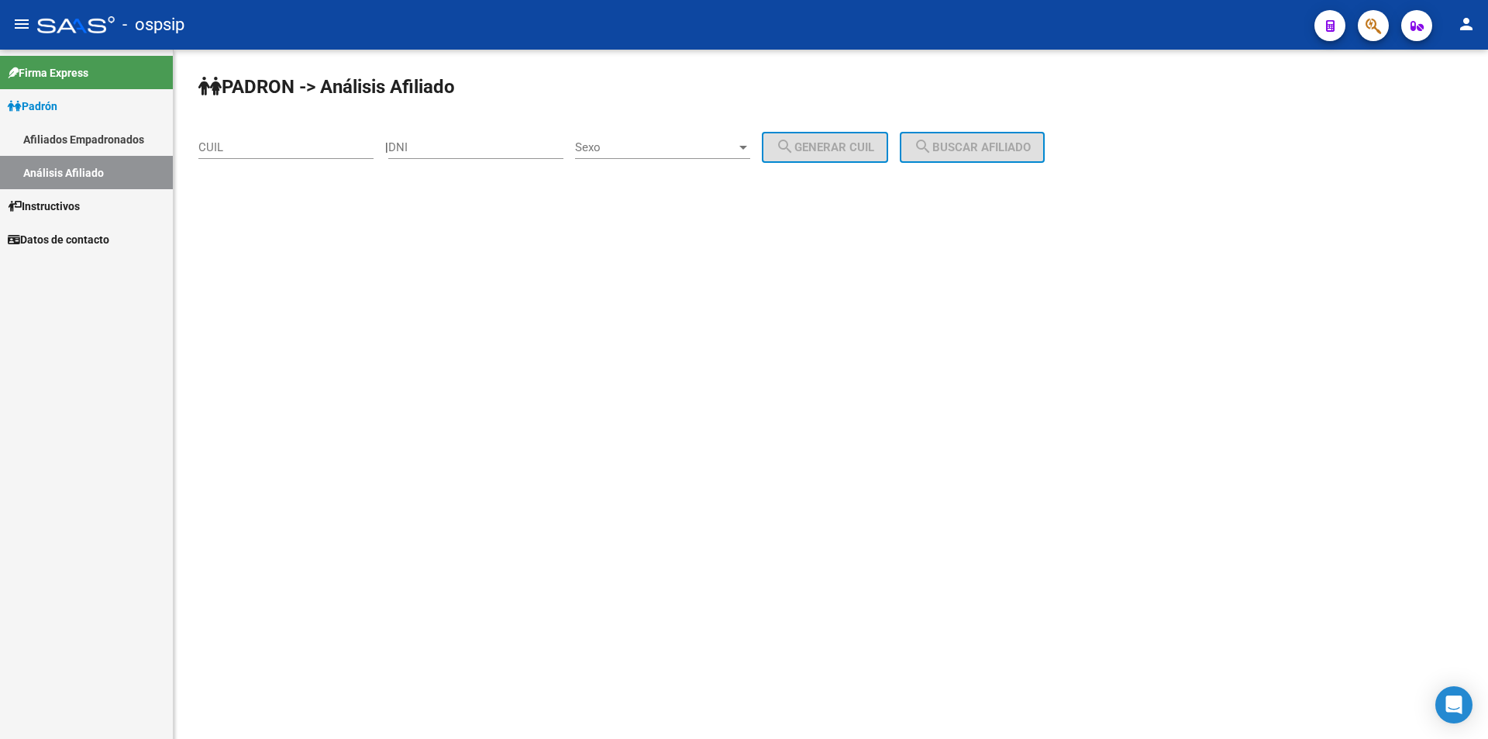
click at [501, 157] on div "DNI" at bounding box center [475, 142] width 175 height 33
type input "44423044"
click at [718, 140] on span "Sexo" at bounding box center [655, 147] width 161 height 14
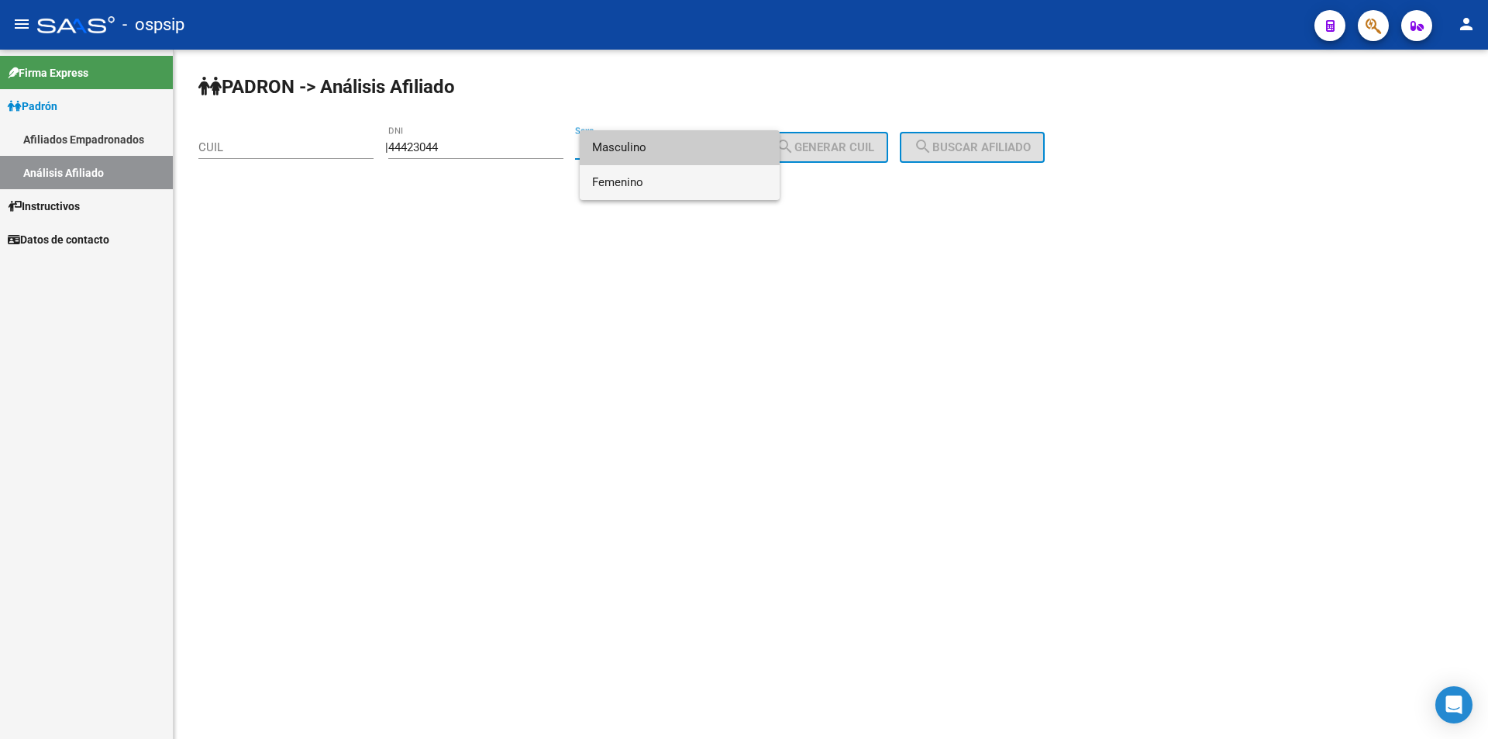
click at [638, 181] on span "Femenino" at bounding box center [679, 182] width 175 height 35
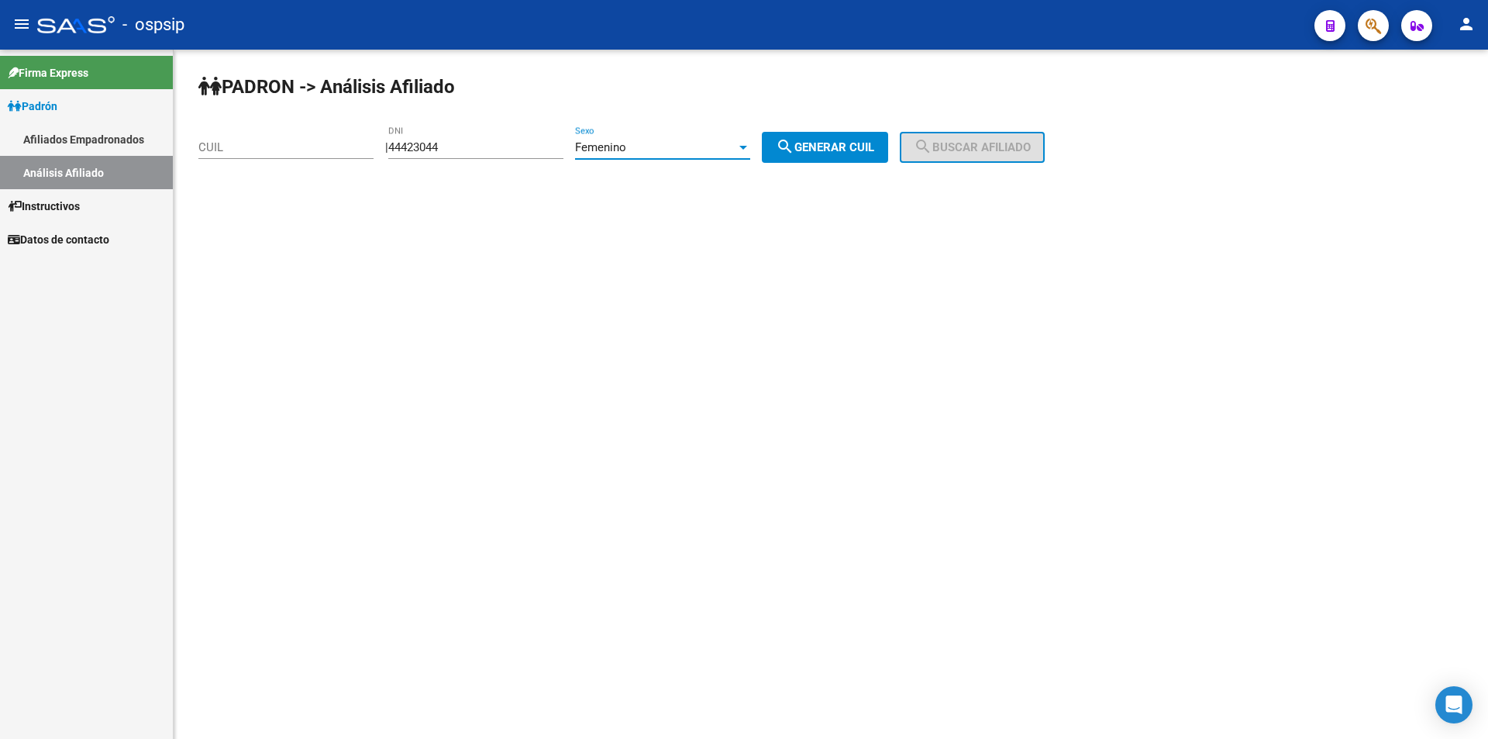
click at [865, 147] on span "search Generar CUIL" at bounding box center [825, 147] width 98 height 14
type input "23-44423044-4"
click at [1024, 149] on span "search Buscar afiliado" at bounding box center [972, 147] width 117 height 14
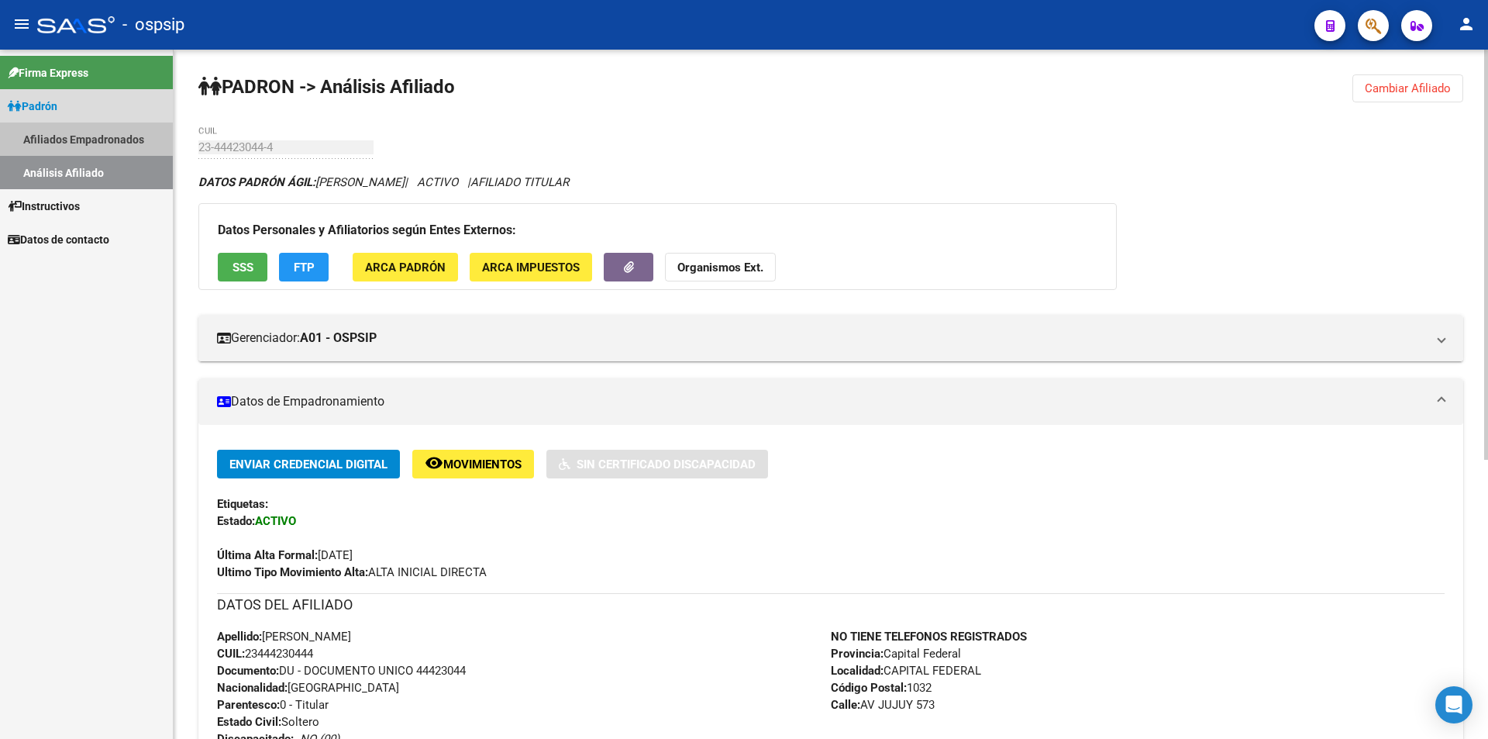
click at [109, 127] on link "Afiliados Empadronados" at bounding box center [86, 138] width 173 height 33
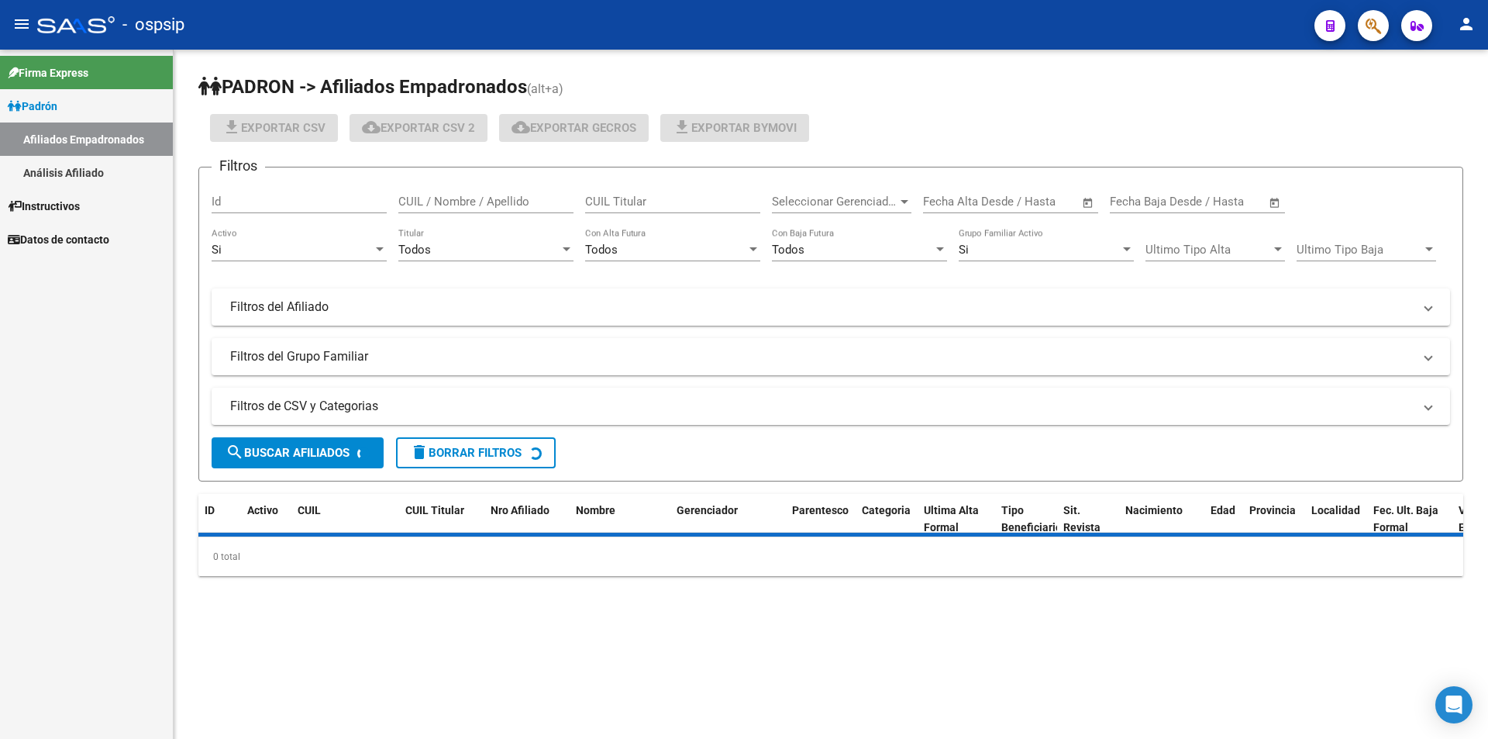
click at [88, 173] on link "Análisis Afiliado" at bounding box center [86, 172] width 173 height 33
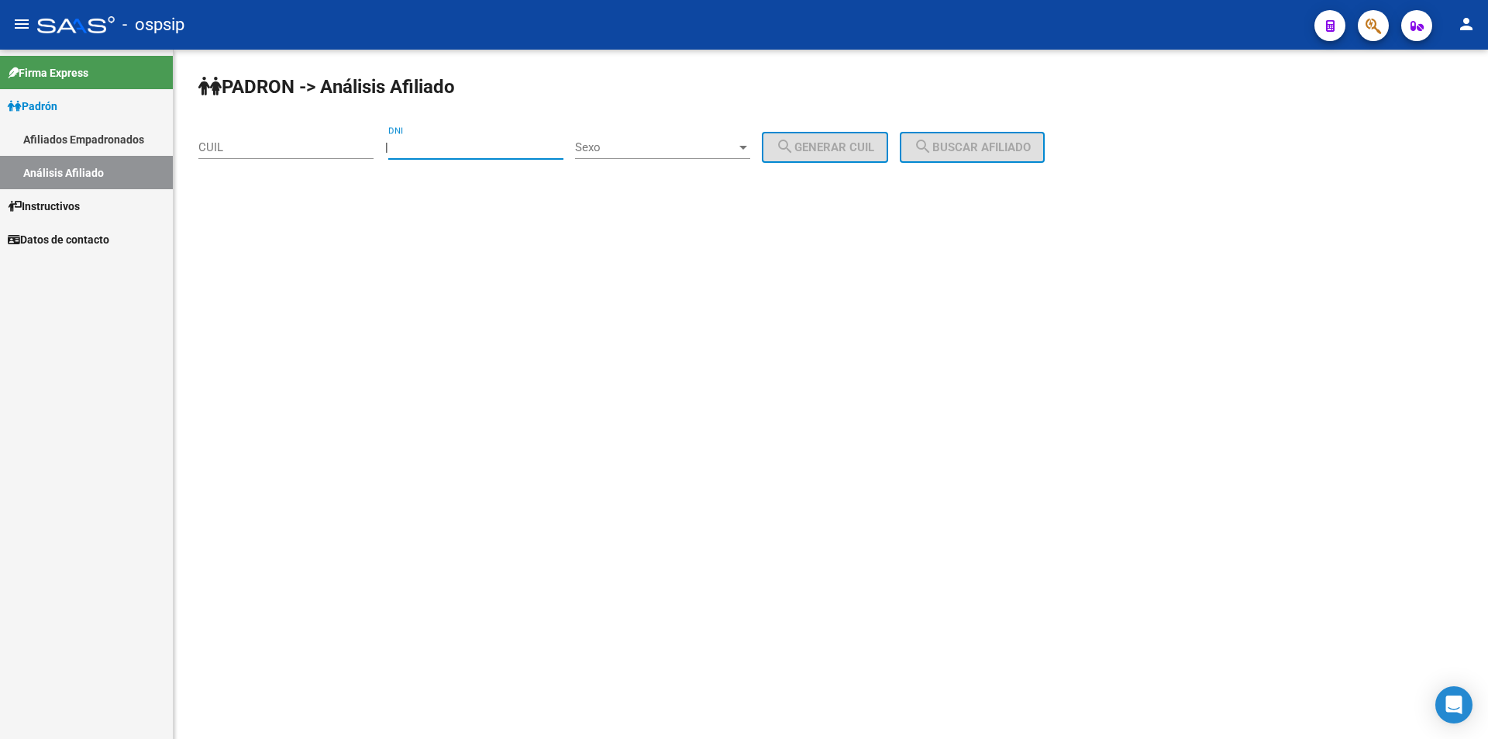
click at [460, 150] on input "DNI" at bounding box center [475, 147] width 175 height 14
paste input "38341496"
type input "38341496"
click at [597, 144] on span "Sexo" at bounding box center [655, 147] width 161 height 14
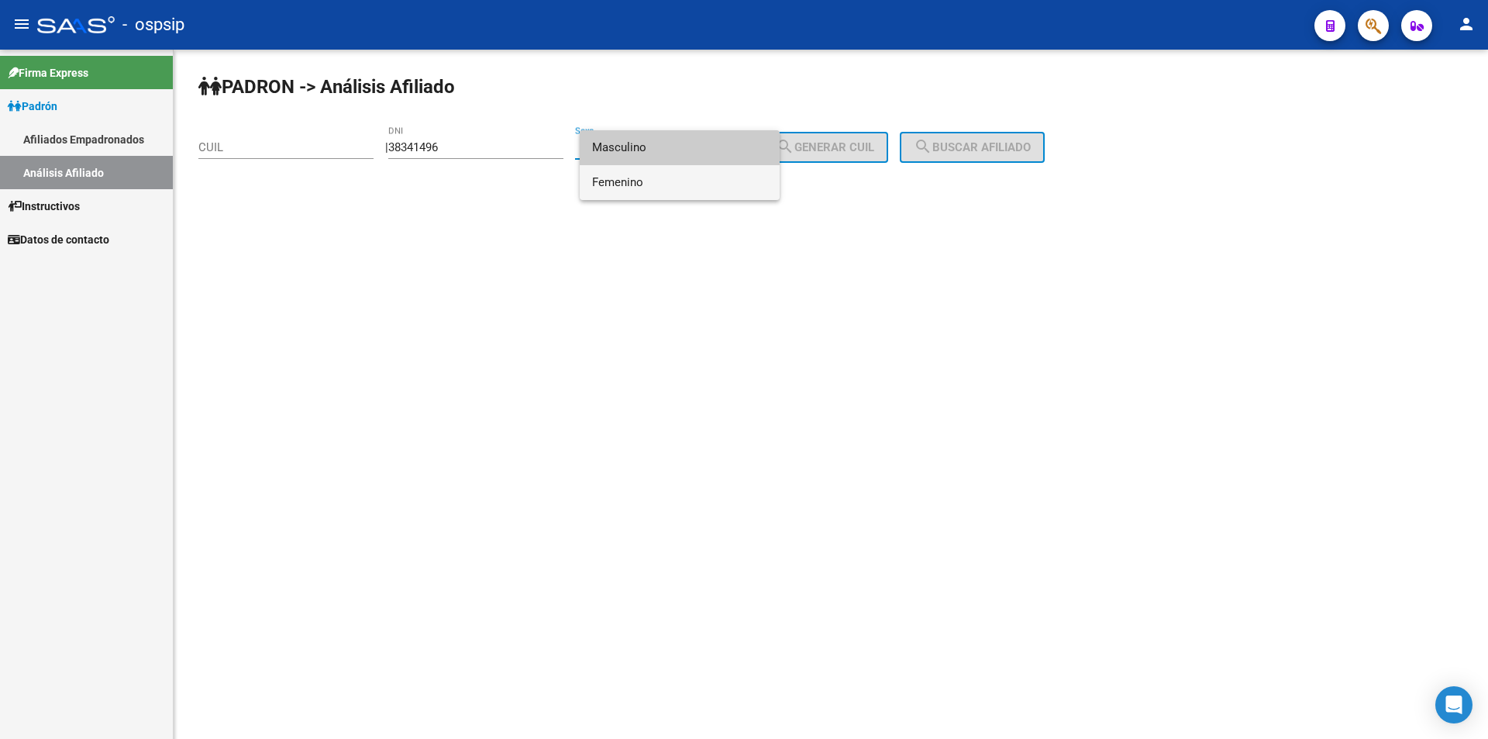
click at [636, 185] on span "Femenino" at bounding box center [679, 182] width 175 height 35
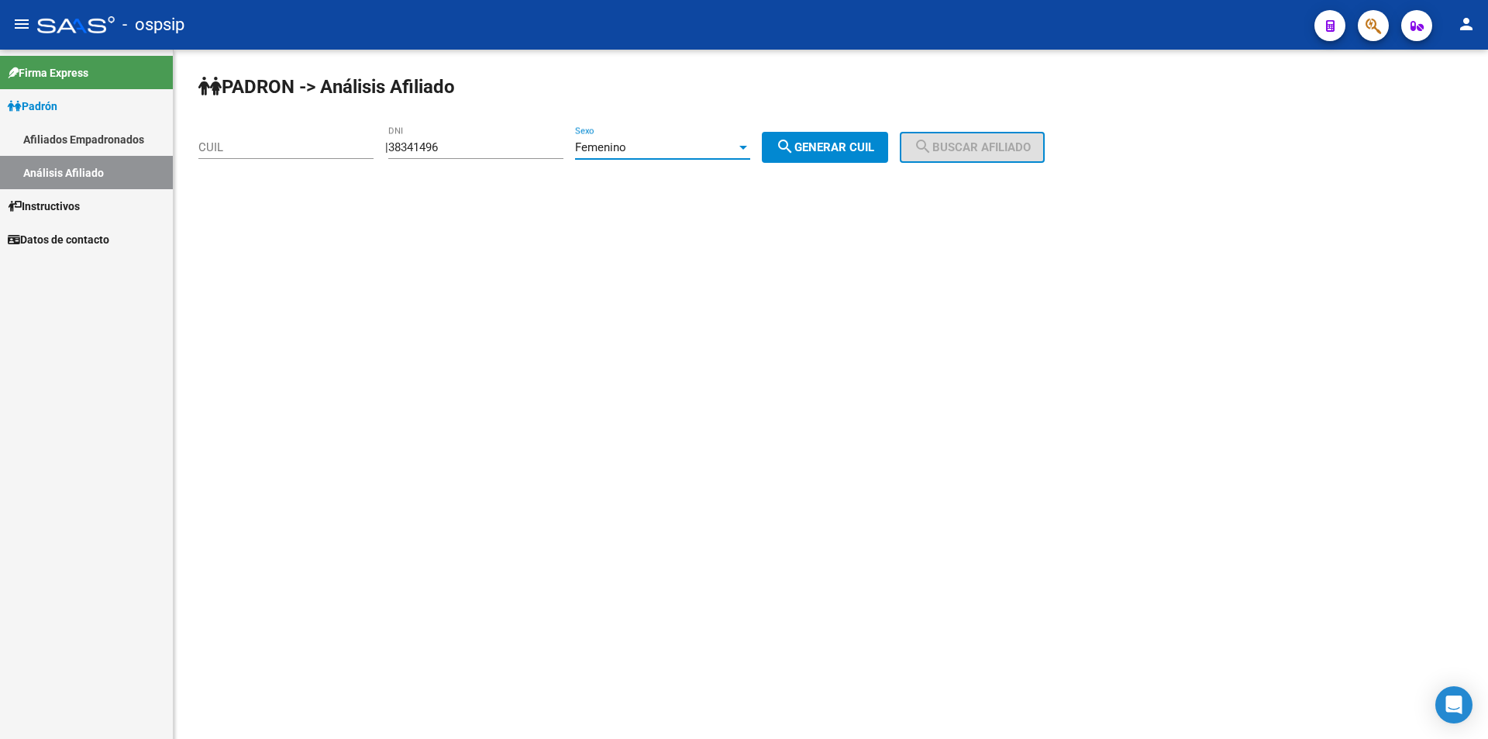
click at [819, 147] on span "search Generar CUIL" at bounding box center [825, 147] width 98 height 14
type input "27-38341496-8"
click at [997, 146] on span "search Buscar afiliado" at bounding box center [972, 147] width 117 height 14
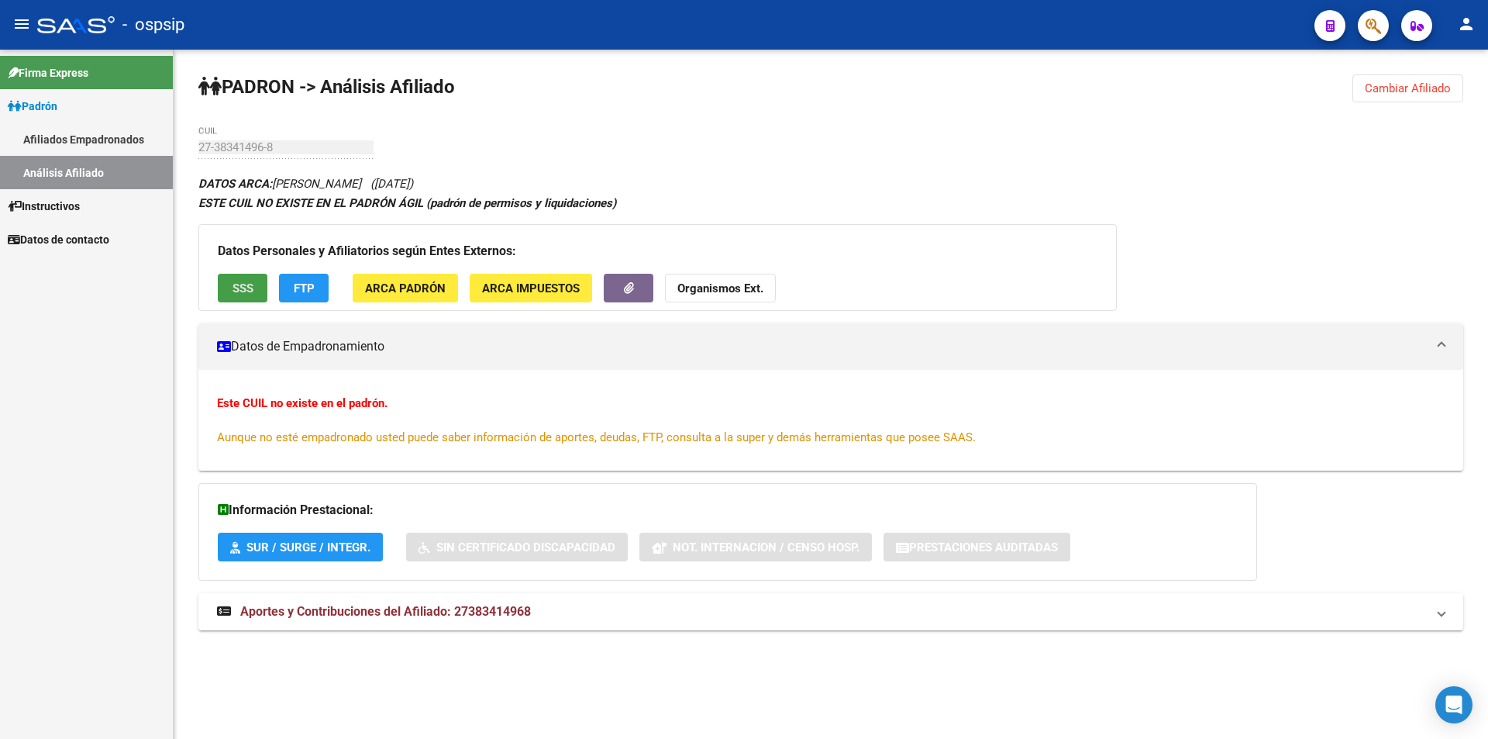
click at [248, 285] on span "SSS" at bounding box center [243, 288] width 21 height 14
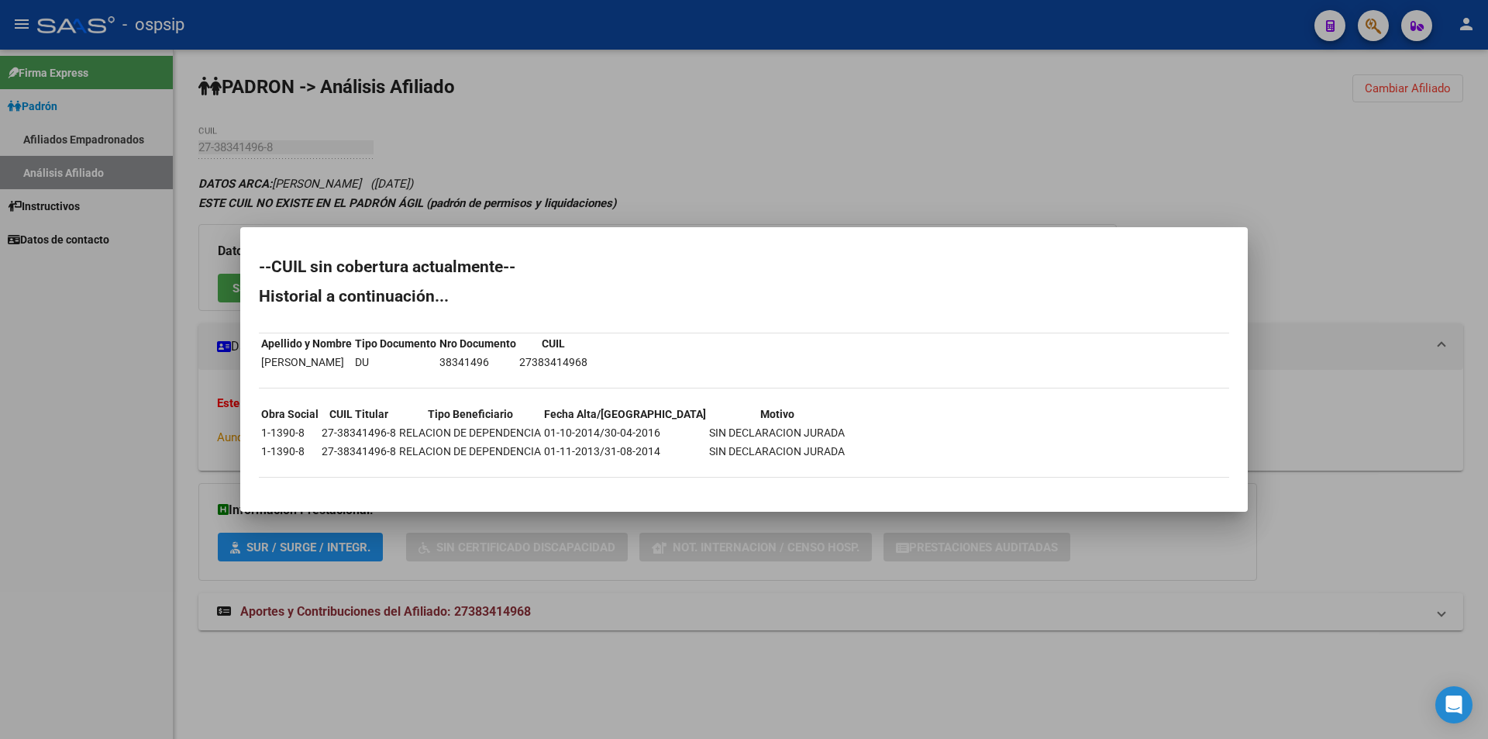
click at [658, 160] on div at bounding box center [744, 369] width 1488 height 739
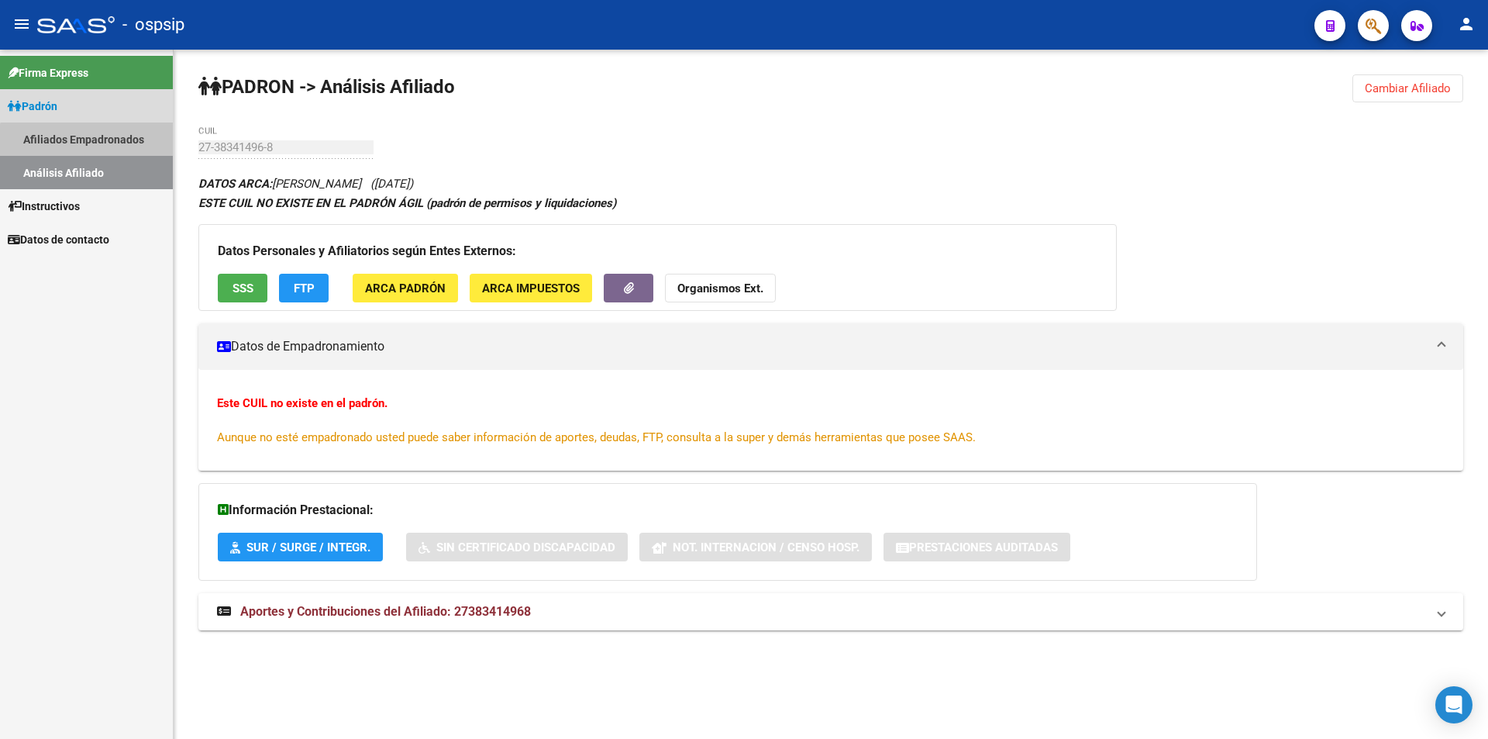
click at [88, 147] on link "Afiliados Empadronados" at bounding box center [86, 138] width 173 height 33
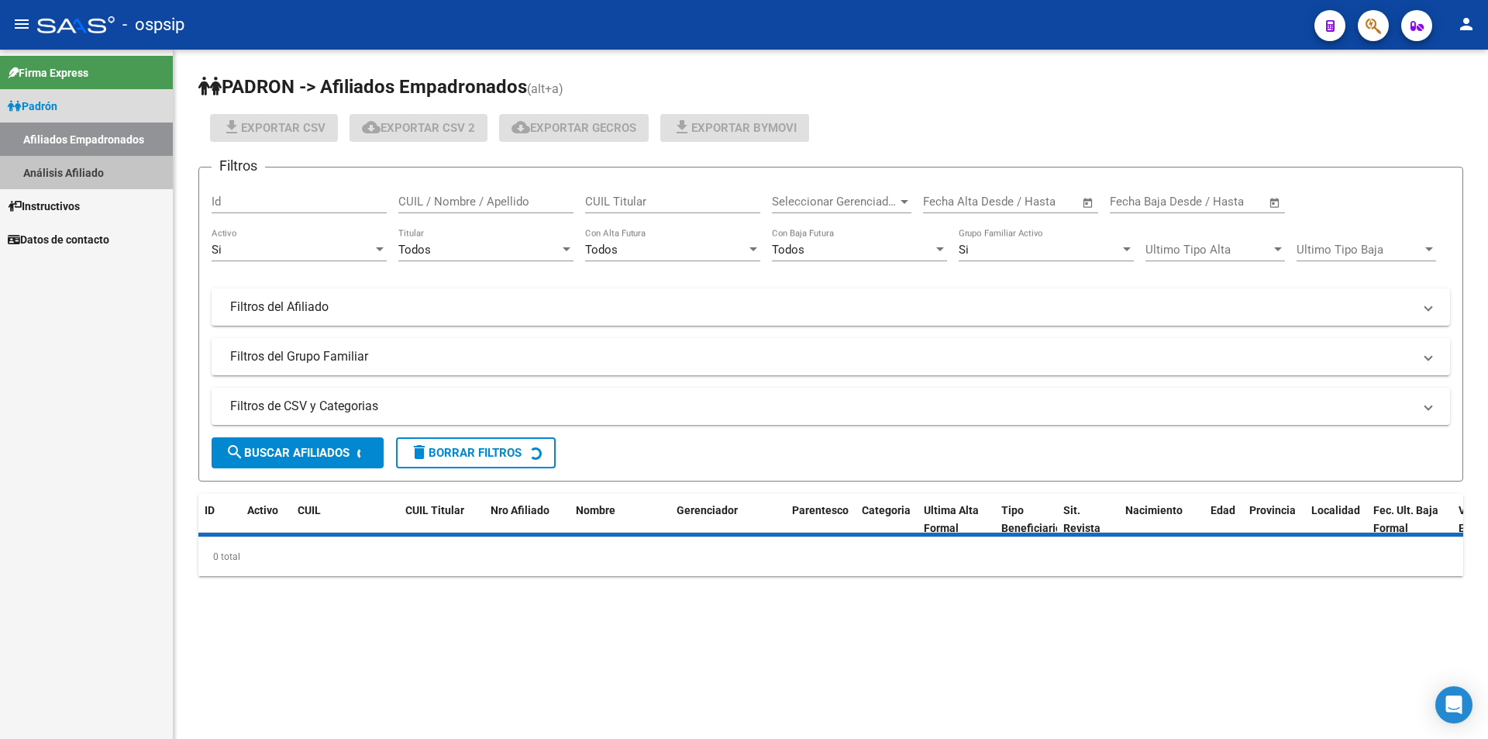
click at [101, 167] on link "Análisis Afiliado" at bounding box center [86, 172] width 173 height 33
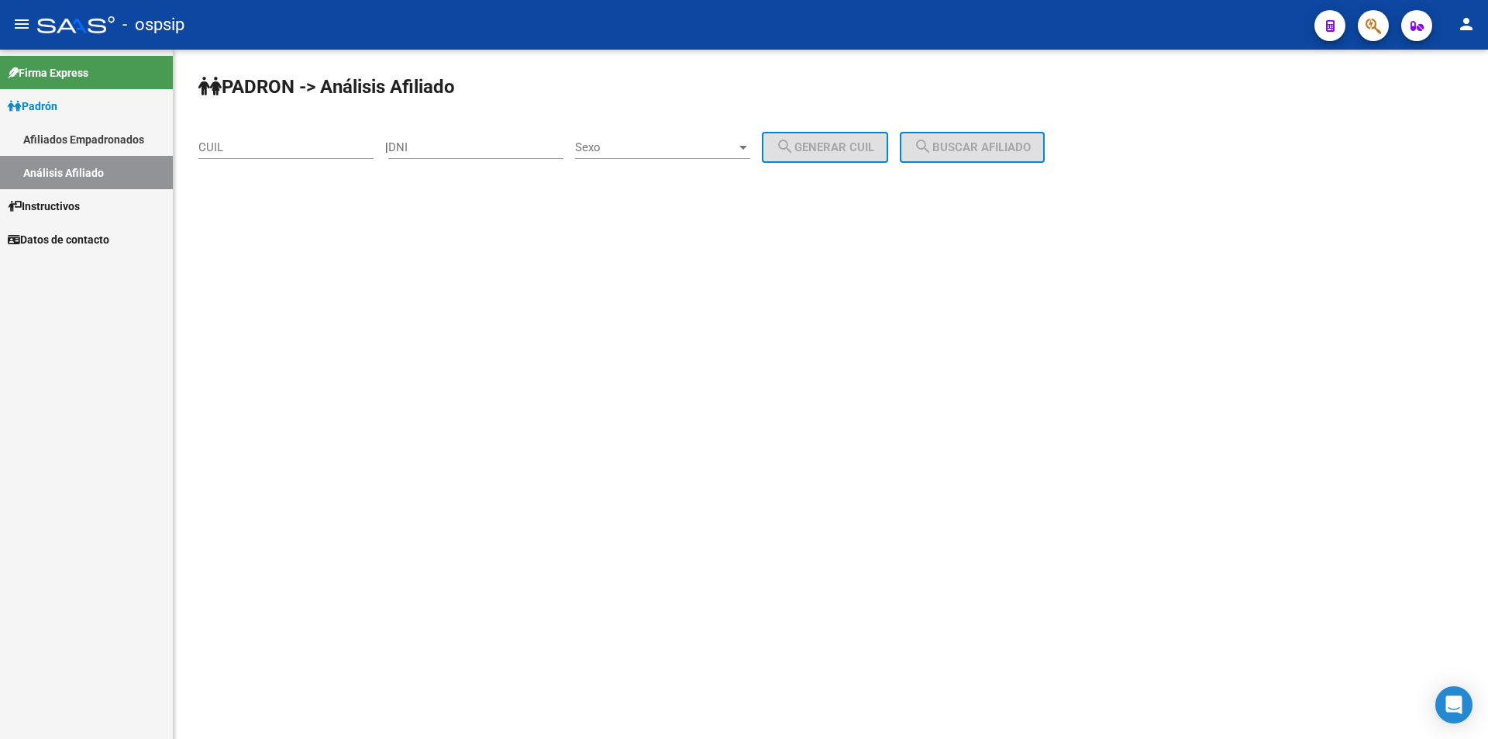
click at [446, 156] on div "DNI" at bounding box center [475, 142] width 175 height 33
click at [447, 148] on input "DNI" at bounding box center [475, 147] width 175 height 14
paste input "38341496"
type input "38341496"
click at [655, 33] on div "- ospsip" at bounding box center [669, 25] width 1265 height 34
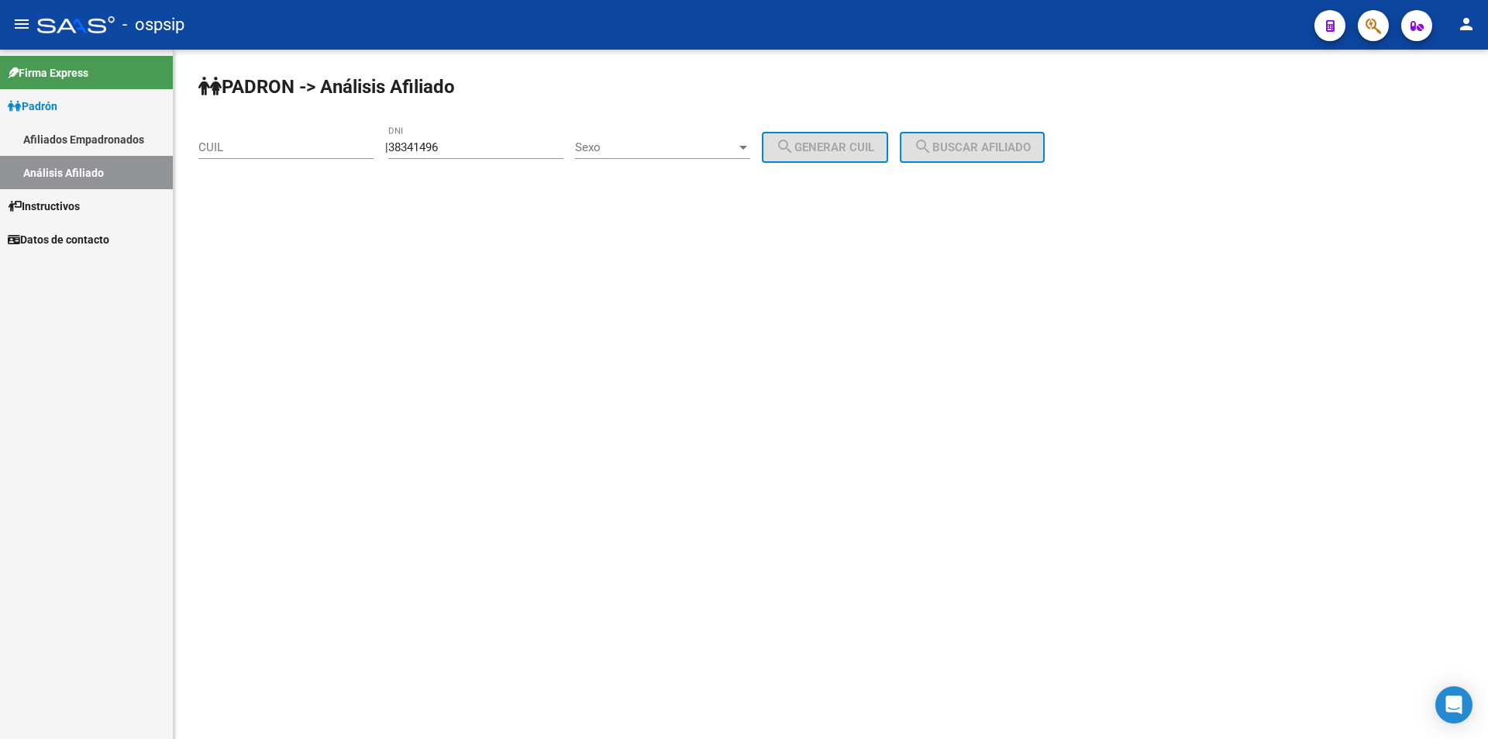
drag, startPoint x: 473, startPoint y: 136, endPoint x: 364, endPoint y: 142, distance: 108.6
click at [360, 141] on app-analisis-afiliado "PADRON -> Análisis Afiliado CUIL | 38341496 DNI Sexo Sexo search Generar CUIL s…" at bounding box center [627, 147] width 858 height 14
click at [456, 153] on input "38341496" at bounding box center [475, 147] width 175 height 14
drag, startPoint x: 459, startPoint y: 153, endPoint x: 285, endPoint y: 146, distance: 173.8
click at [285, 146] on app-analisis-afiliado "PADRON -> Análisis Afiliado CUIL | 38341496 DNI Sexo Sexo search Generar CUIL s…" at bounding box center [627, 147] width 858 height 14
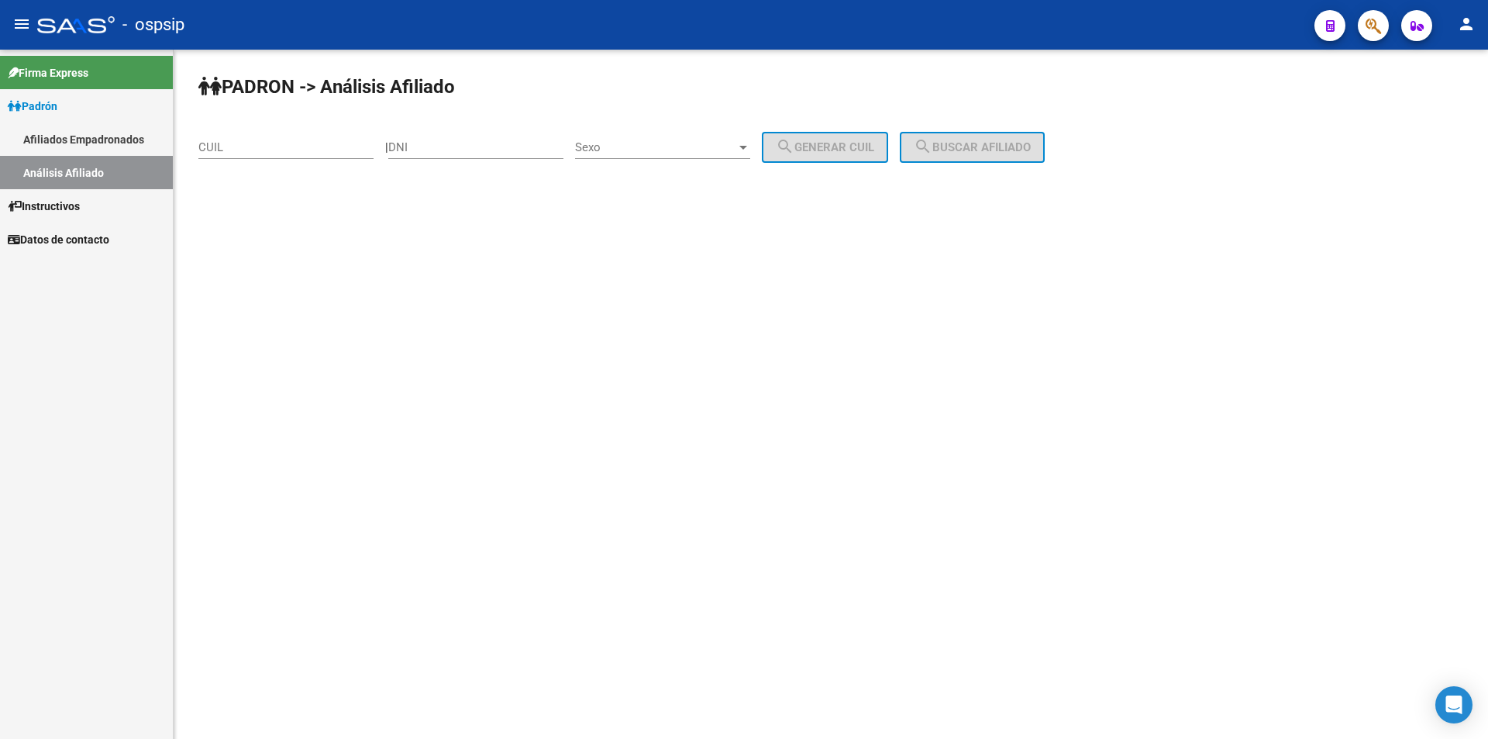
drag, startPoint x: 238, startPoint y: 139, endPoint x: 236, endPoint y: 147, distance: 8.7
click at [236, 147] on div "CUIL" at bounding box center [285, 142] width 175 height 33
type input "20-36595898-0"
click at [984, 154] on button "search Buscar afiliado" at bounding box center [972, 147] width 145 height 31
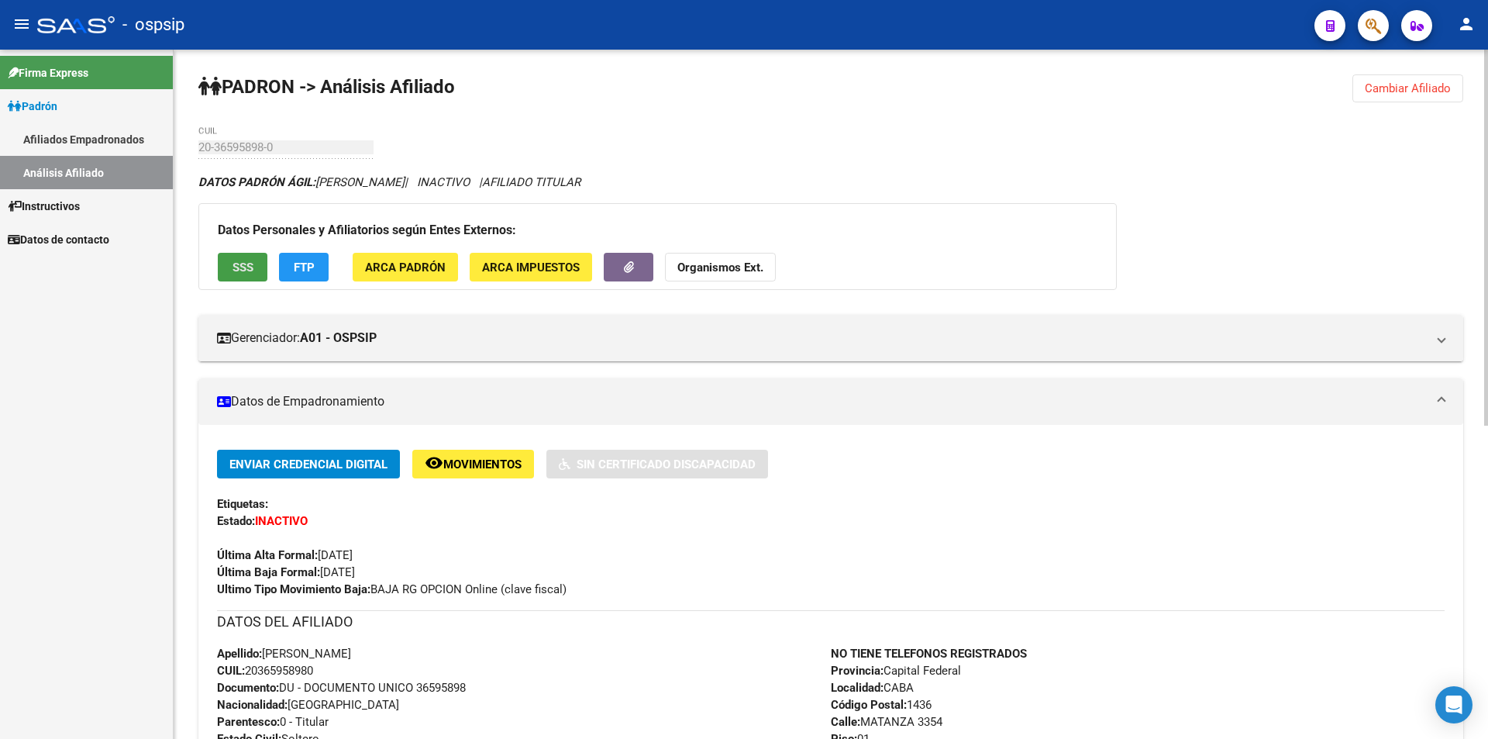
click at [245, 277] on button "SSS" at bounding box center [243, 267] width 50 height 29
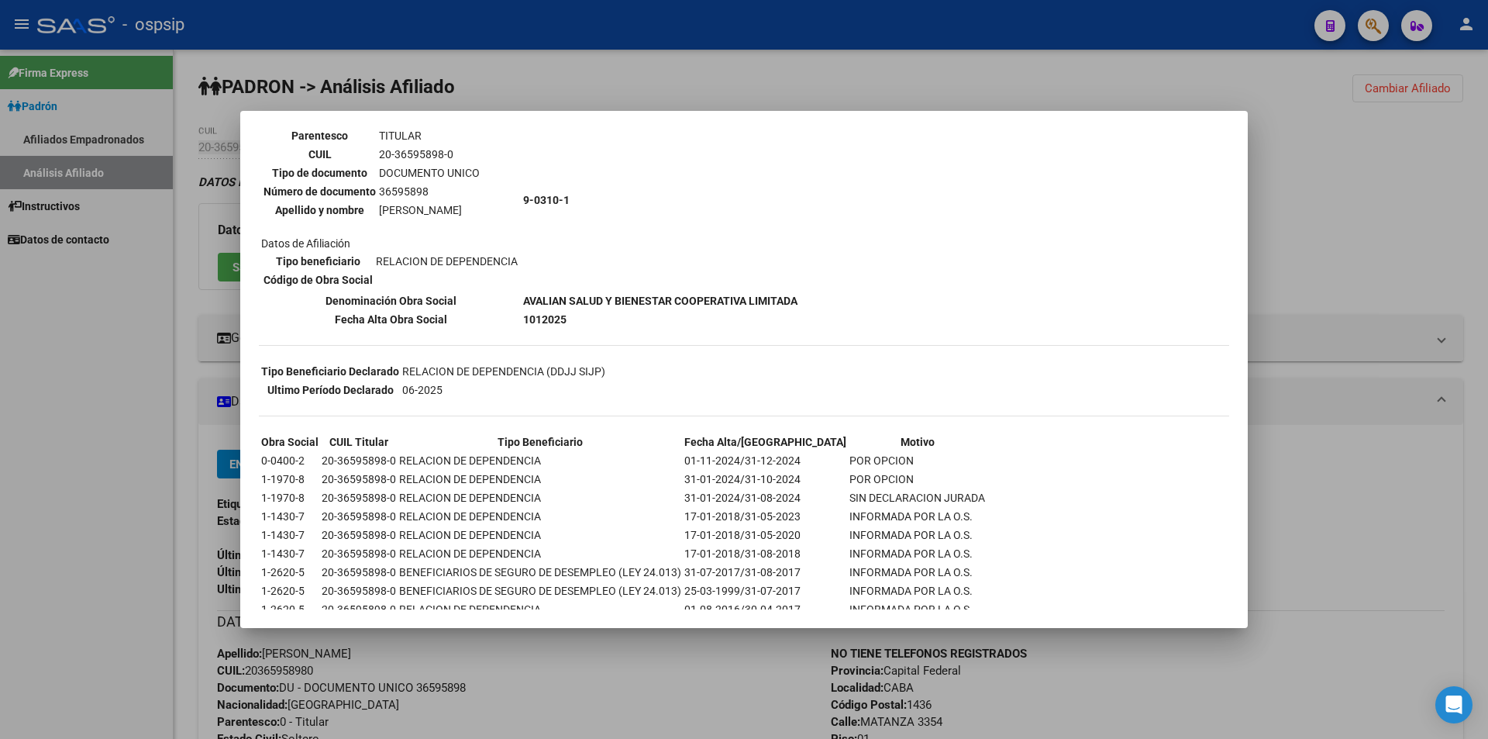
scroll to position [155, 0]
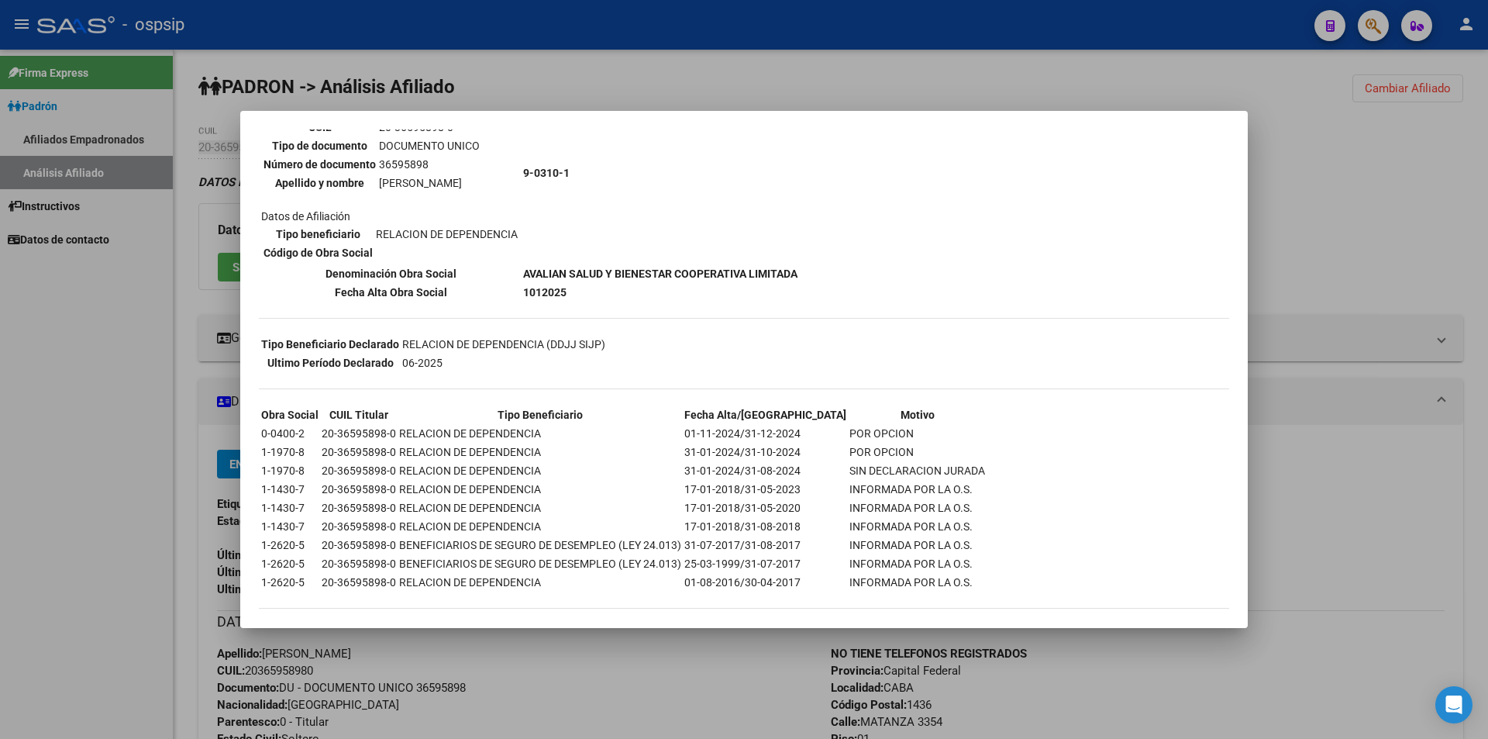
click at [1123, 75] on div at bounding box center [744, 369] width 1488 height 739
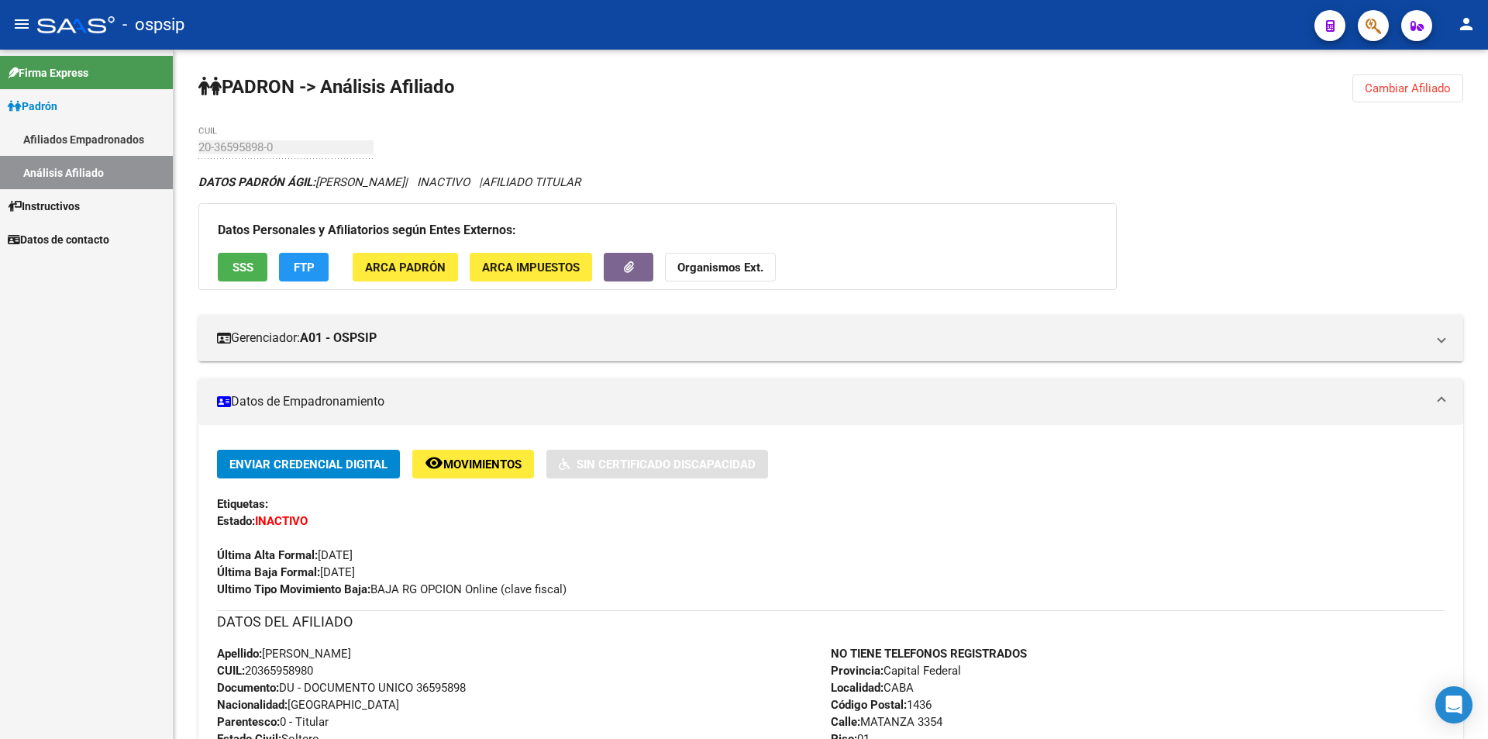
click at [115, 145] on link "Afiliados Empadronados" at bounding box center [86, 138] width 173 height 33
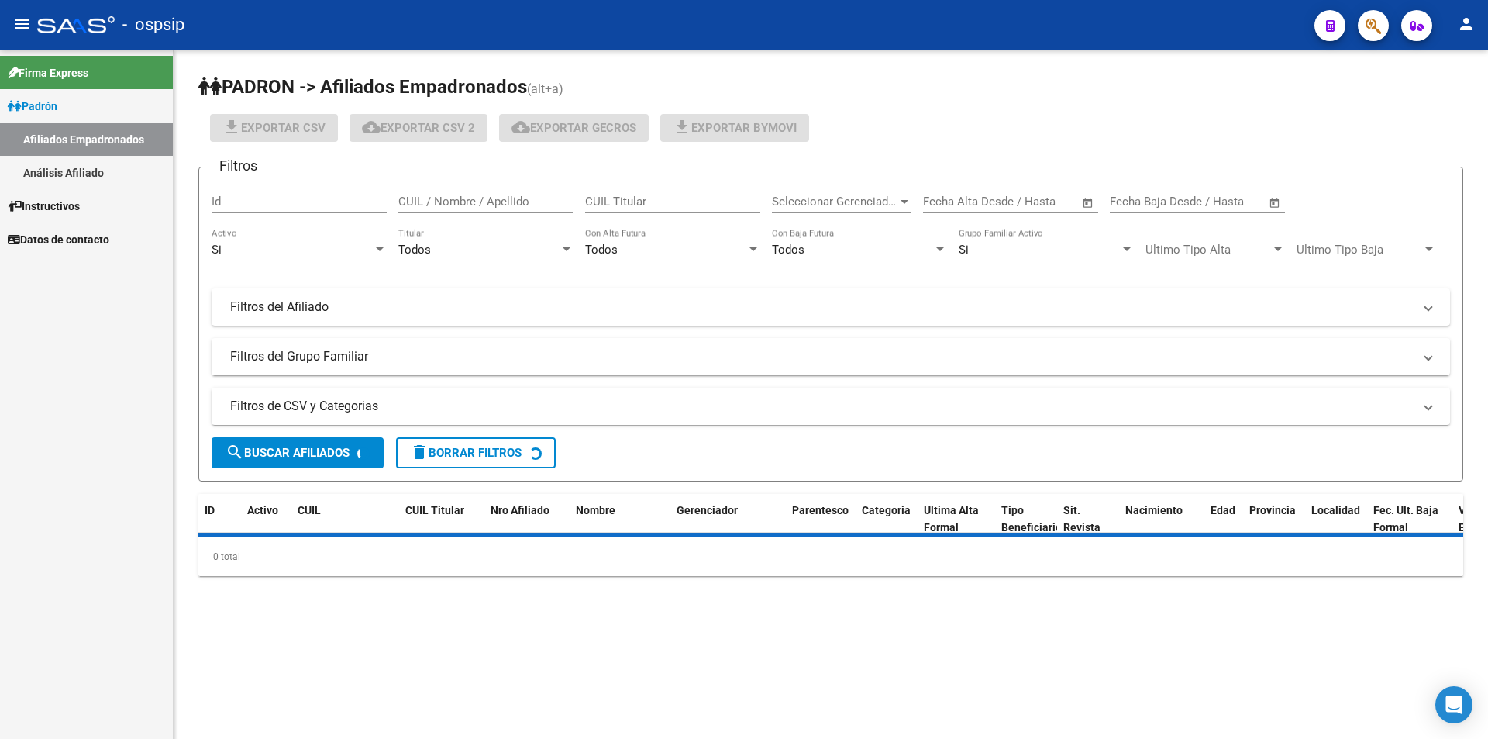
click at [105, 164] on link "Análisis Afiliado" at bounding box center [86, 172] width 173 height 33
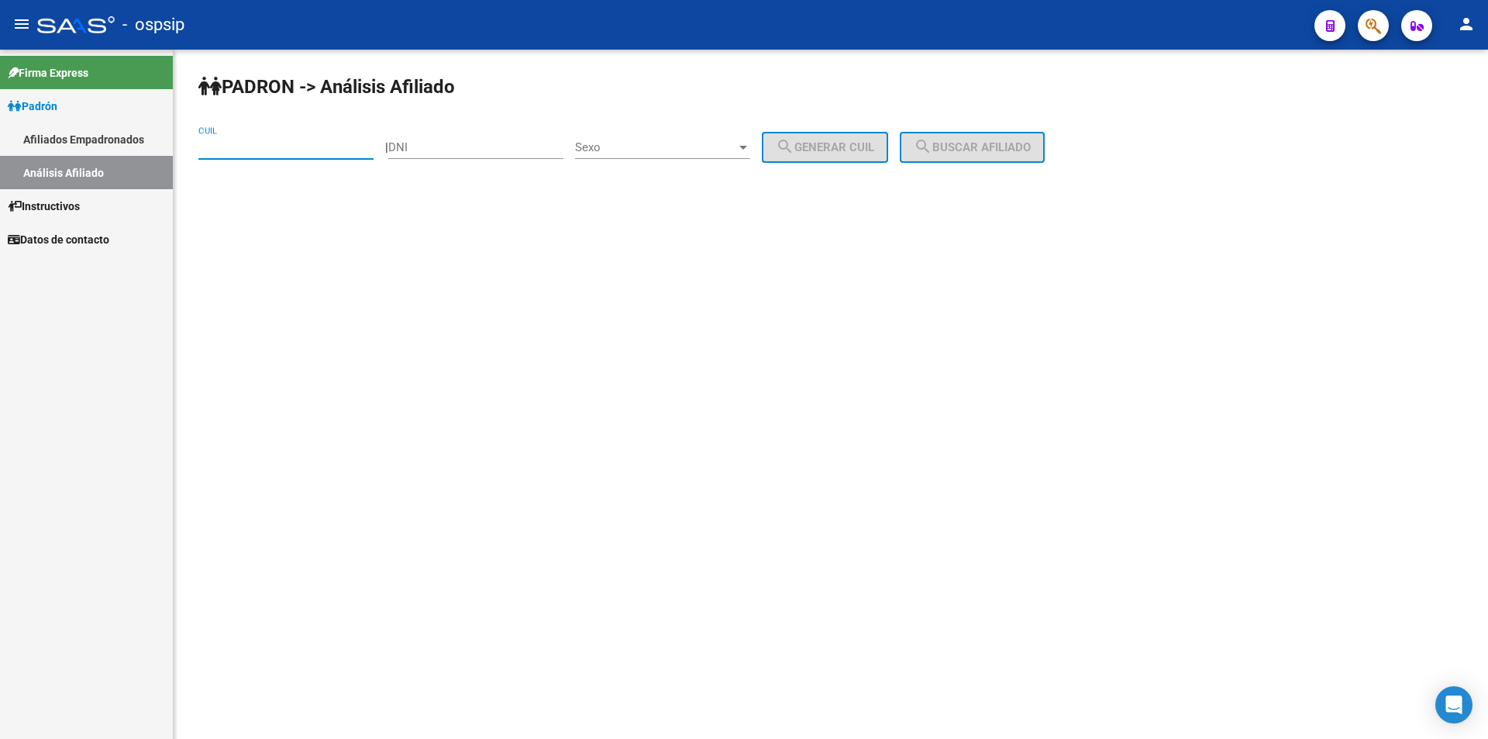
click at [317, 148] on input "CUIL" at bounding box center [285, 147] width 175 height 14
paste input "20-41891664-9"
type input "20-41891664-9"
click at [981, 132] on button "search Buscar afiliado" at bounding box center [972, 147] width 145 height 31
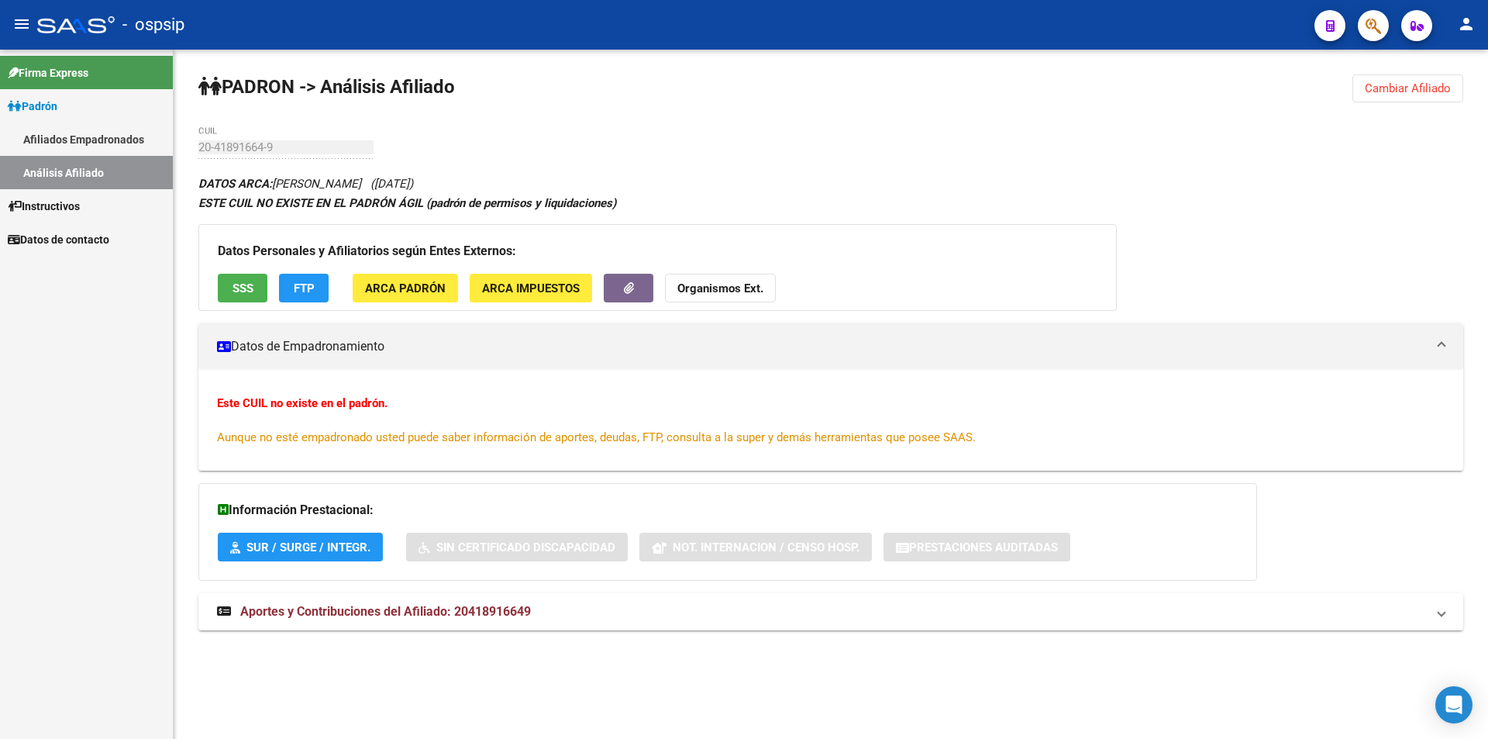
click at [252, 288] on span "SSS" at bounding box center [243, 288] width 21 height 14
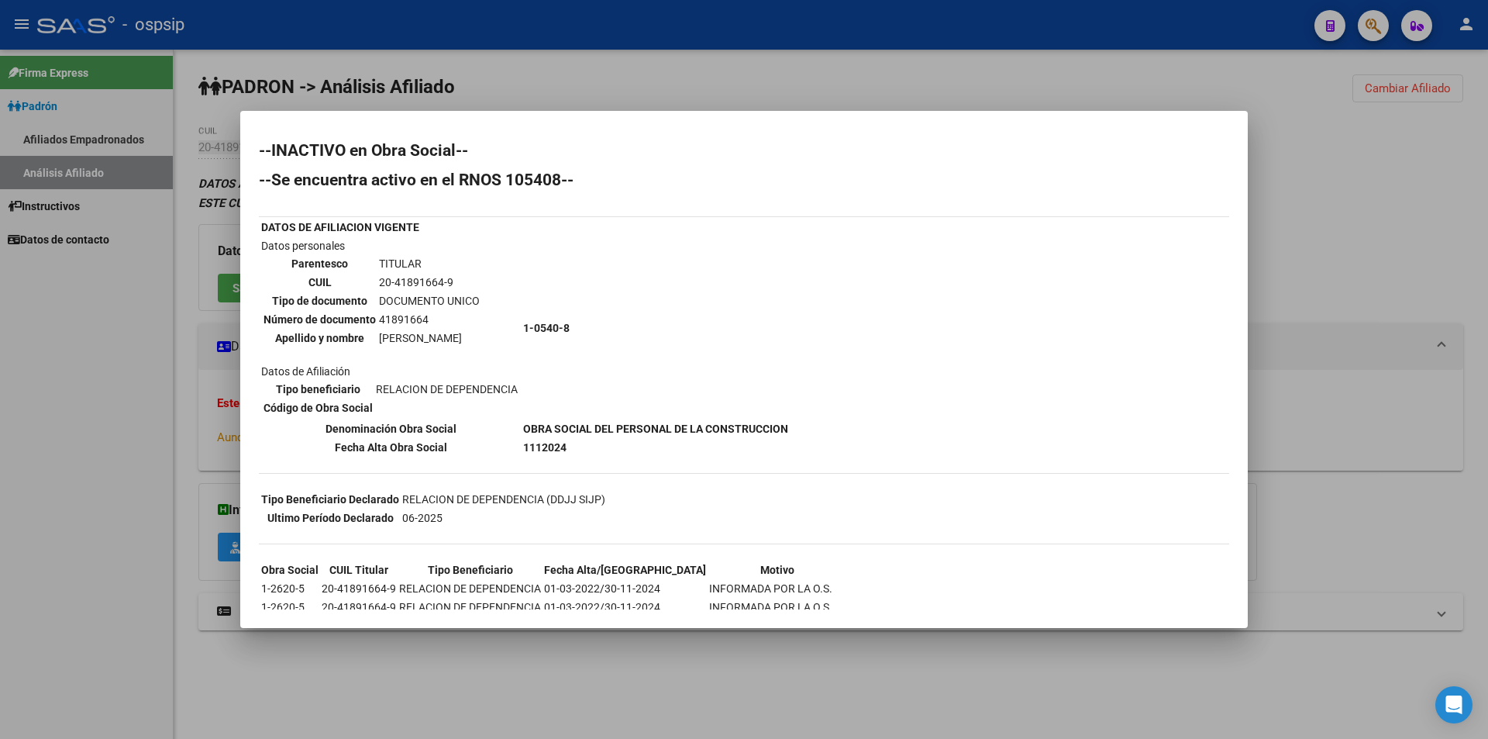
click at [245, 85] on div at bounding box center [744, 369] width 1488 height 739
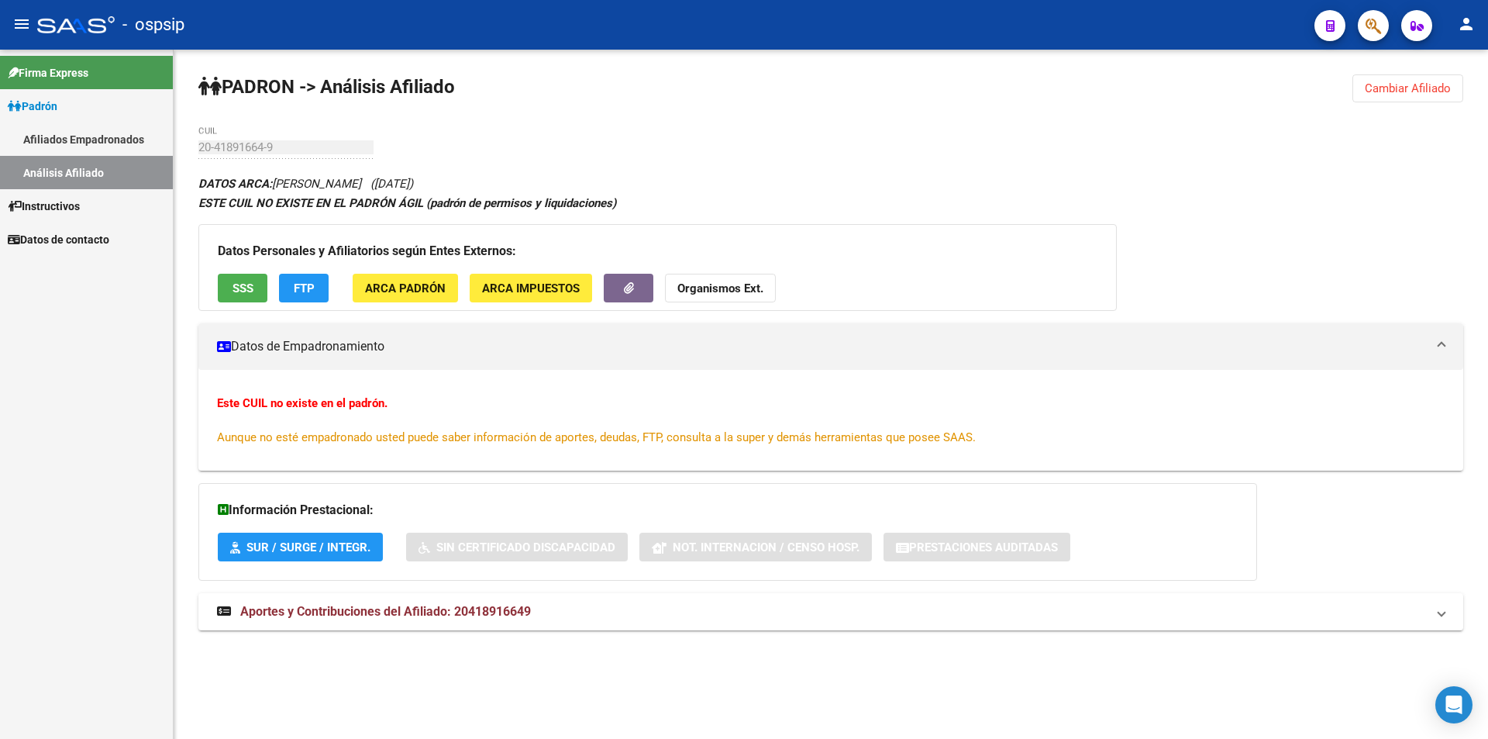
click at [95, 140] on link "Afiliados Empadronados" at bounding box center [86, 138] width 173 height 33
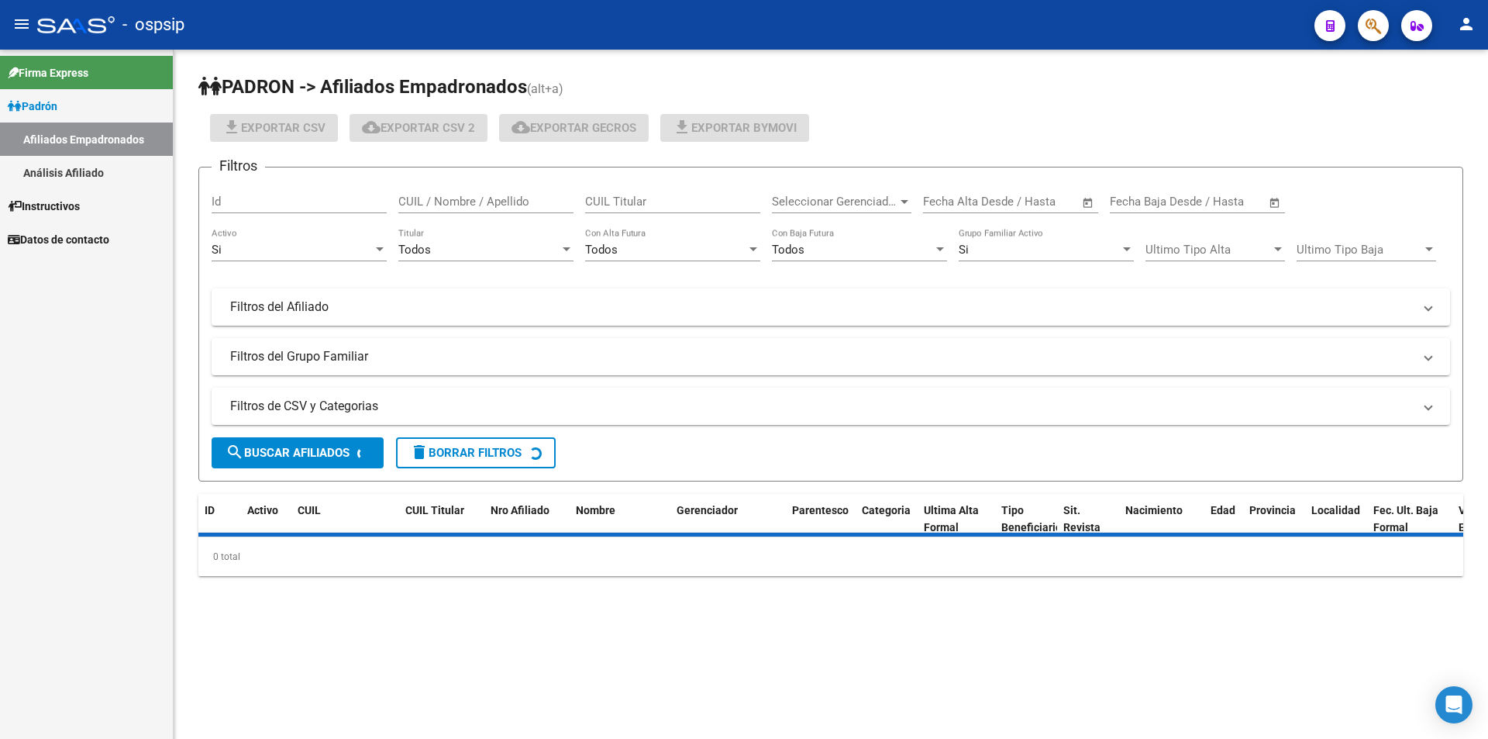
click at [81, 162] on link "Análisis Afiliado" at bounding box center [86, 172] width 173 height 33
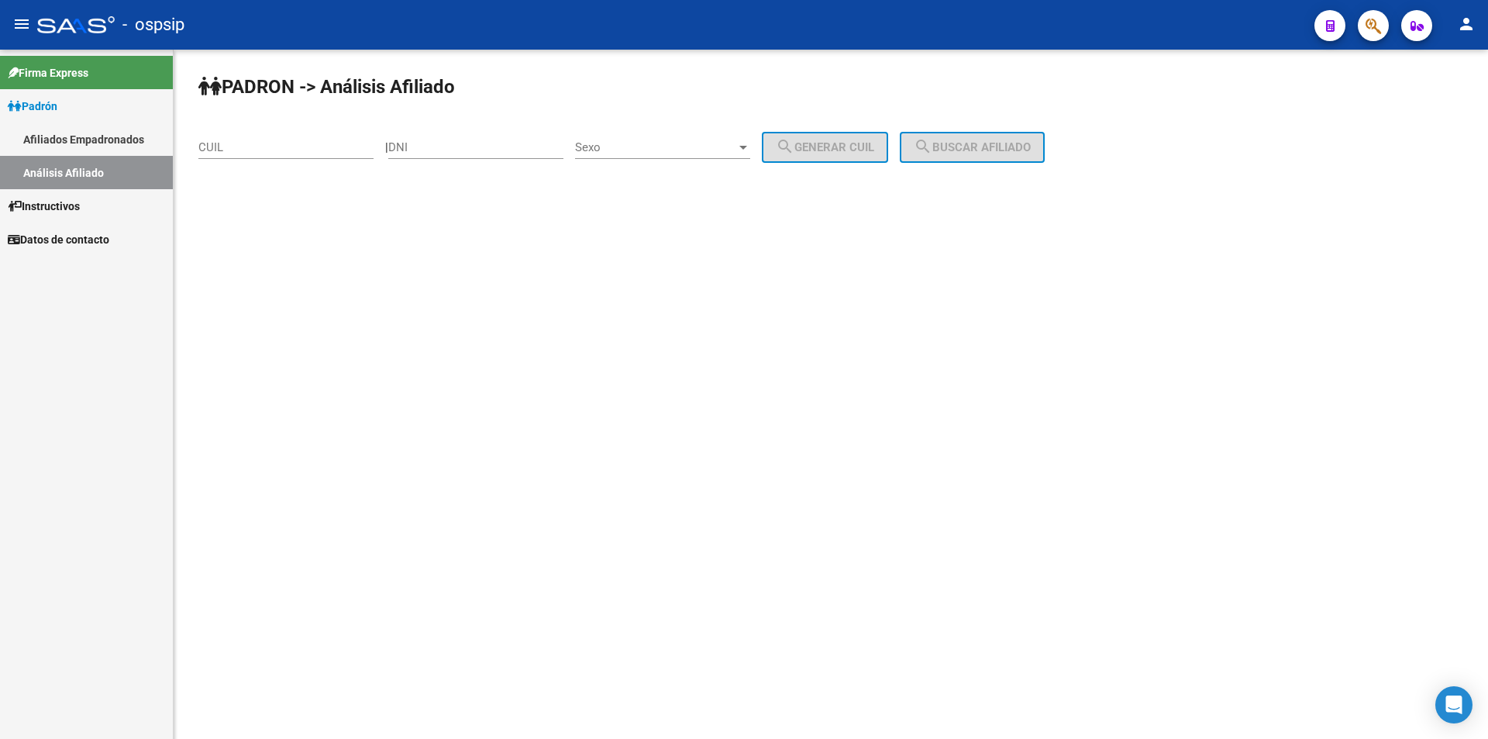
click at [313, 138] on div "CUIL" at bounding box center [285, 142] width 175 height 33
click at [311, 146] on input "CUIL" at bounding box center [285, 147] width 175 height 14
paste input "20-44597567-3"
type input "20-44597567-3"
click at [1012, 151] on span "search Buscar afiliado" at bounding box center [972, 147] width 117 height 14
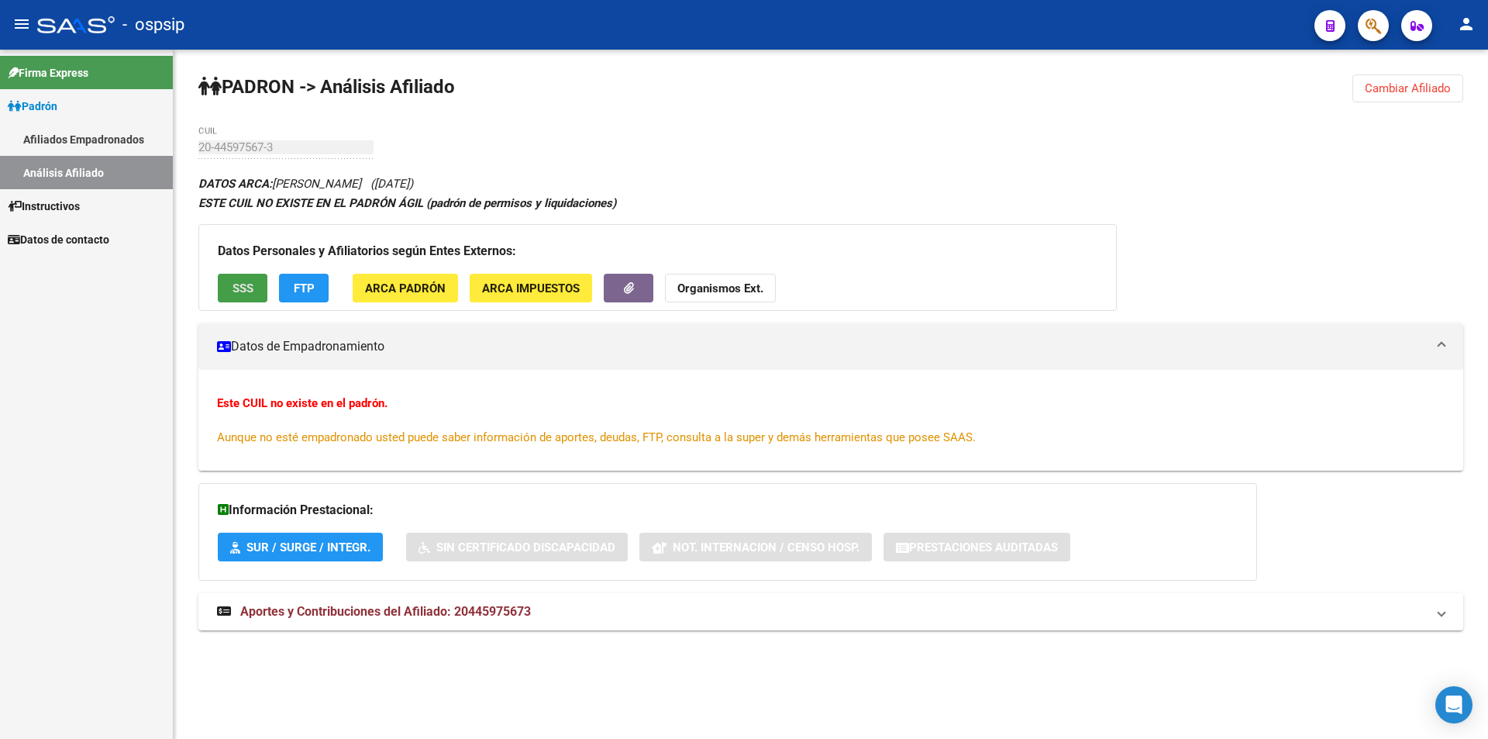
click at [242, 284] on span "SSS" at bounding box center [243, 288] width 21 height 14
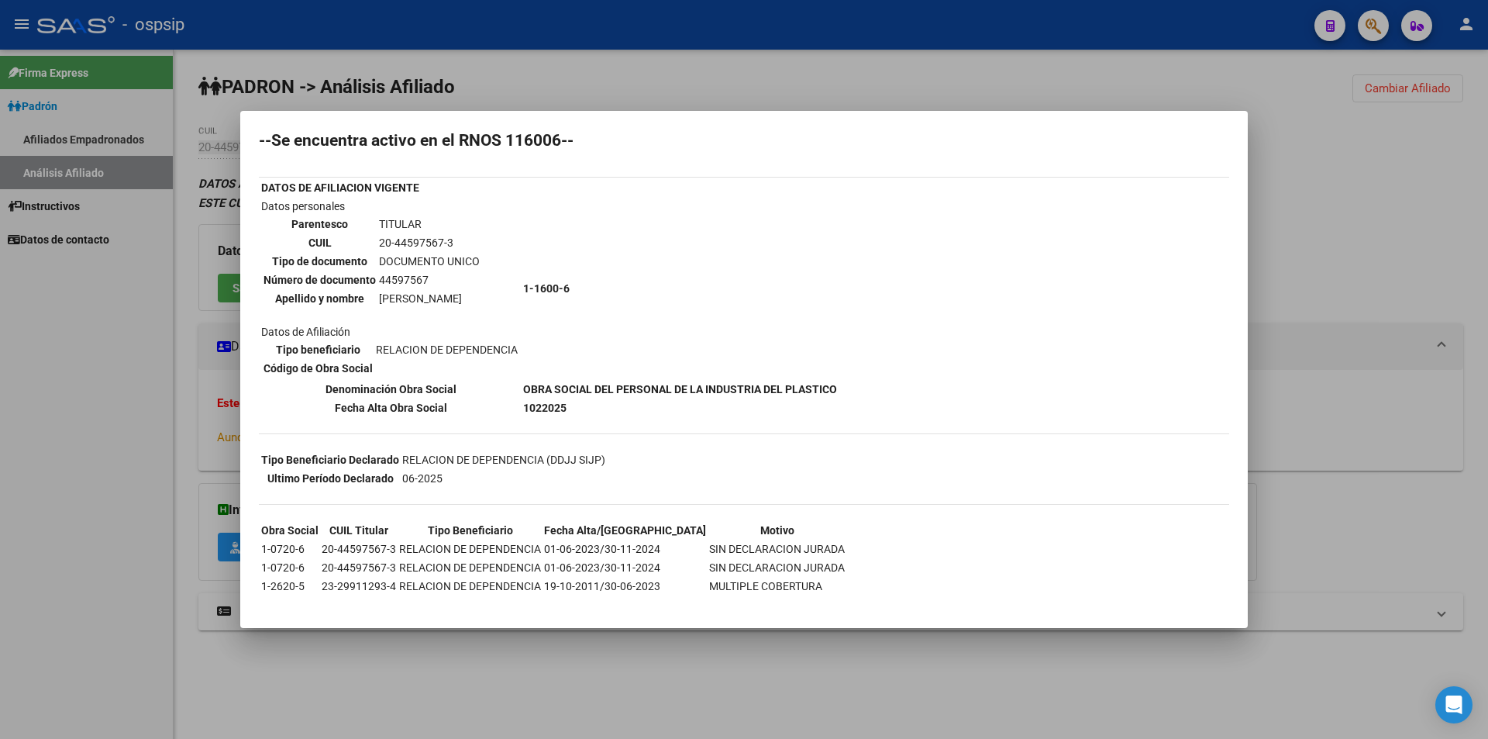
scroll to position [58, 0]
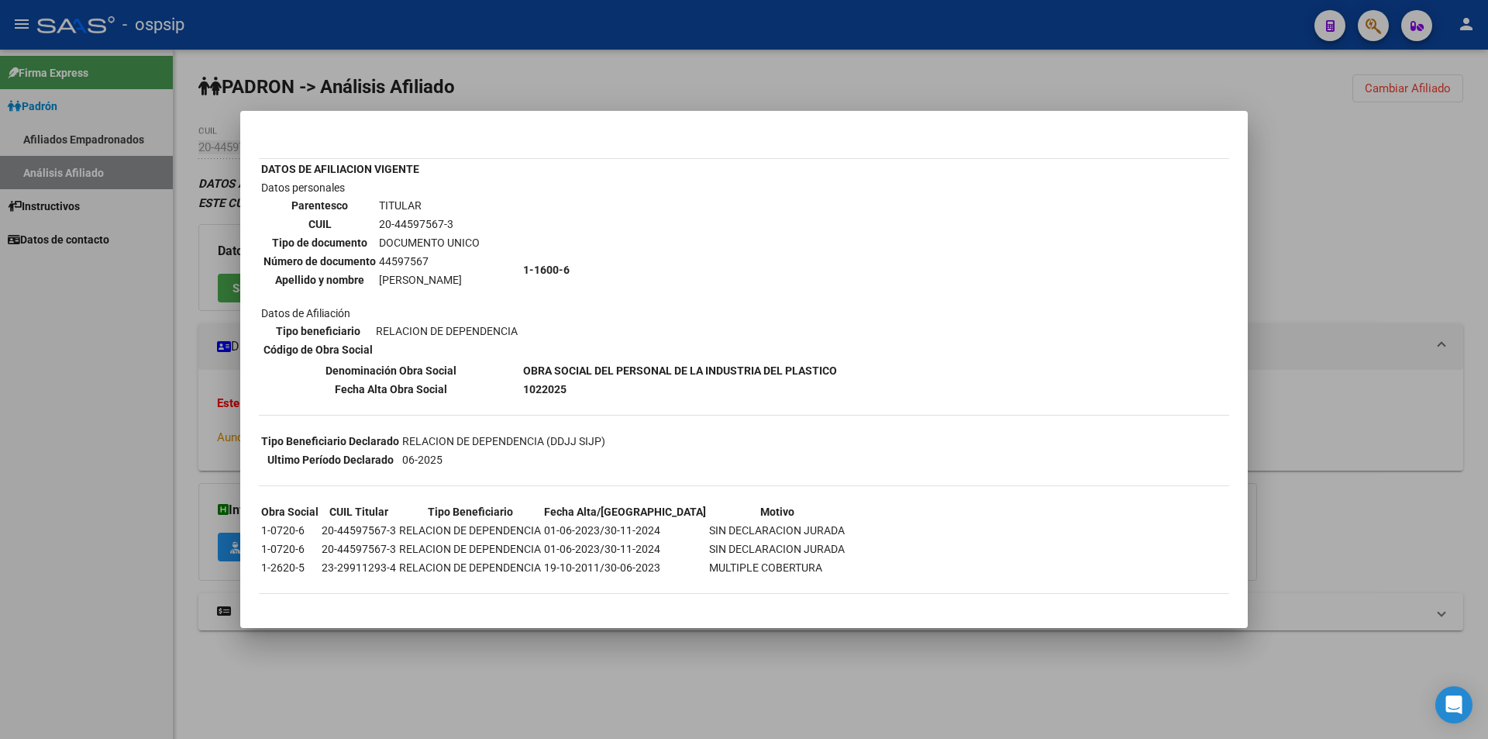
click at [466, 74] on div at bounding box center [744, 369] width 1488 height 739
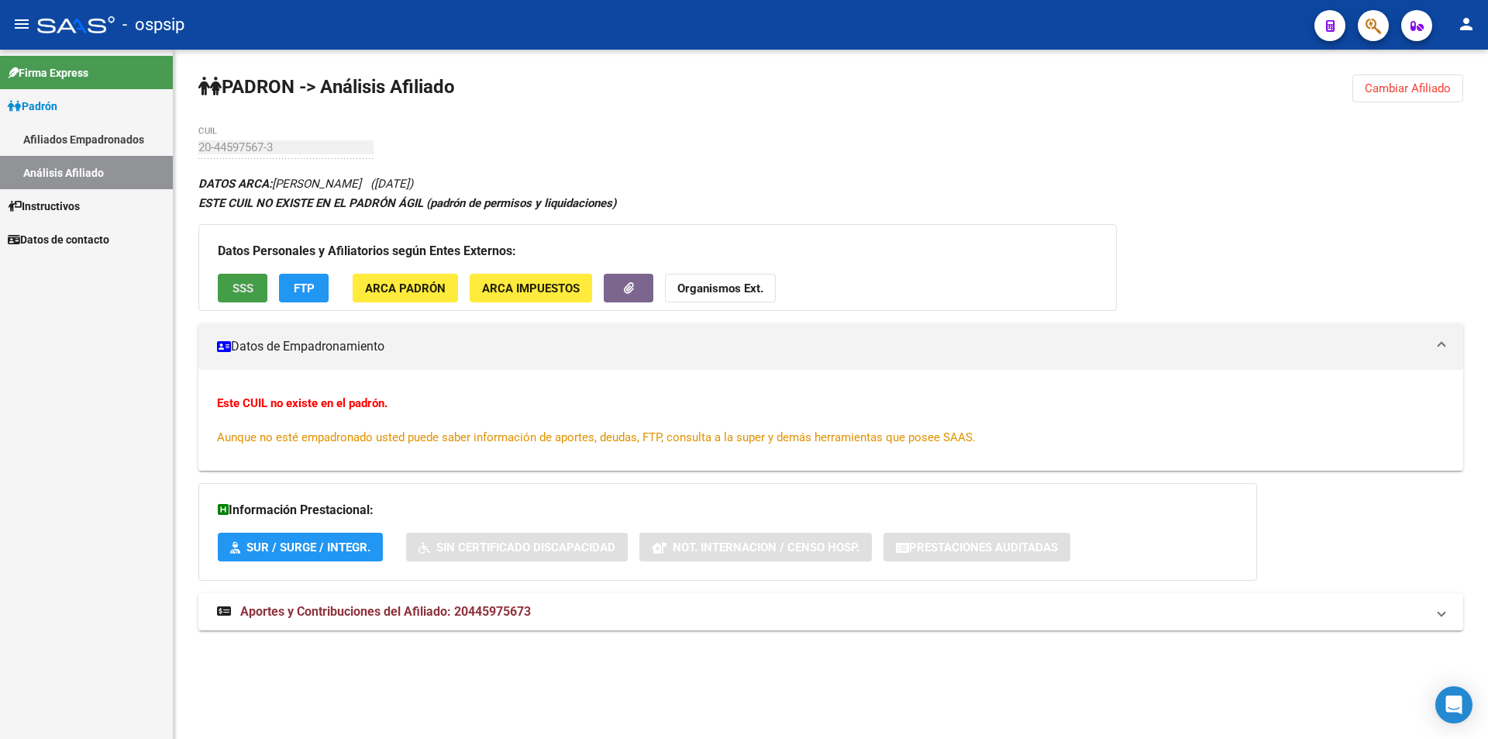
click at [236, 292] on span "SSS" at bounding box center [243, 288] width 21 height 14
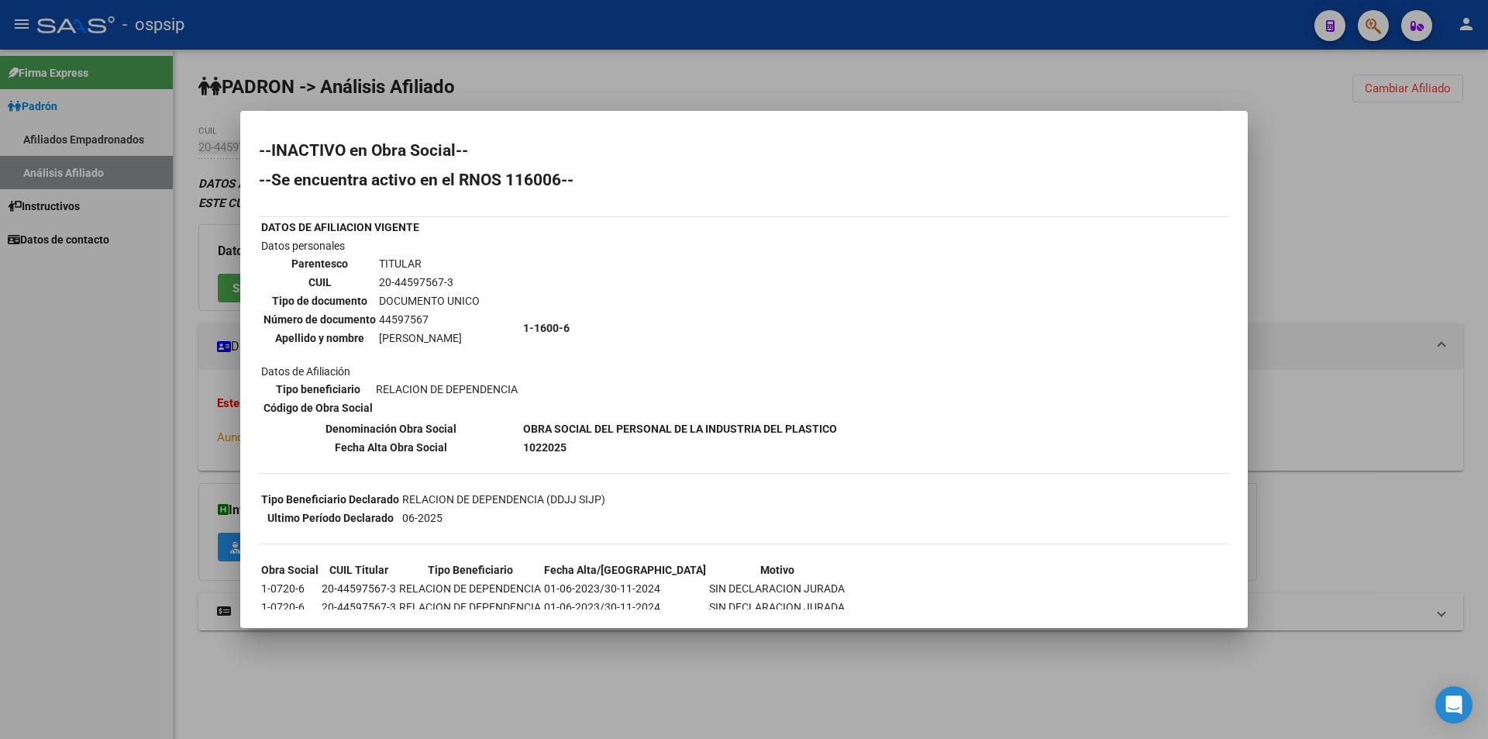
click at [119, 115] on div at bounding box center [744, 369] width 1488 height 739
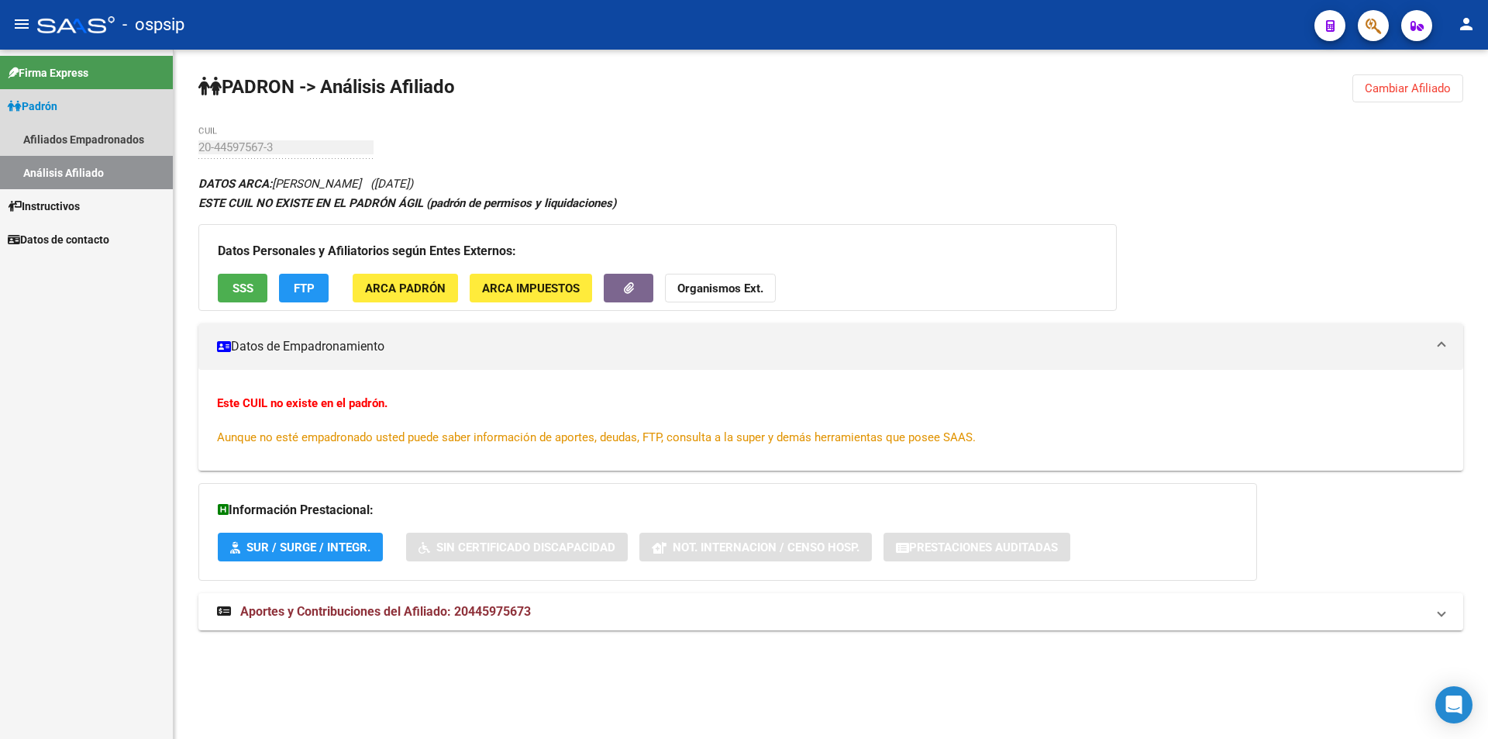
click at [56, 114] on span "Padrón" at bounding box center [33, 106] width 50 height 17
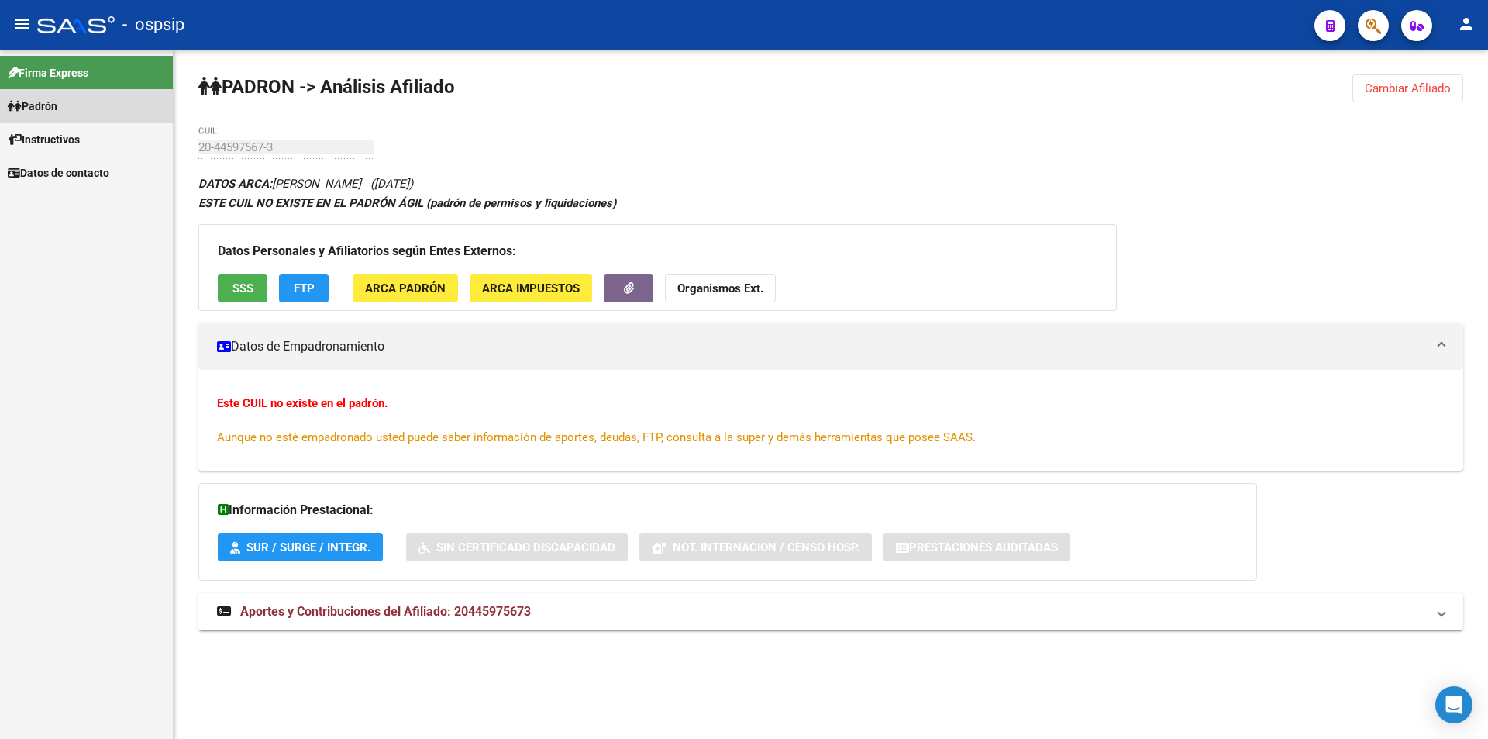
click at [57, 98] on span "Padrón" at bounding box center [33, 106] width 50 height 17
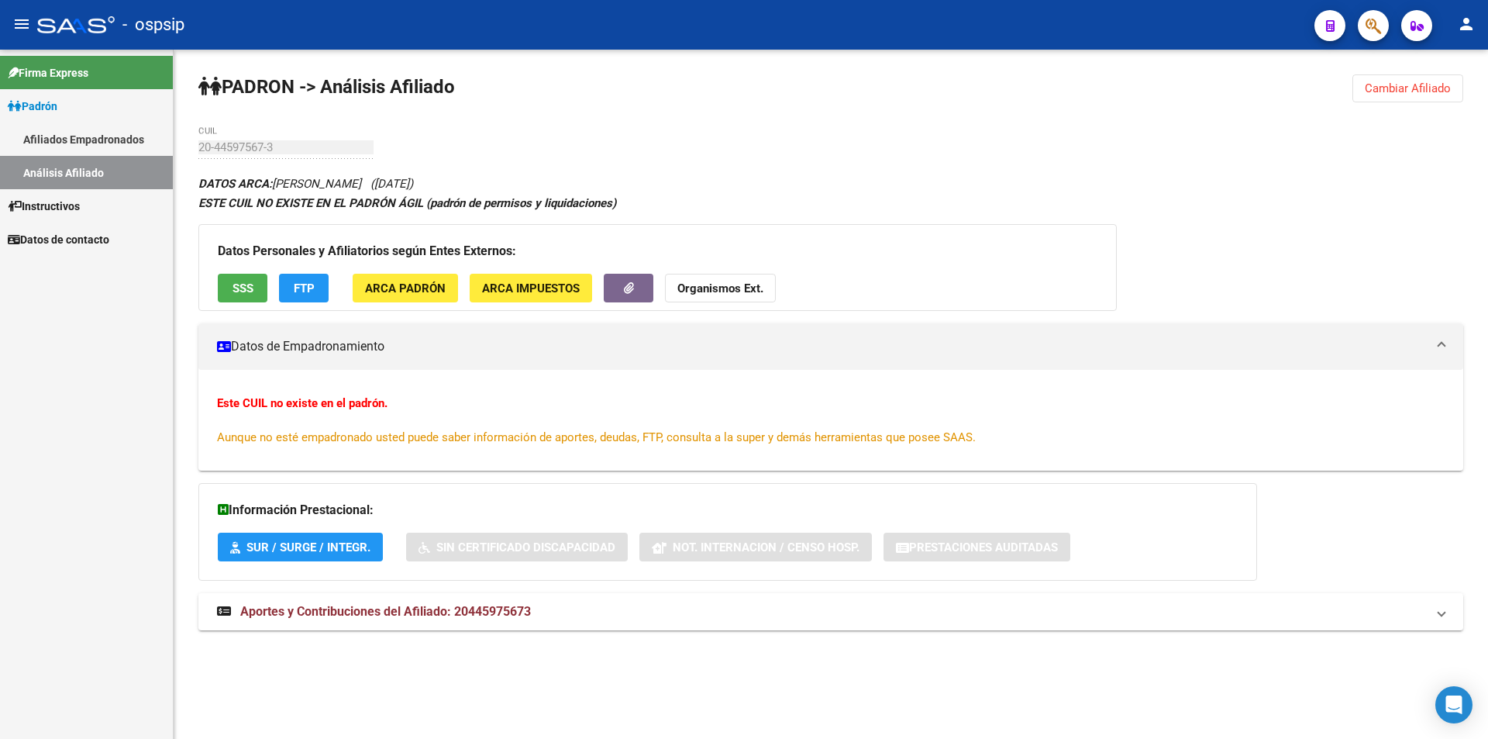
click at [63, 138] on link "Afiliados Empadronados" at bounding box center [86, 138] width 173 height 33
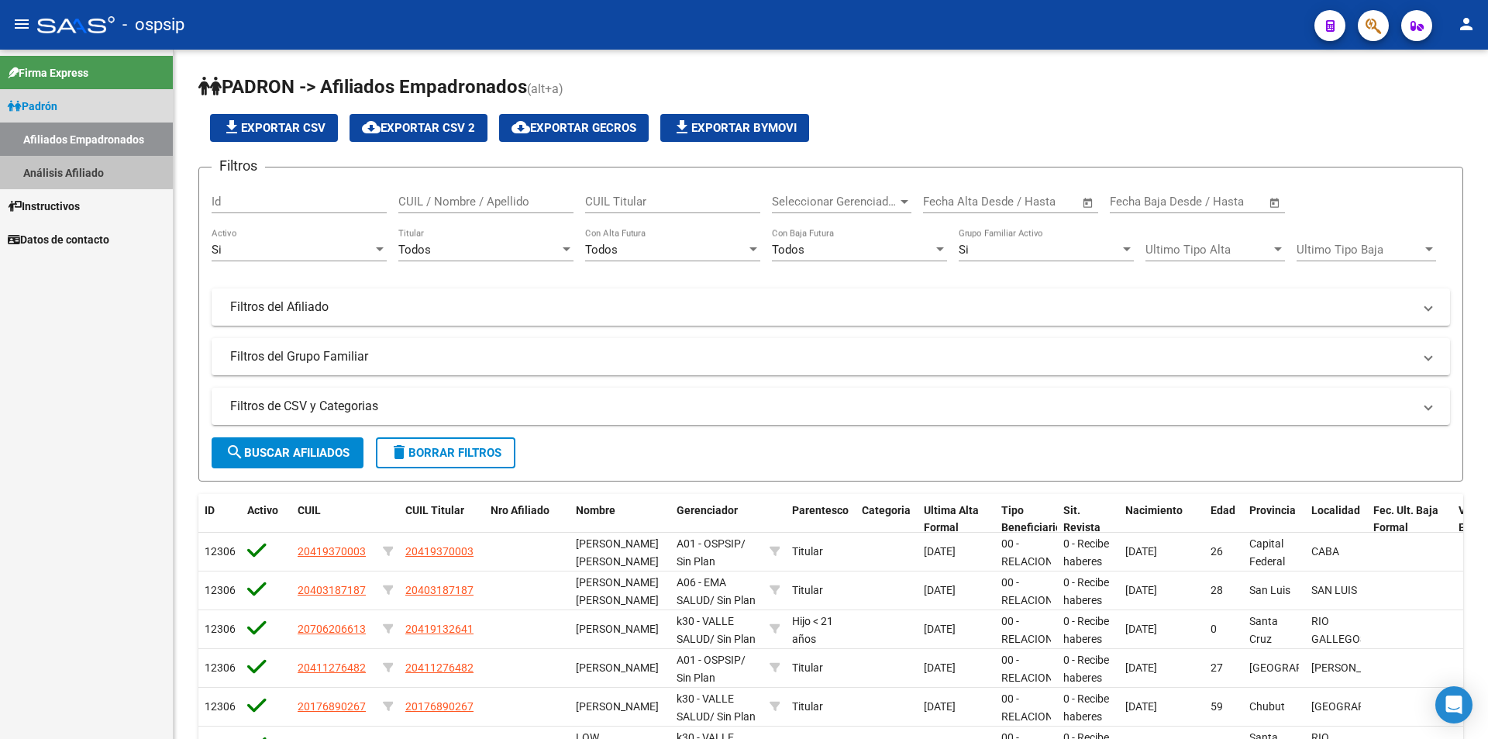
click at [43, 164] on link "Análisis Afiliado" at bounding box center [86, 172] width 173 height 33
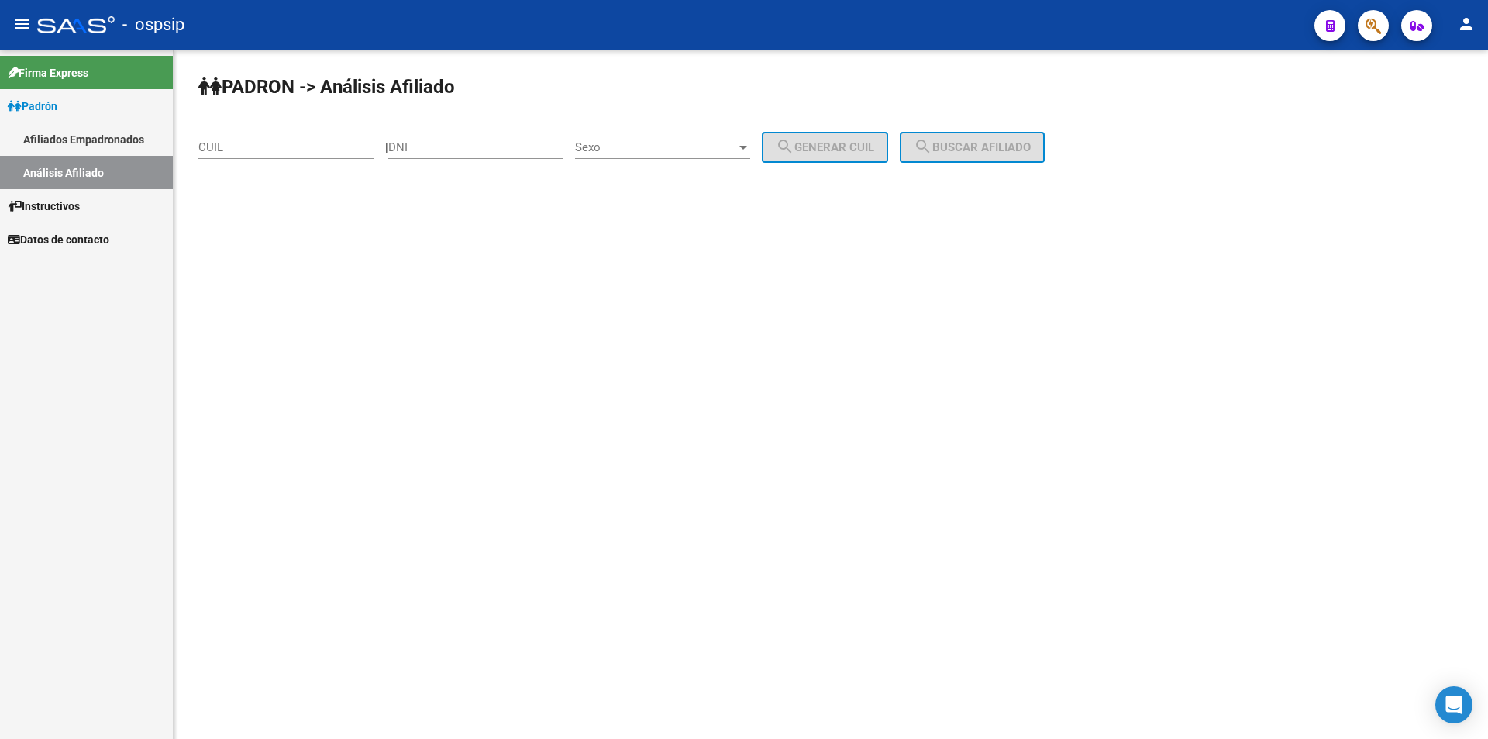
click at [244, 143] on input "CUIL" at bounding box center [285, 147] width 175 height 14
paste input "20-41601708-6"
type input "20-41601708-6"
click at [932, 141] on mat-icon "search" at bounding box center [923, 146] width 19 height 19
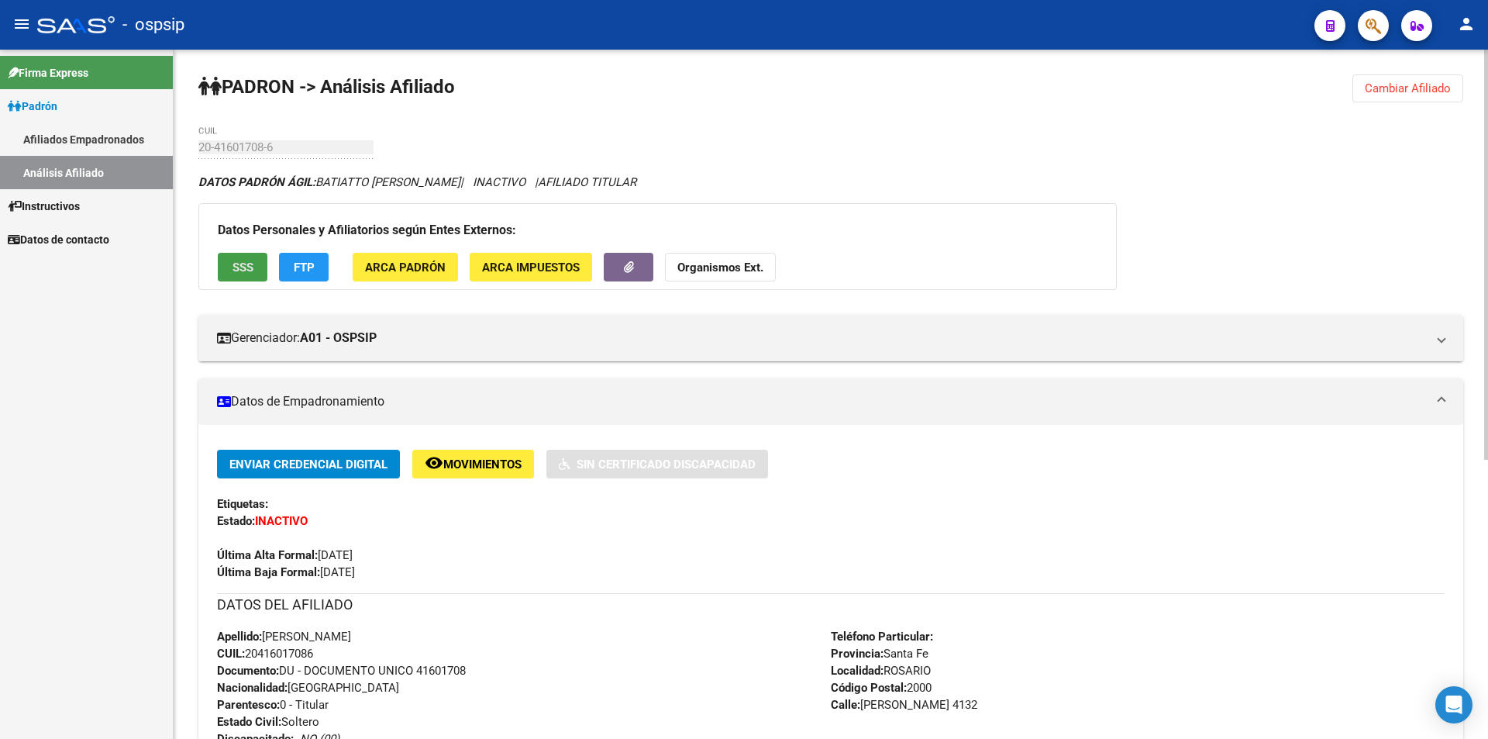
click at [252, 267] on span "SSS" at bounding box center [243, 267] width 21 height 14
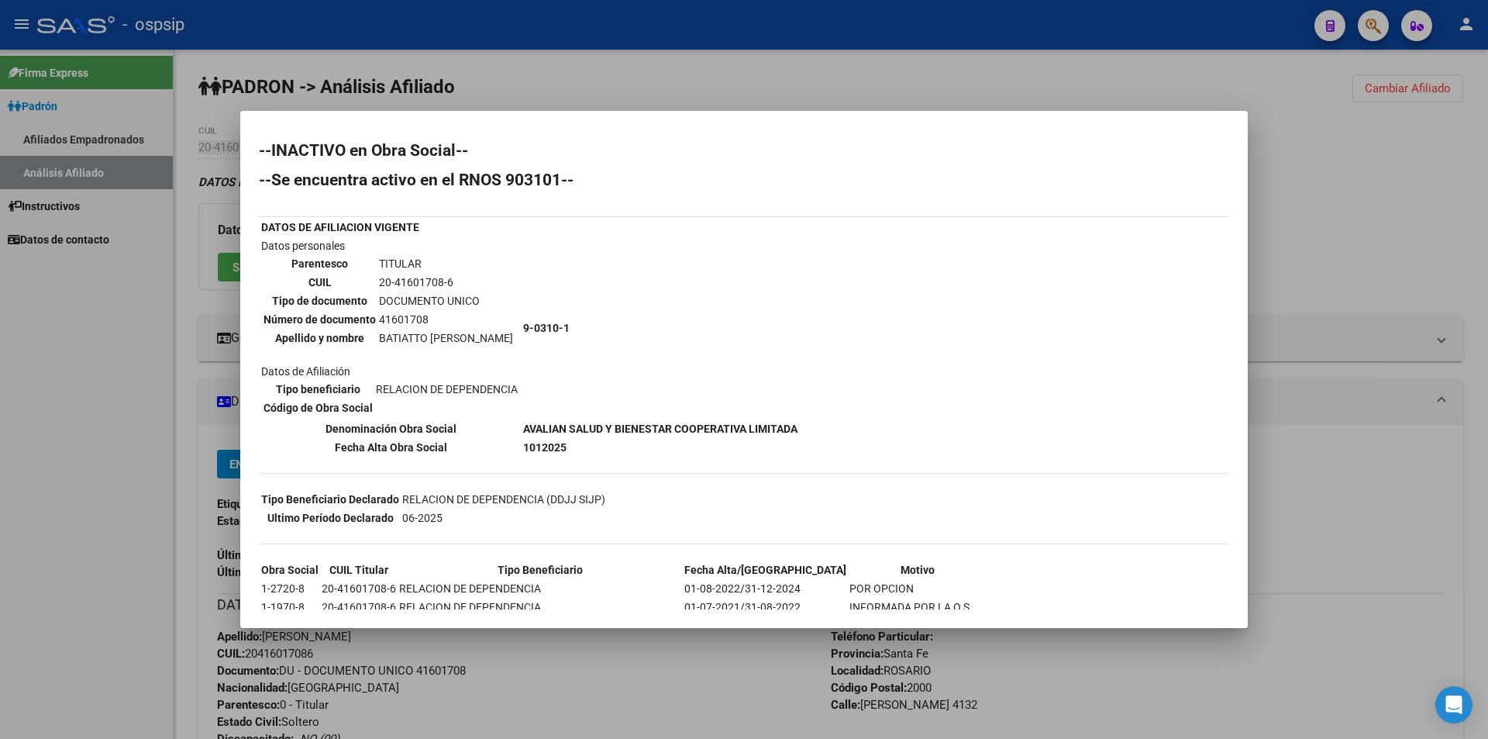
click at [295, 67] on div at bounding box center [744, 369] width 1488 height 739
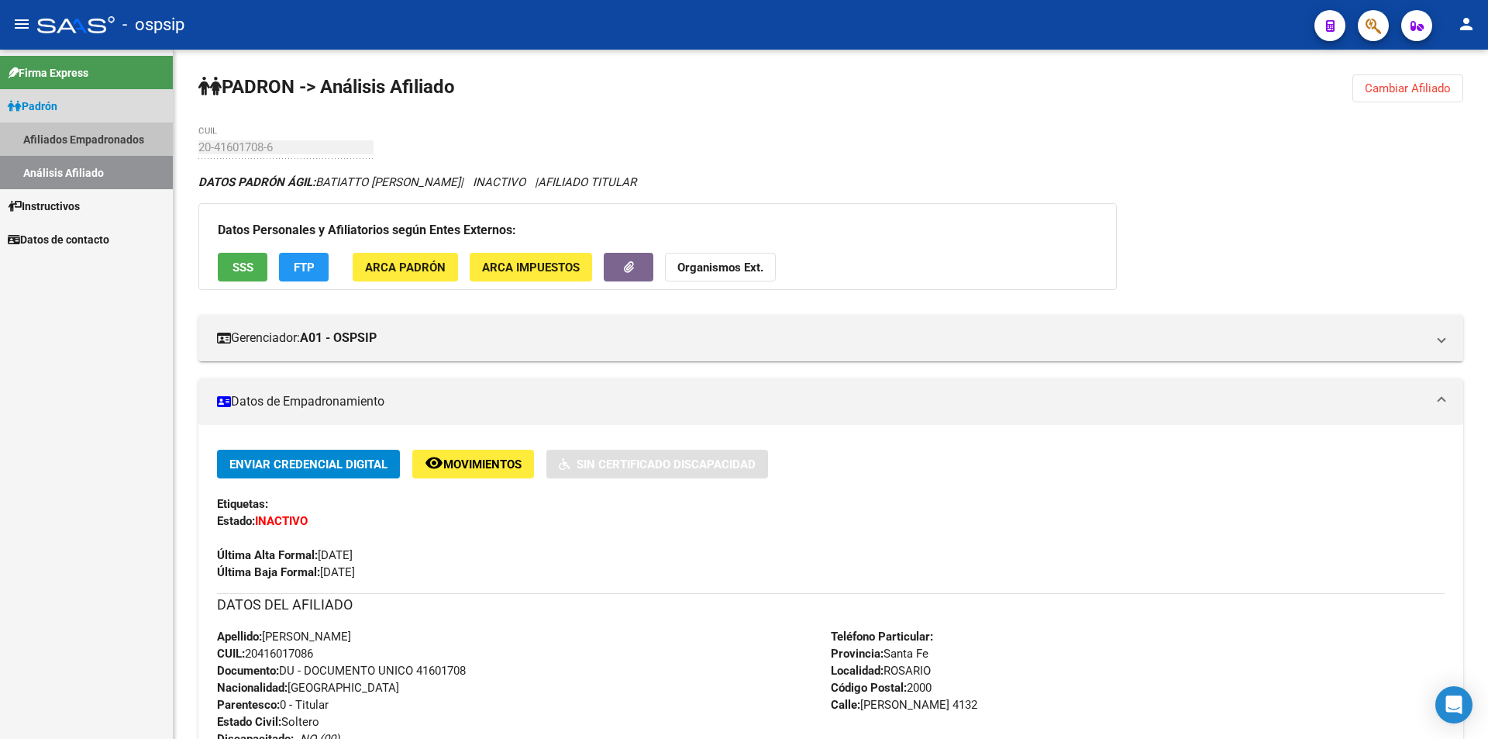
click at [59, 135] on link "Afiliados Empadronados" at bounding box center [86, 138] width 173 height 33
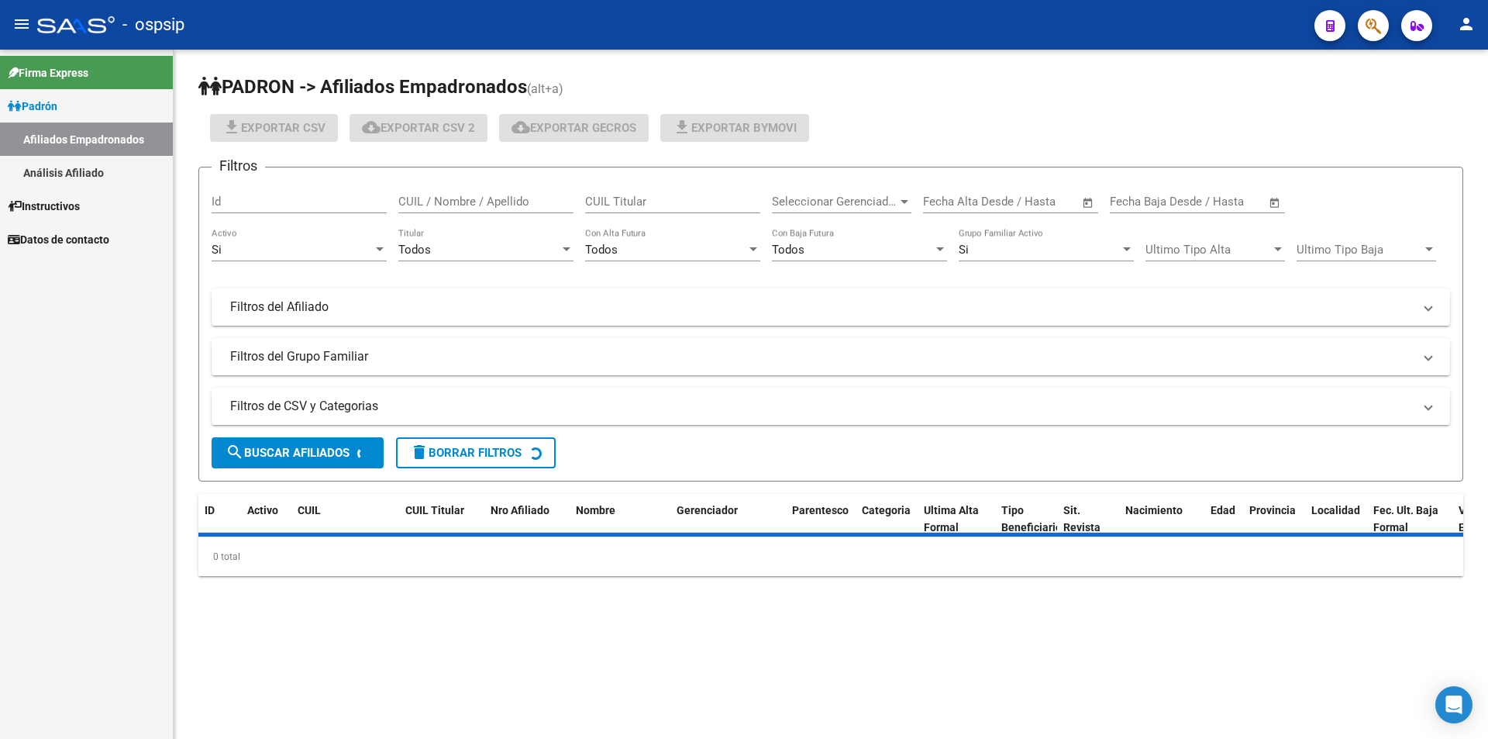
click at [86, 172] on link "Análisis Afiliado" at bounding box center [86, 172] width 173 height 33
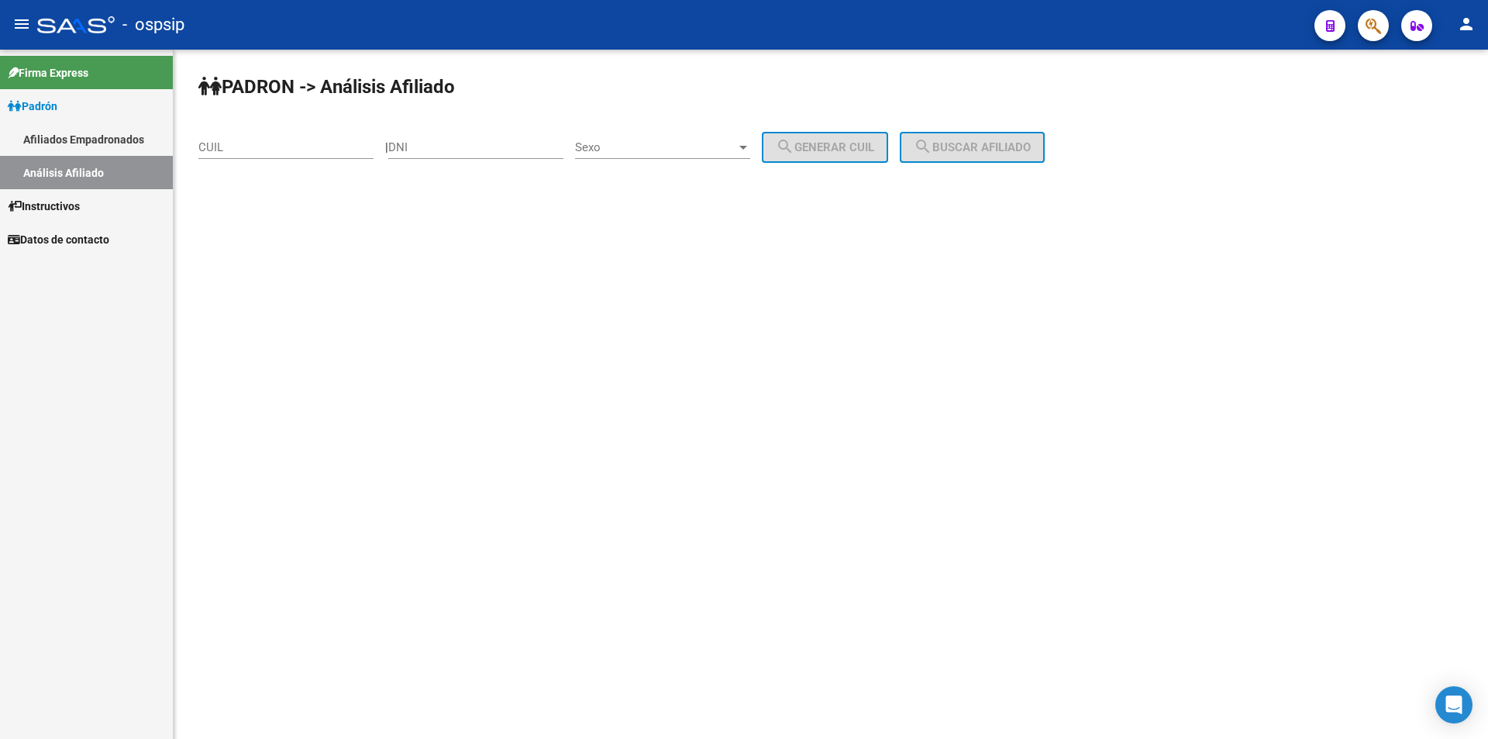
click at [432, 143] on input "DNI" at bounding box center [475, 147] width 175 height 14
paste input "29255388"
type input "29255388"
click at [675, 144] on span "Sexo" at bounding box center [655, 147] width 161 height 14
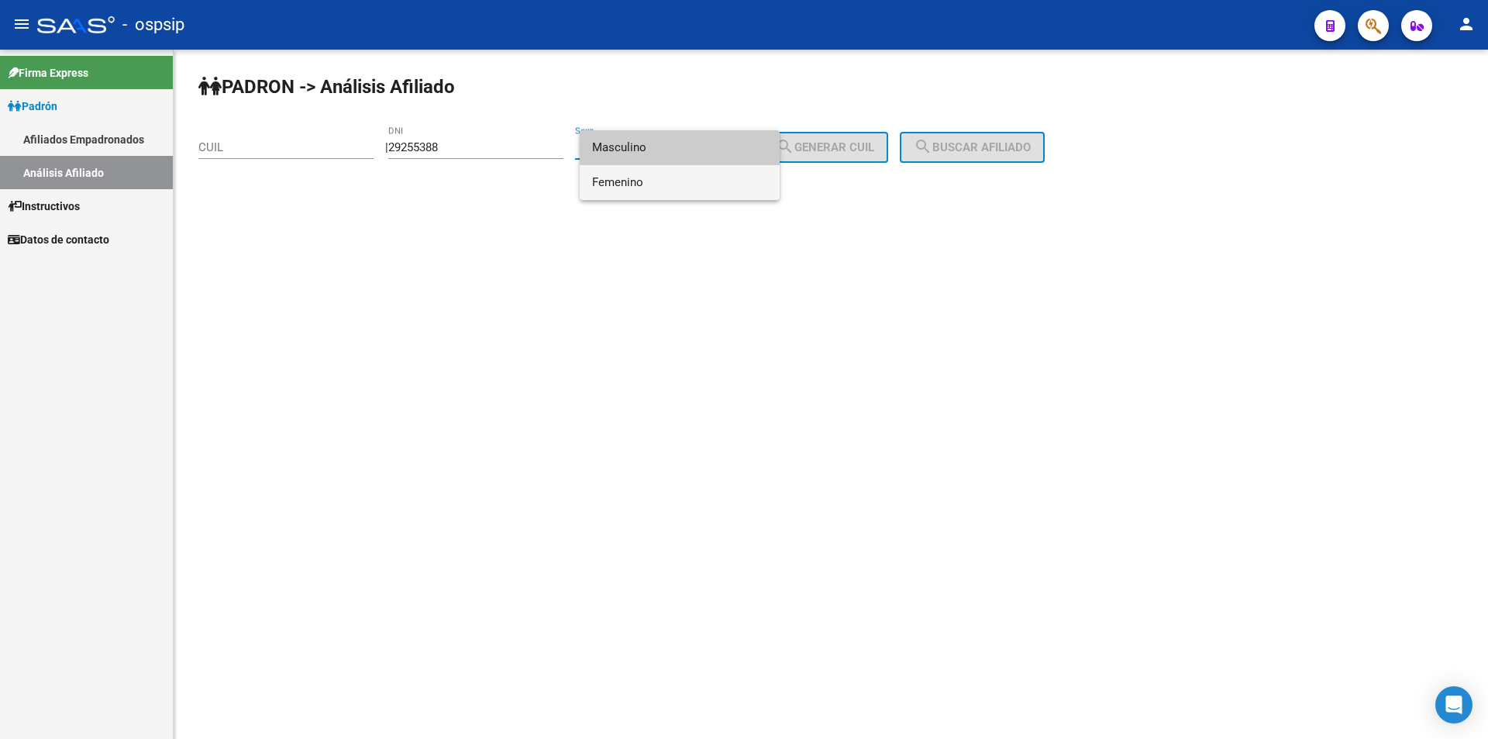
click at [626, 181] on span "Femenino" at bounding box center [679, 182] width 175 height 35
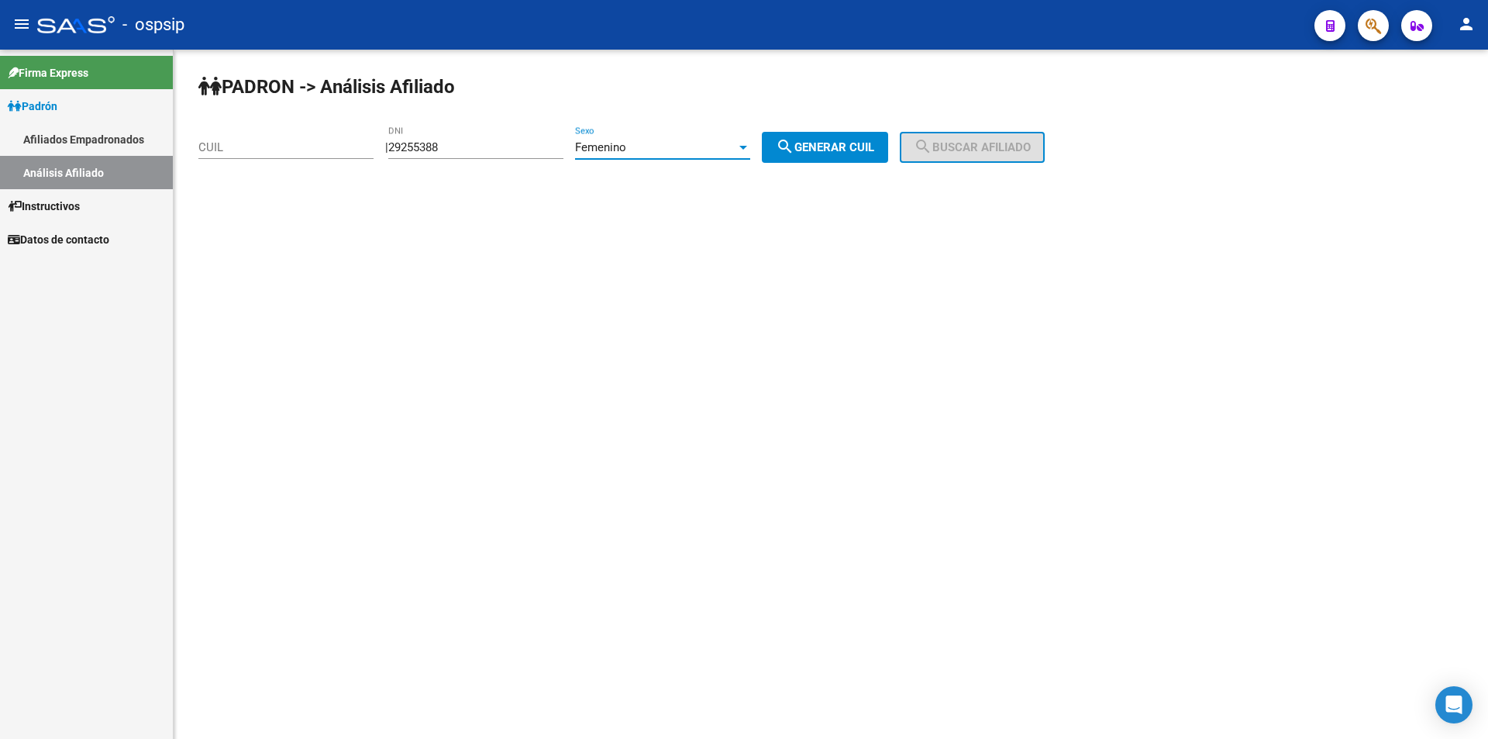
click at [790, 147] on button "search Generar CUIL" at bounding box center [825, 147] width 126 height 31
type input "27-29255388-4"
click at [954, 146] on span "search Buscar afiliado" at bounding box center [972, 147] width 117 height 14
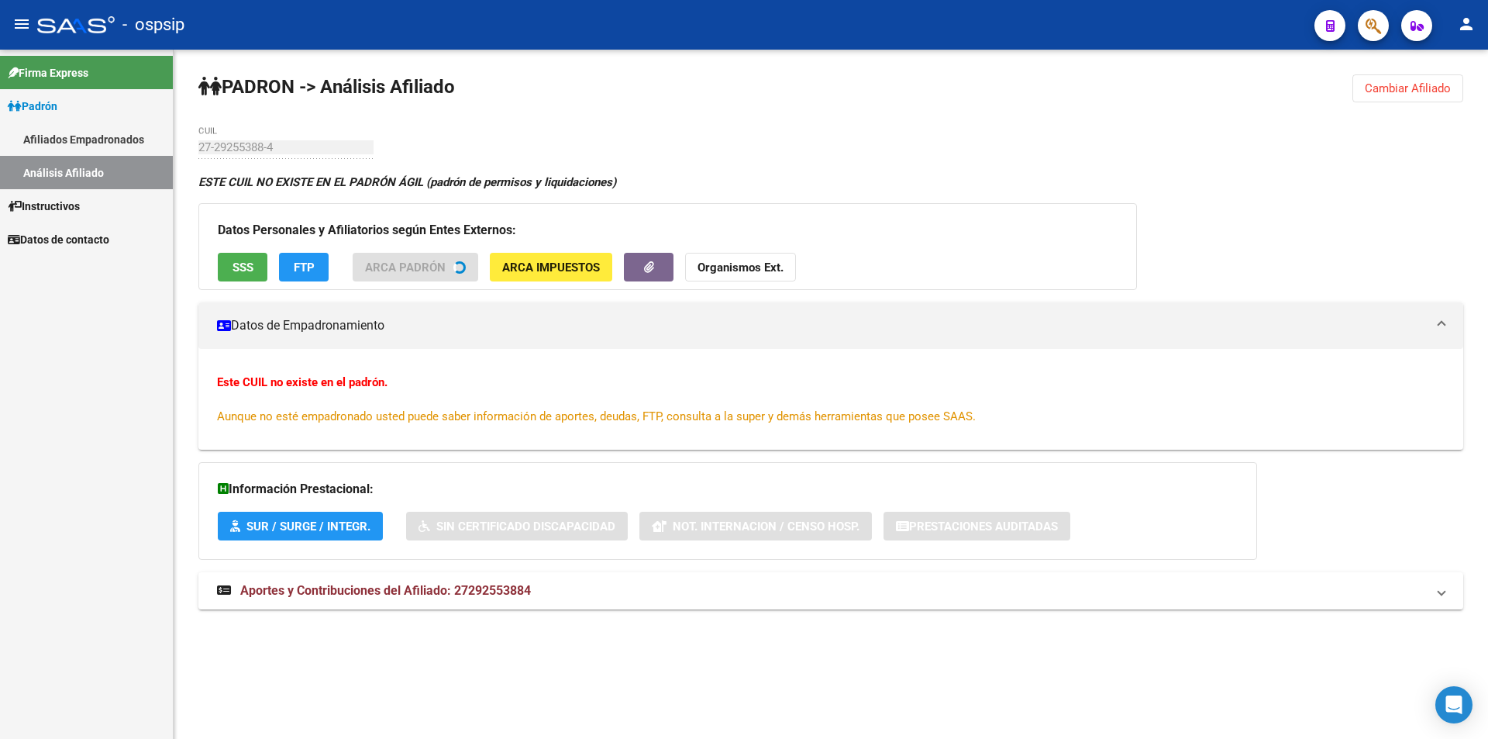
click at [252, 274] on button "SSS" at bounding box center [243, 267] width 50 height 29
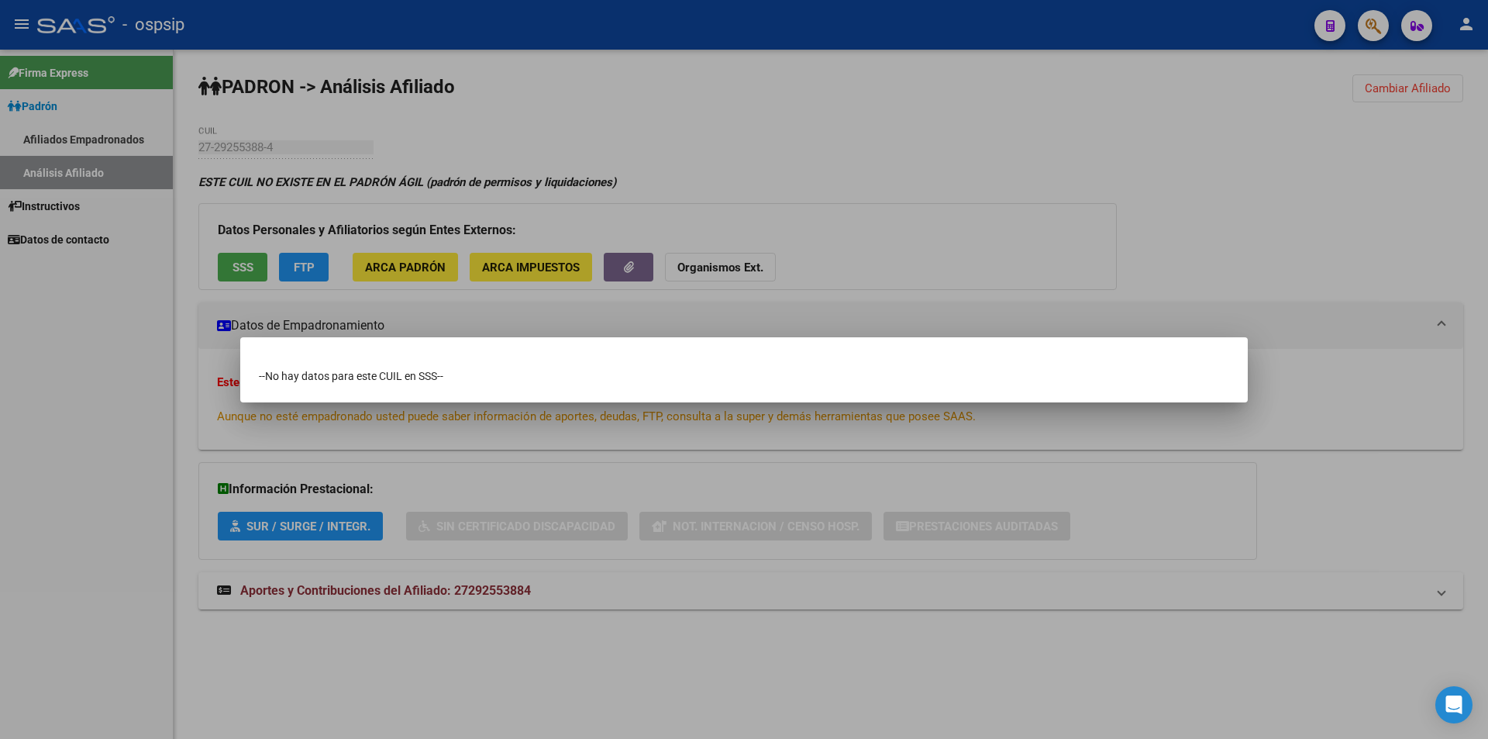
click at [290, 323] on div at bounding box center [744, 369] width 1488 height 739
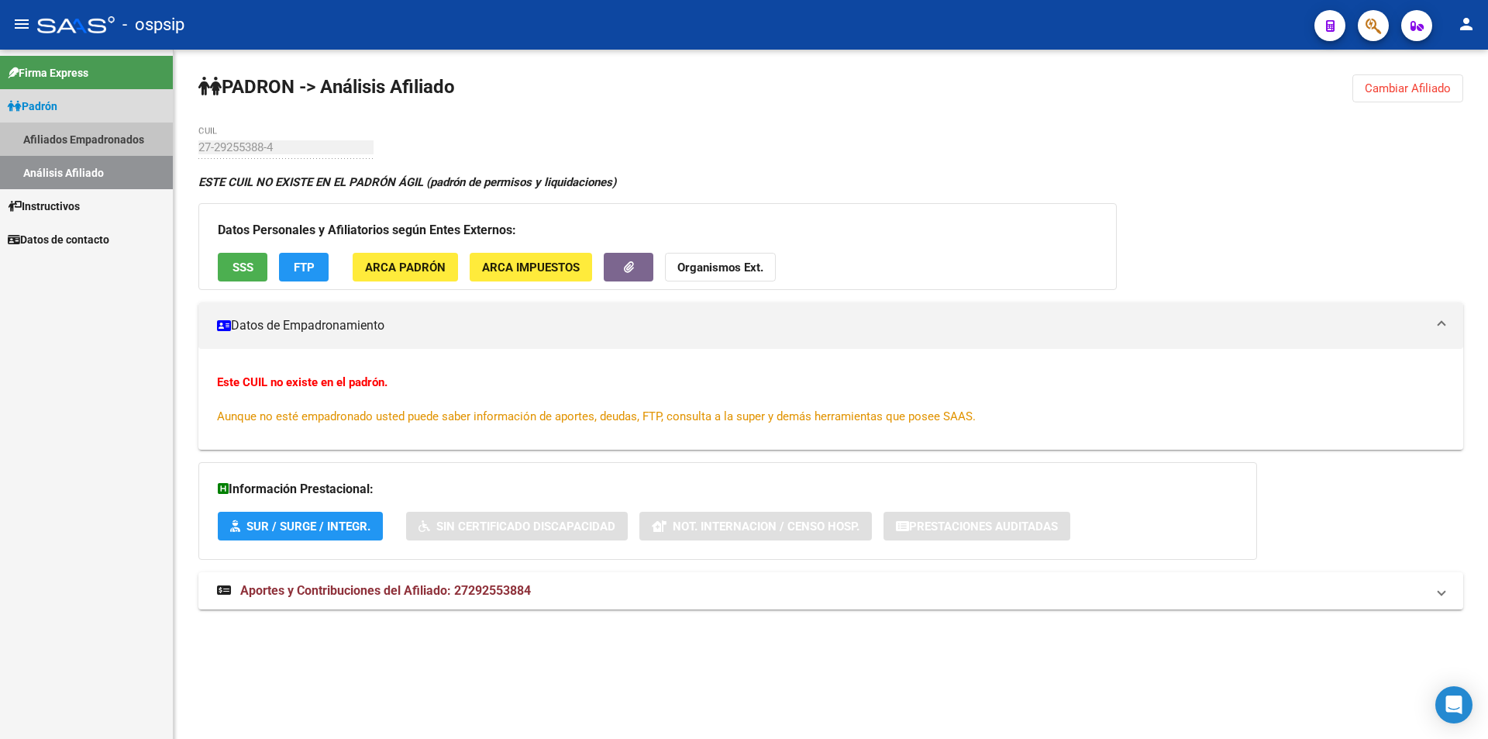
click at [95, 139] on link "Afiliados Empadronados" at bounding box center [86, 138] width 173 height 33
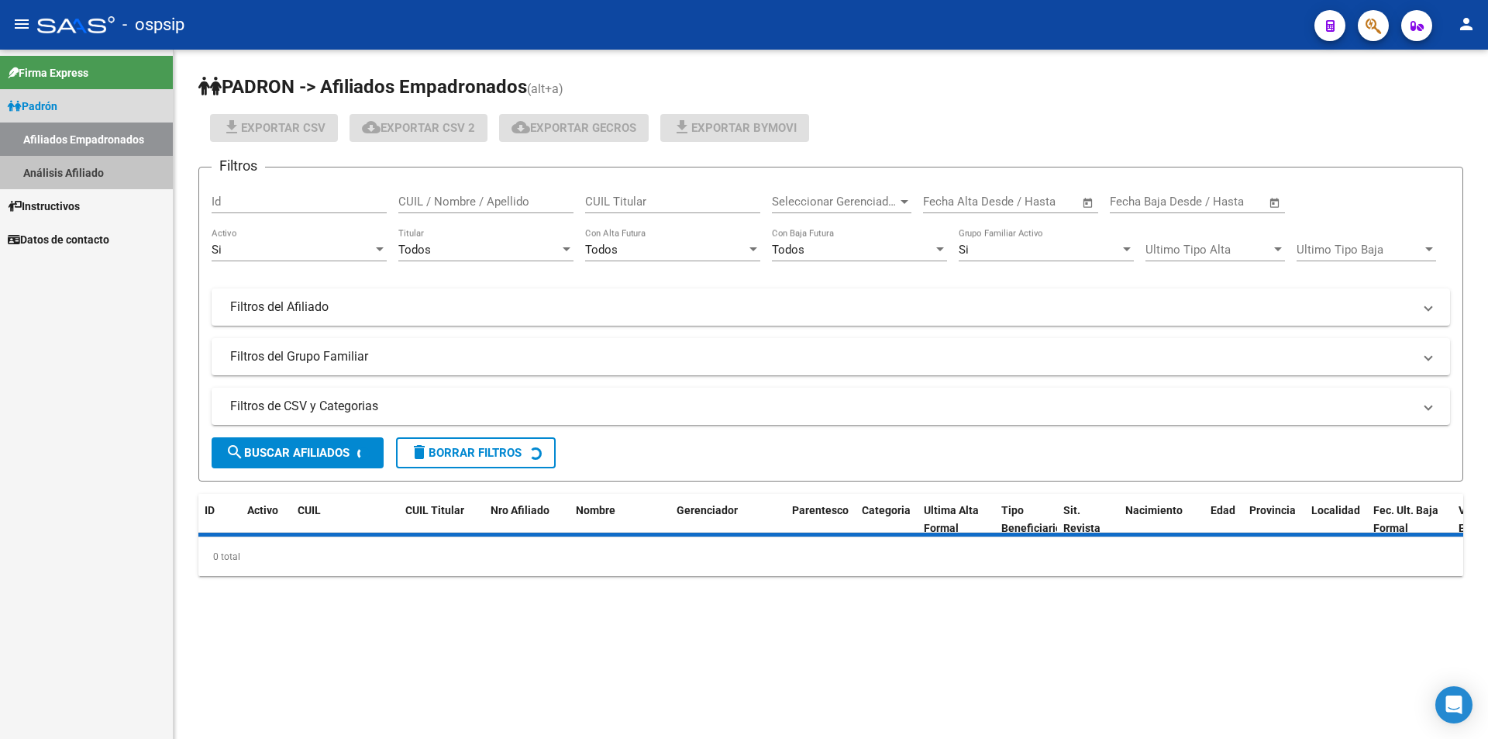
click at [79, 173] on link "Análisis Afiliado" at bounding box center [86, 172] width 173 height 33
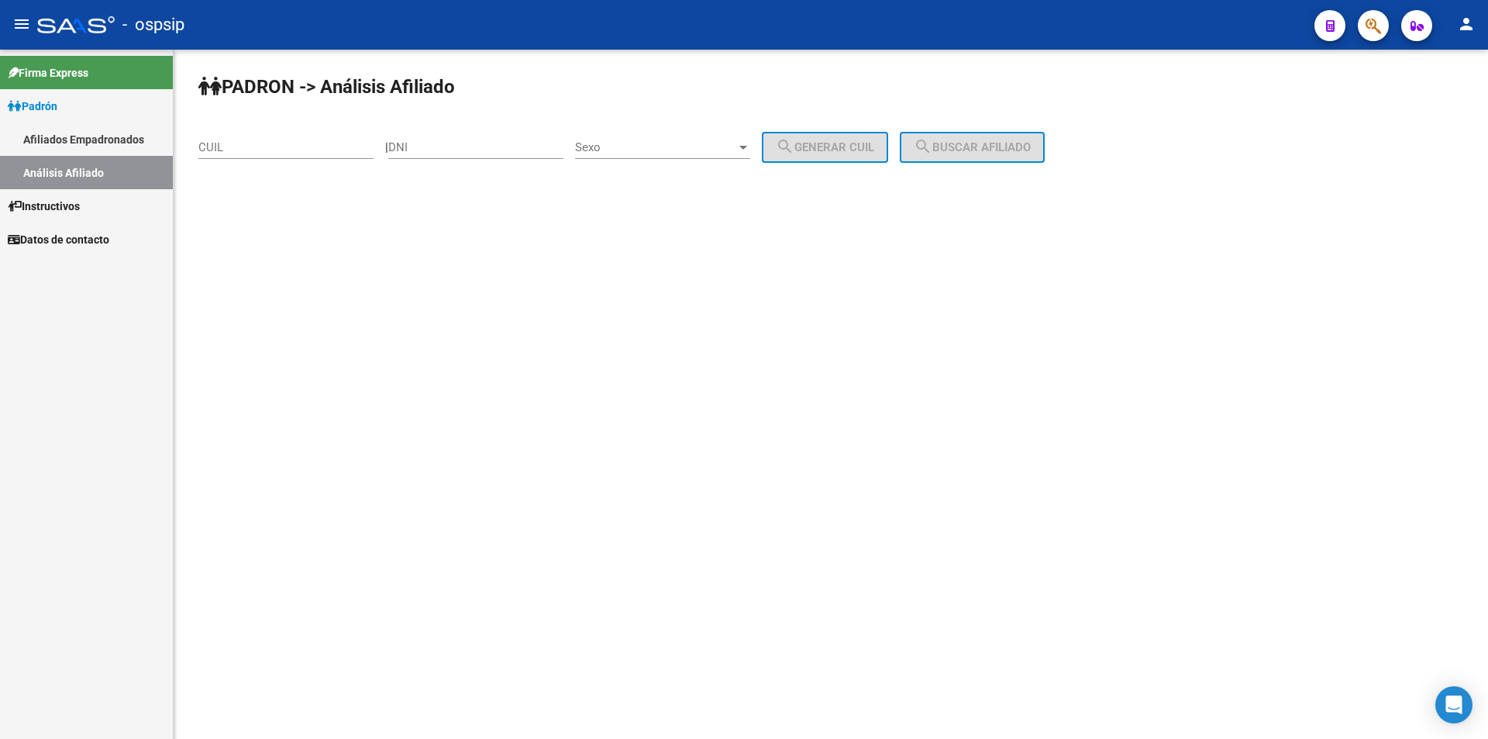
click at [426, 146] on input "DNI" at bounding box center [475, 147] width 175 height 14
paste input "29255388"
type input "29255388"
click at [625, 146] on span "Sexo" at bounding box center [655, 147] width 161 height 14
click at [647, 157] on span "Masculino" at bounding box center [679, 147] width 175 height 35
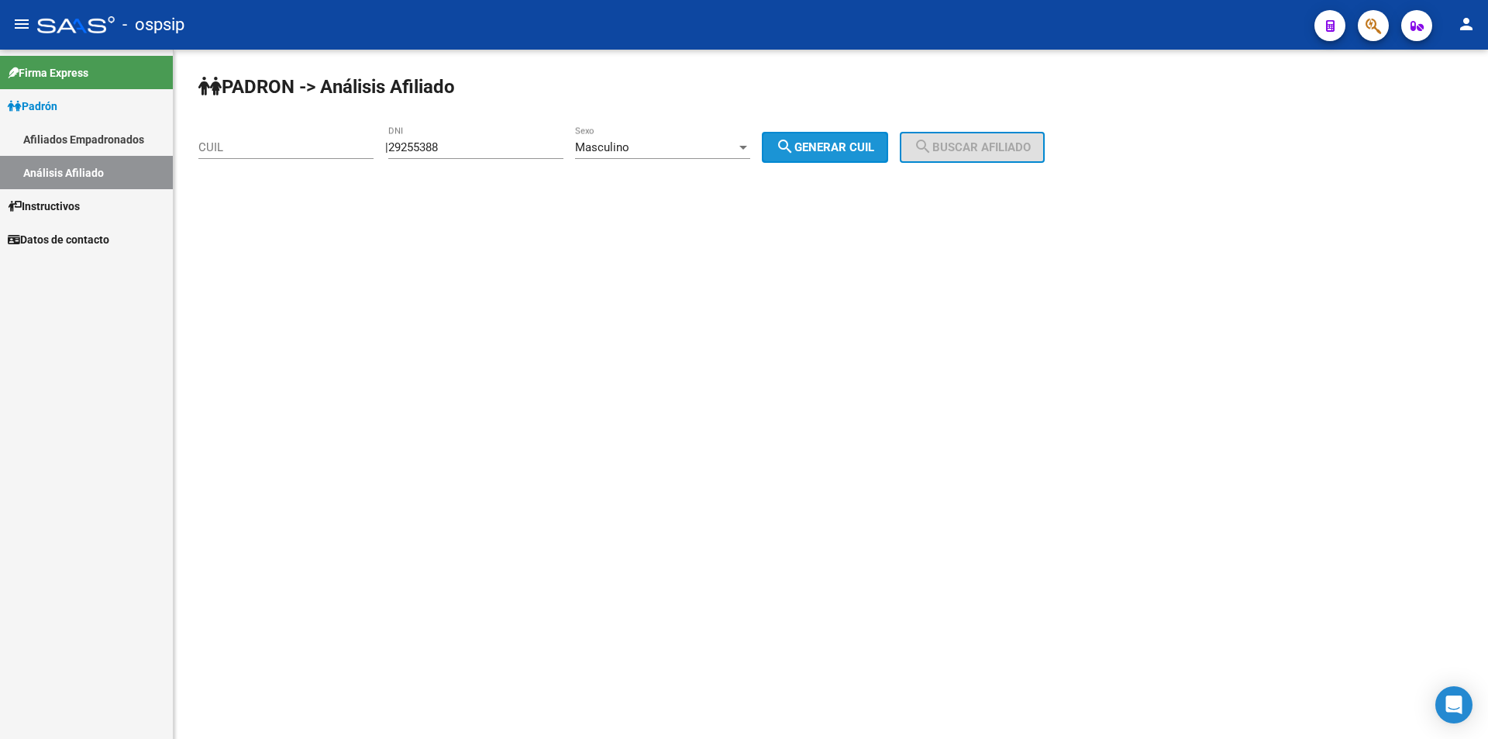
drag, startPoint x: 798, startPoint y: 144, endPoint x: 864, endPoint y: 144, distance: 66.7
click at [794, 144] on mat-icon "search" at bounding box center [785, 146] width 19 height 19
type input "23-29255388-9"
click at [961, 150] on span "search Buscar afiliado" at bounding box center [972, 147] width 117 height 14
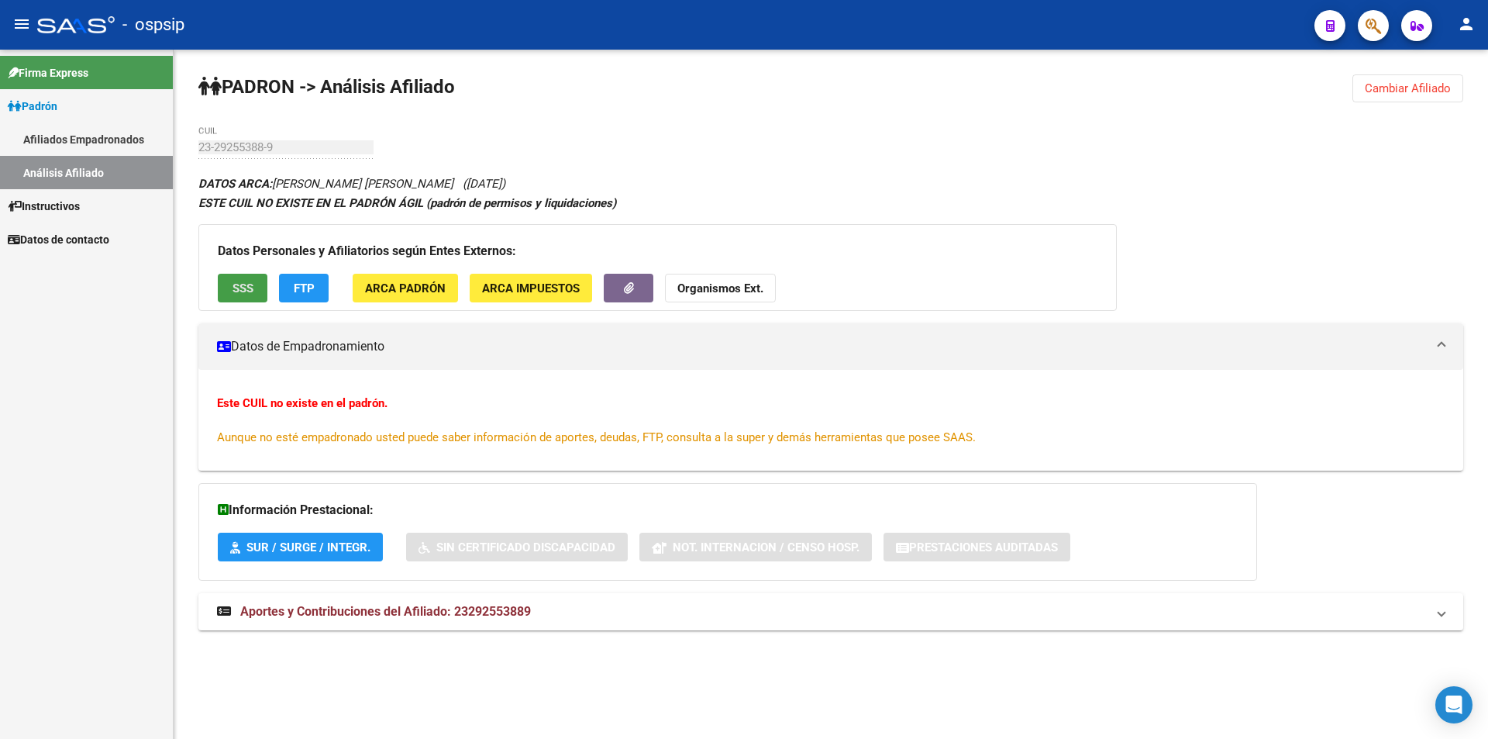
click at [245, 282] on span "SSS" at bounding box center [243, 288] width 21 height 14
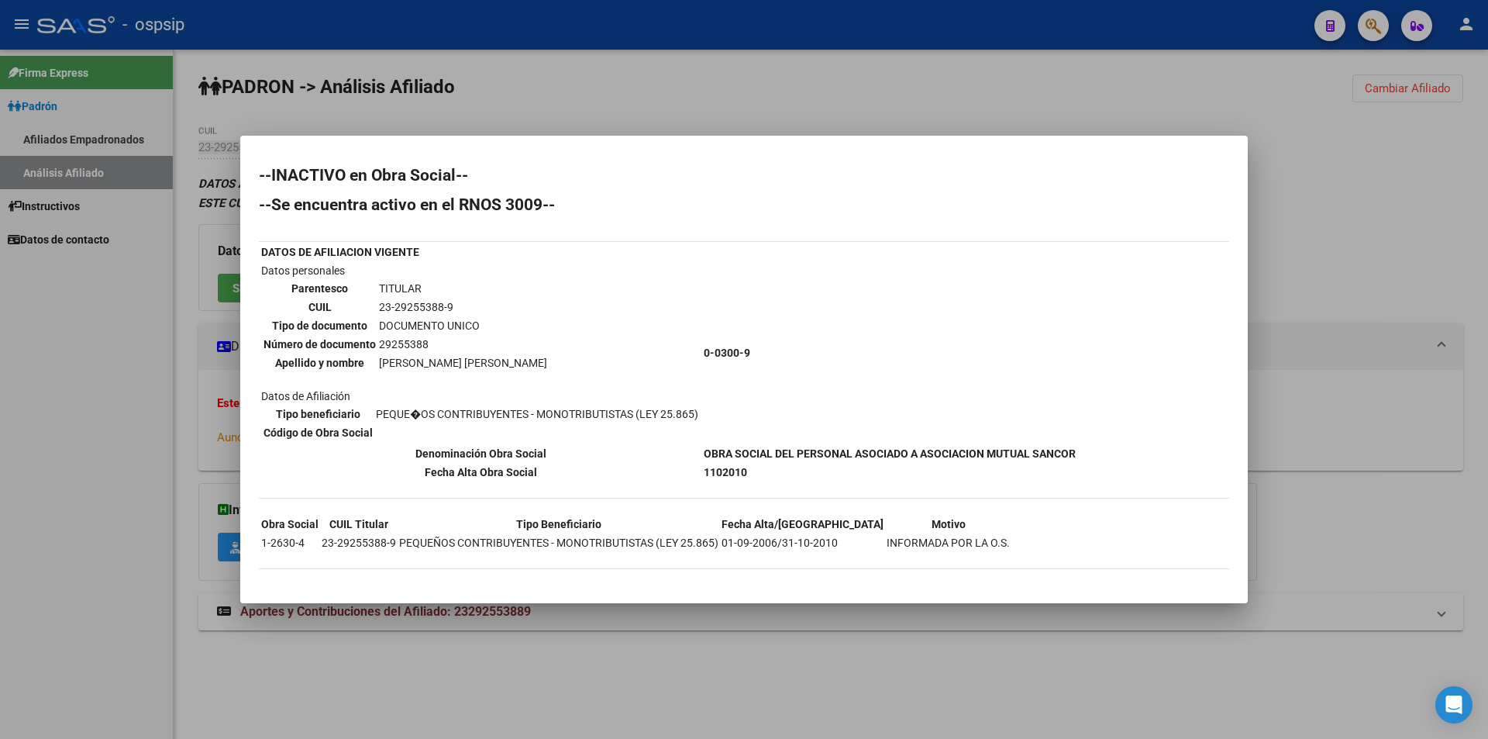
click at [479, 74] on div at bounding box center [744, 369] width 1488 height 739
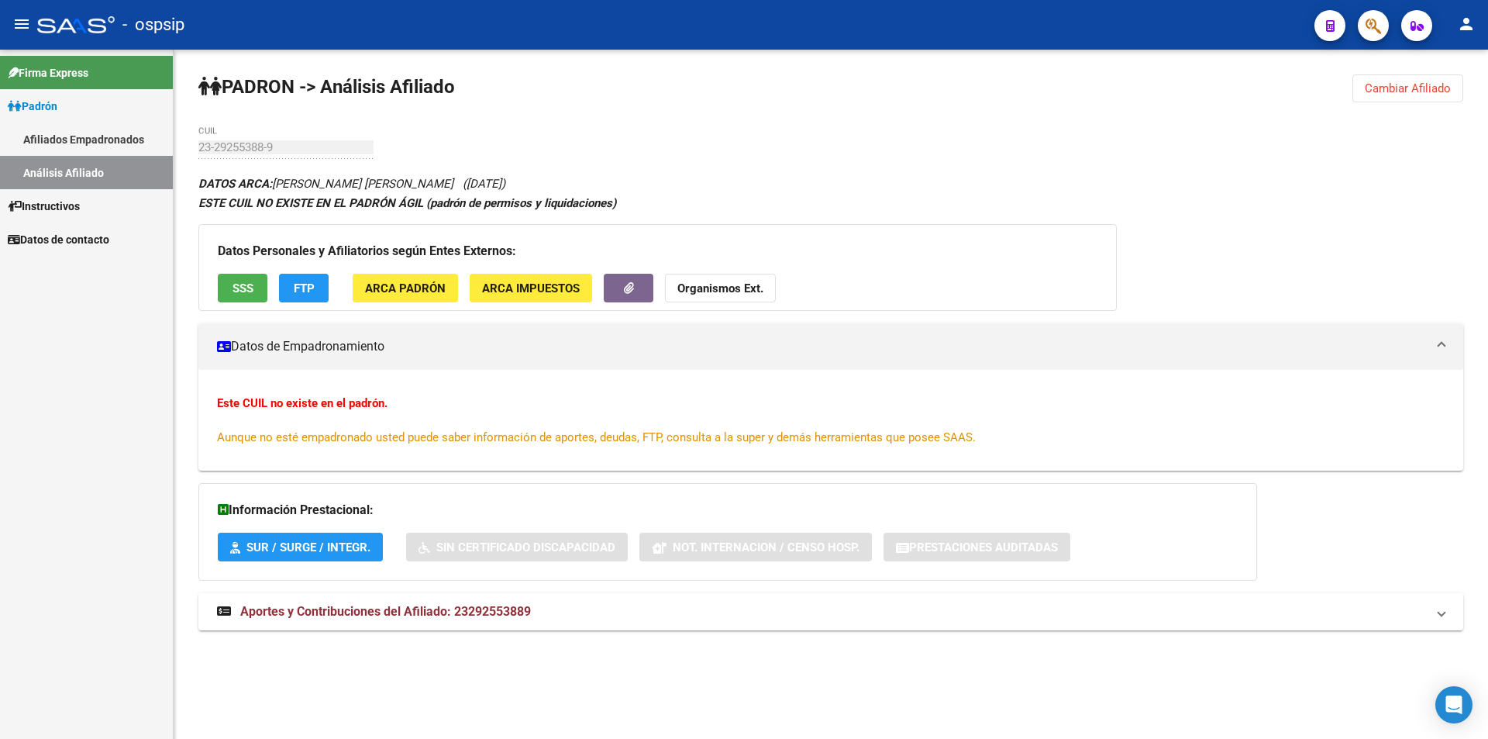
click at [218, 274] on button "SSS" at bounding box center [243, 288] width 50 height 29
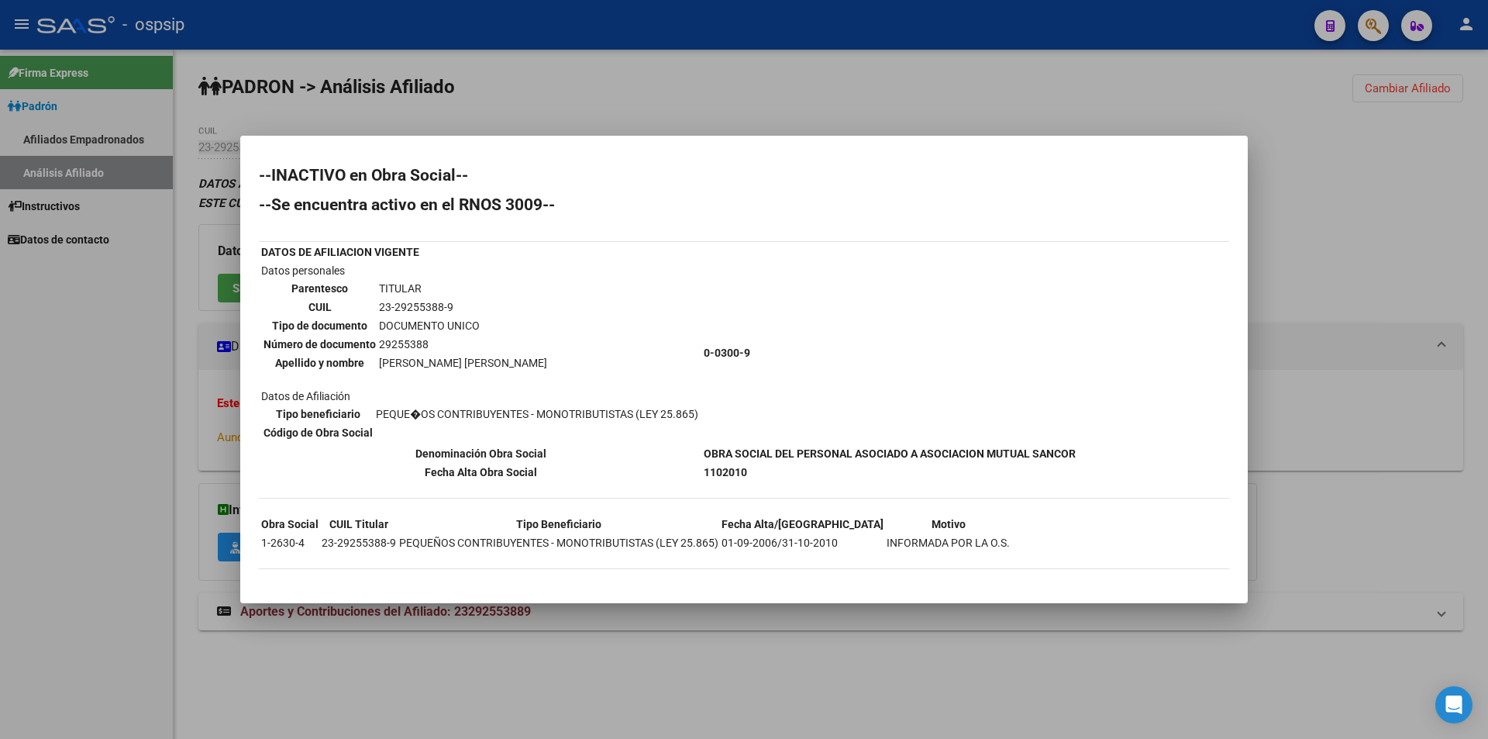
click at [457, 76] on div at bounding box center [744, 369] width 1488 height 739
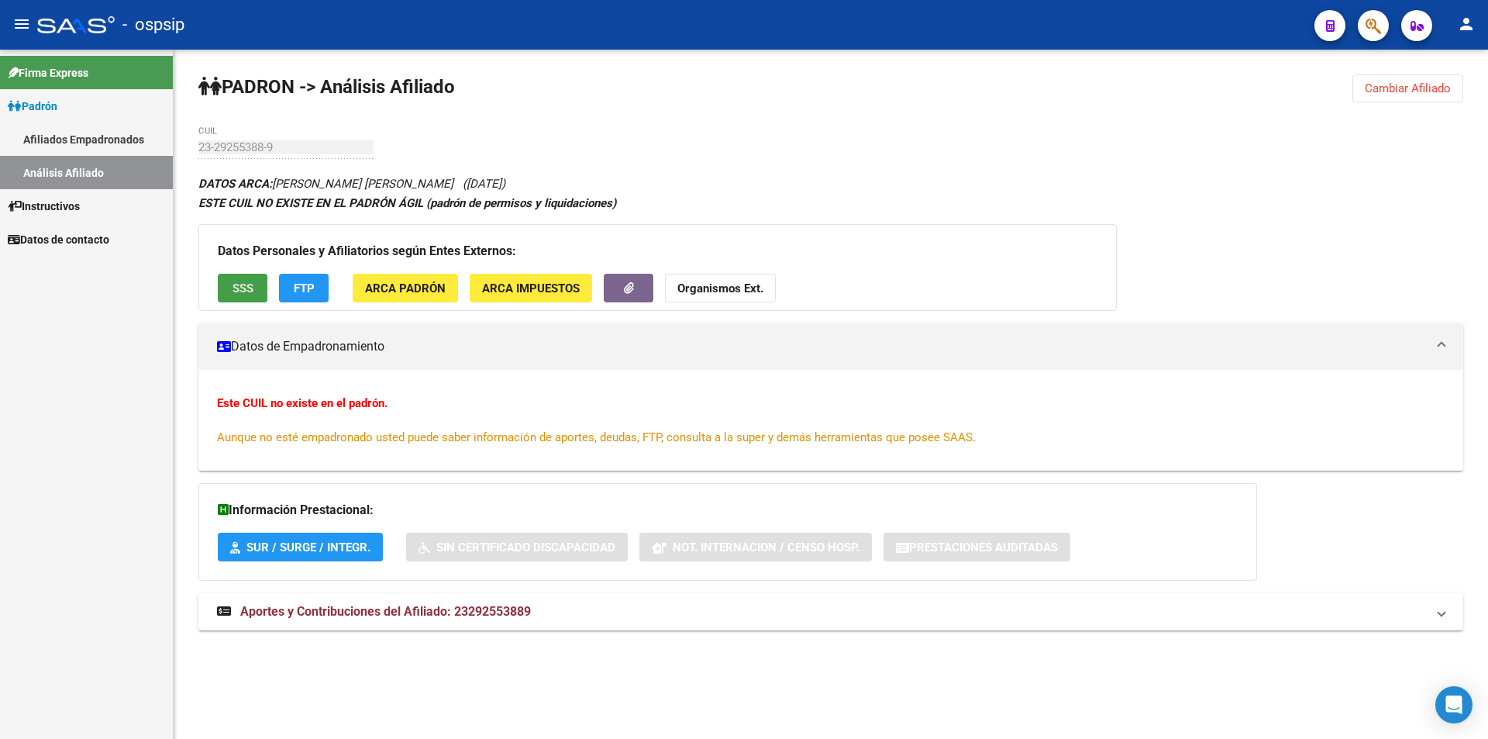
click at [245, 288] on span "SSS" at bounding box center [243, 288] width 21 height 14
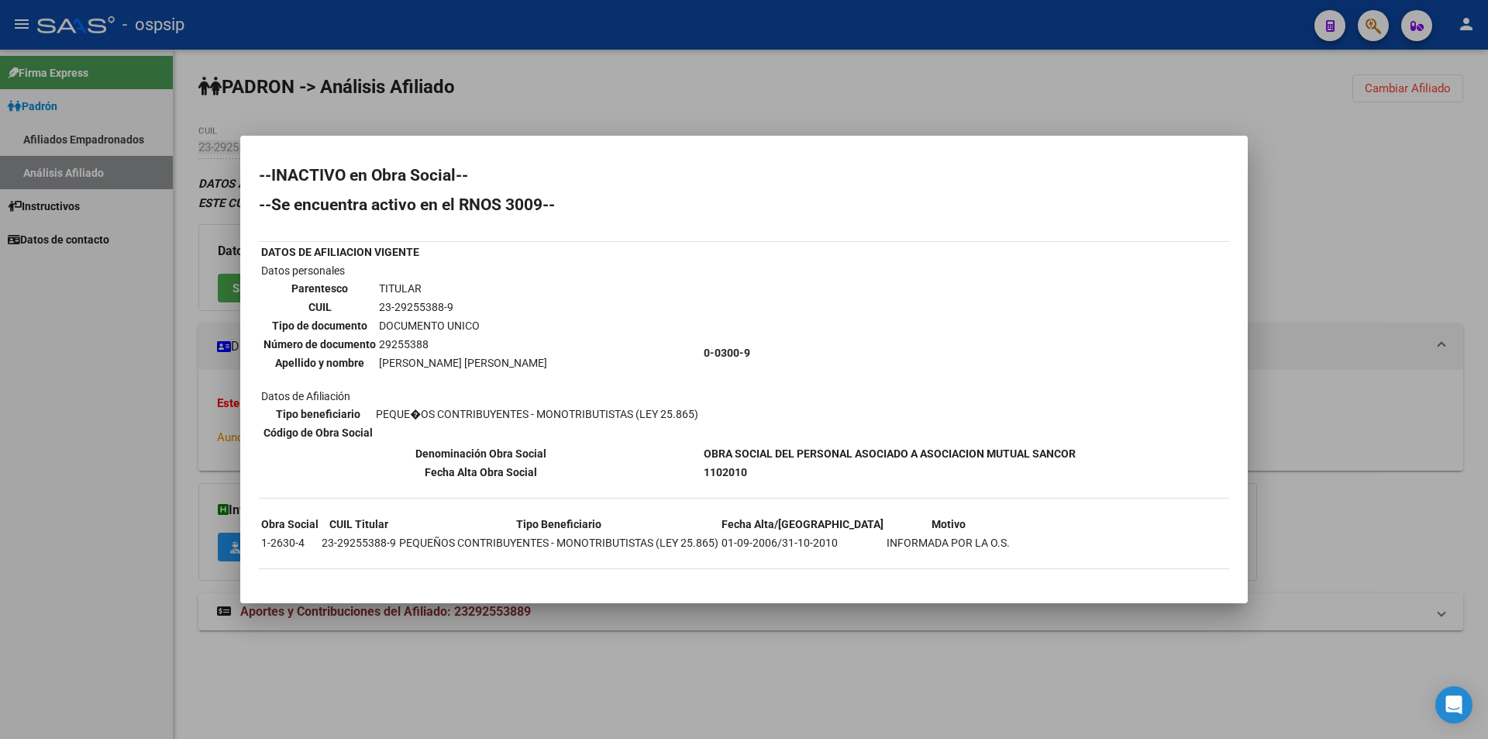
click at [664, 111] on div at bounding box center [744, 369] width 1488 height 739
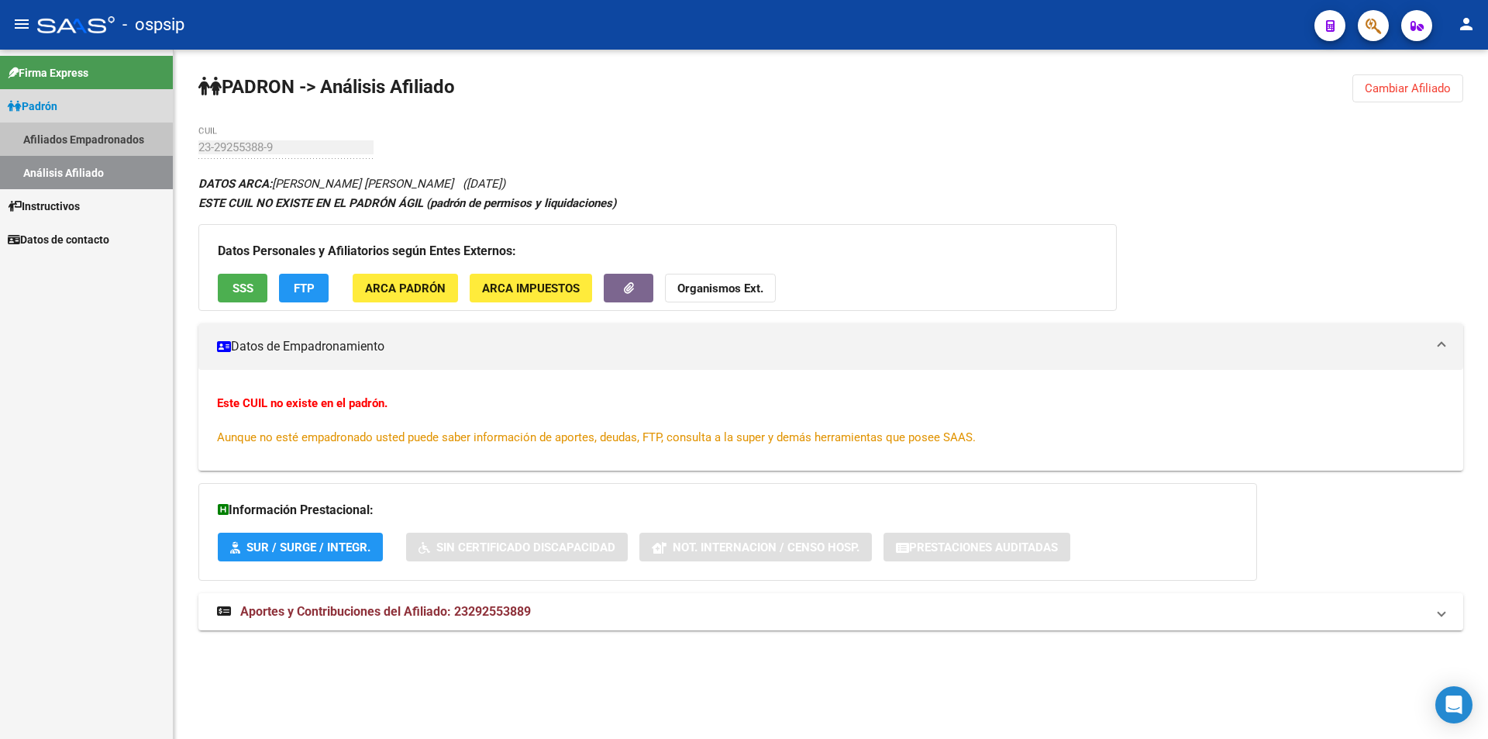
click at [71, 145] on link "Afiliados Empadronados" at bounding box center [86, 138] width 173 height 33
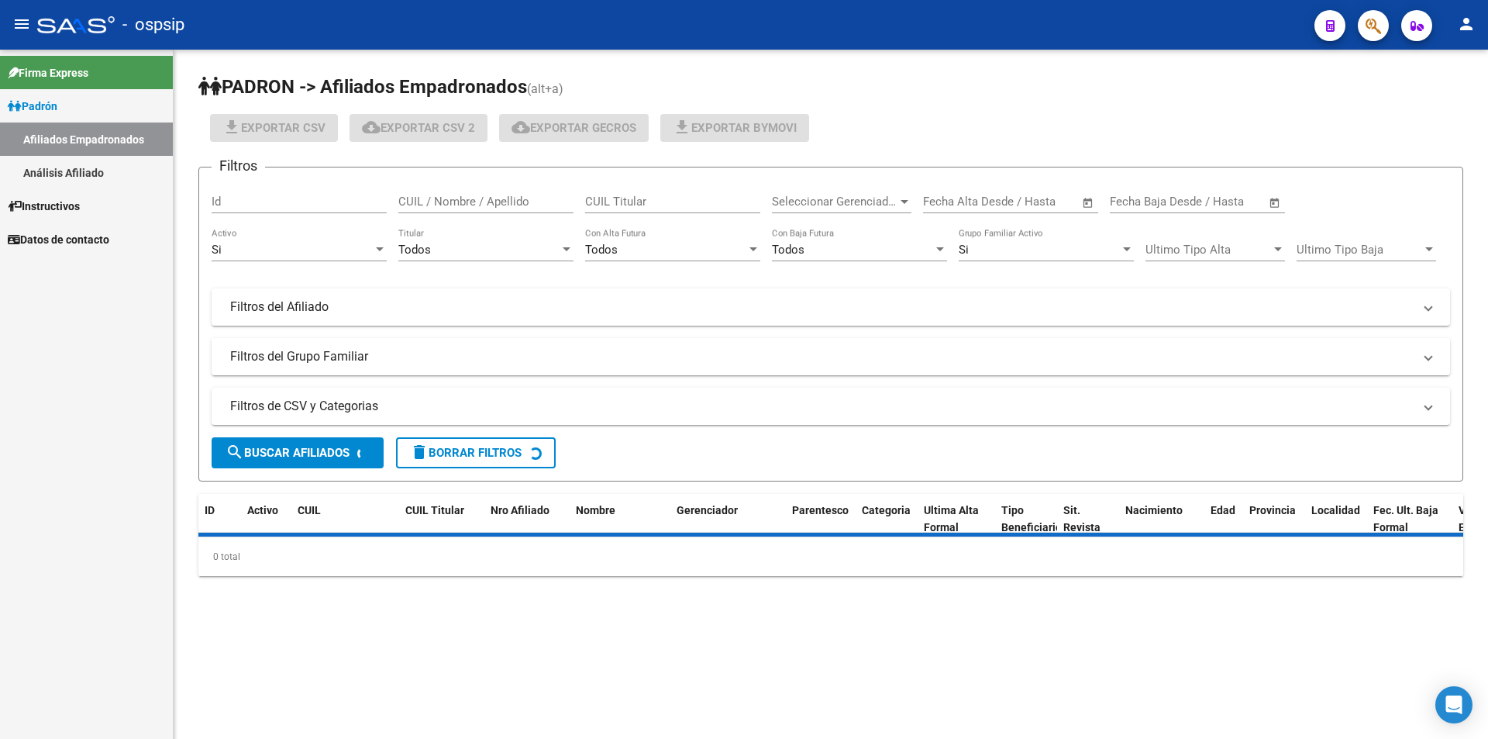
click at [98, 174] on link "Análisis Afiliado" at bounding box center [86, 172] width 173 height 33
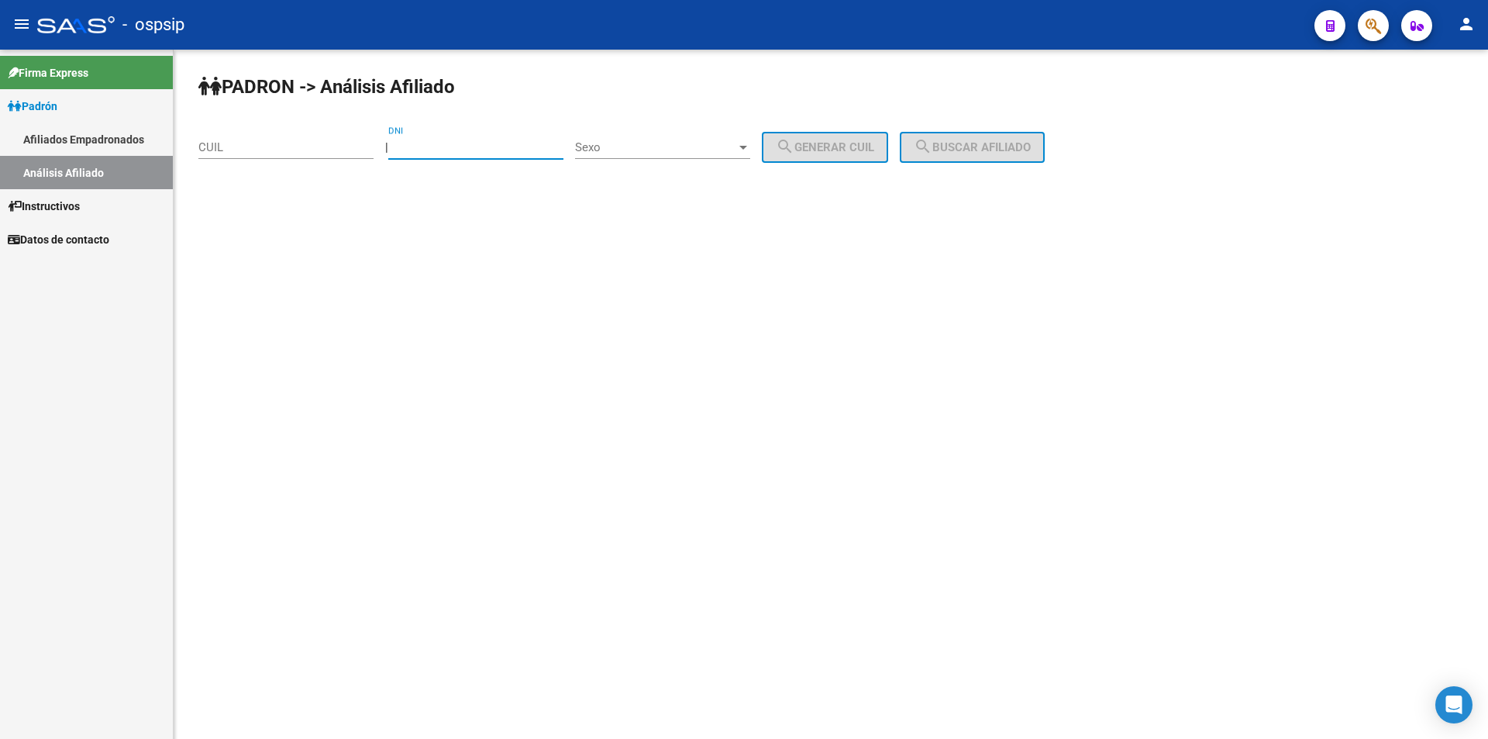
click at [456, 153] on input "DNI" at bounding box center [475, 147] width 175 height 14
paste input "38341496"
type input "38341496"
click at [617, 142] on span "Sexo" at bounding box center [655, 147] width 161 height 14
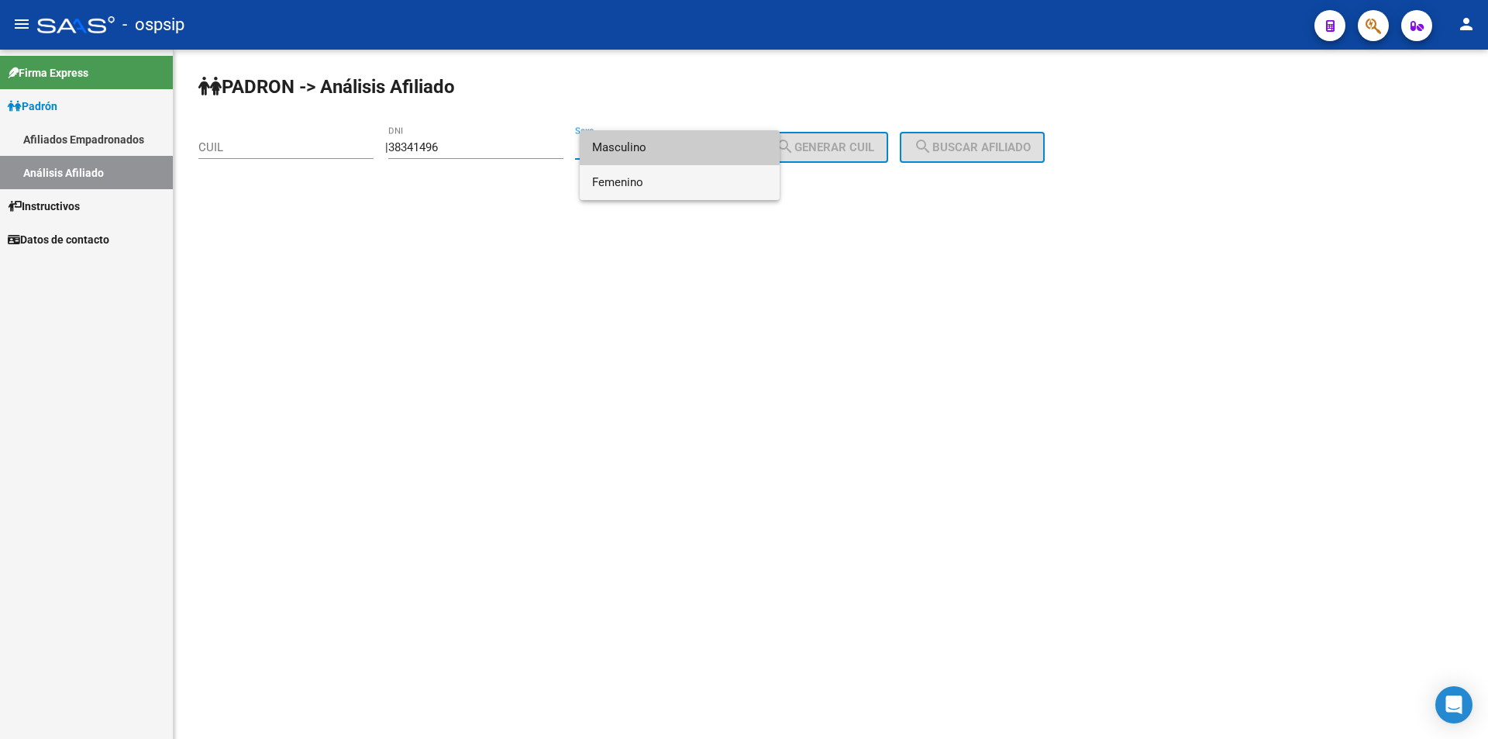
click at [660, 180] on span "Femenino" at bounding box center [679, 182] width 175 height 35
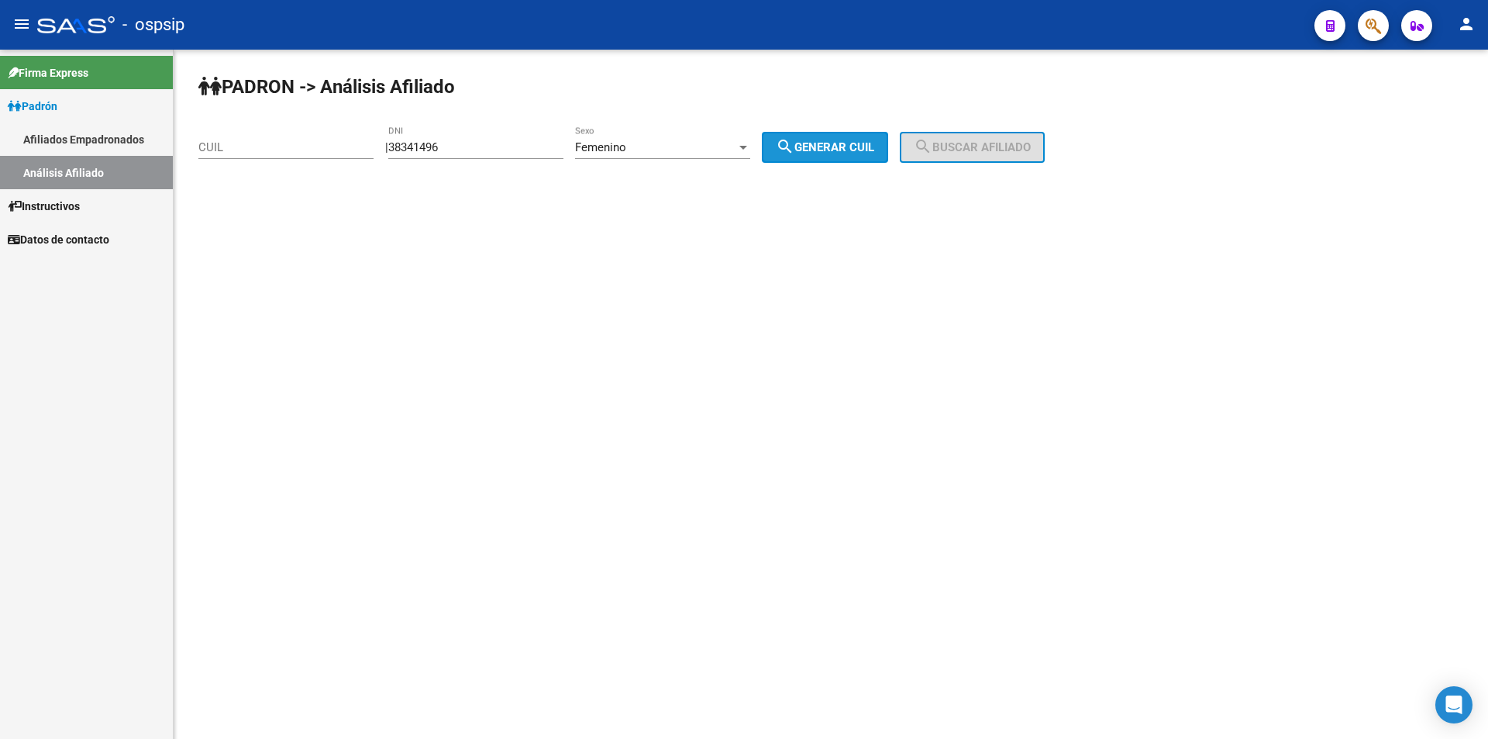
drag, startPoint x: 808, startPoint y: 147, endPoint x: 933, endPoint y: 143, distance: 124.9
click at [794, 147] on mat-icon "search" at bounding box center [785, 146] width 19 height 19
type input "27-38341496-8"
click at [969, 142] on span "search Buscar afiliado" at bounding box center [972, 147] width 117 height 14
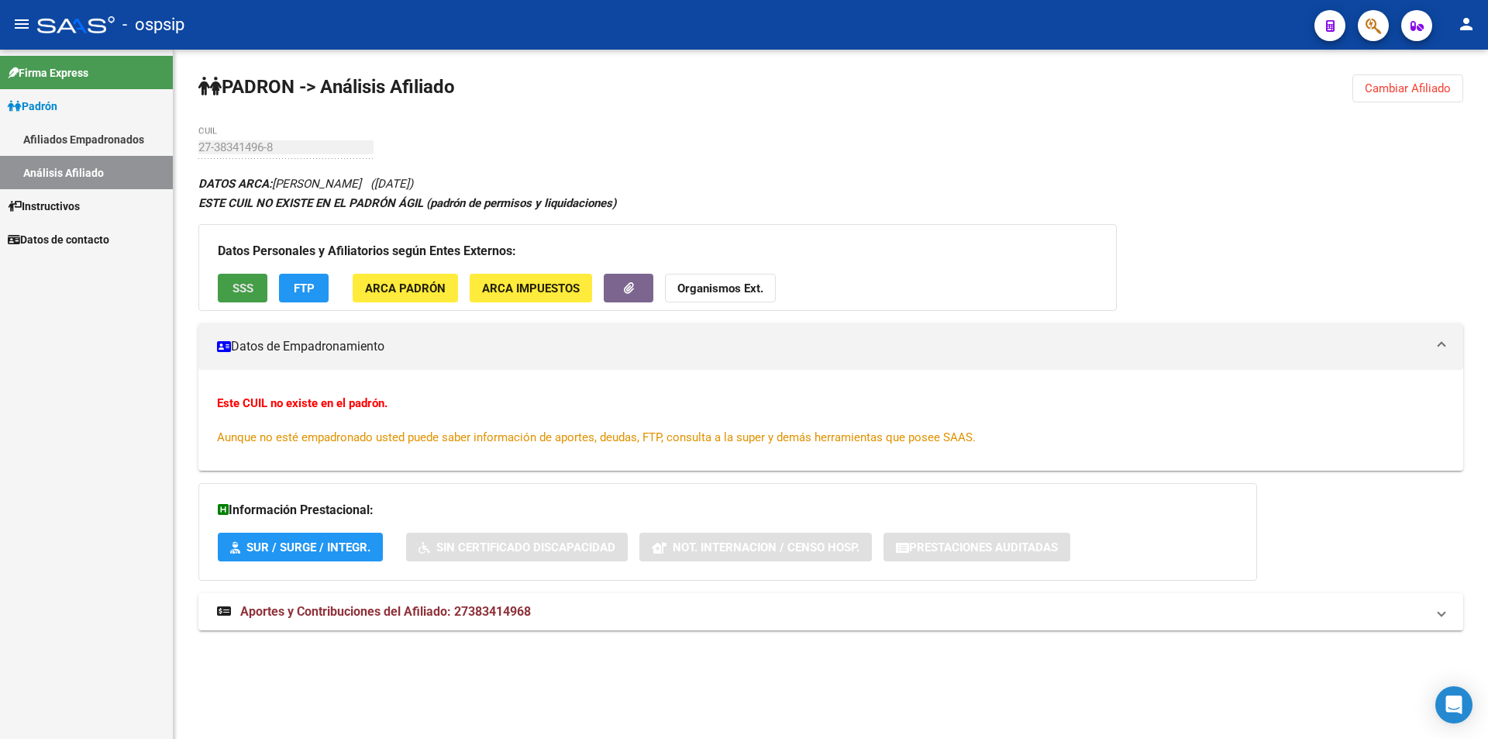
click at [253, 287] on span "SSS" at bounding box center [243, 288] width 21 height 14
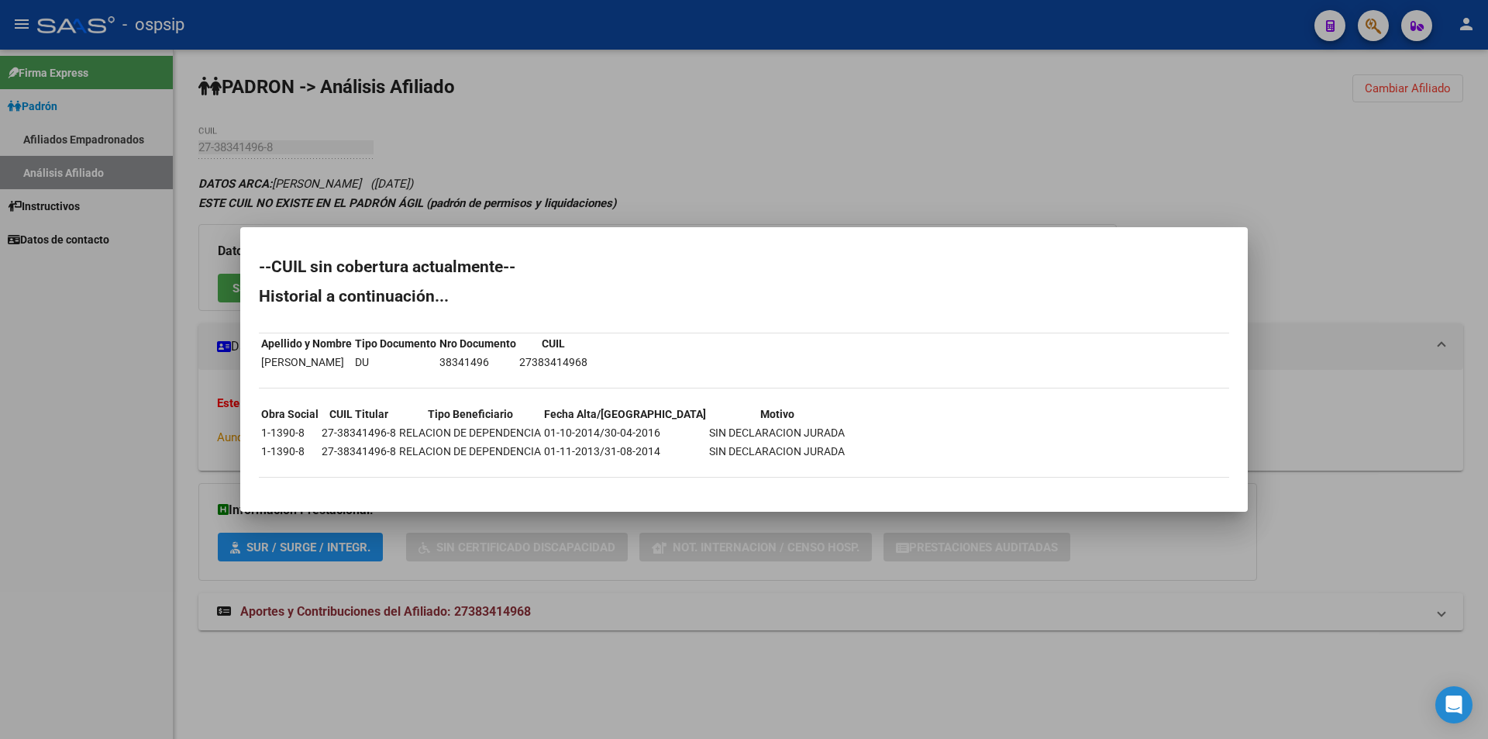
click at [840, 137] on div at bounding box center [744, 369] width 1488 height 739
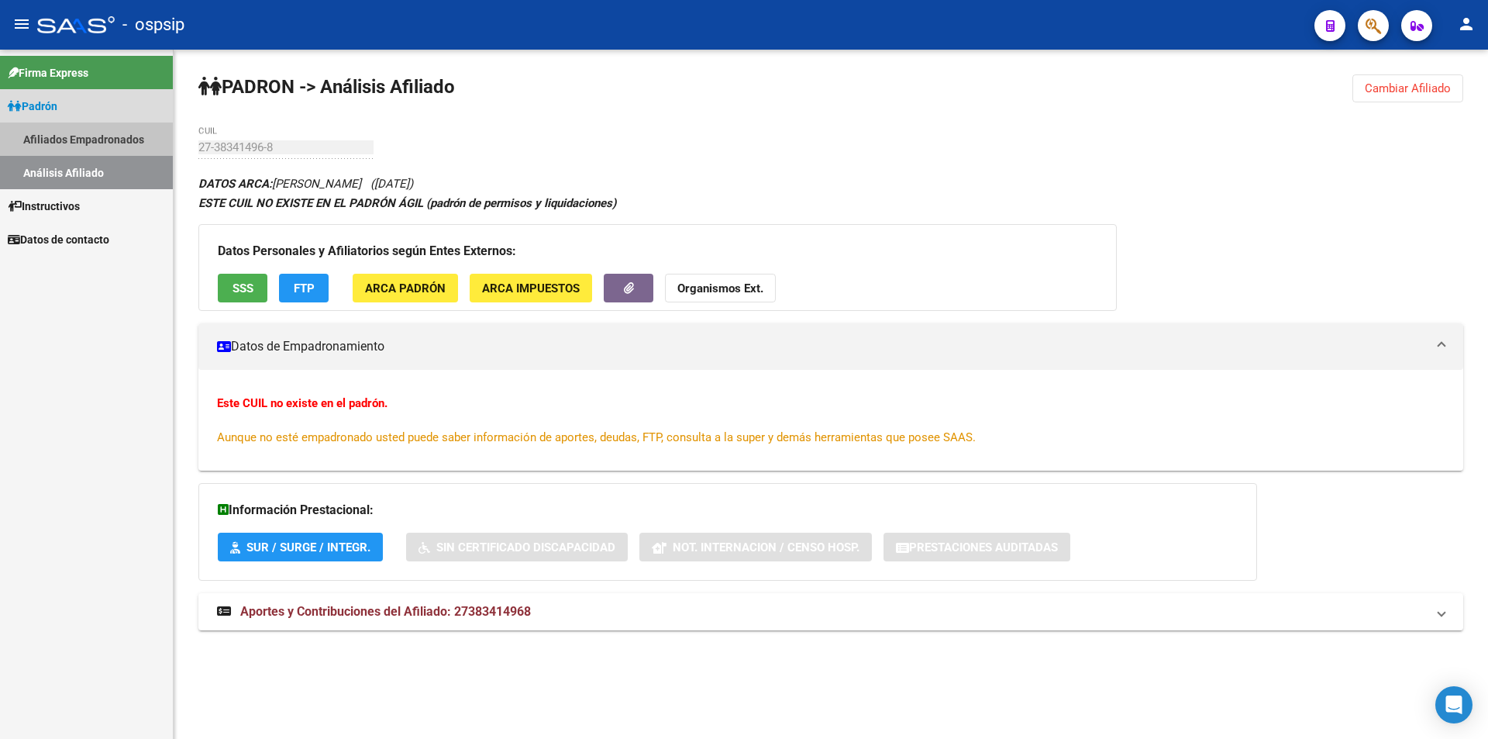
click at [109, 139] on link "Afiliados Empadronados" at bounding box center [86, 138] width 173 height 33
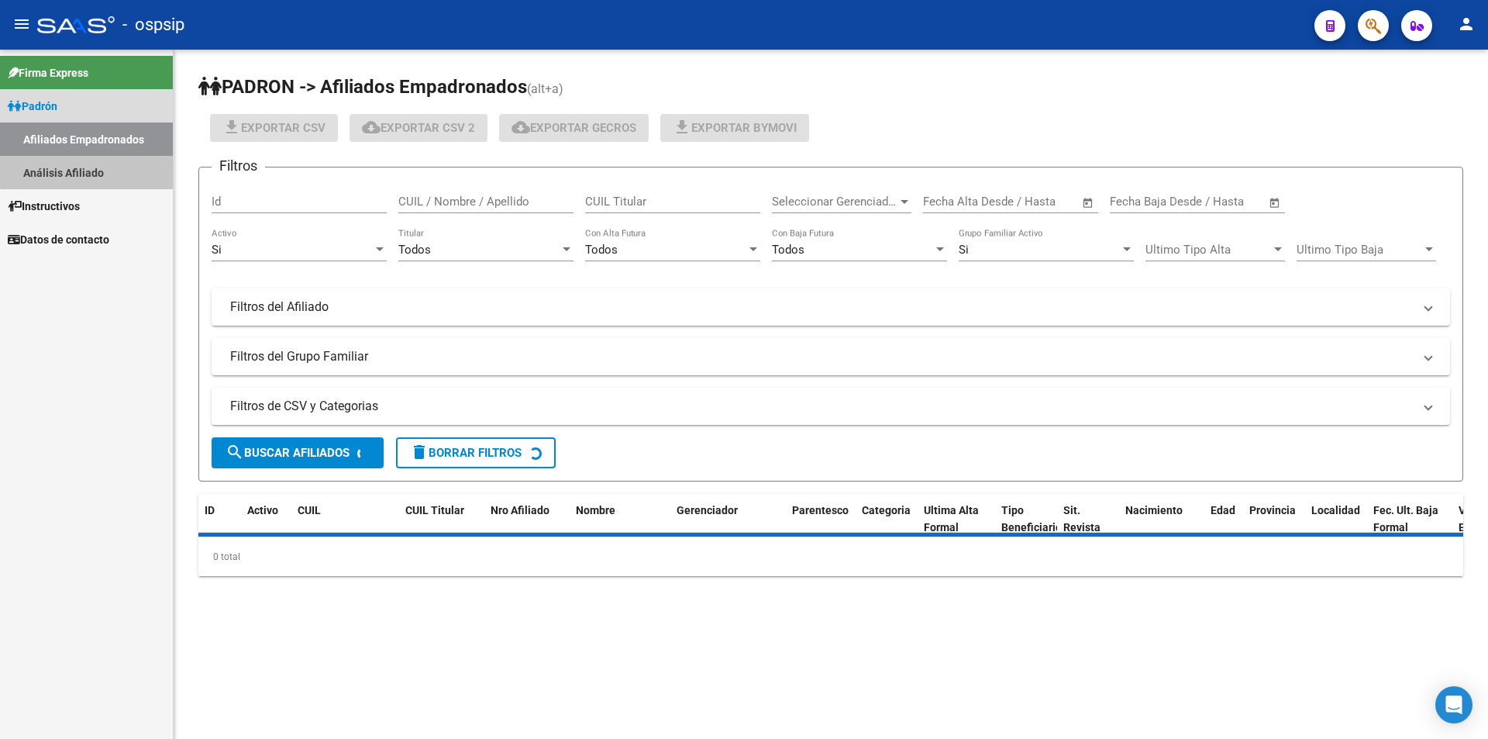
click at [103, 166] on link "Análisis Afiliado" at bounding box center [86, 172] width 173 height 33
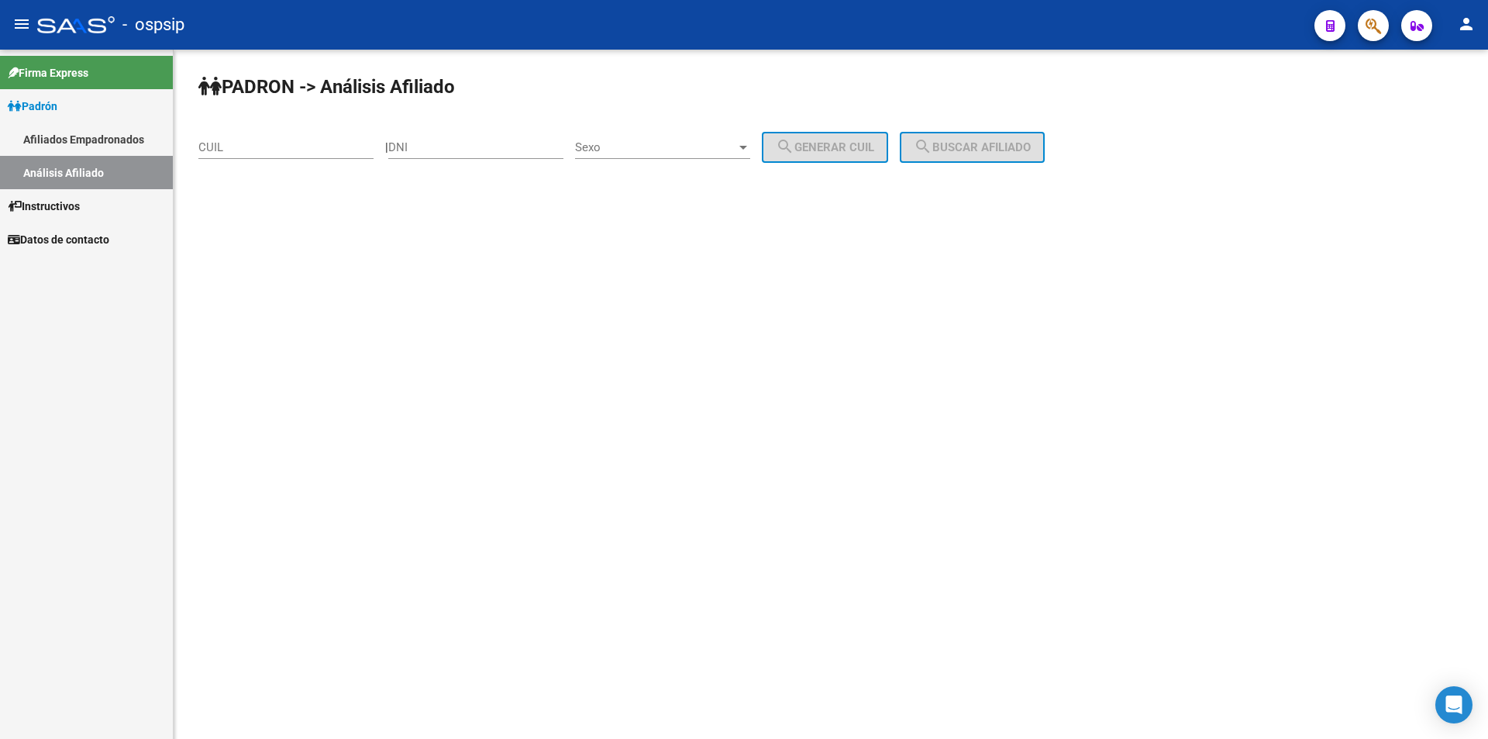
click at [475, 148] on input "DNI" at bounding box center [475, 147] width 175 height 14
paste input "16238088"
type input "16238088"
click at [659, 136] on div "Sexo Sexo" at bounding box center [662, 142] width 175 height 33
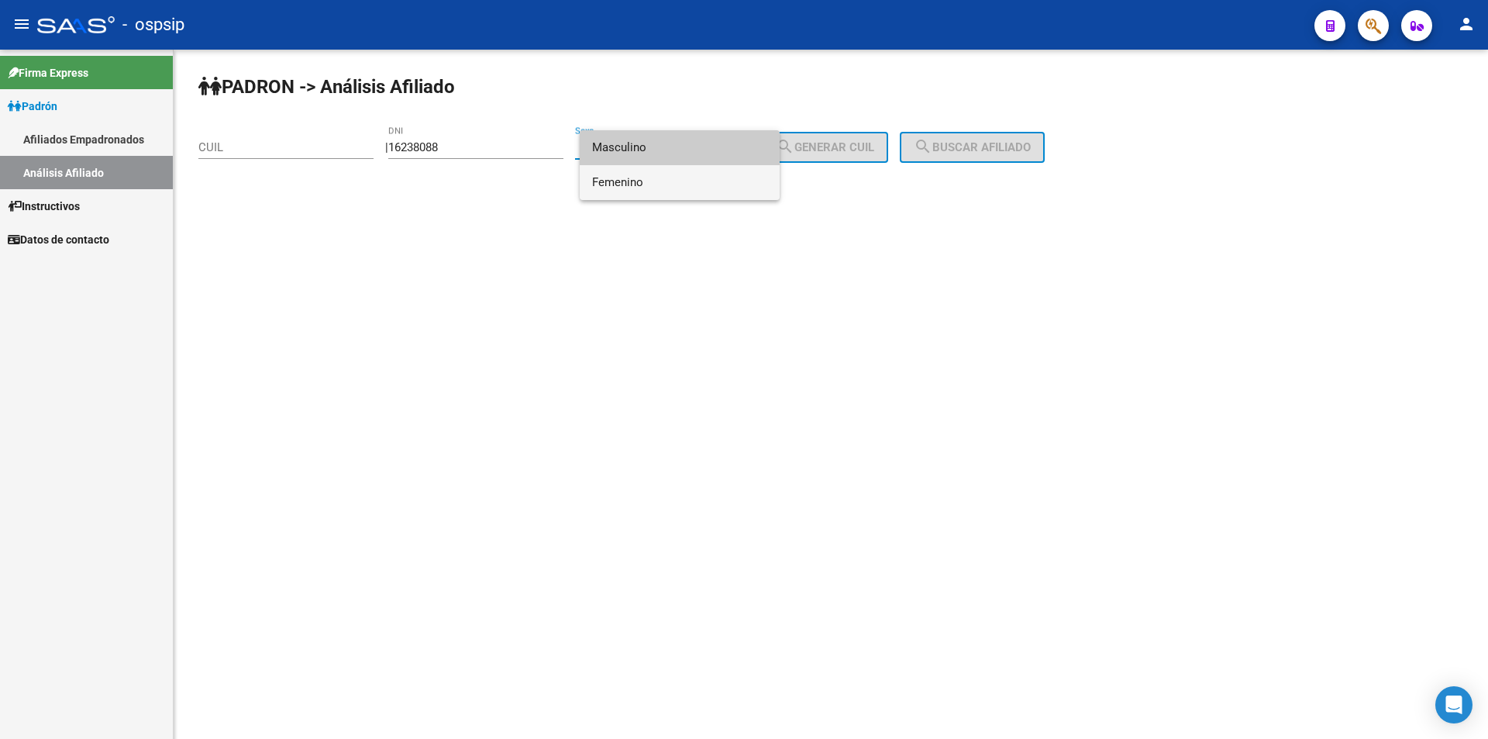
click at [669, 177] on span "Femenino" at bounding box center [679, 182] width 175 height 35
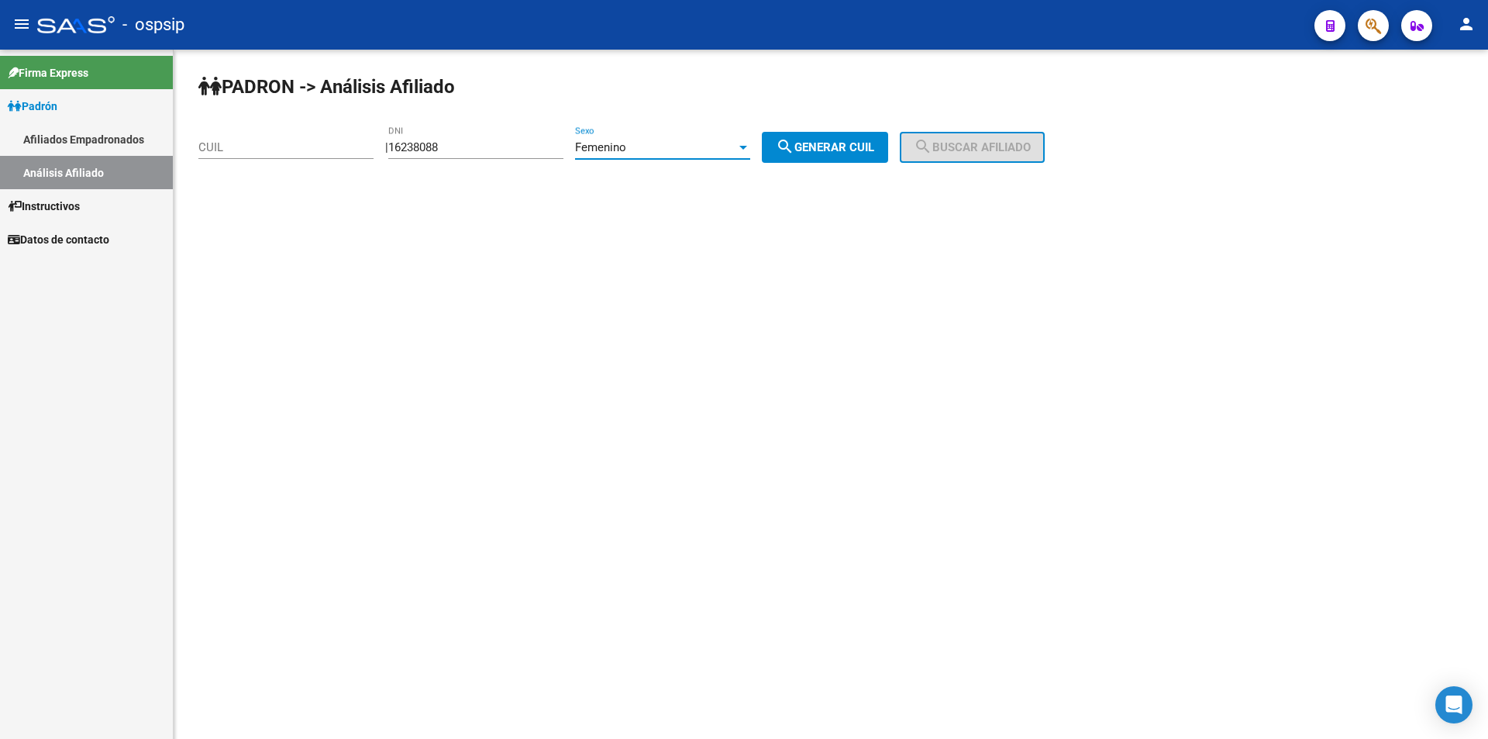
click at [677, 154] on div "Femenino Sexo" at bounding box center [662, 142] width 175 height 33
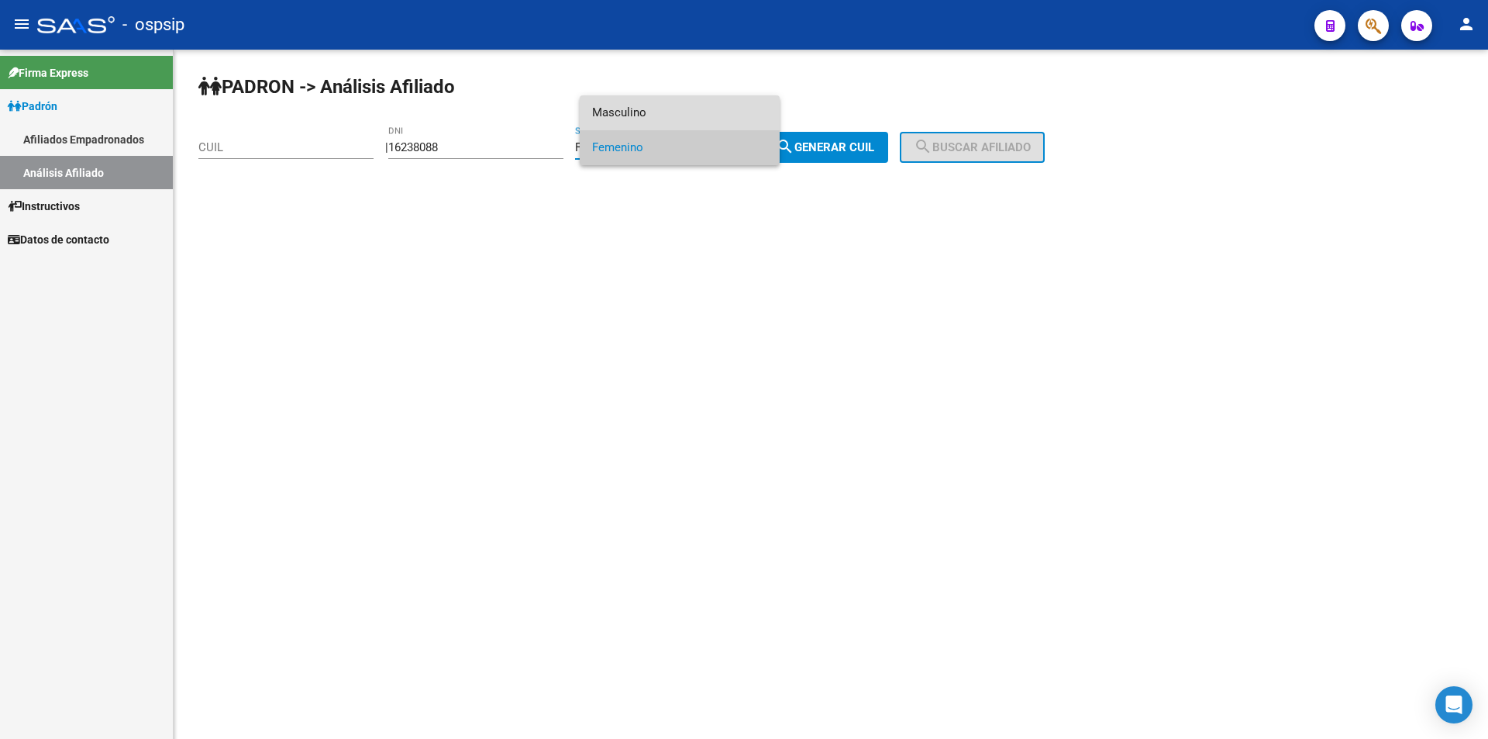
click at [731, 99] on span "Masculino" at bounding box center [679, 112] width 175 height 35
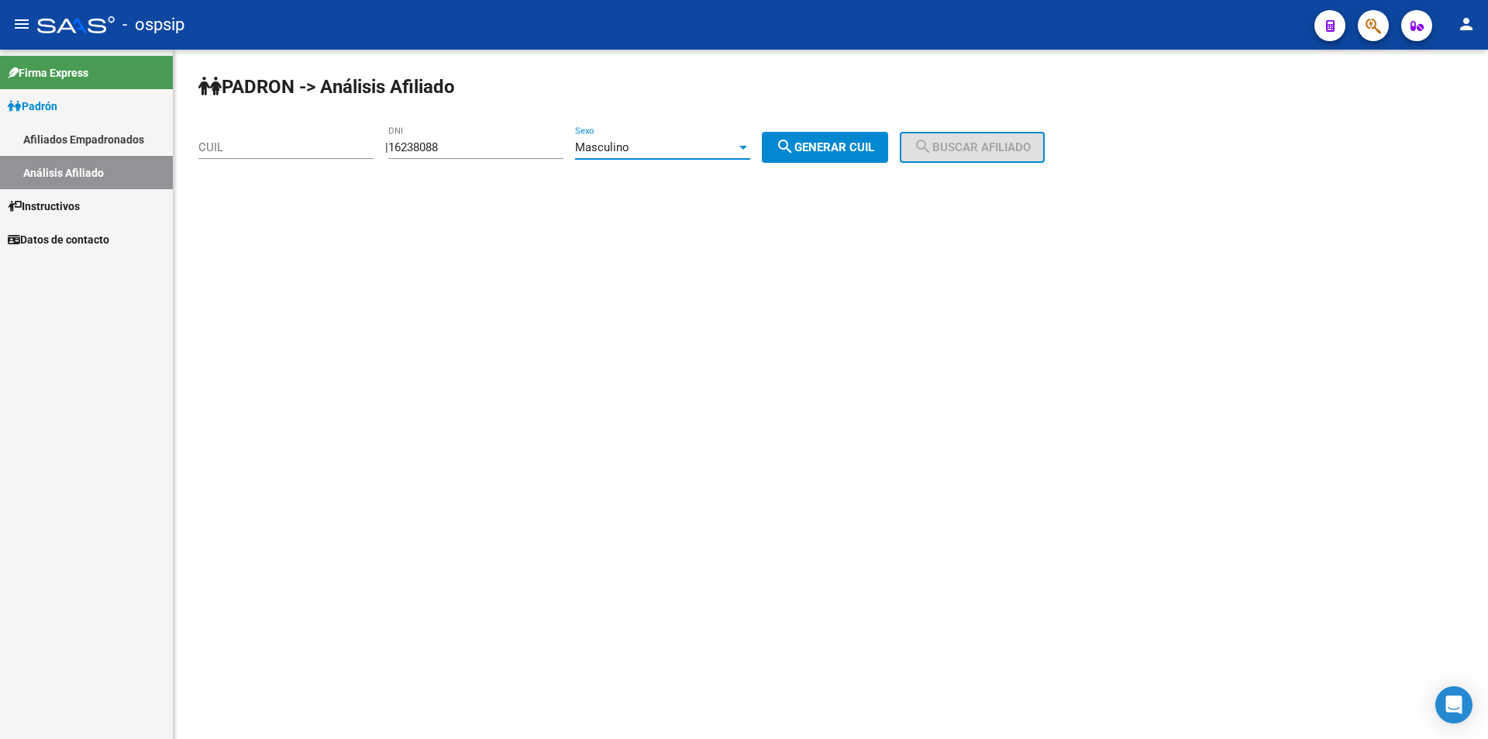
click at [823, 151] on span "search Generar CUIL" at bounding box center [825, 147] width 98 height 14
type input "20-16238088-6"
click at [1031, 151] on span "search Buscar afiliado" at bounding box center [972, 147] width 117 height 14
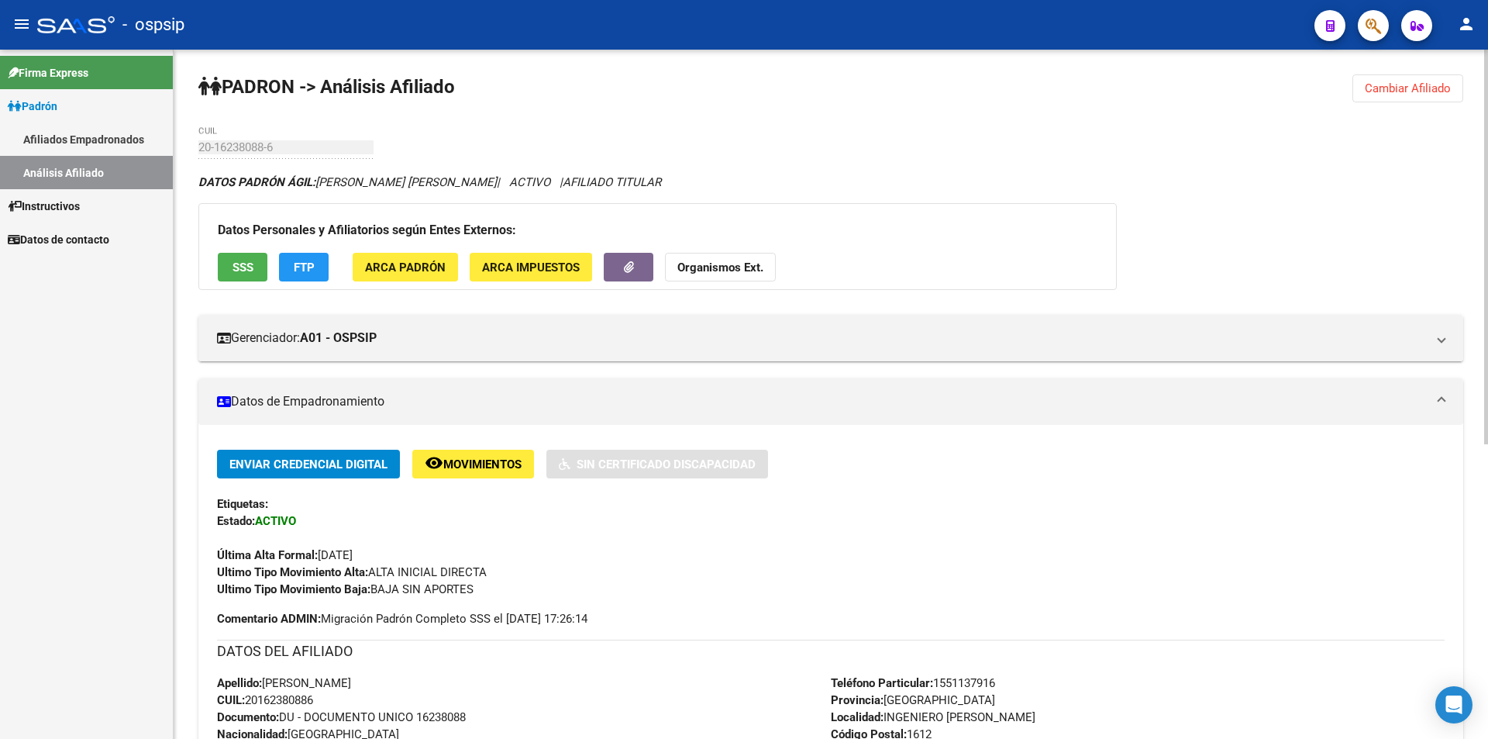
click at [84, 133] on link "Afiliados Empadronados" at bounding box center [86, 138] width 173 height 33
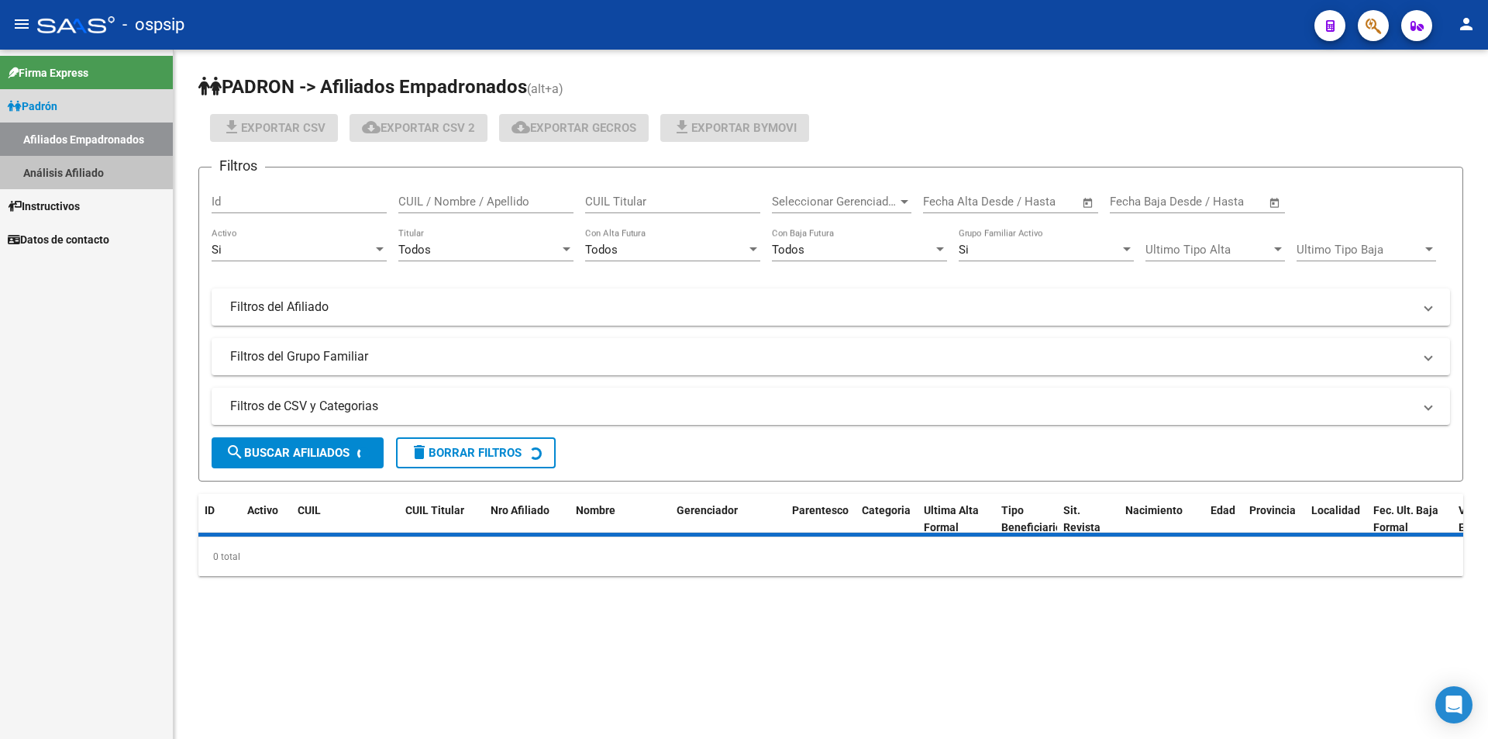
click at [85, 176] on link "Análisis Afiliado" at bounding box center [86, 172] width 173 height 33
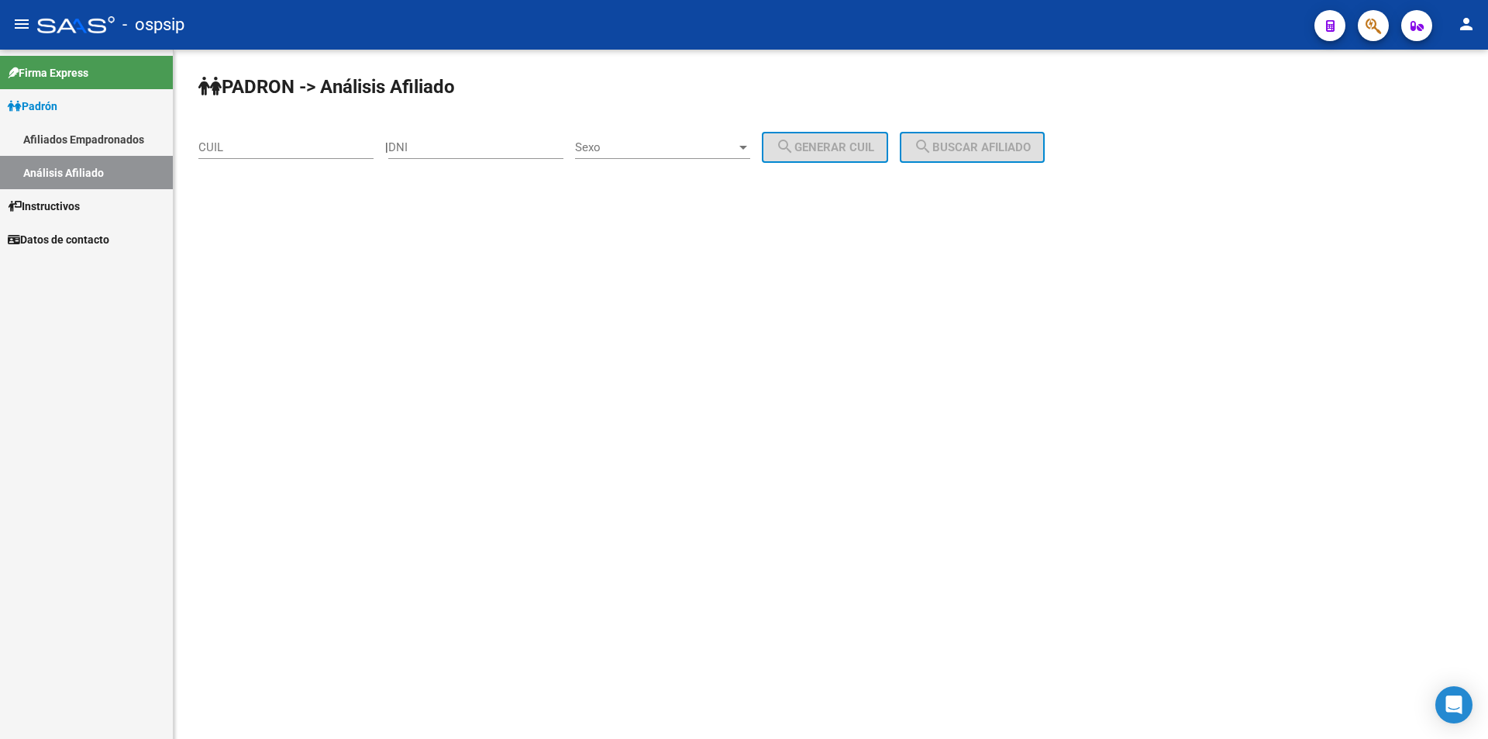
click at [422, 157] on div "DNI" at bounding box center [475, 142] width 175 height 33
paste input "40757103"
type input "40757103"
click at [656, 155] on div "Sexo Sexo" at bounding box center [662, 142] width 175 height 33
click at [649, 143] on span "Masculino" at bounding box center [679, 147] width 175 height 35
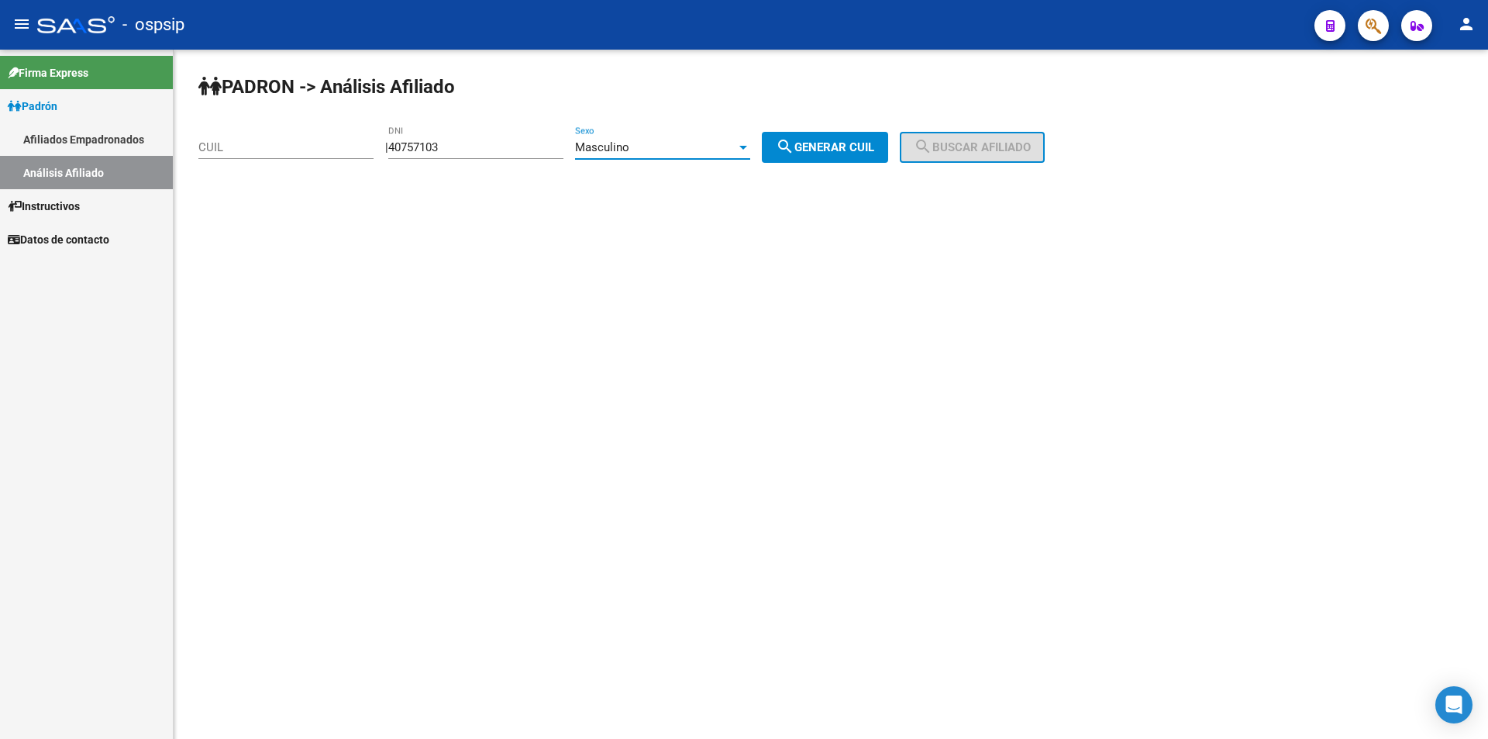
click at [794, 149] on mat-icon "search" at bounding box center [785, 146] width 19 height 19
type input "20-40757103-8"
click at [962, 153] on span "search Buscar afiliado" at bounding box center [972, 147] width 117 height 14
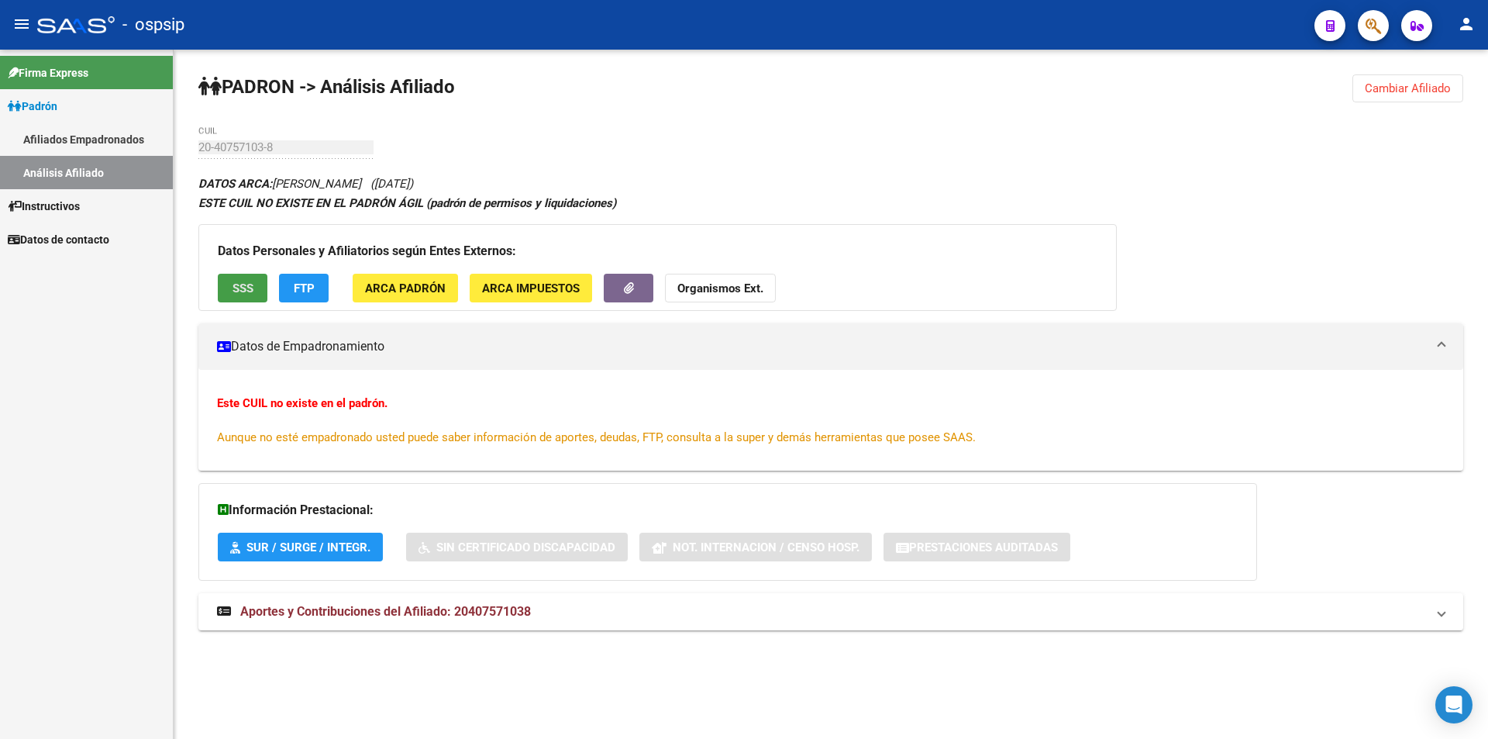
click at [248, 284] on span "SSS" at bounding box center [243, 288] width 21 height 14
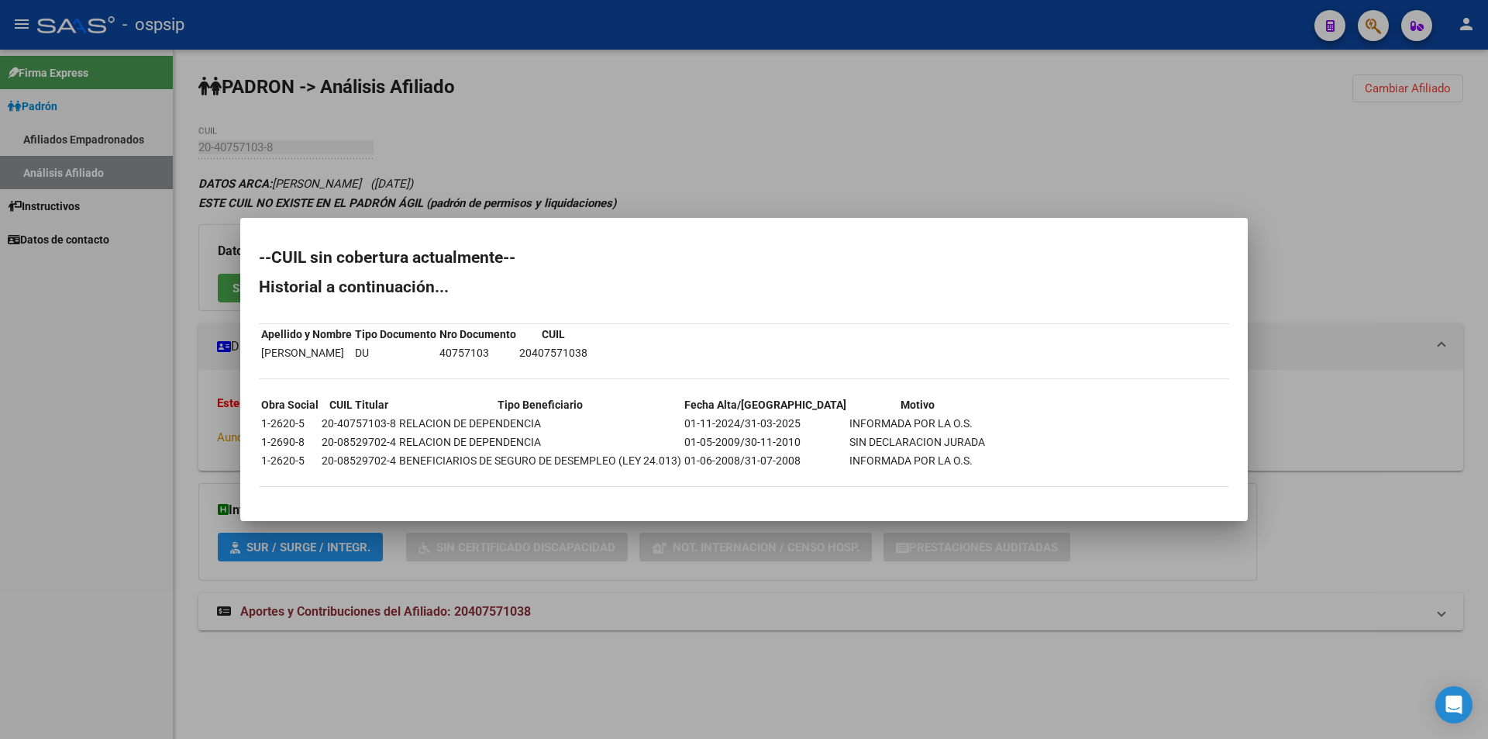
drag, startPoint x: 113, startPoint y: 197, endPoint x: 109, endPoint y: 184, distance: 13.7
click at [112, 196] on div at bounding box center [744, 369] width 1488 height 739
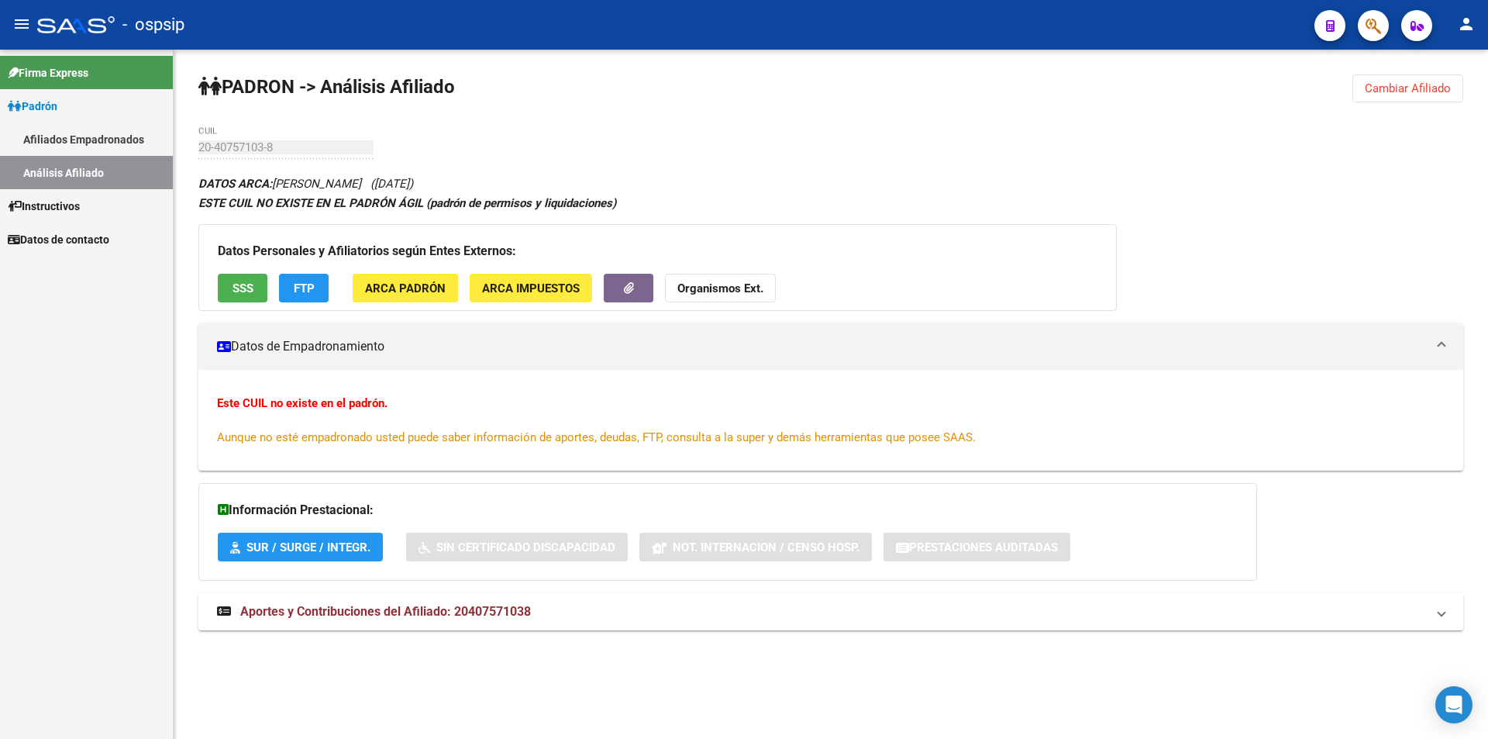
click at [101, 147] on link "Afiliados Empadronados" at bounding box center [86, 138] width 173 height 33
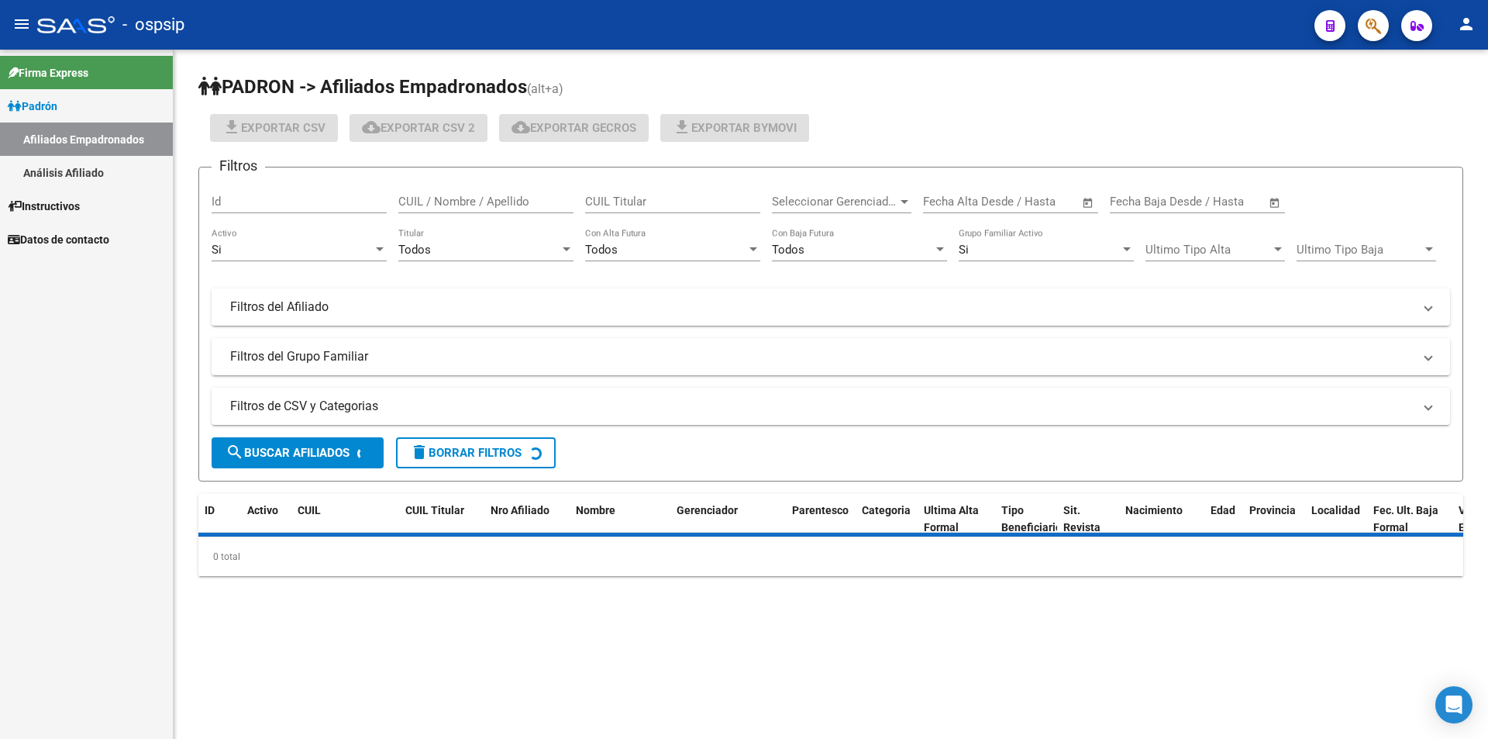
click at [96, 165] on link "Análisis Afiliado" at bounding box center [86, 172] width 173 height 33
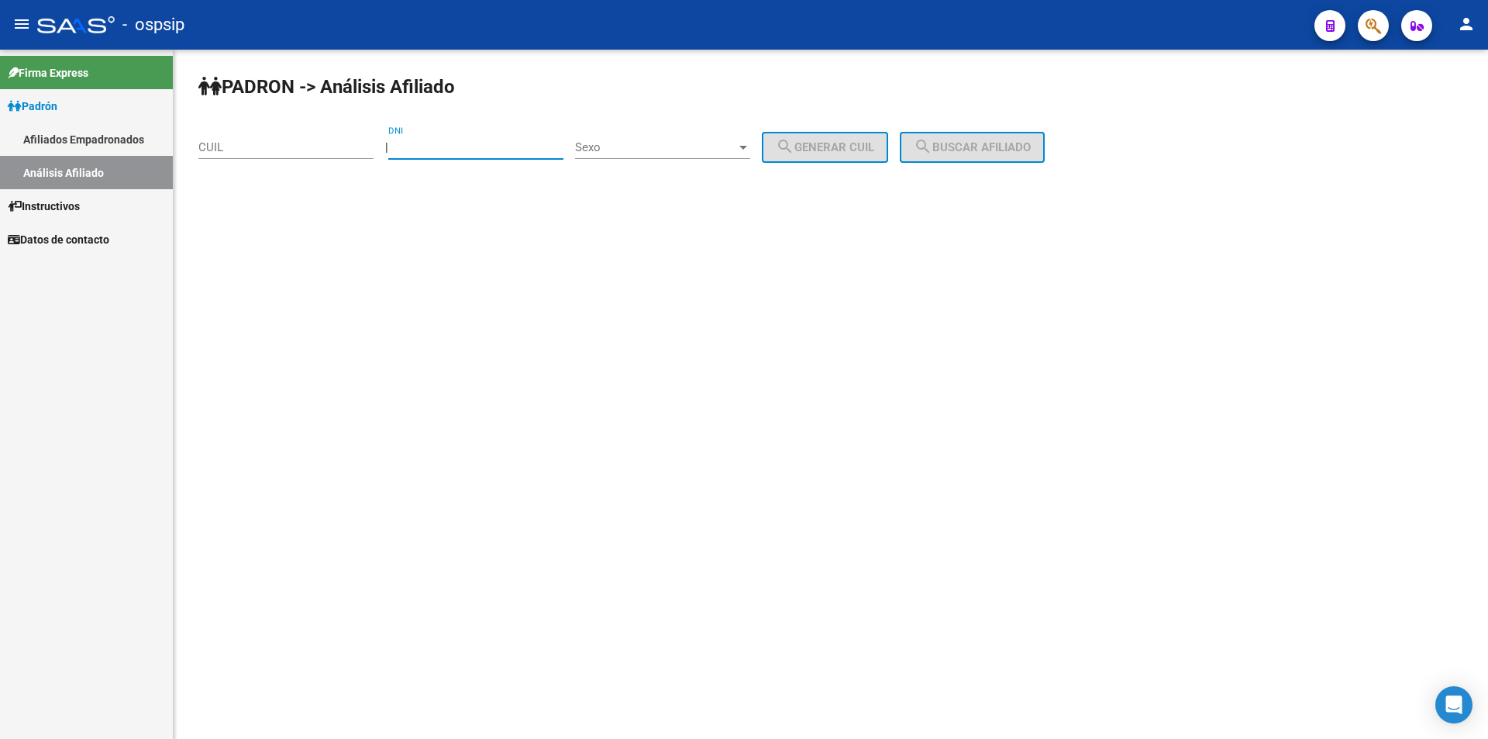
click at [449, 148] on input "DNI" at bounding box center [475, 147] width 175 height 14
paste input "18078213"
type input "18078213"
click at [646, 150] on span "Sexo" at bounding box center [655, 147] width 161 height 14
click at [630, 155] on span "Masculino" at bounding box center [679, 147] width 175 height 35
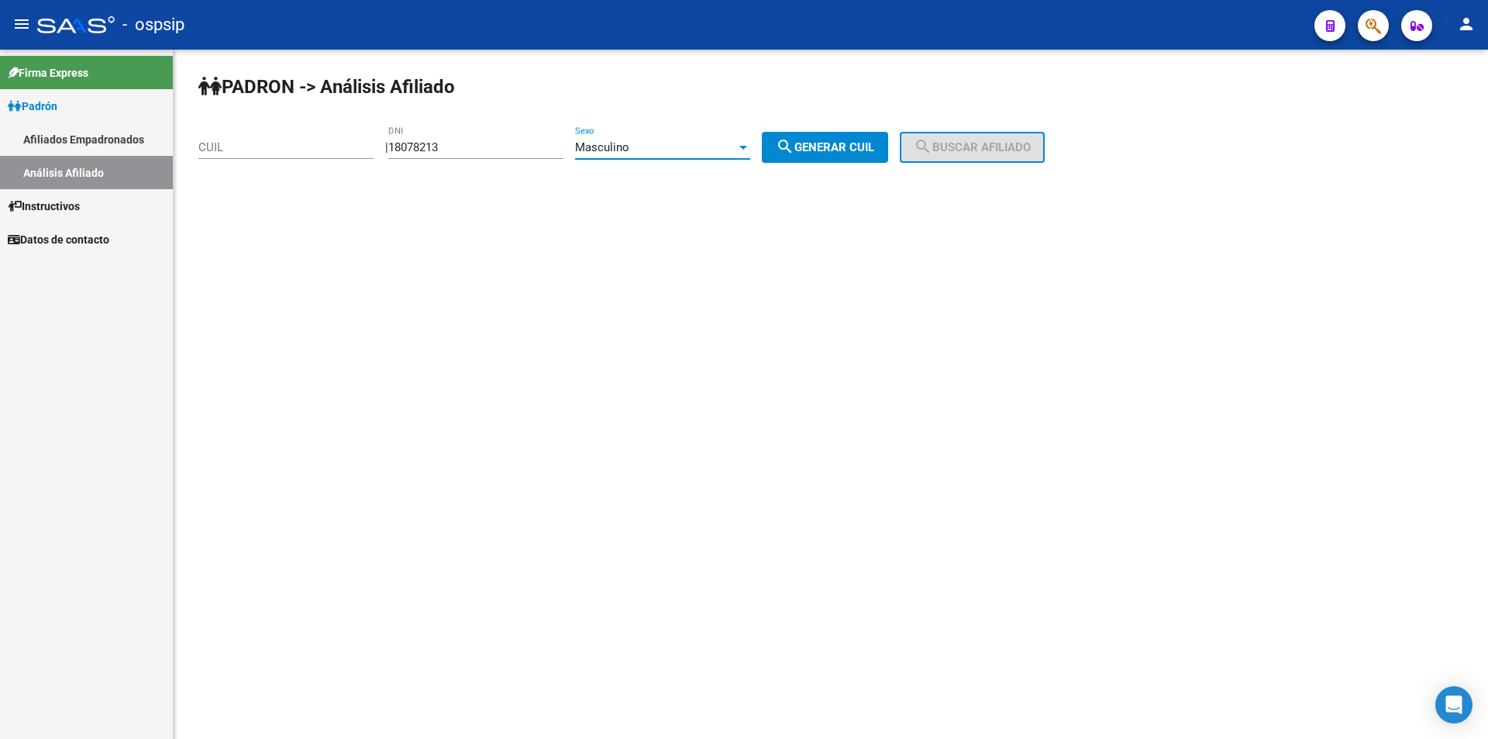
click at [816, 148] on span "search Generar CUIL" at bounding box center [825, 147] width 98 height 14
type input "20-18078213-4"
click at [932, 145] on mat-icon "search" at bounding box center [923, 146] width 19 height 19
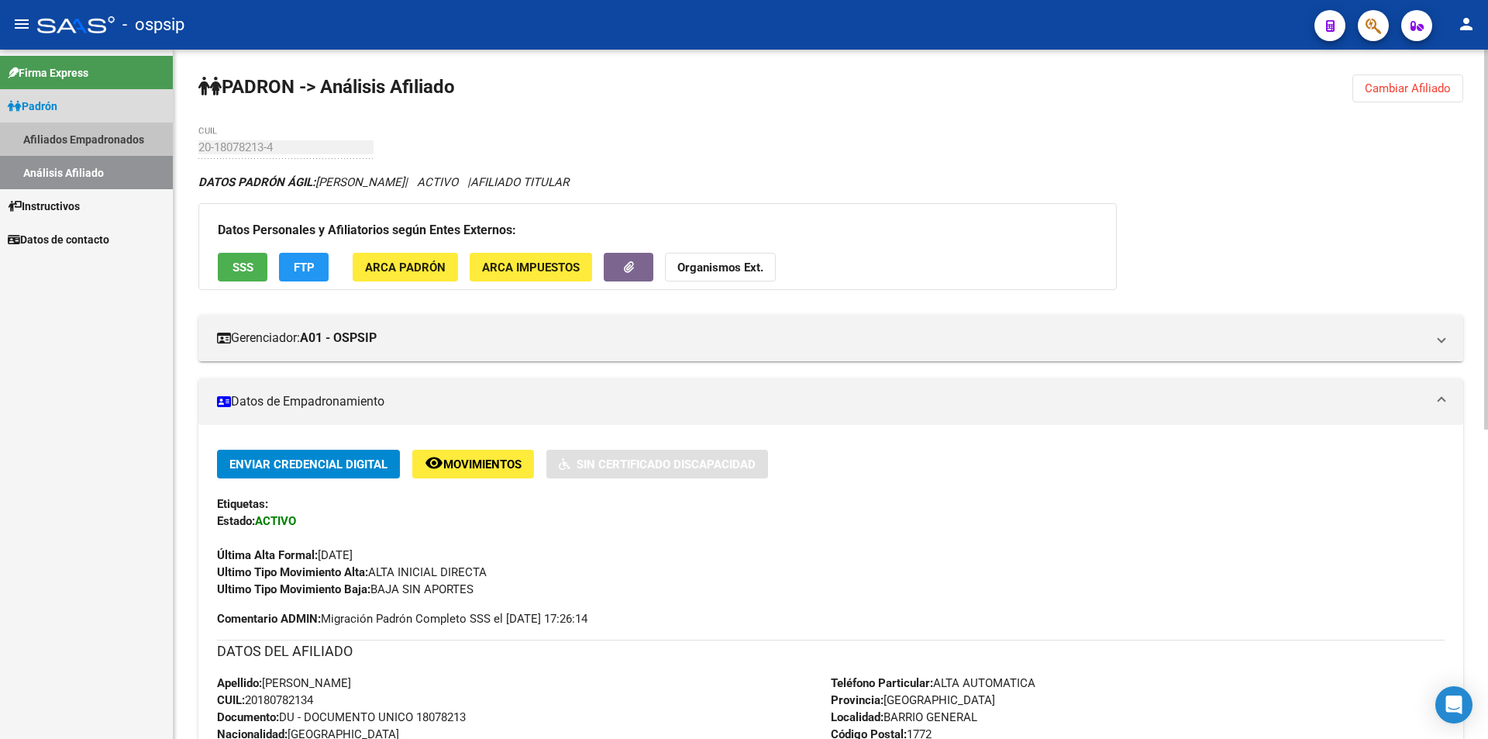
click at [82, 135] on link "Afiliados Empadronados" at bounding box center [86, 138] width 173 height 33
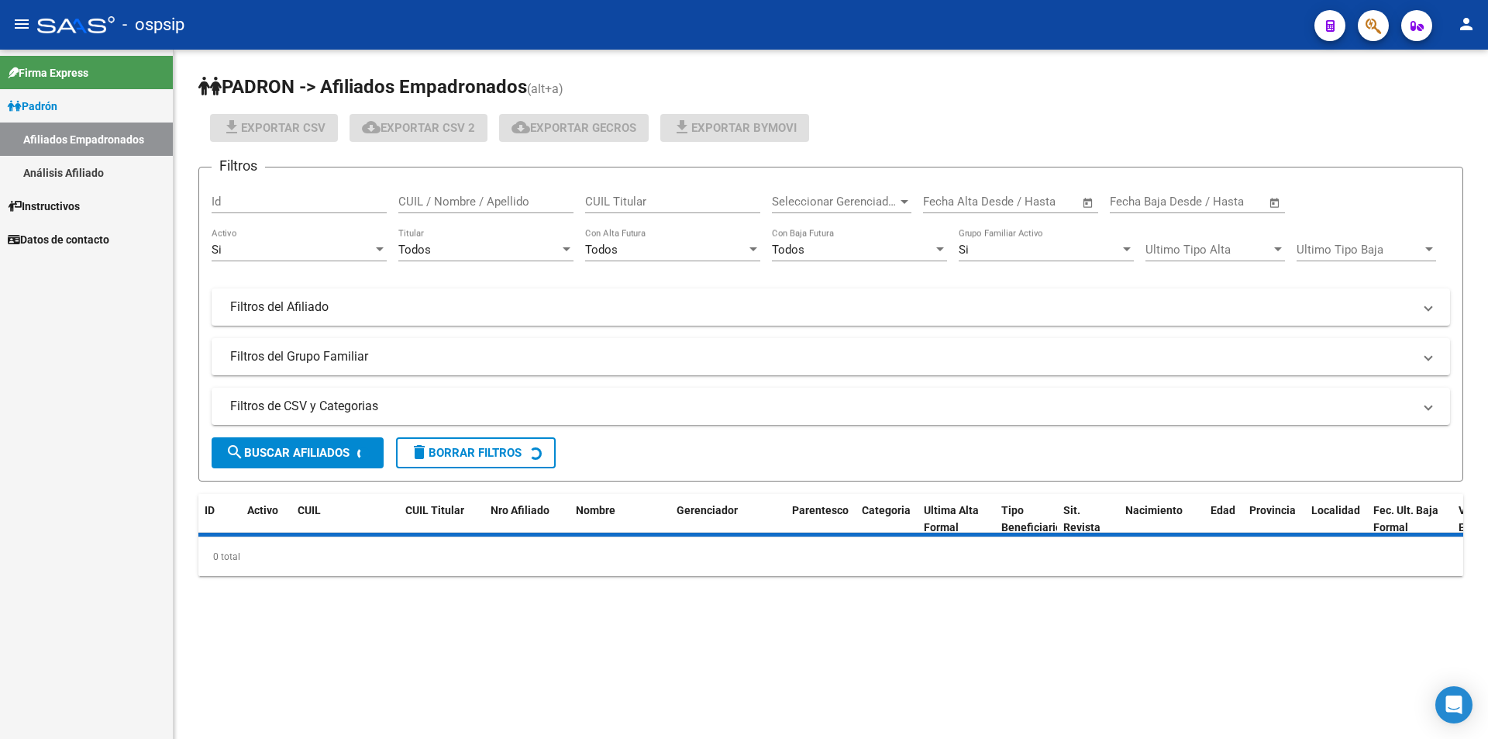
click at [86, 176] on link "Análisis Afiliado" at bounding box center [86, 172] width 173 height 33
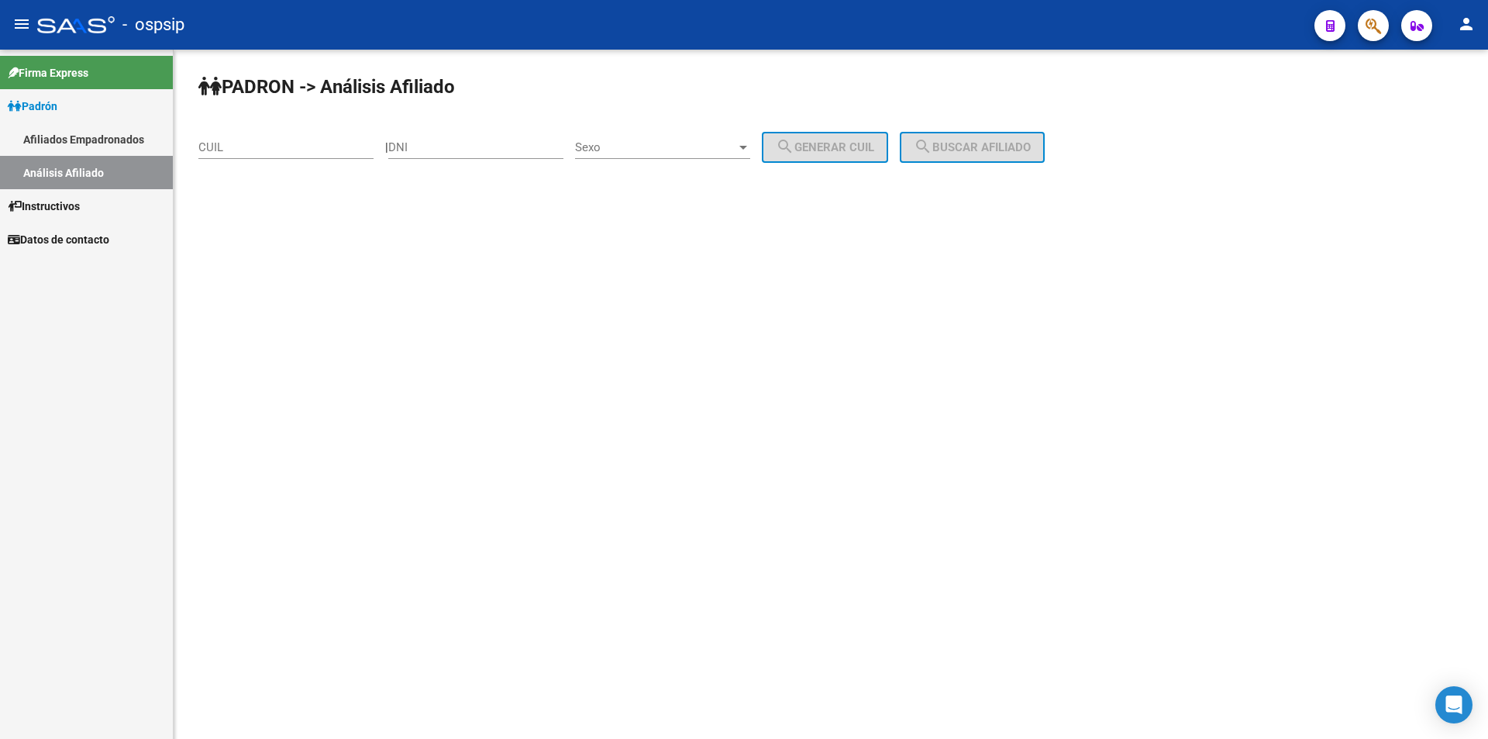
click at [449, 148] on input "DNI" at bounding box center [475, 147] width 175 height 14
paste input "37260655"
type input "37260655"
click at [641, 146] on span "Sexo" at bounding box center [655, 147] width 161 height 14
click at [644, 147] on span "Masculino" at bounding box center [679, 147] width 175 height 35
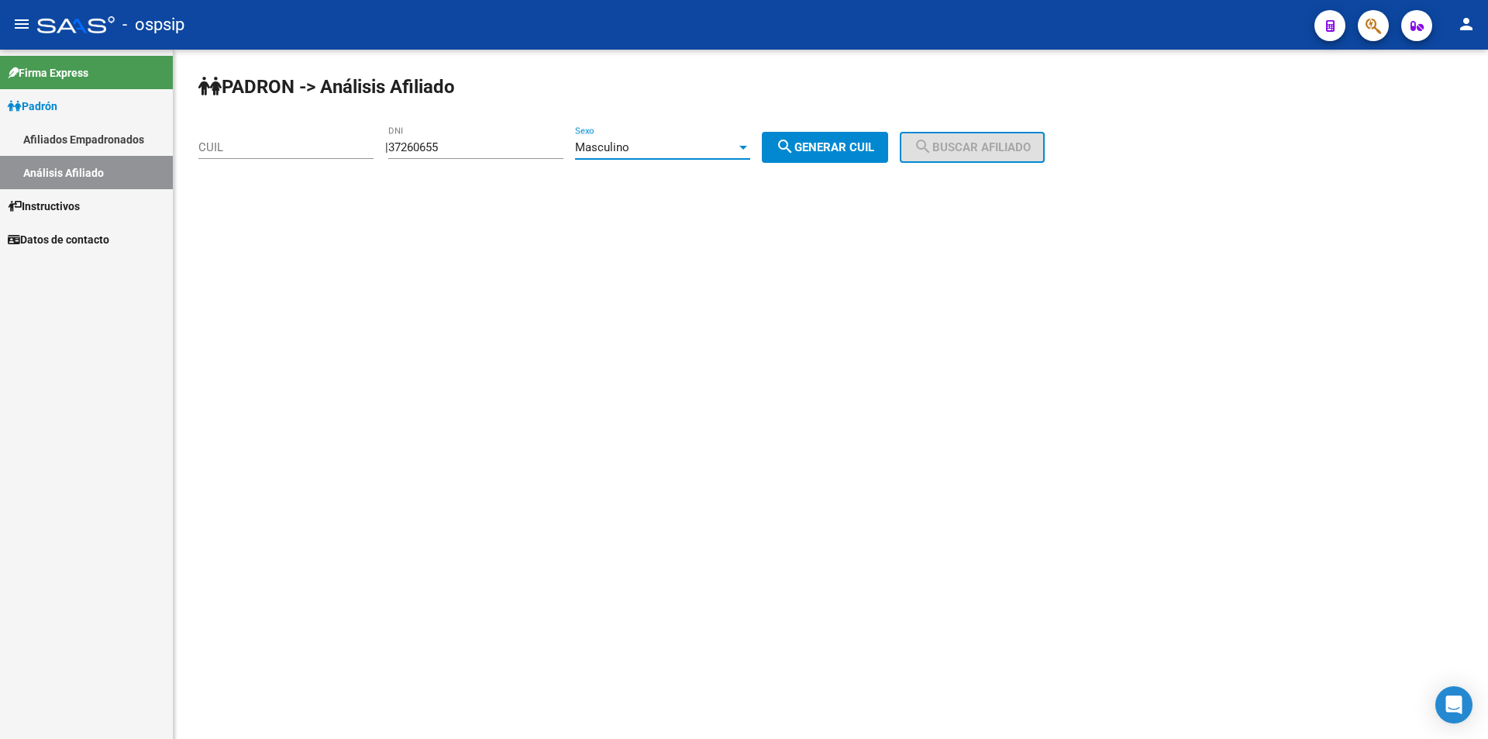
click at [835, 156] on button "search Generar CUIL" at bounding box center [825, 147] width 126 height 31
type input "20-37260655-0"
click at [932, 141] on mat-icon "search" at bounding box center [923, 146] width 19 height 19
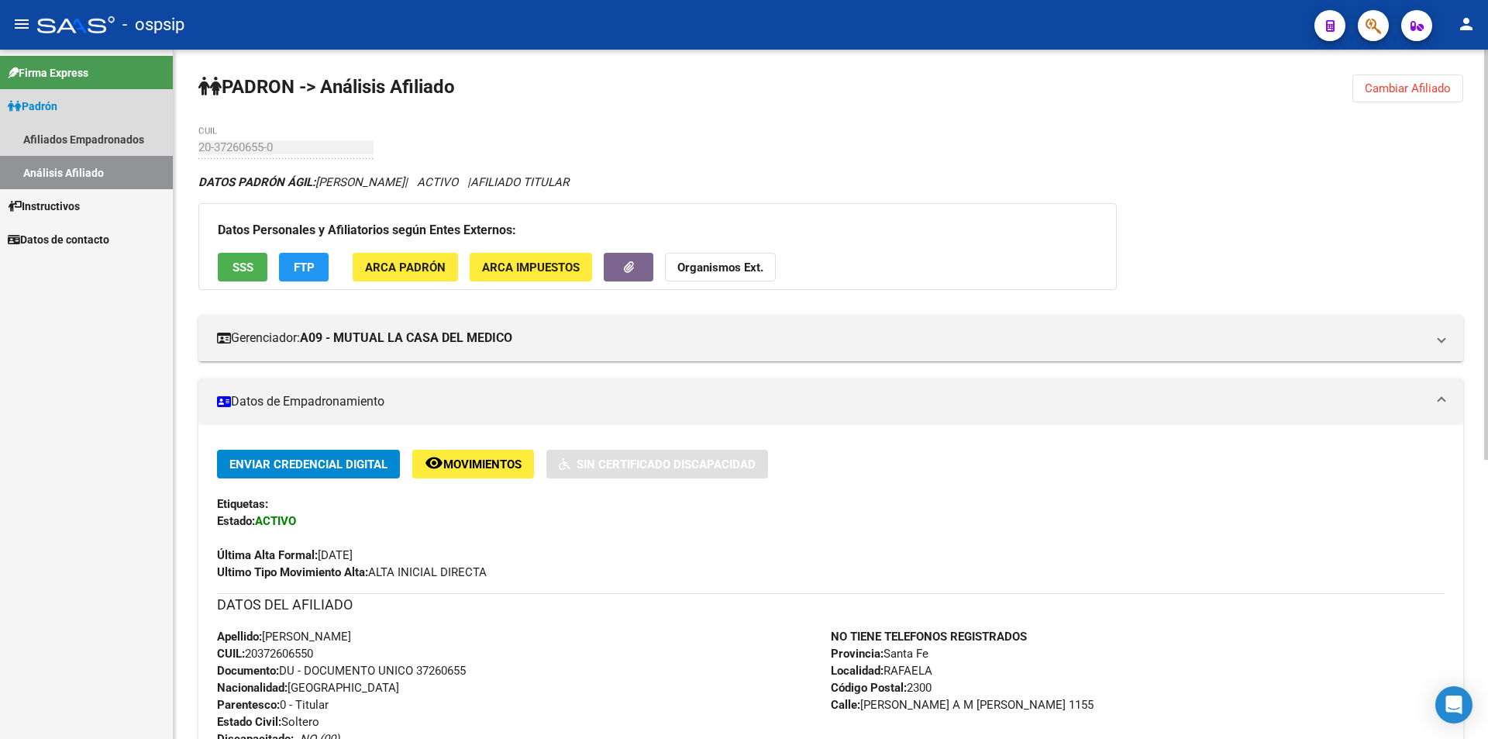
click at [122, 171] on link "Análisis Afiliado" at bounding box center [86, 172] width 173 height 33
click at [115, 149] on link "Afiliados Empadronados" at bounding box center [86, 138] width 173 height 33
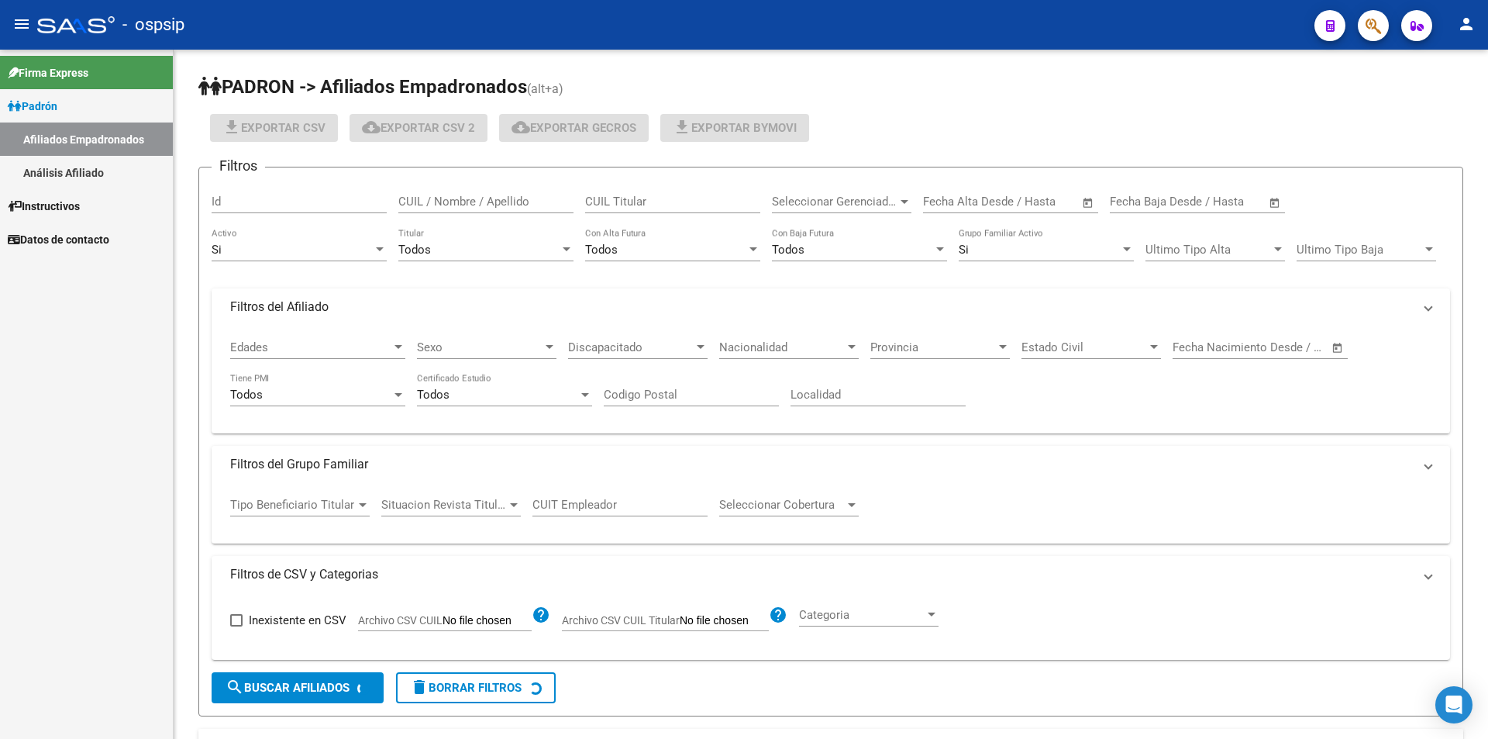
click at [104, 170] on link "Análisis Afiliado" at bounding box center [86, 172] width 173 height 33
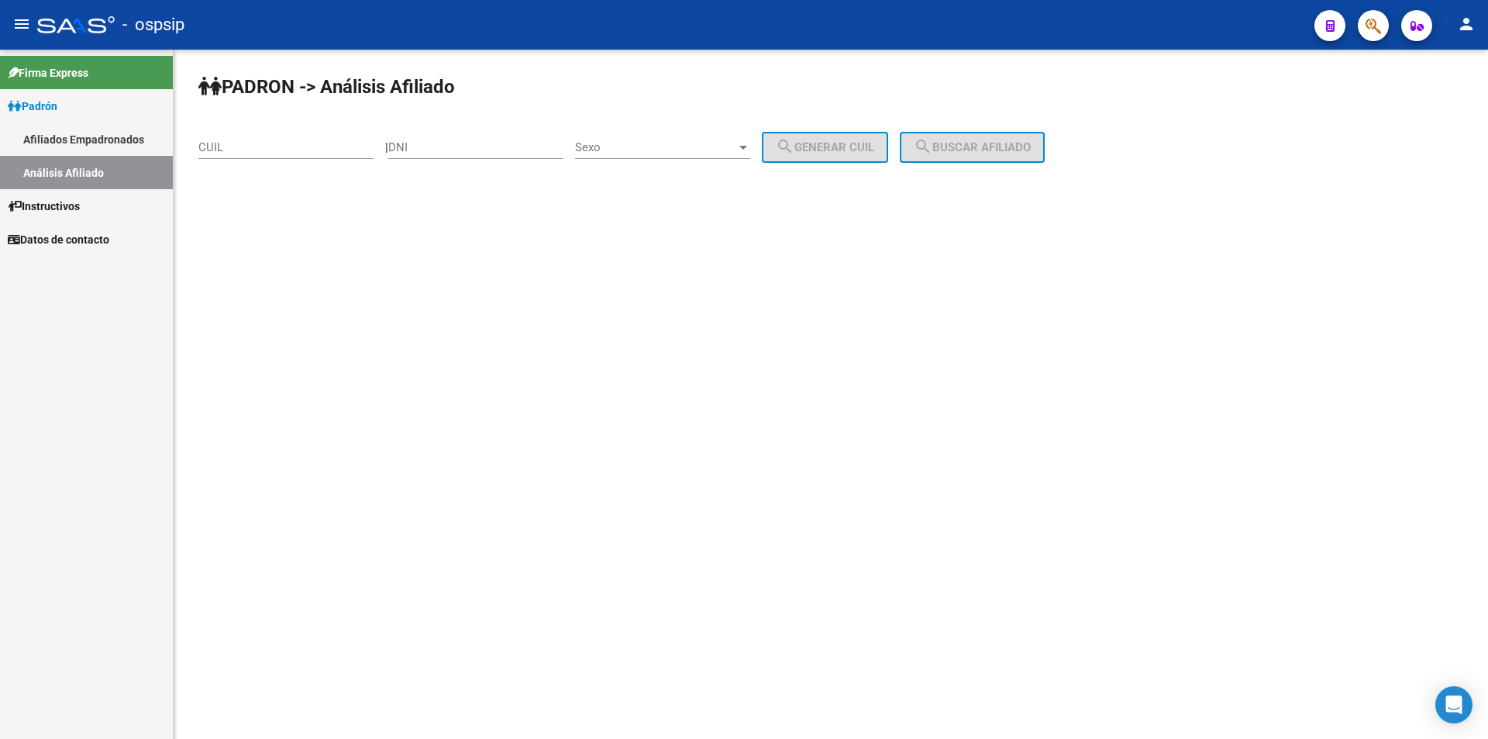
click at [457, 152] on input "DNI" at bounding box center [475, 147] width 175 height 14
paste input "17198414"
type input "17198414"
click at [622, 143] on span "Sexo" at bounding box center [655, 147] width 161 height 14
click at [635, 153] on span "Masculino" at bounding box center [679, 147] width 175 height 35
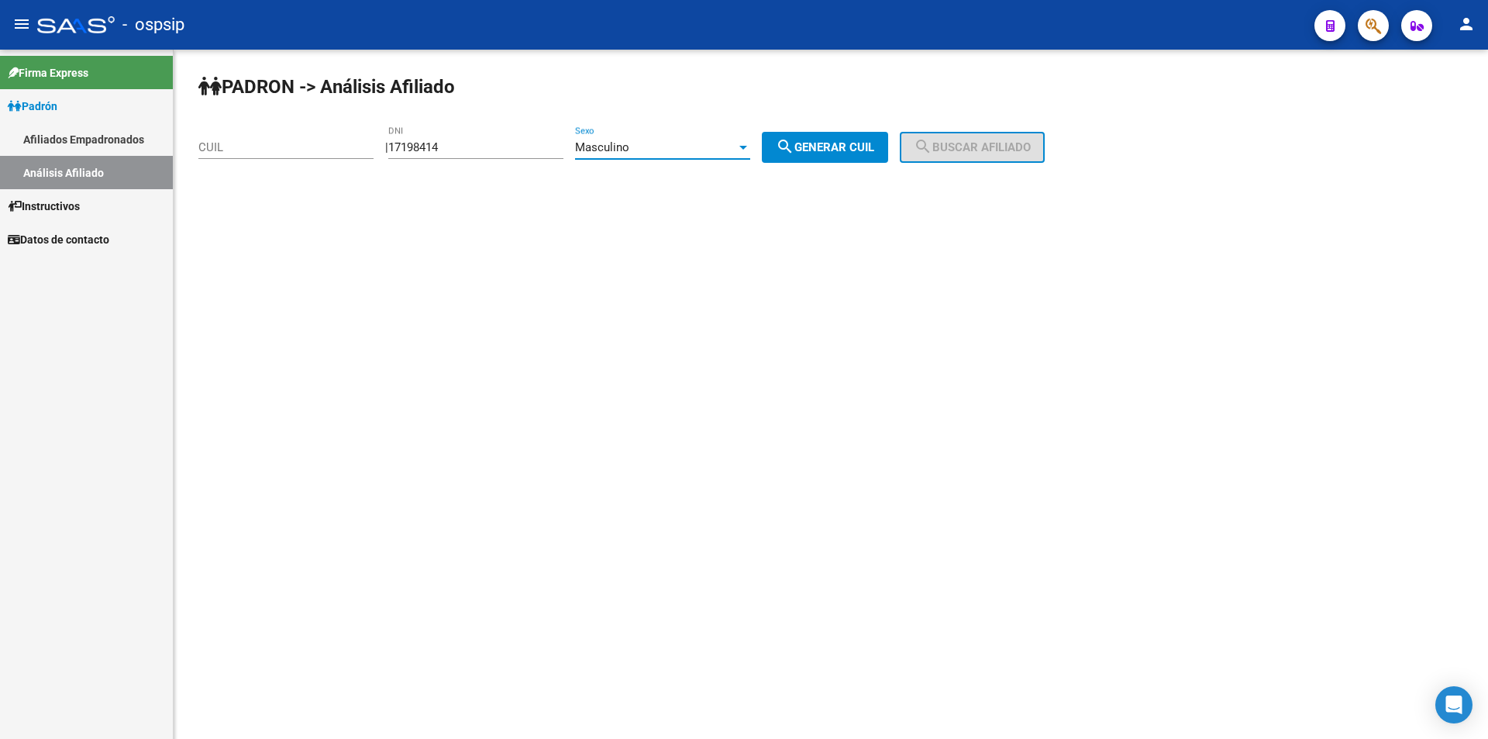
click at [834, 150] on span "search Generar CUIL" at bounding box center [825, 147] width 98 height 14
type input "23-17198414-9"
click at [993, 135] on button "search Buscar afiliado" at bounding box center [972, 147] width 145 height 31
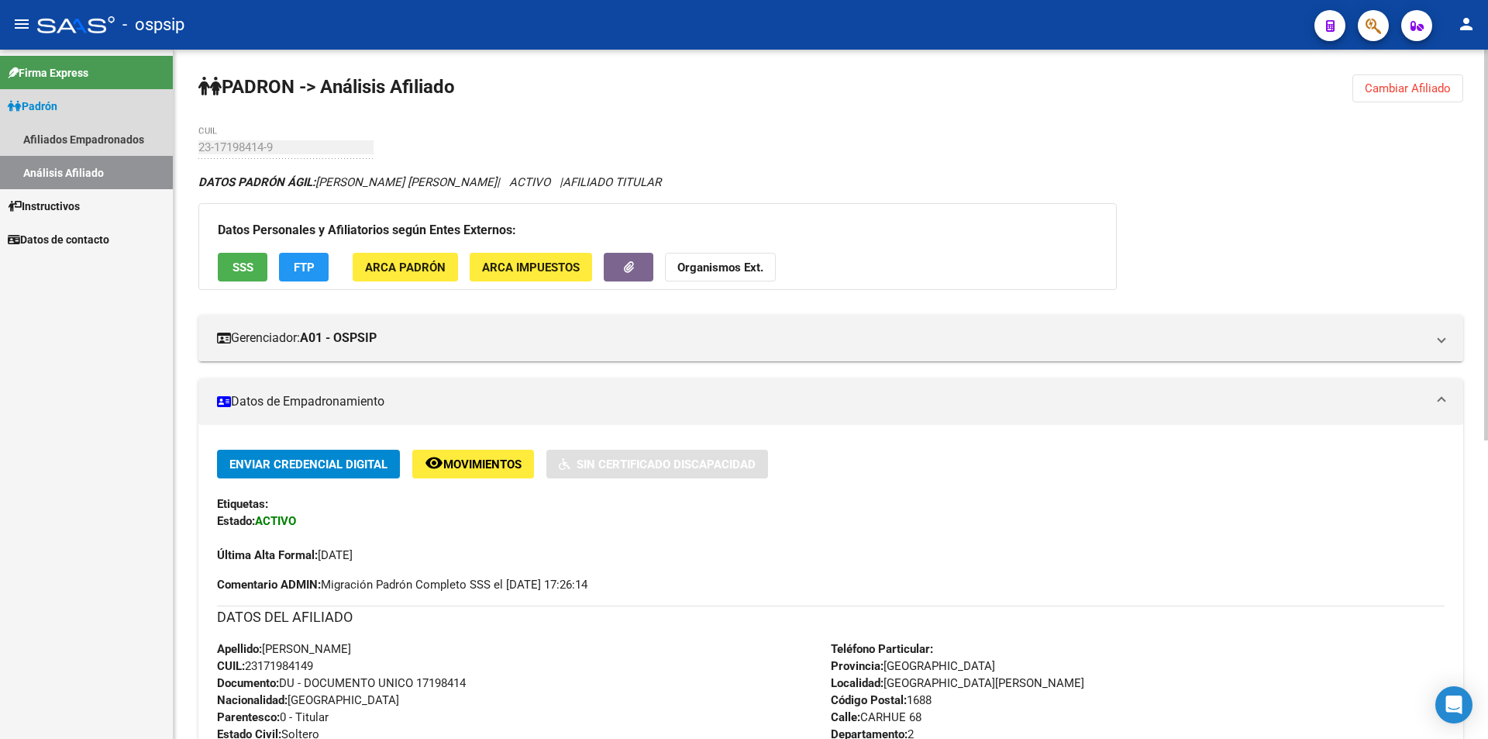
click at [133, 157] on link "Análisis Afiliado" at bounding box center [86, 172] width 173 height 33
click at [109, 141] on link "Afiliados Empadronados" at bounding box center [86, 138] width 173 height 33
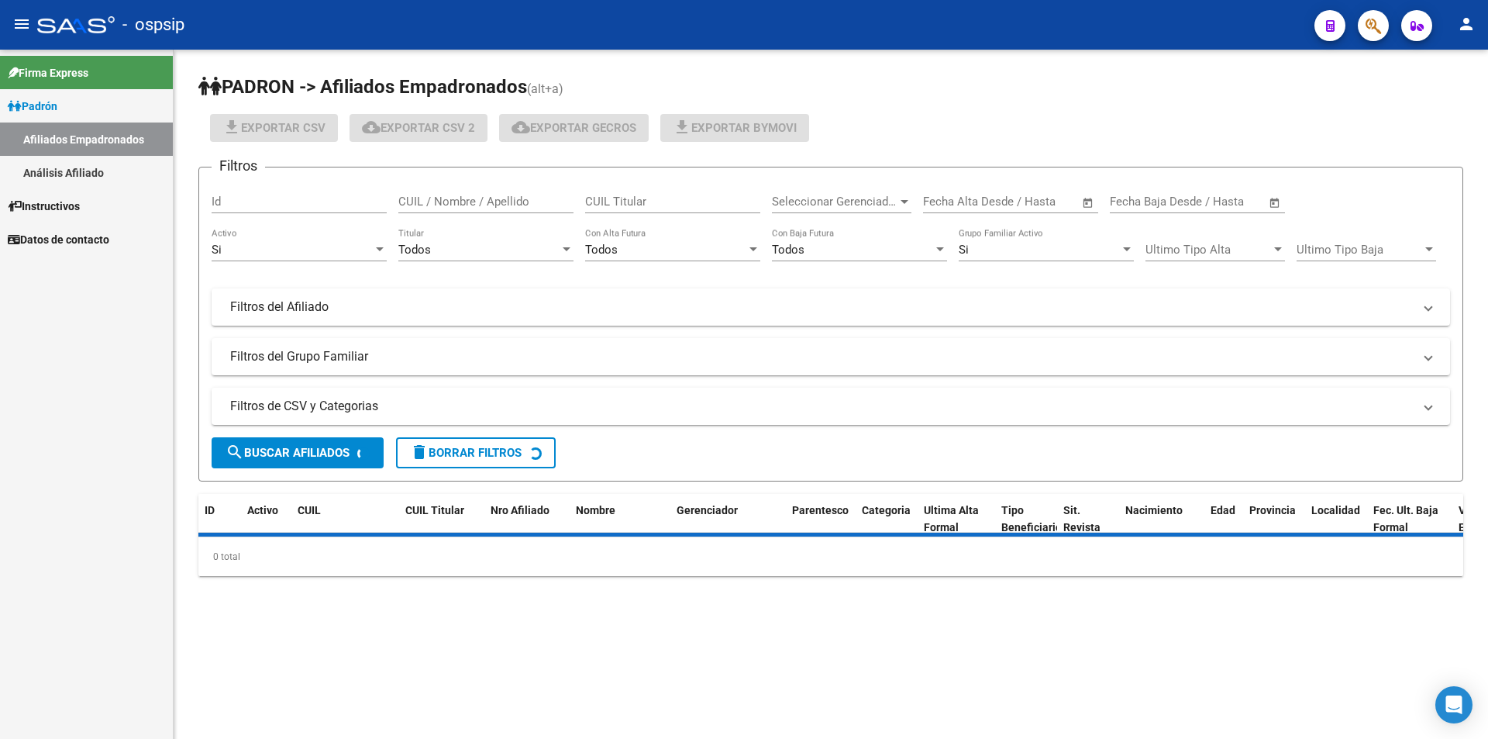
drag, startPoint x: 112, startPoint y: 171, endPoint x: 166, endPoint y: 166, distance: 53.8
click at [113, 171] on link "Análisis Afiliado" at bounding box center [86, 172] width 173 height 33
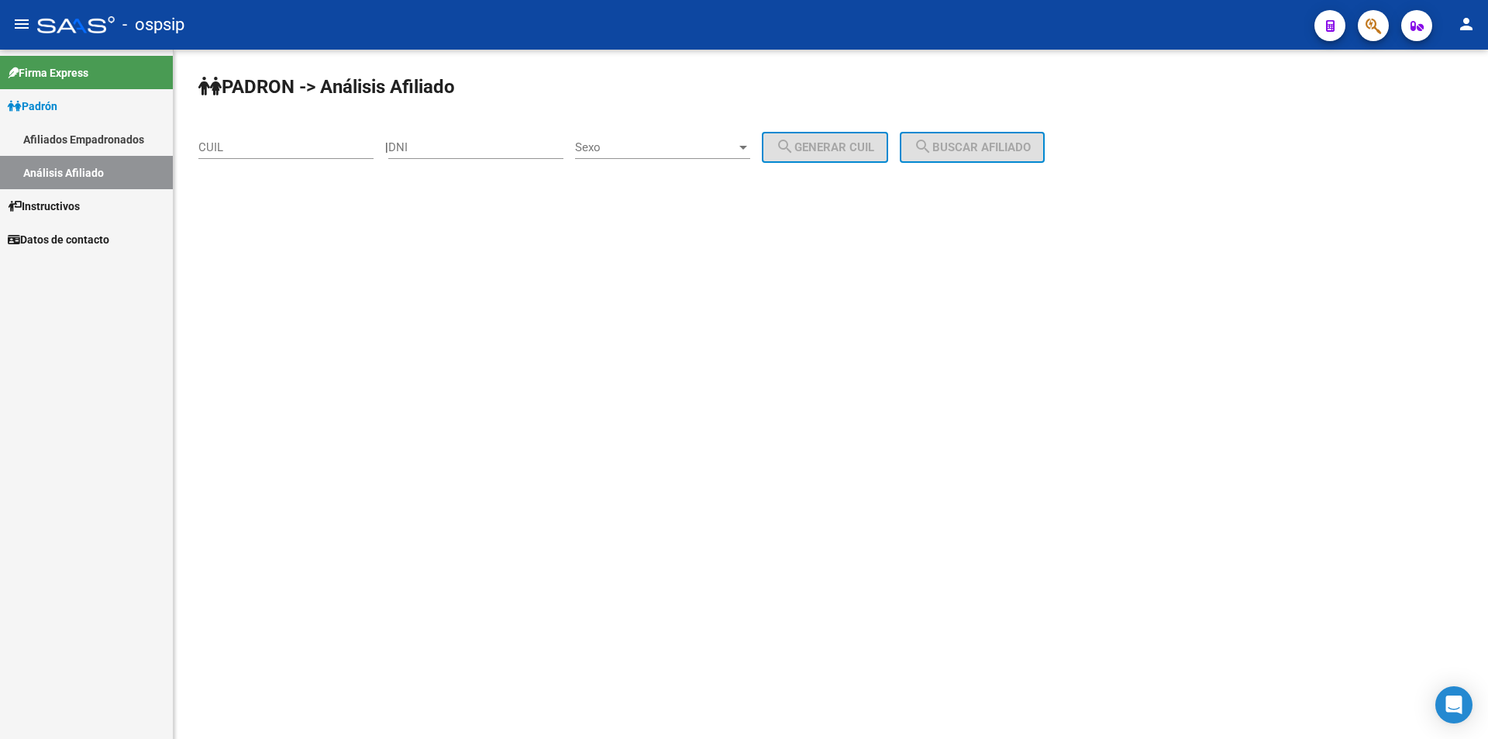
click at [449, 139] on div "DNI" at bounding box center [475, 142] width 175 height 33
click at [461, 155] on div "DNI" at bounding box center [475, 142] width 175 height 33
paste input "40187925"
type input "40187925"
click at [632, 147] on span "Sexo" at bounding box center [655, 147] width 161 height 14
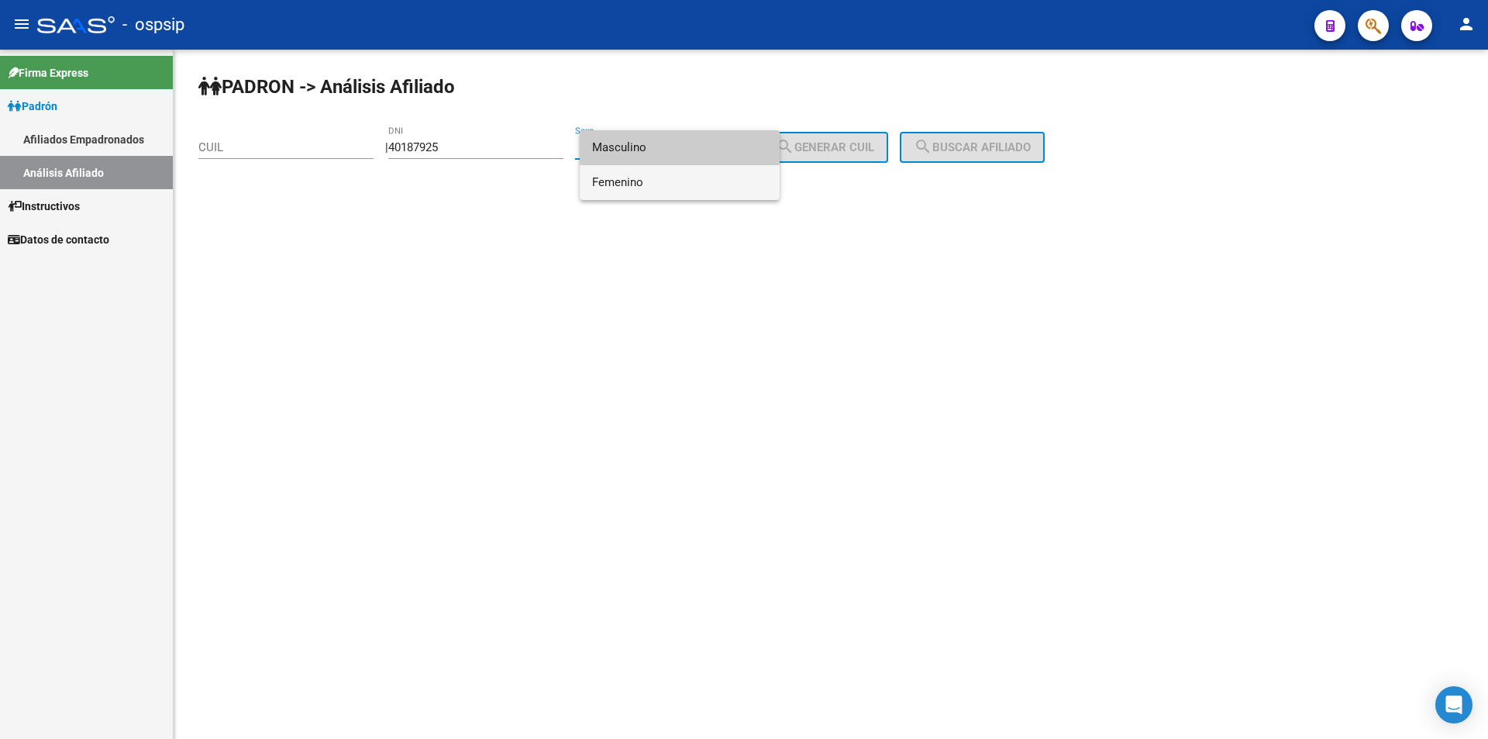
drag, startPoint x: 650, startPoint y: 177, endPoint x: 736, endPoint y: 151, distance: 90.0
click at [650, 177] on span "Femenino" at bounding box center [679, 182] width 175 height 35
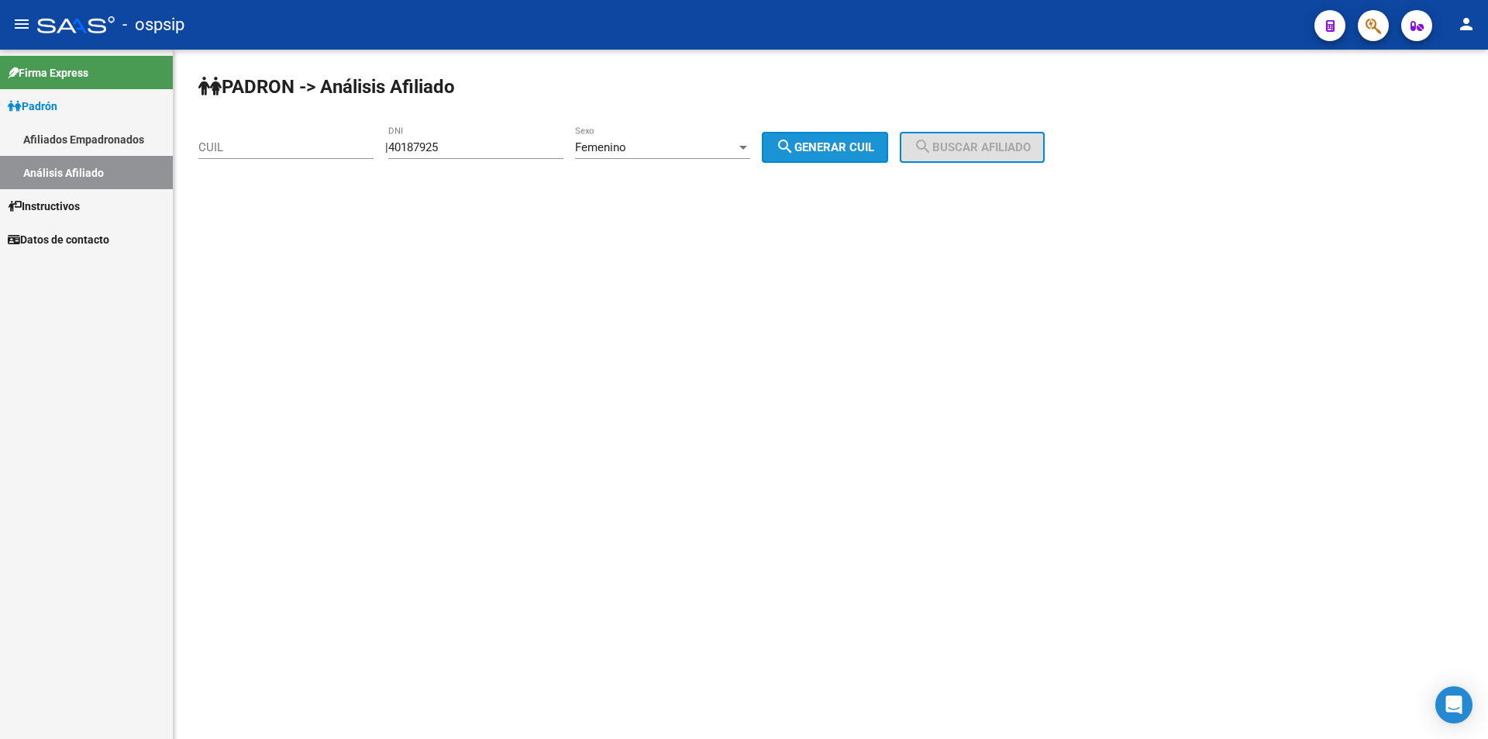
drag, startPoint x: 784, startPoint y: 141, endPoint x: 906, endPoint y: 144, distance: 122.5
click at [789, 140] on button "search Generar CUIL" at bounding box center [825, 147] width 126 height 31
type input "27-40187925-6"
click at [932, 148] on mat-icon "search" at bounding box center [923, 146] width 19 height 19
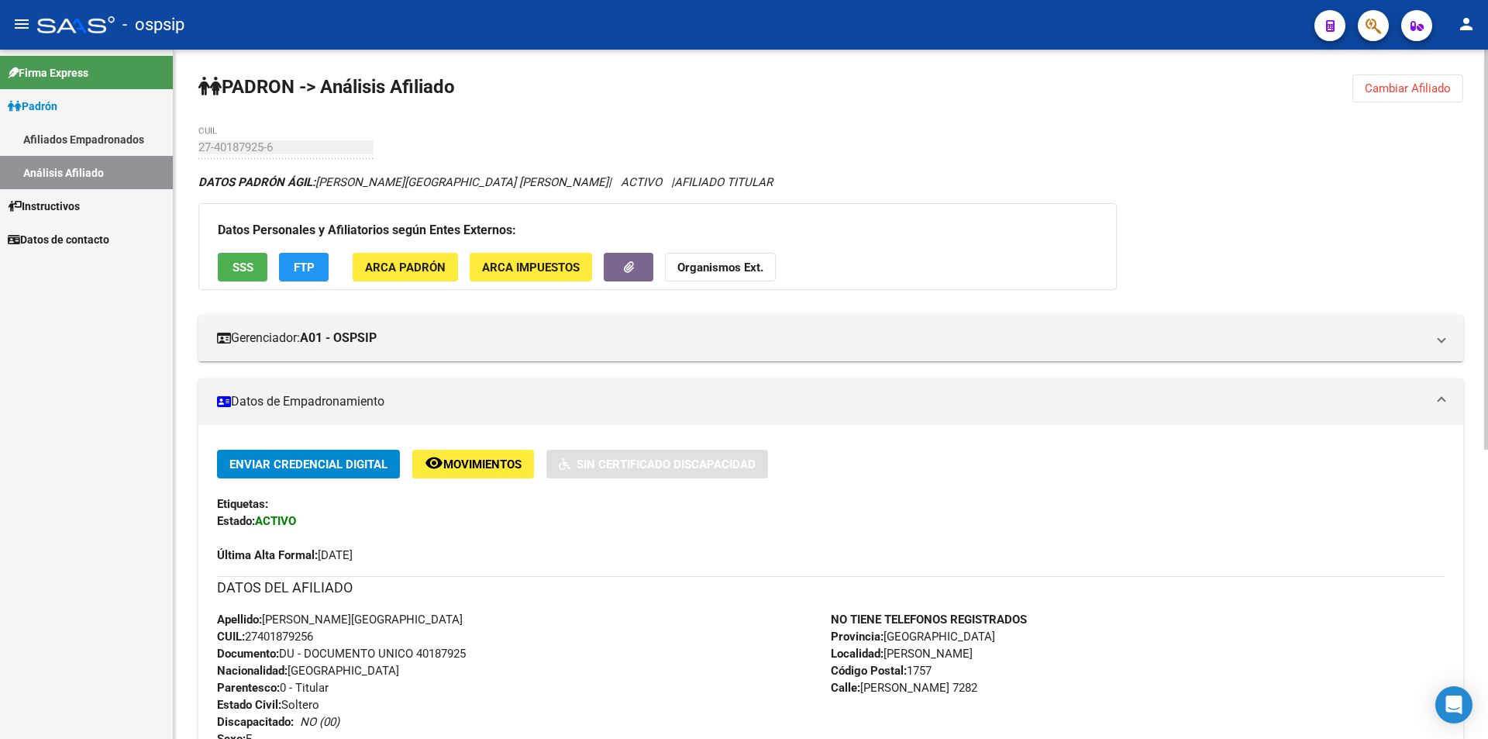
click at [115, 133] on link "Afiliados Empadronados" at bounding box center [86, 138] width 173 height 33
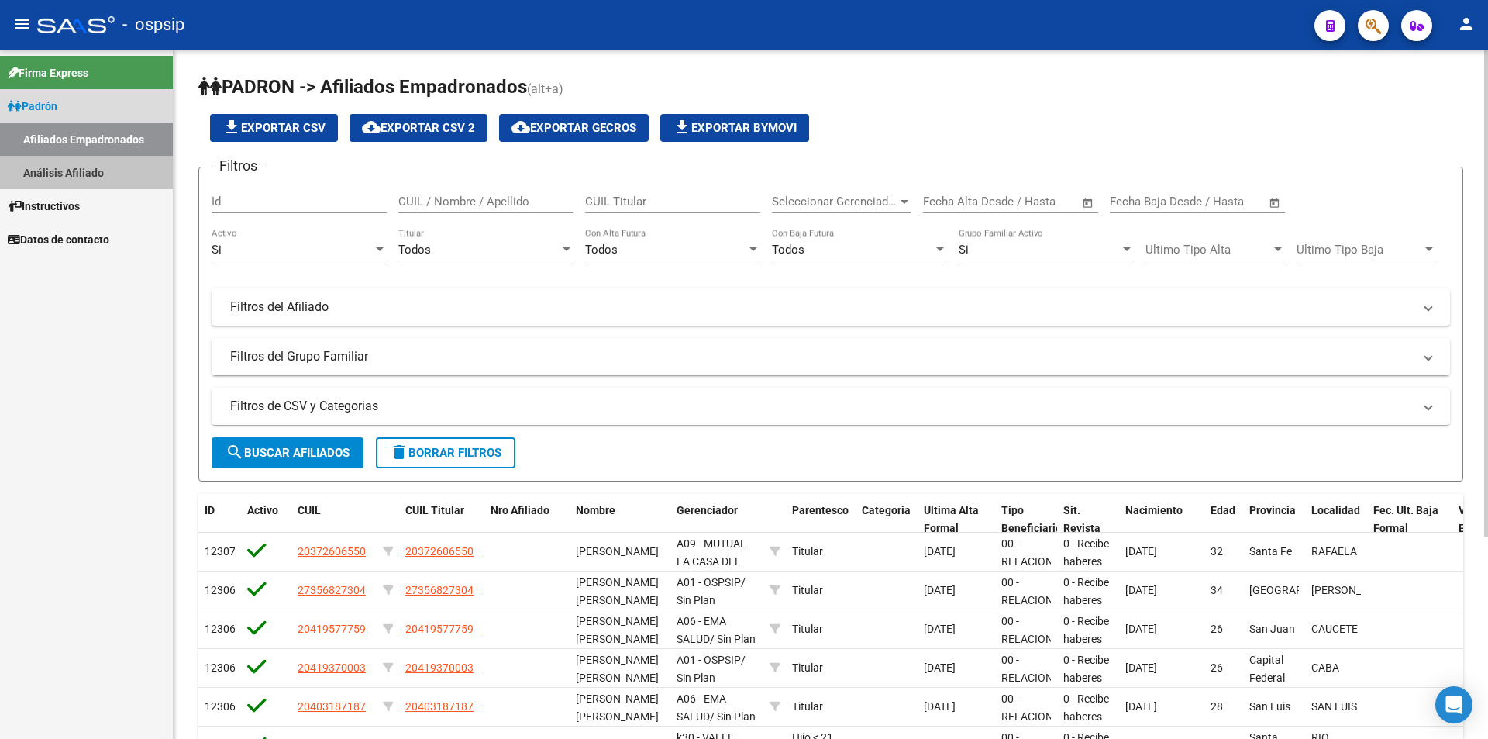
click at [126, 174] on link "Análisis Afiliado" at bounding box center [86, 172] width 173 height 33
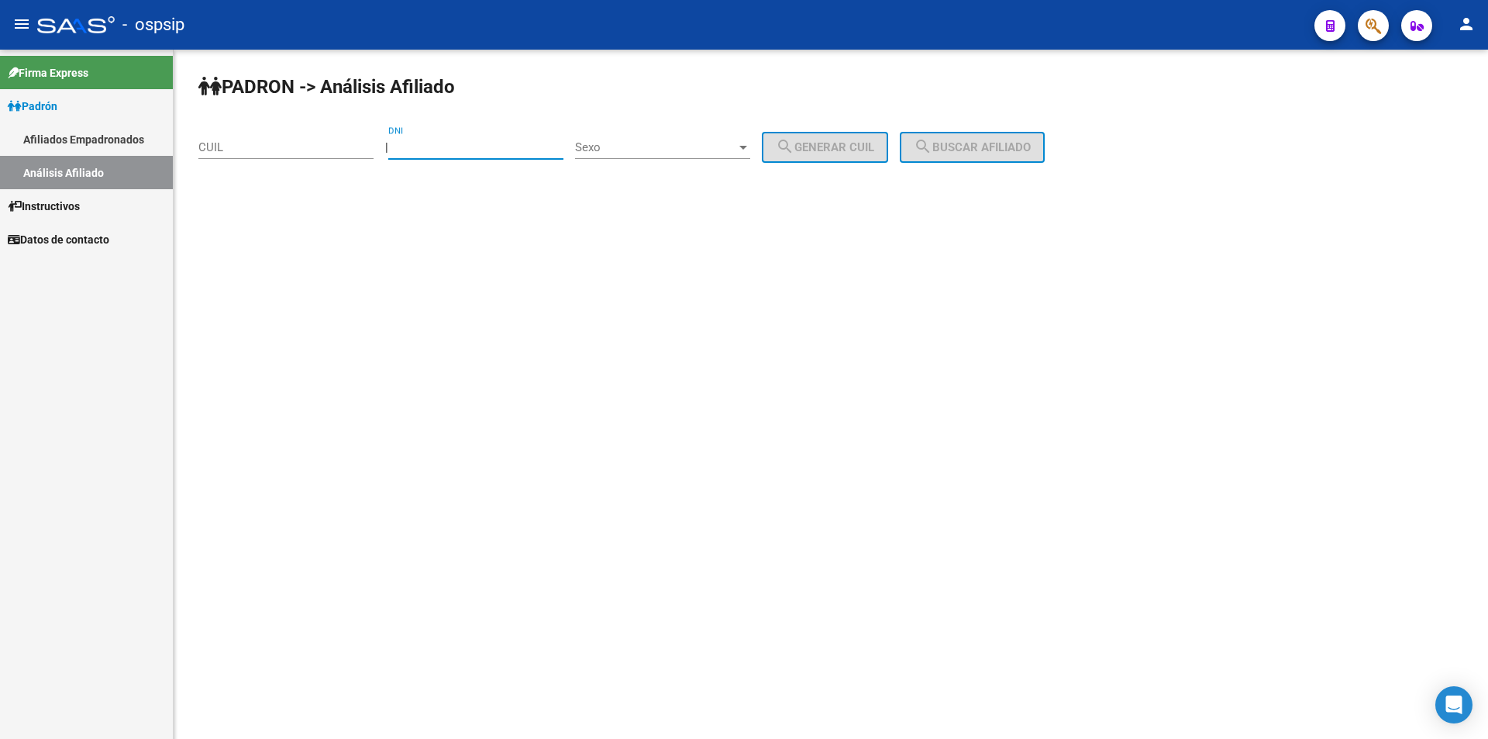
click at [415, 148] on input "DNI" at bounding box center [475, 147] width 175 height 14
paste input "20521903"
type input "20521903"
click at [625, 141] on span "Sexo" at bounding box center [655, 147] width 161 height 14
click at [663, 157] on span "Masculino" at bounding box center [679, 147] width 175 height 35
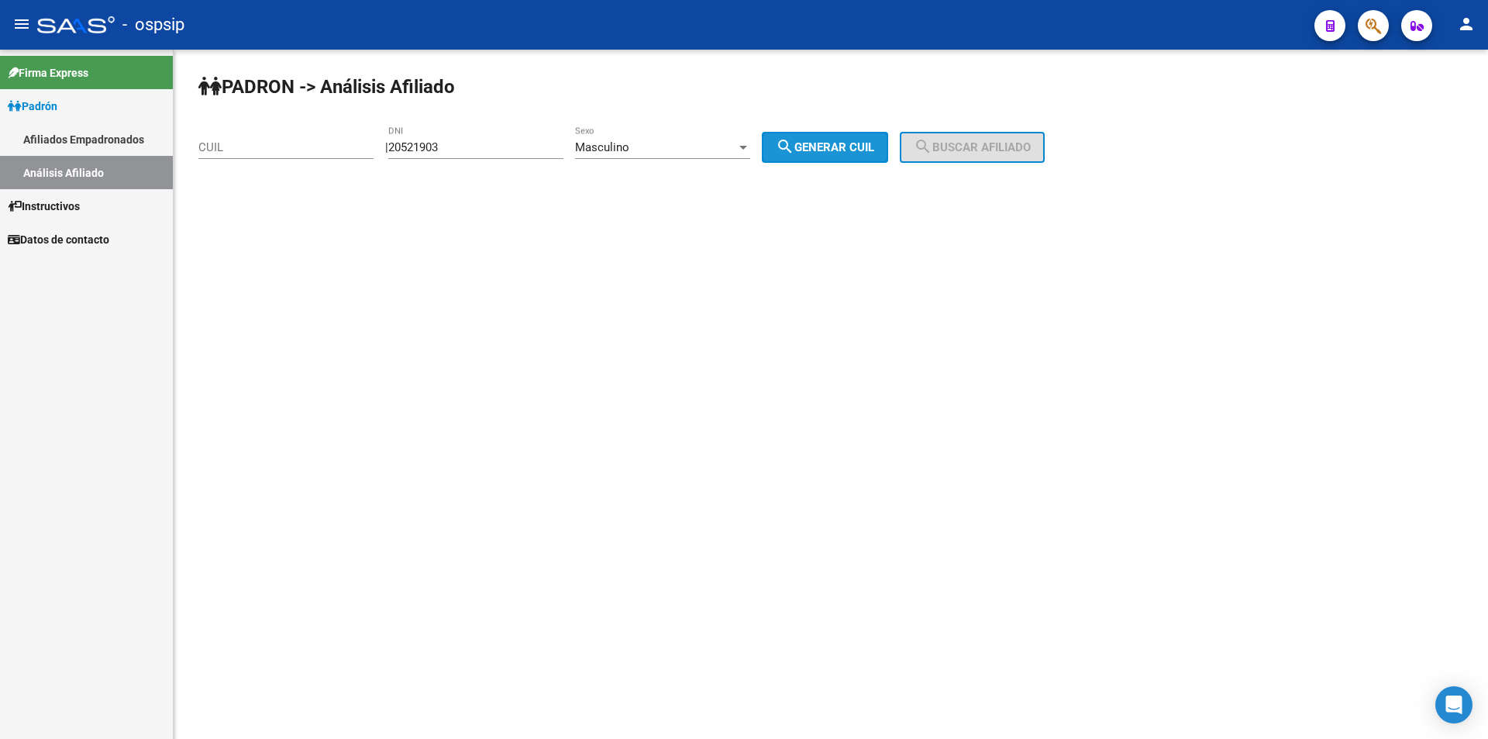
click at [794, 150] on mat-icon "search" at bounding box center [785, 146] width 19 height 19
type input "20-20521903-0"
click at [953, 146] on span "search Buscar afiliado" at bounding box center [972, 147] width 117 height 14
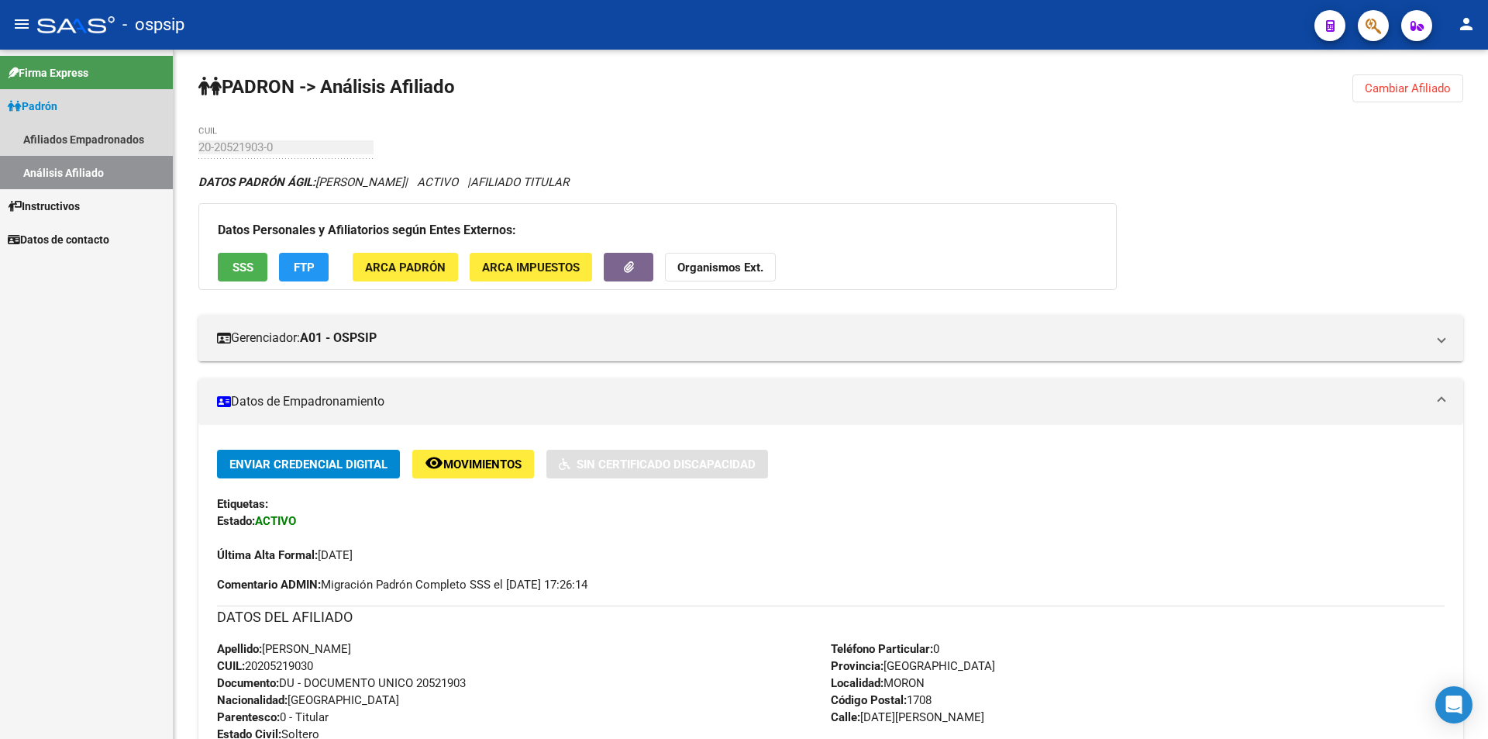
click at [118, 164] on link "Análisis Afiliado" at bounding box center [86, 172] width 173 height 33
click at [80, 205] on span "Instructivos" at bounding box center [44, 206] width 72 height 17
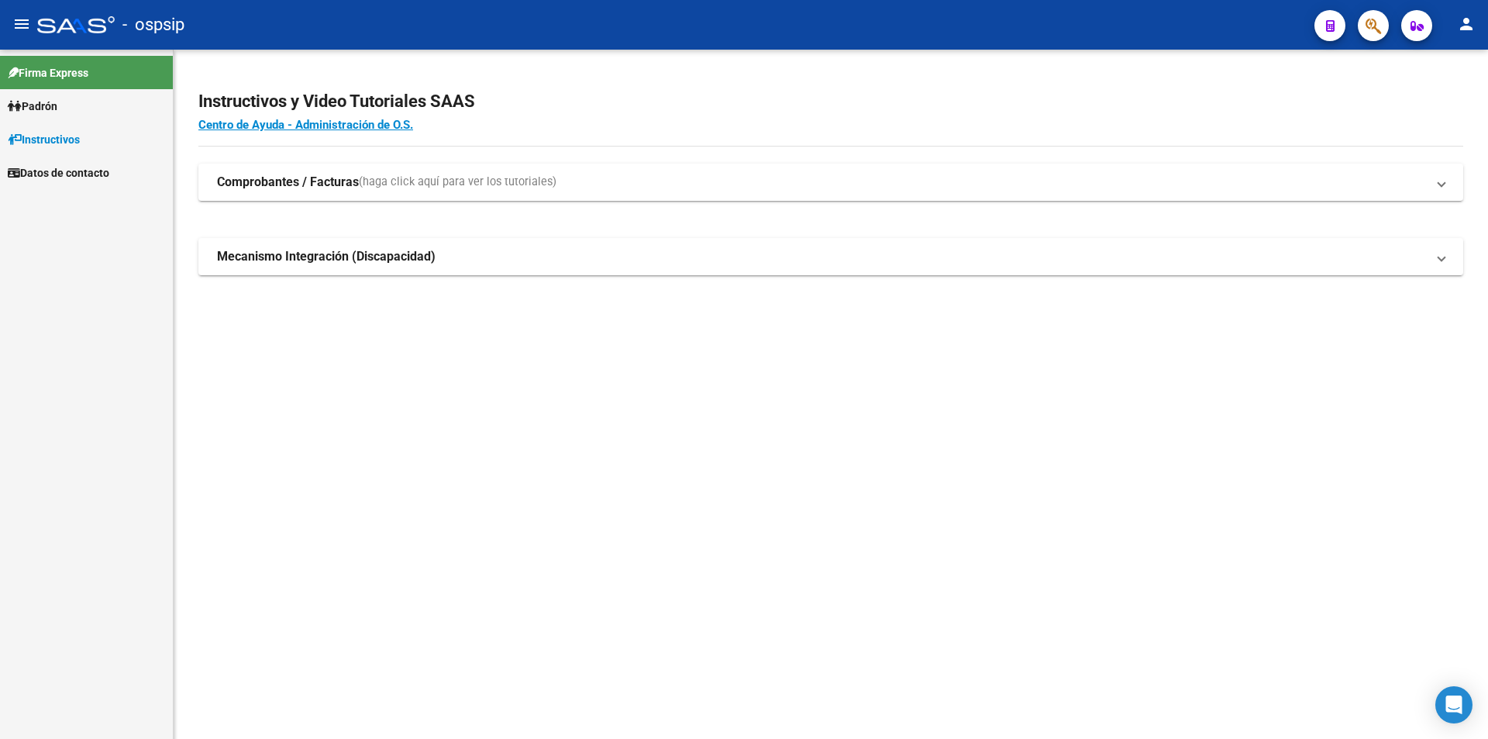
click at [88, 166] on mat-nav-list "Firma Express Padrón Afiliados Empadronados Análisis Afiliado Instructivos Dato…" at bounding box center [86, 120] width 173 height 140
click at [72, 127] on link "Instructivos" at bounding box center [86, 138] width 173 height 33
click at [50, 109] on span "Padrón" at bounding box center [33, 106] width 50 height 17
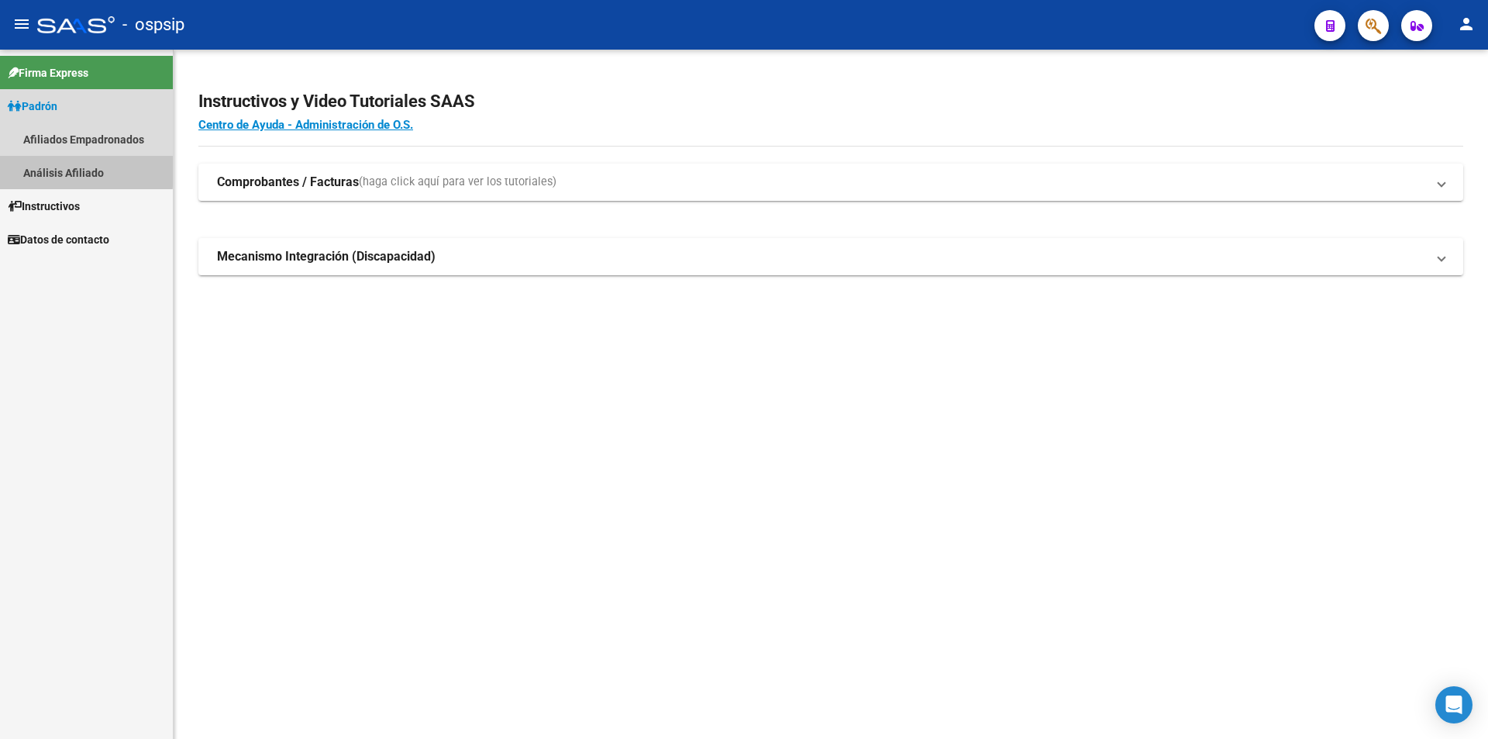
click at [76, 170] on link "Análisis Afiliado" at bounding box center [86, 172] width 173 height 33
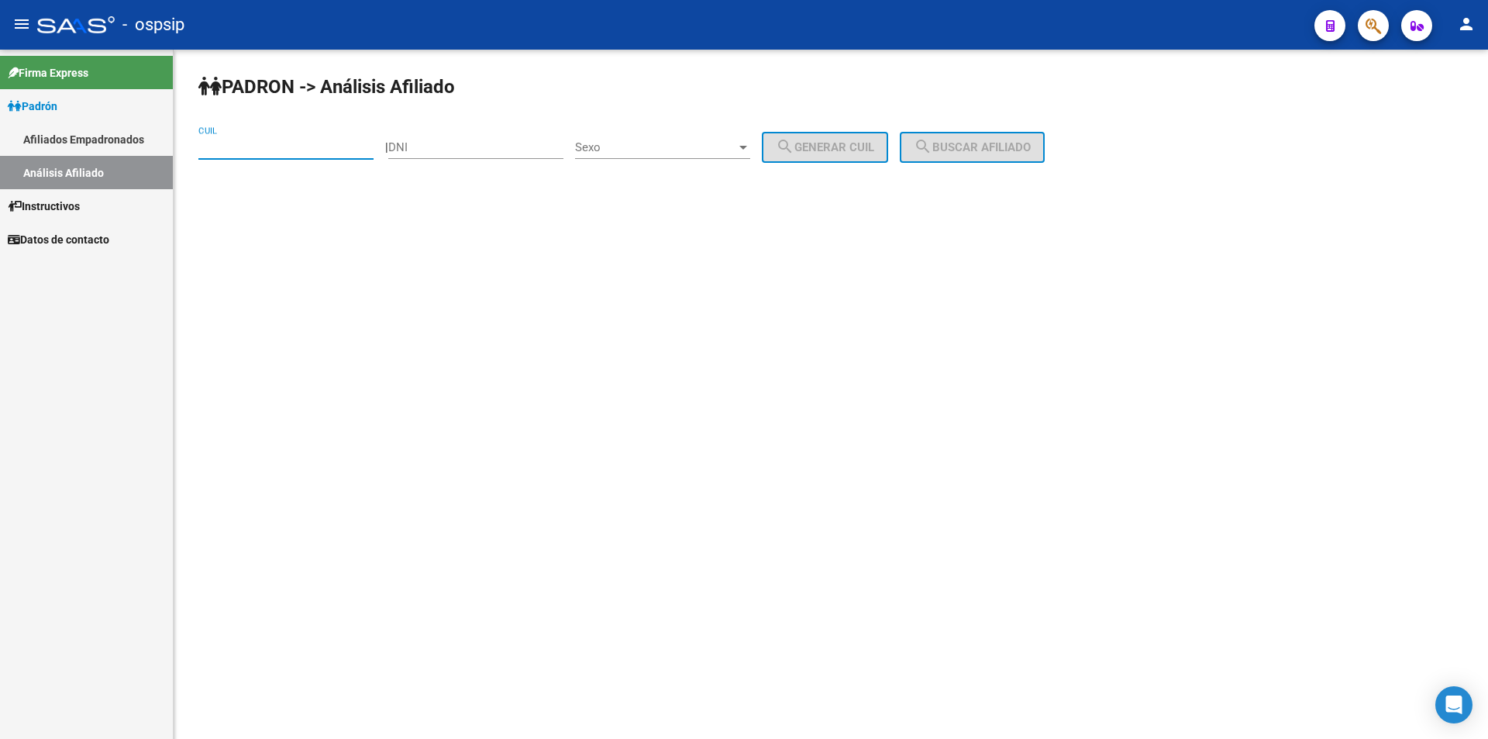
click at [233, 143] on input "CUIL" at bounding box center [285, 147] width 175 height 14
paste input "23-44423044-4"
type input "23-44423044-4"
click at [965, 149] on span "search Buscar afiliado" at bounding box center [972, 147] width 117 height 14
